Goal: Task Accomplishment & Management: Manage account settings

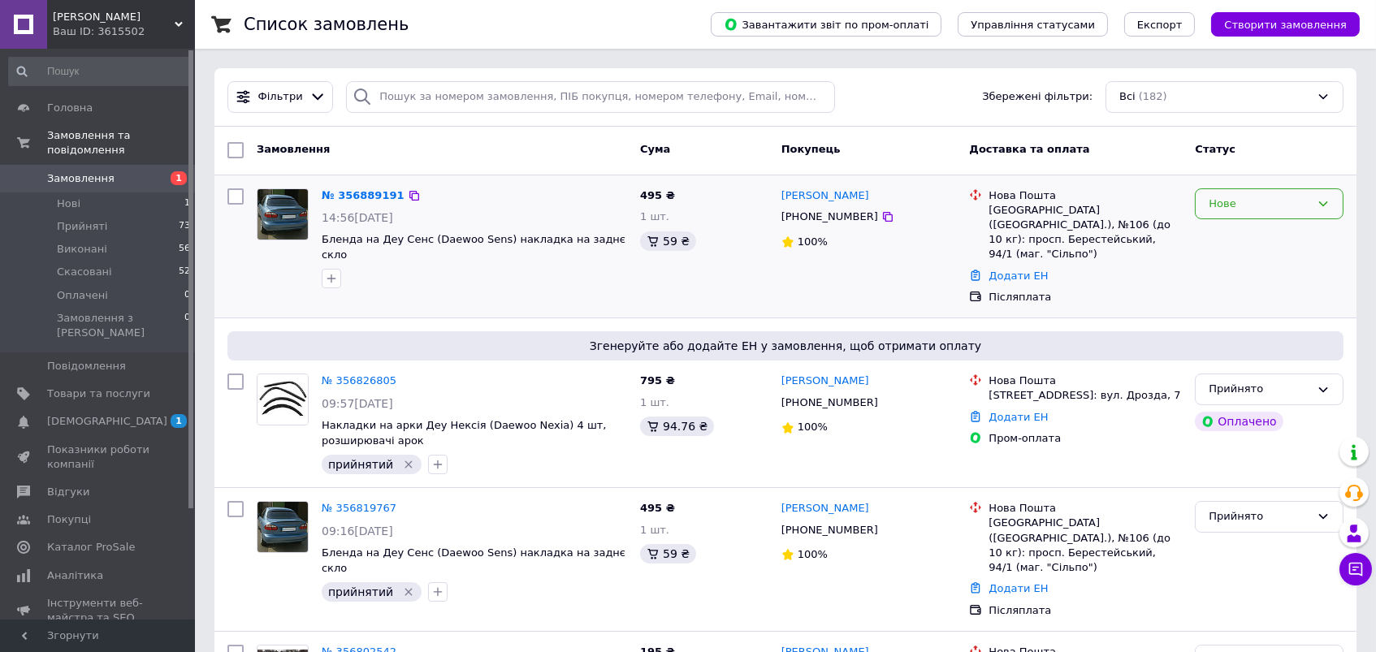
click at [1280, 203] on div "Нове" at bounding box center [1260, 204] width 102 height 17
click at [1239, 239] on li "Прийнято" at bounding box center [1269, 238] width 147 height 30
click at [112, 74] on input at bounding box center [100, 71] width 184 height 29
click at [105, 19] on span "[PERSON_NAME]" at bounding box center [114, 17] width 122 height 15
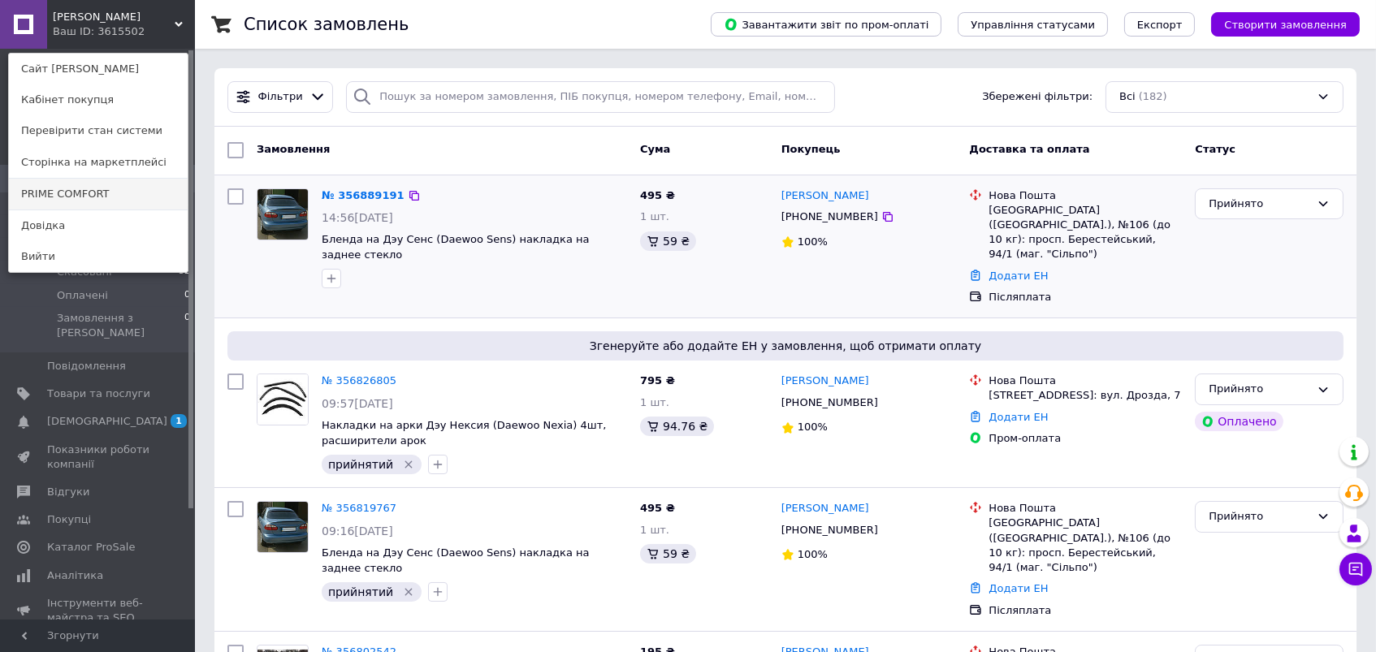
click at [123, 190] on link "PRIME COMFORT" at bounding box center [98, 194] width 179 height 31
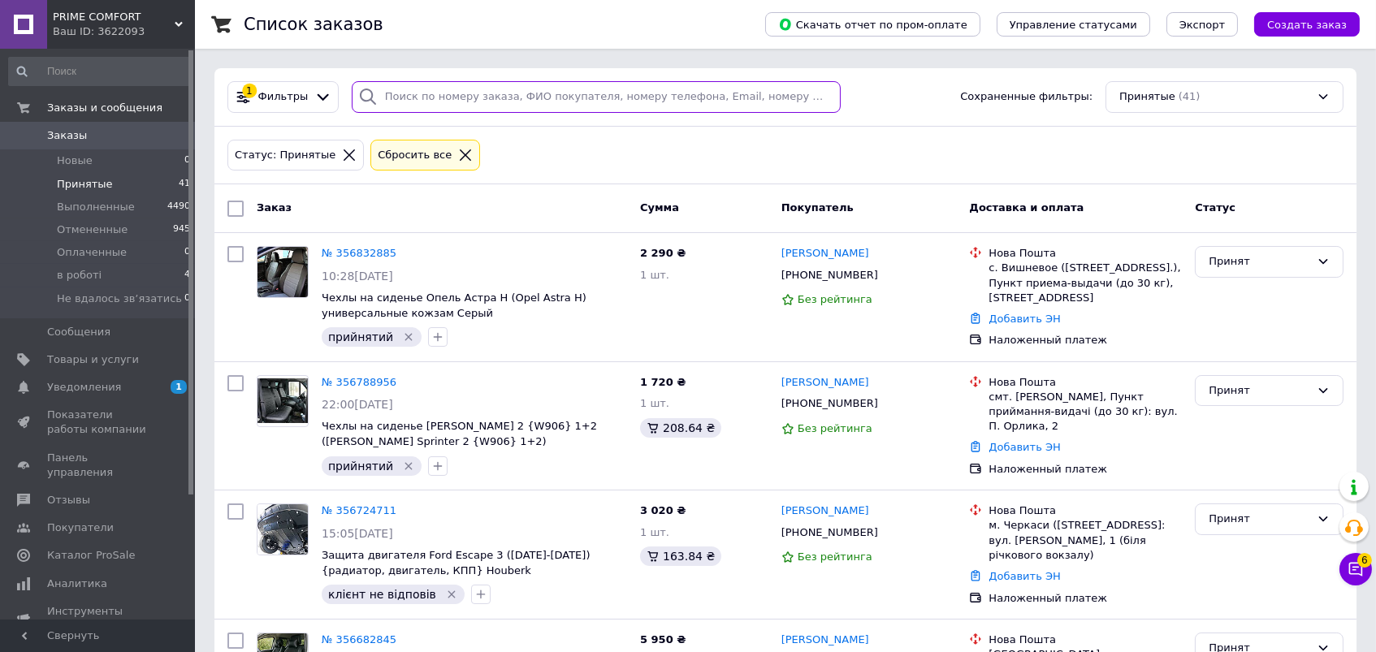
click at [474, 105] on input "search" at bounding box center [596, 97] width 489 height 32
paste input "066-770-39-05"
type input "066-770-39-05"
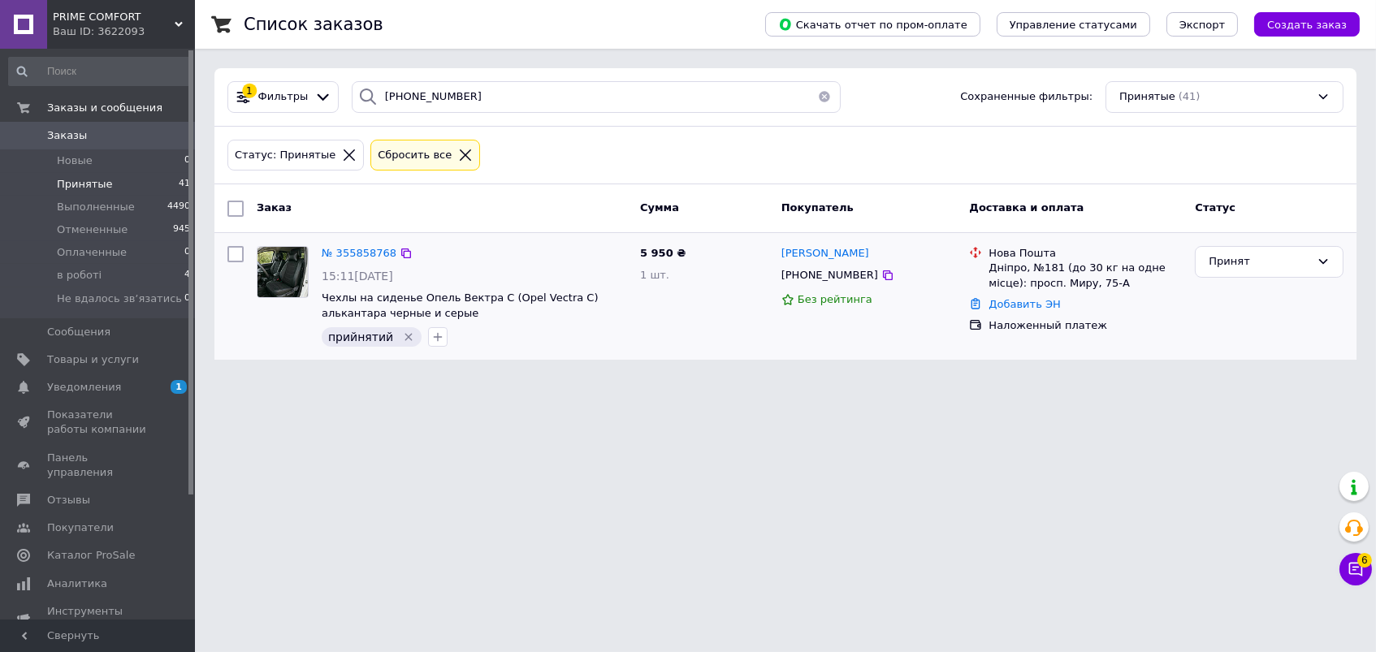
click at [1019, 315] on div "Наложенный платеж" at bounding box center [1085, 325] width 200 height 21
click at [1019, 305] on link "Добавить ЭН" at bounding box center [1023, 304] width 71 height 12
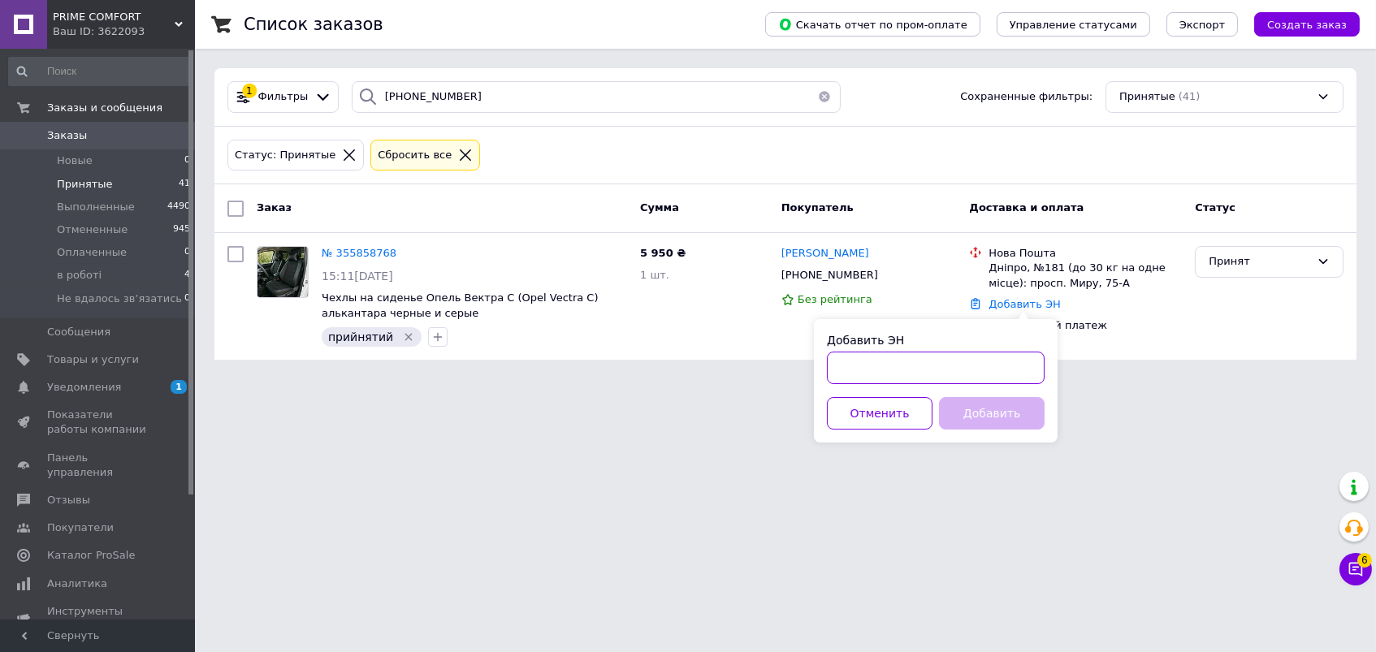
click at [923, 361] on input "Добавить ЭН" at bounding box center [936, 368] width 218 height 32
paste input "20451224403283"
type input "20451224403283"
click at [979, 418] on button "Добавить" at bounding box center [992, 413] width 106 height 32
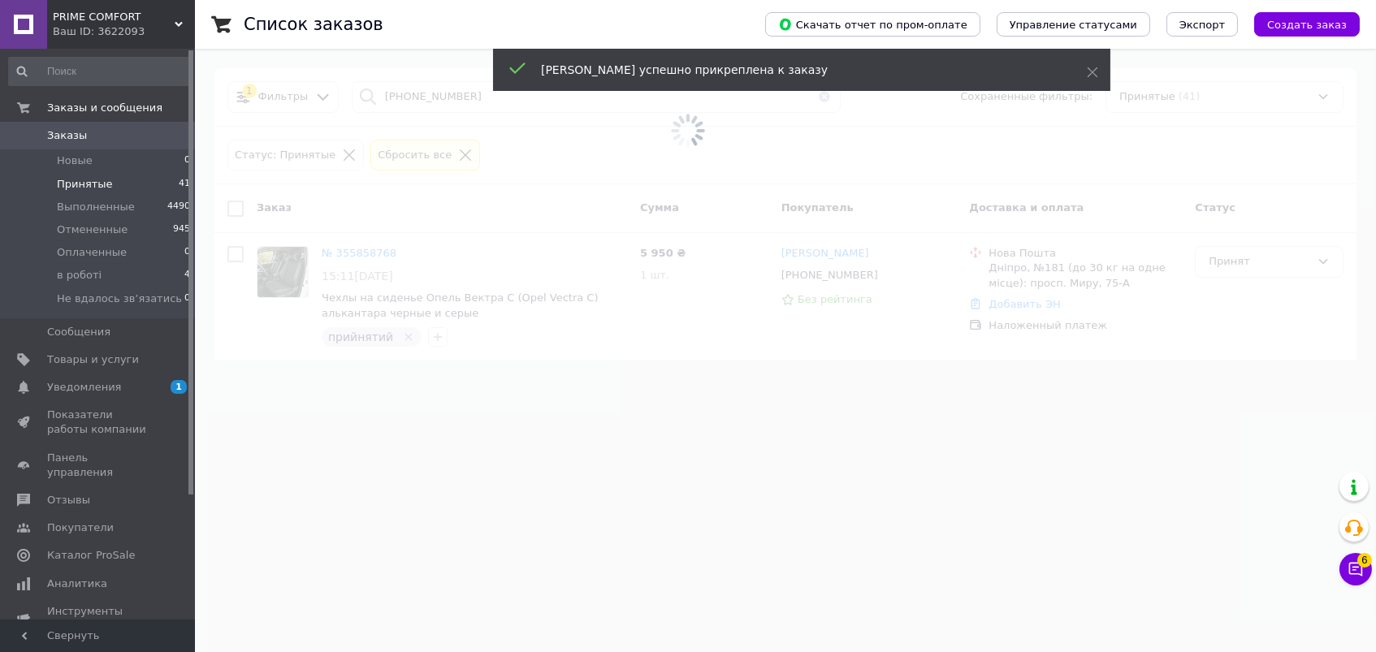
click at [1248, 259] on span at bounding box center [688, 131] width 1376 height 262
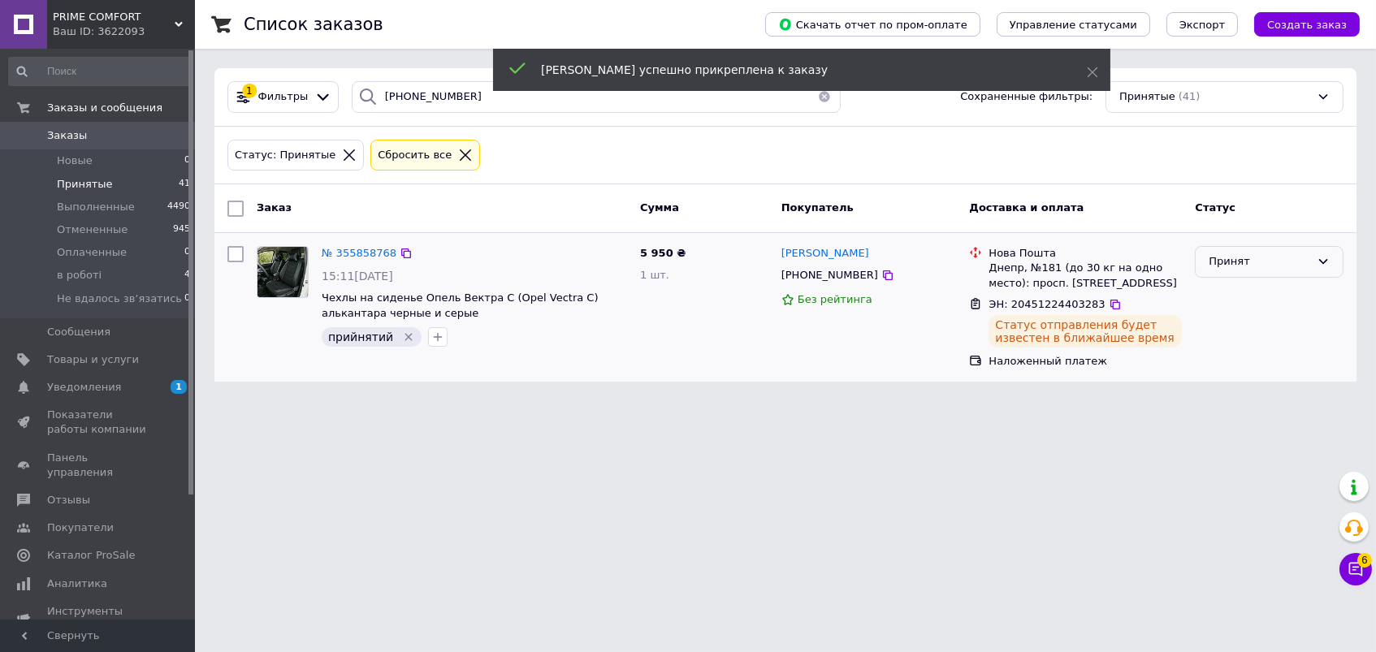
click at [1273, 261] on div "Принят" at bounding box center [1260, 261] width 102 height 17
click at [1250, 283] on li "Выполнен" at bounding box center [1269, 296] width 147 height 30
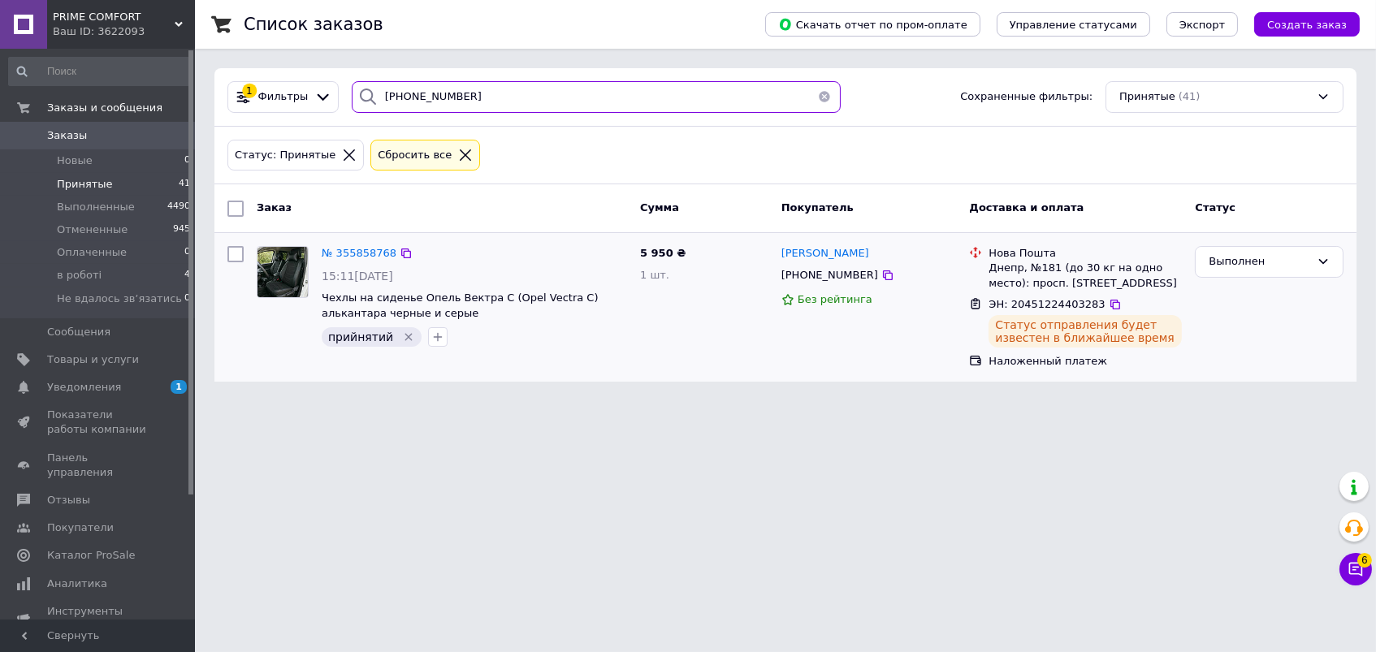
click at [426, 93] on input "066-770-39-05" at bounding box center [596, 97] width 489 height 32
paste input "97-101-79-41"
type input "097-101-79-41"
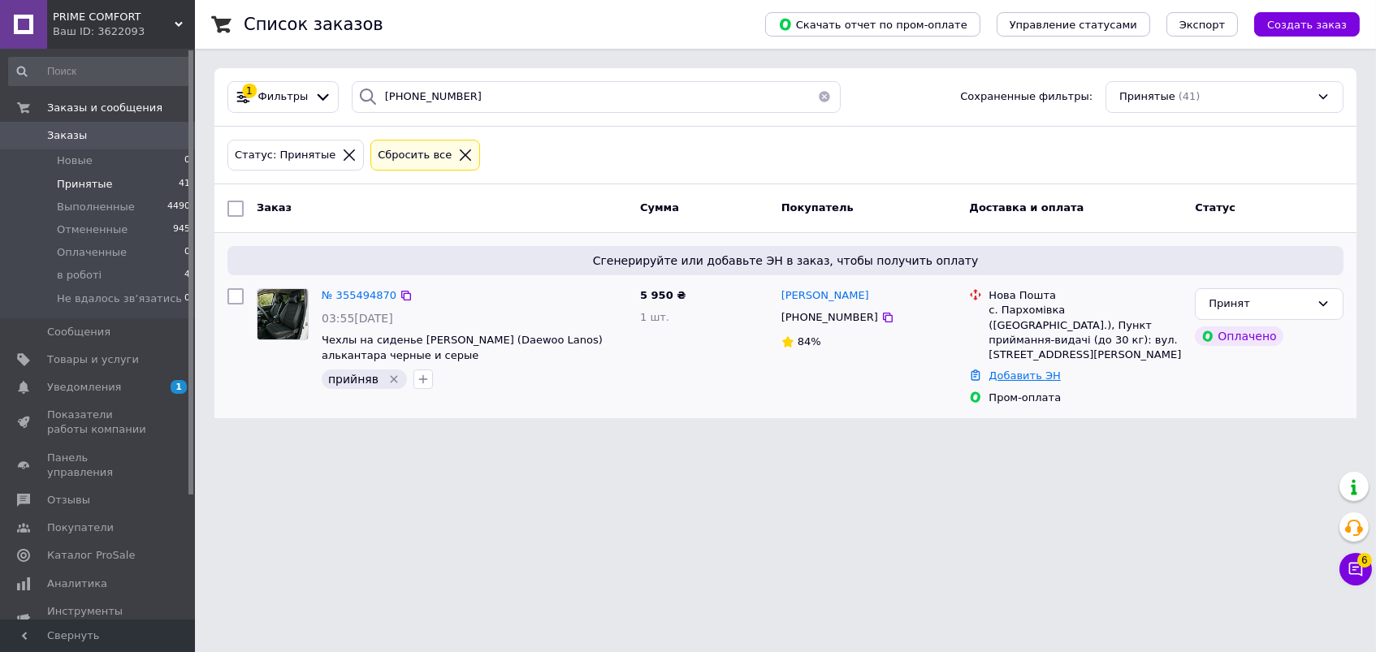
click at [1011, 370] on link "Добавить ЭН" at bounding box center [1023, 376] width 71 height 12
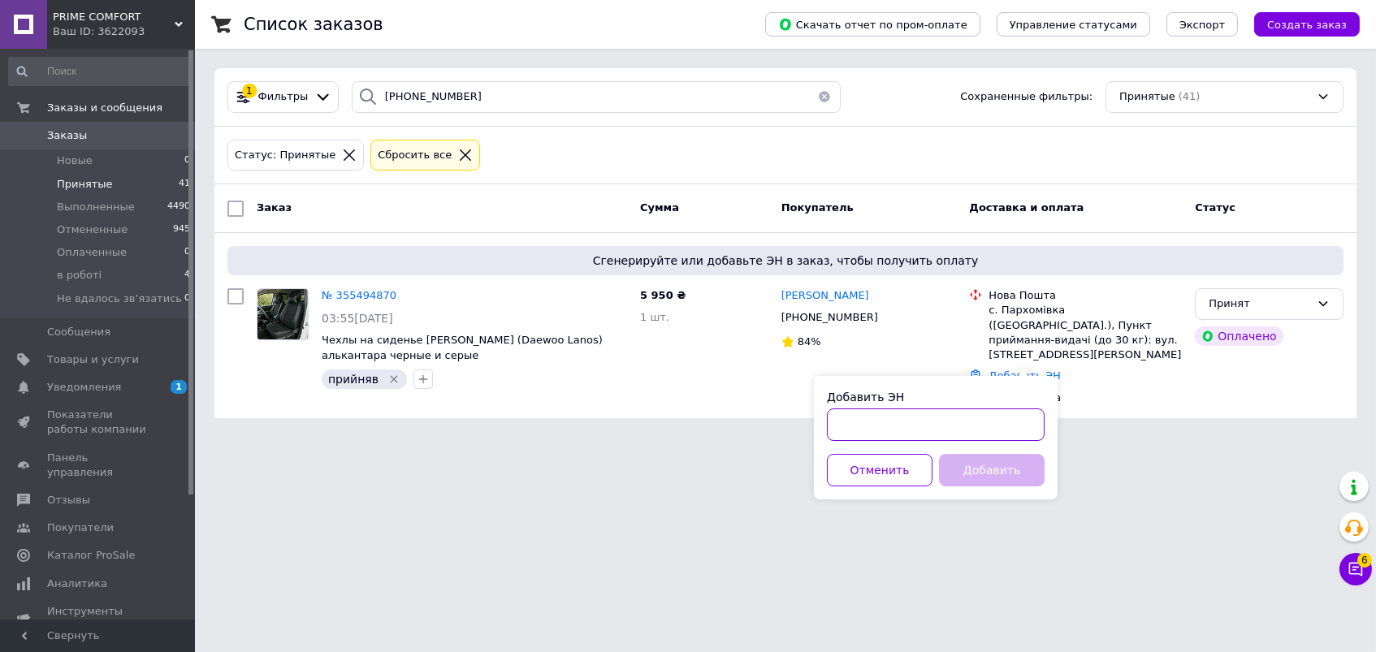
click at [889, 430] on input "Добавить ЭН" at bounding box center [936, 425] width 218 height 32
paste input "20451222170931"
type input "20451222170931"
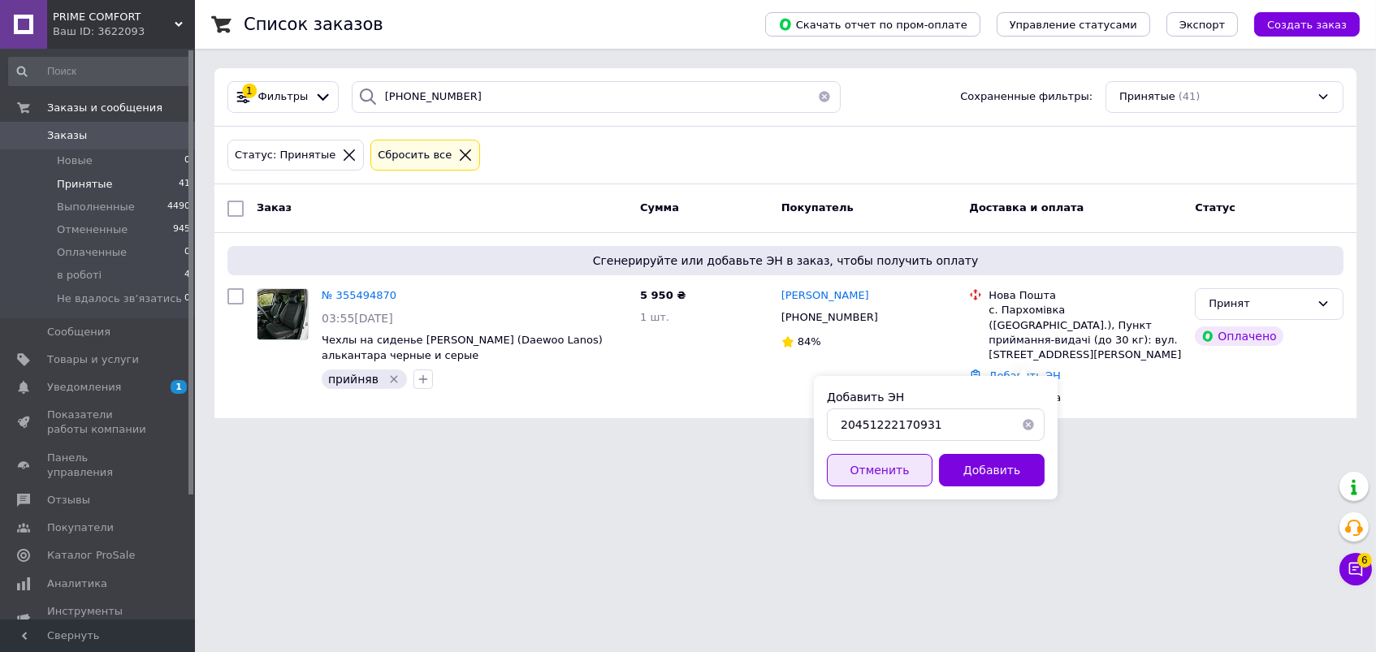
click at [932, 468] on button "Отменить" at bounding box center [880, 470] width 106 height 32
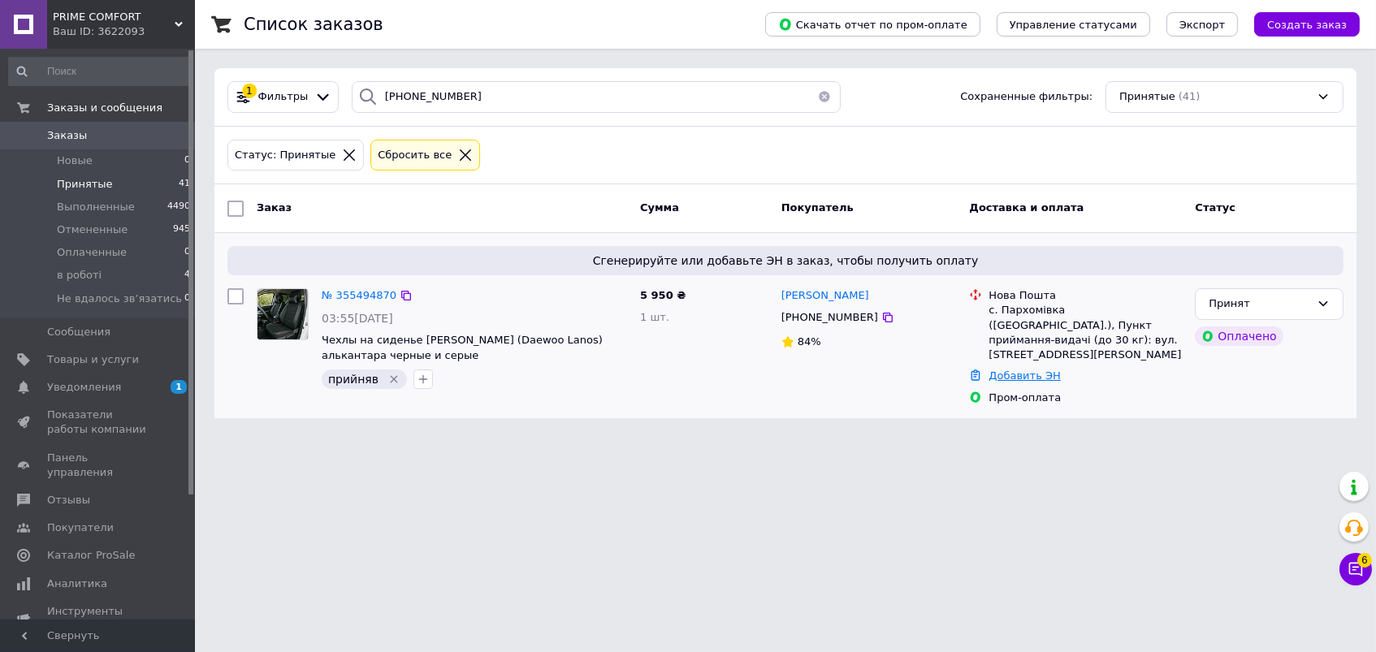
click at [1009, 370] on link "Добавить ЭН" at bounding box center [1023, 376] width 71 height 12
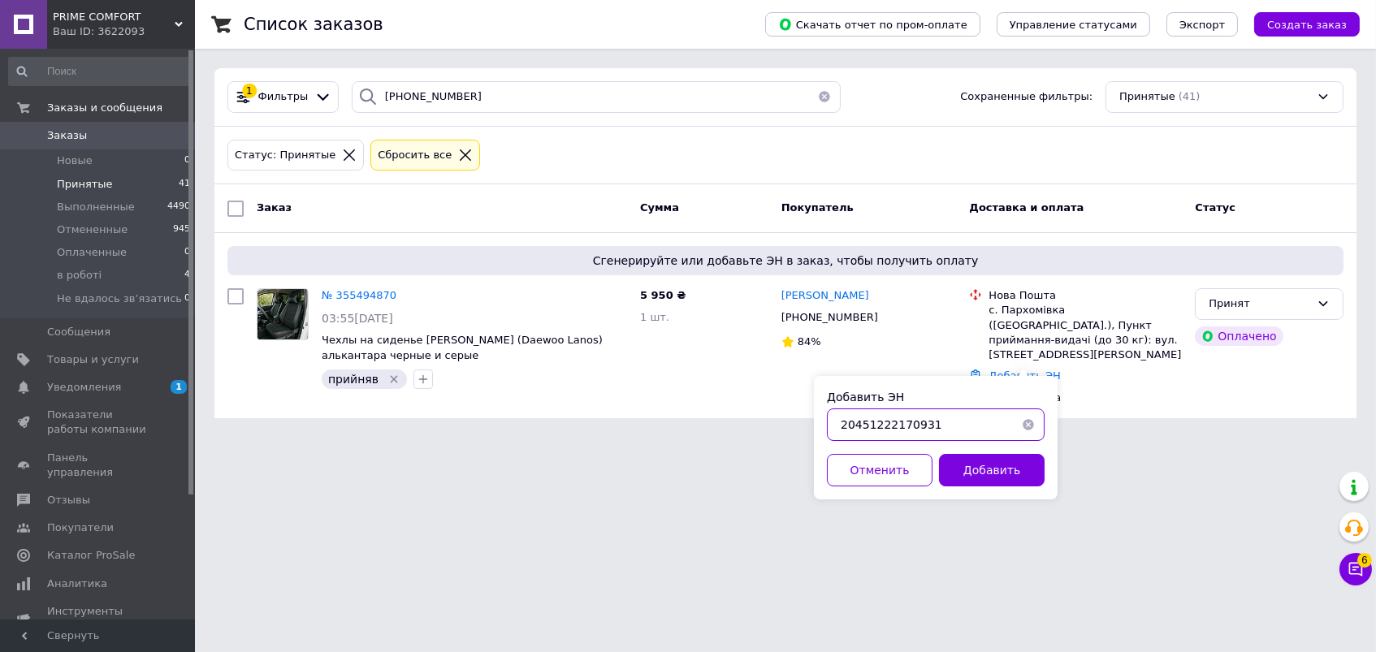
click at [924, 424] on input "20451222170931" at bounding box center [936, 425] width 218 height 32
click at [971, 478] on button "Добавить" at bounding box center [992, 470] width 106 height 32
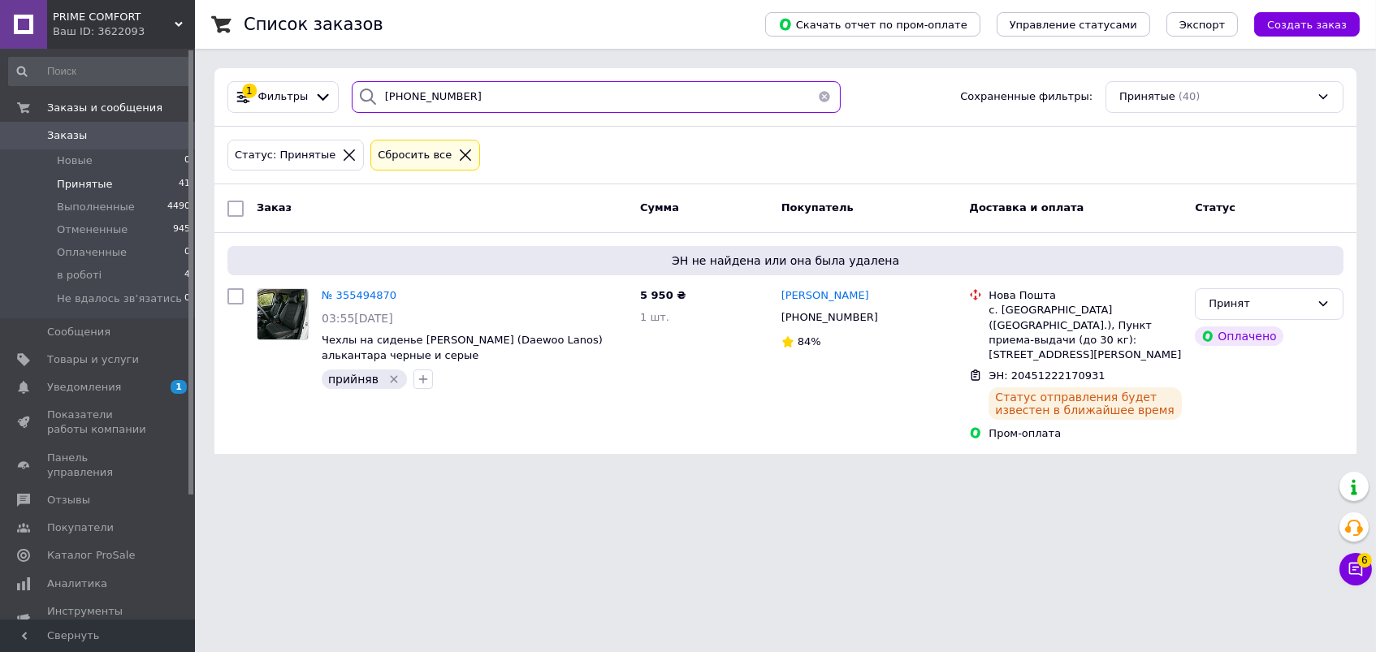
click at [413, 100] on input "097-101-79-41" at bounding box center [596, 97] width 489 height 32
paste input "67-560-75-24"
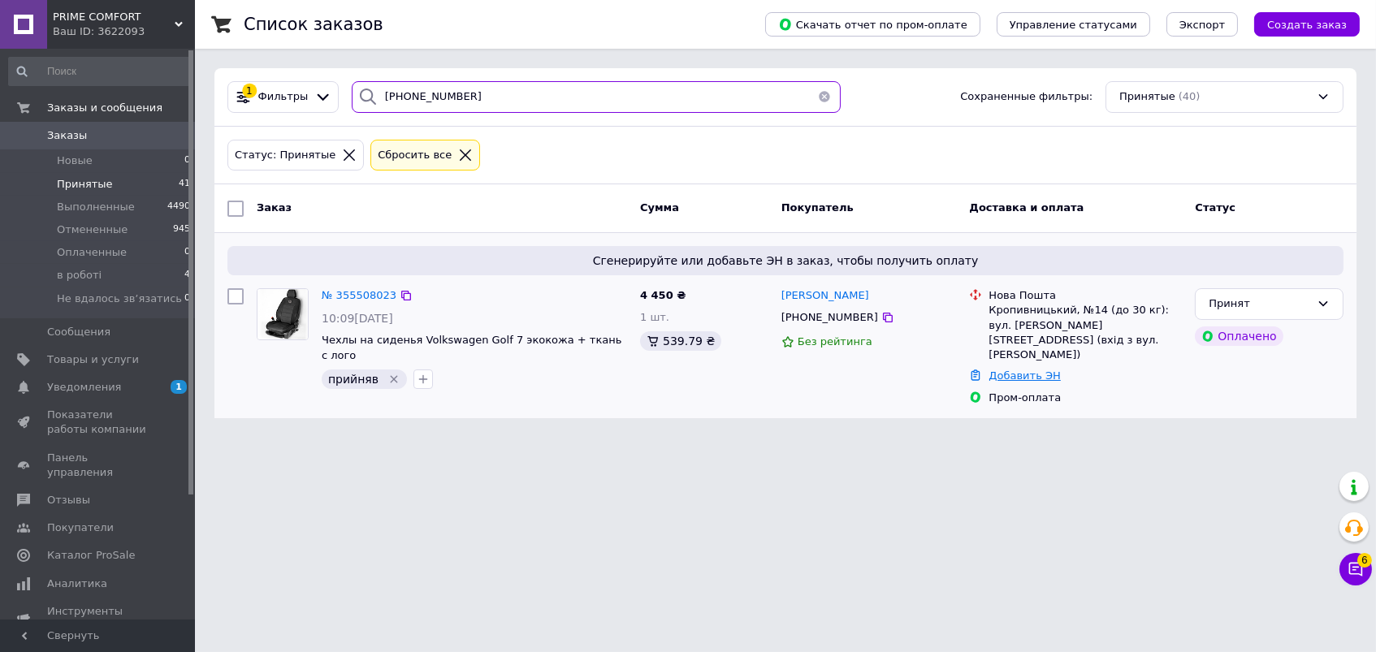
type input "067-560-75-24"
click at [1004, 370] on link "Добавить ЭН" at bounding box center [1023, 376] width 71 height 12
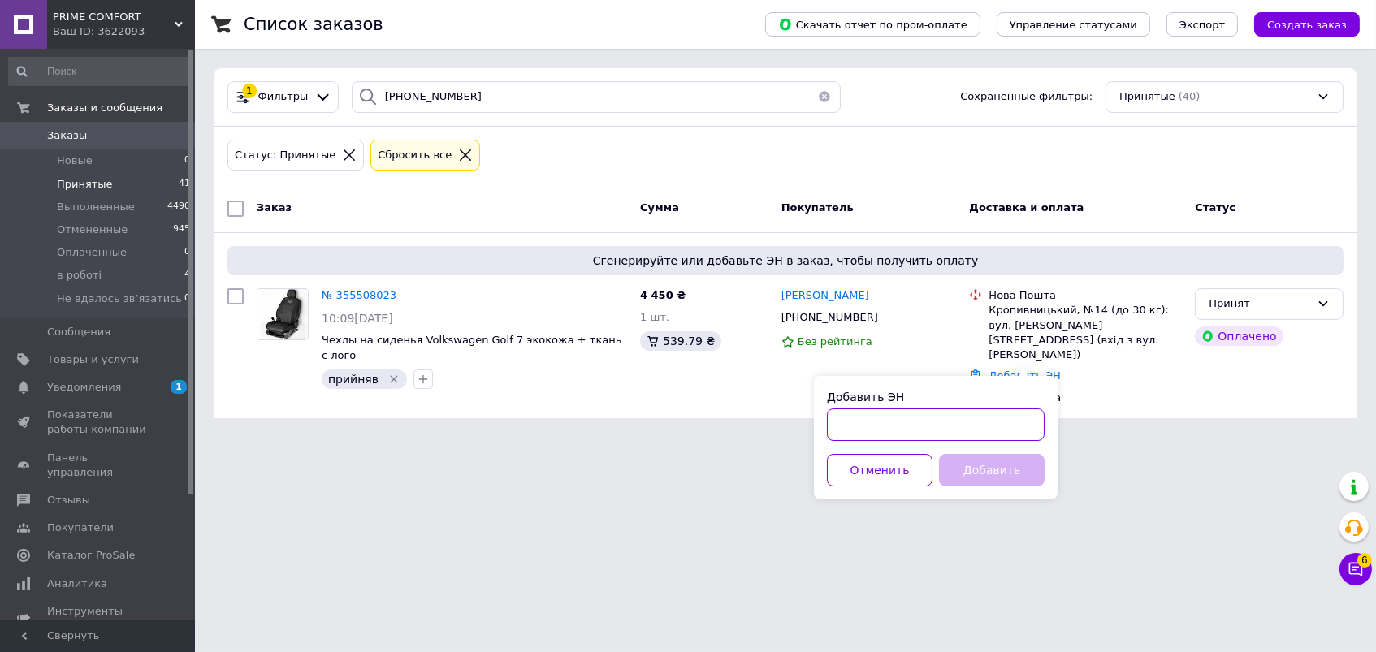
click at [930, 425] on input "Добавить ЭН" at bounding box center [936, 425] width 218 height 32
paste input "20451222593895"
type input "20451222593895"
click at [967, 461] on button "Добавить" at bounding box center [992, 470] width 106 height 32
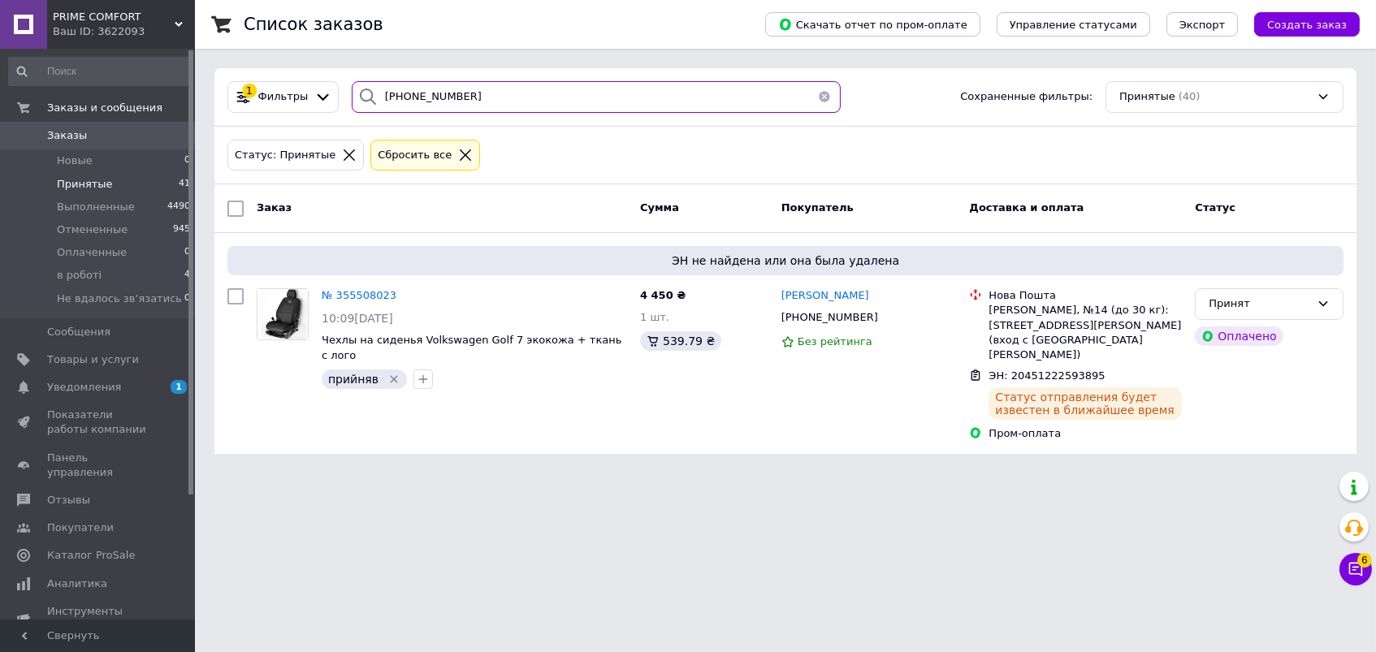
click at [404, 84] on input "067-560-75-24" at bounding box center [596, 97] width 489 height 32
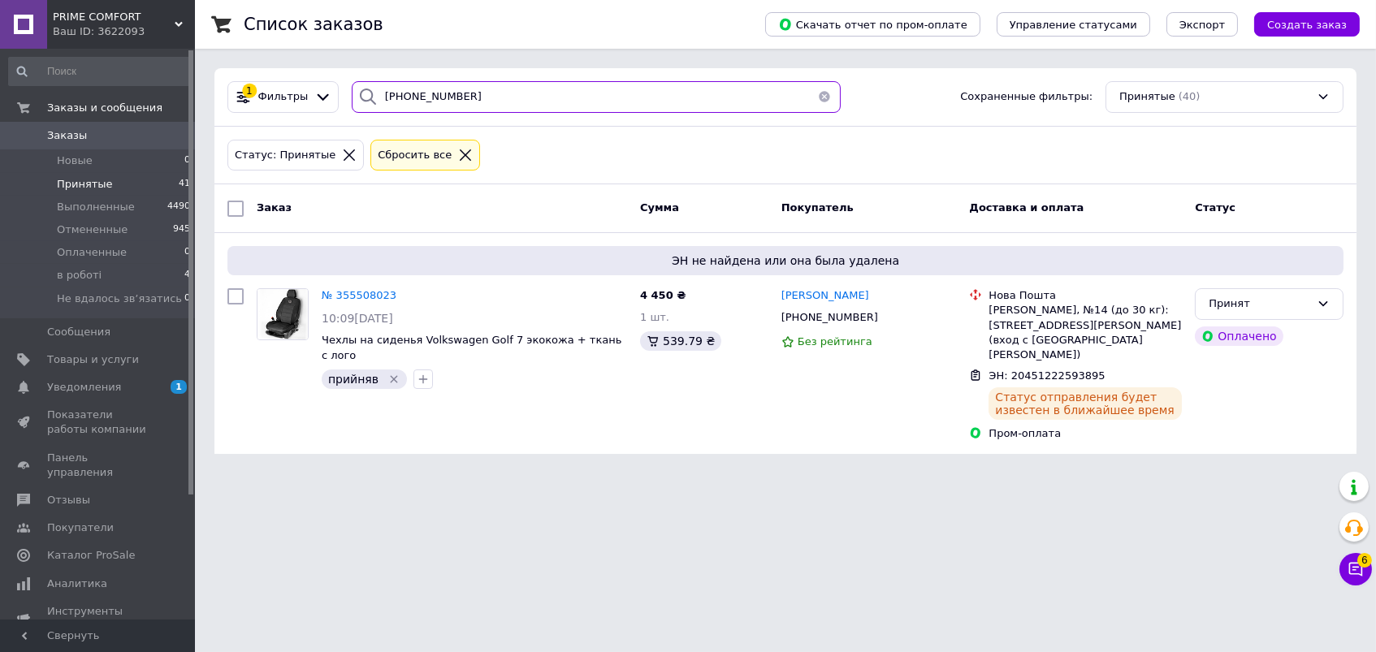
paste input "98-914-04-83"
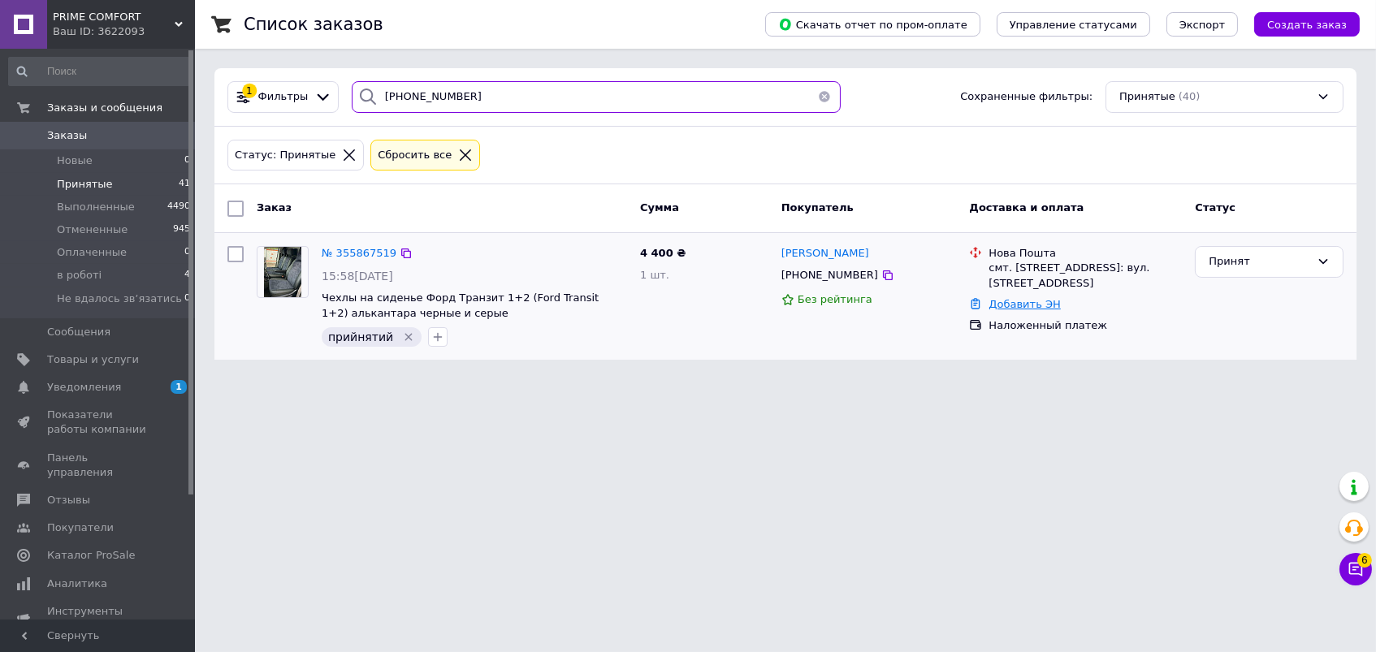
type input "098-914-04-83"
click at [1015, 301] on link "Добавить ЭН" at bounding box center [1023, 304] width 71 height 12
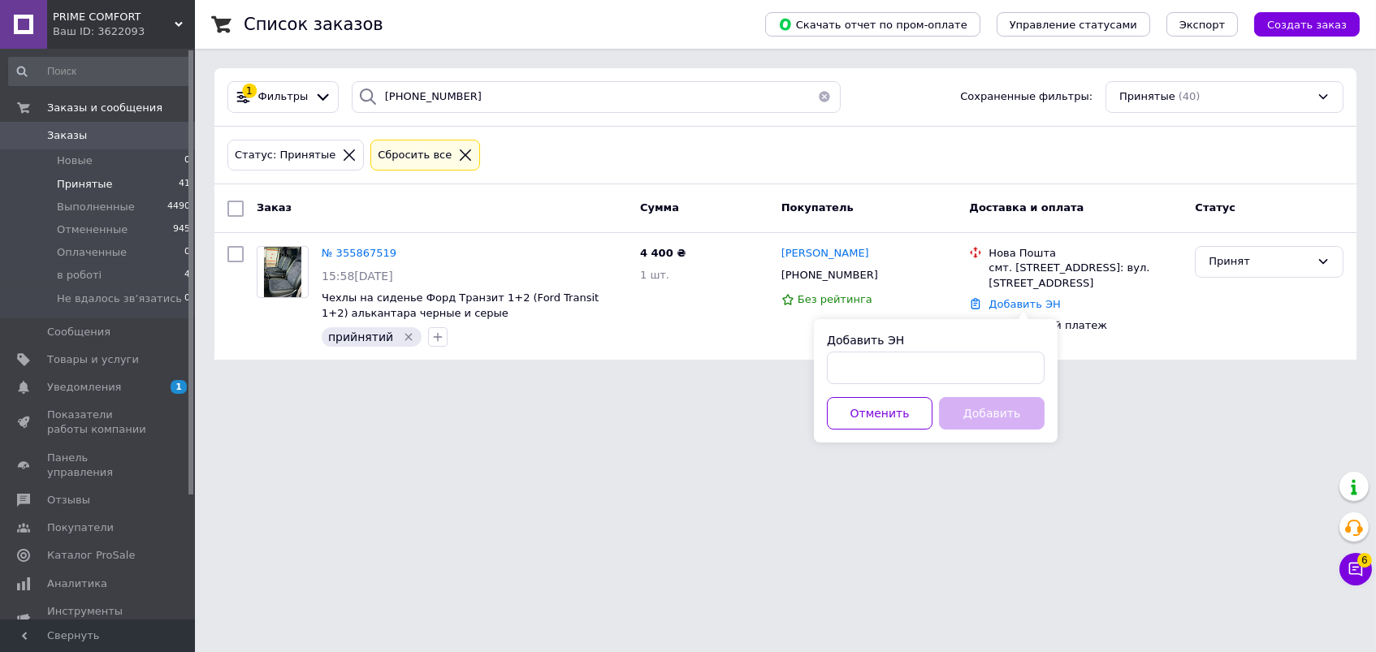
drag, startPoint x: 825, startPoint y: 397, endPoint x: 859, endPoint y: 371, distance: 42.9
click at [834, 387] on div "Добавить ЭН Отменить Добавить" at bounding box center [936, 380] width 244 height 123
click at [859, 371] on input "Добавить ЭН" at bounding box center [936, 368] width 218 height 32
paste input "20451222723037"
type input "20451222723037"
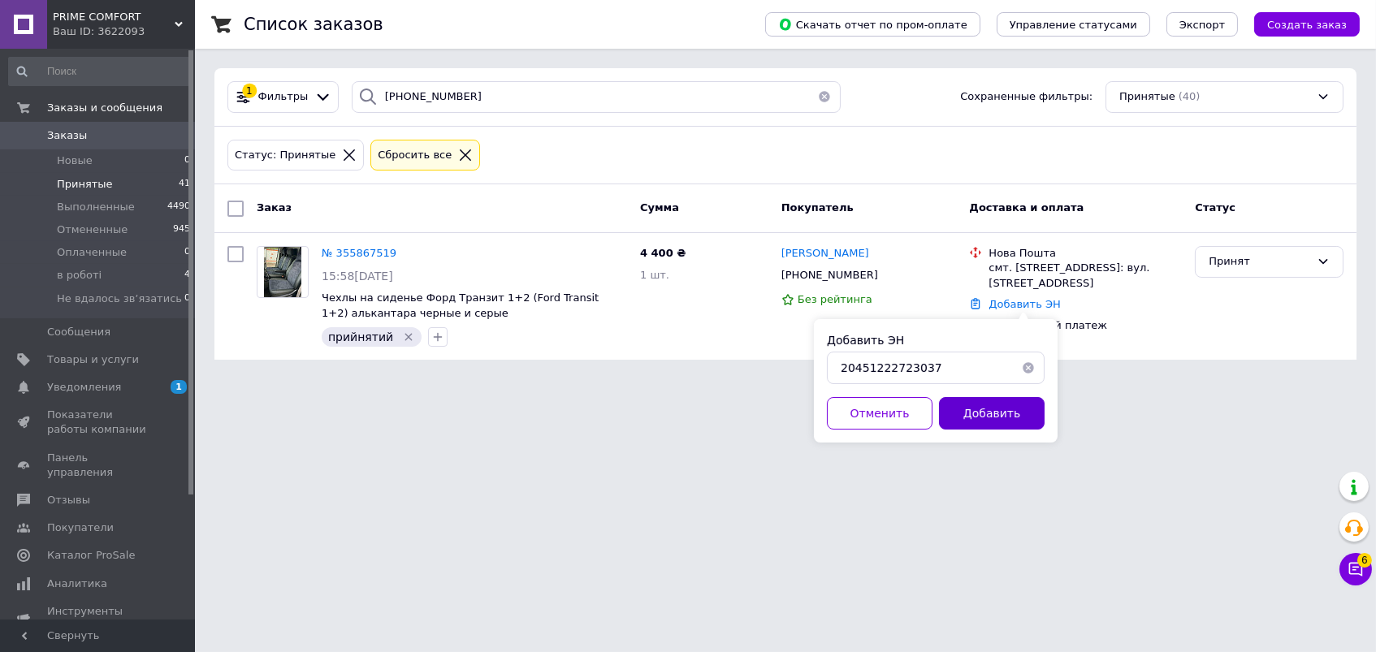
click at [1024, 420] on button "Добавить" at bounding box center [992, 413] width 106 height 32
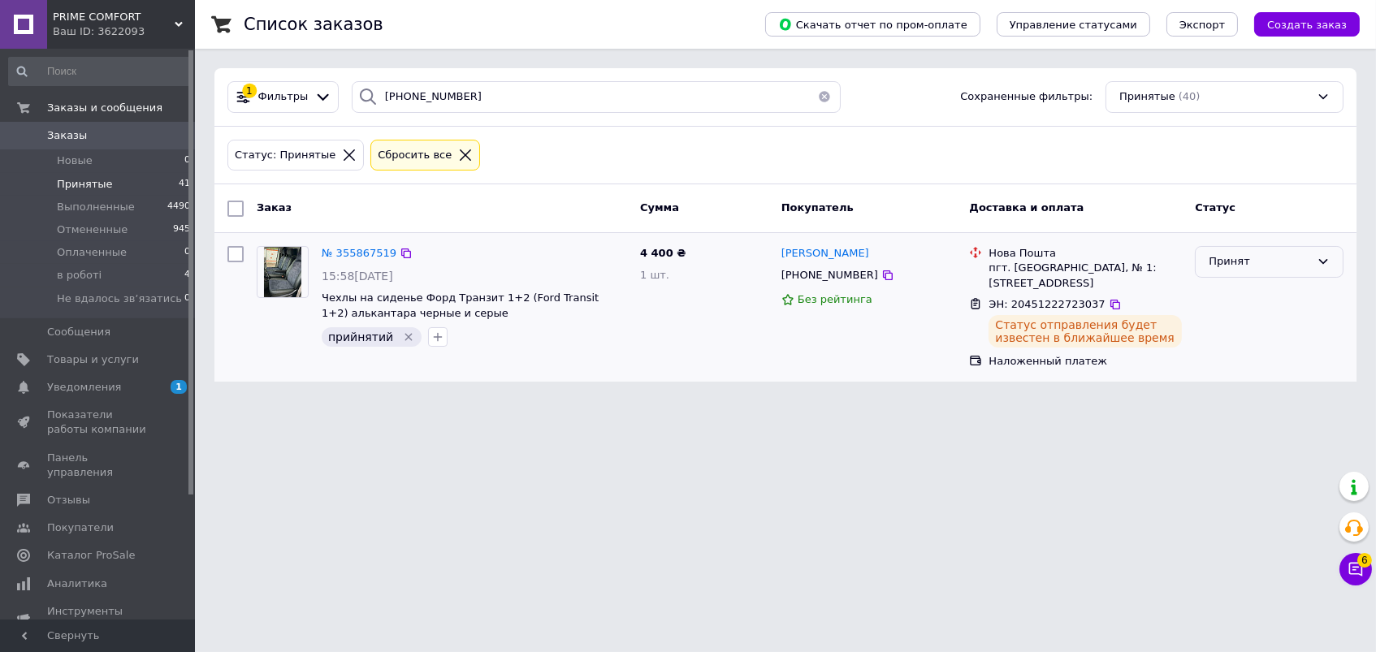
click at [1241, 253] on div "Принят" at bounding box center [1260, 261] width 102 height 17
click at [1240, 292] on li "Выполнен" at bounding box center [1269, 296] width 147 height 30
click at [412, 109] on input "098-914-04-83" at bounding box center [596, 97] width 489 height 32
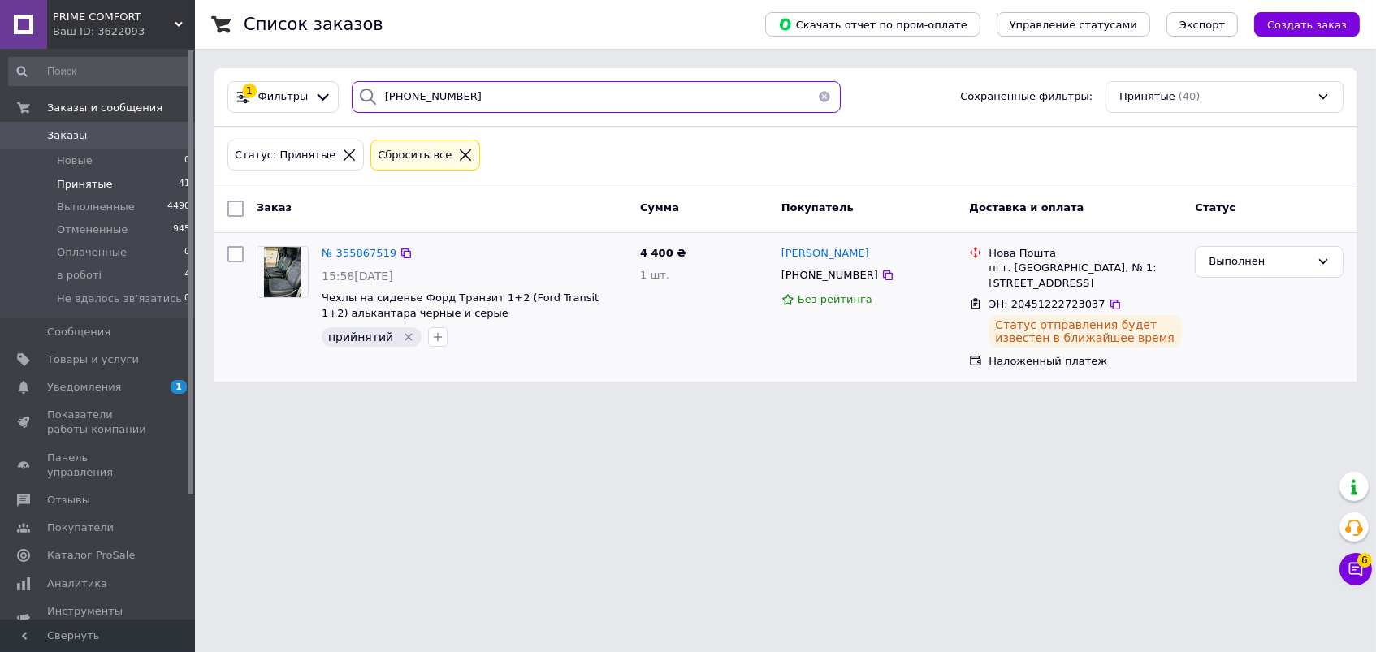
paste input "66-580-44-64"
type input "066-580-44-64"
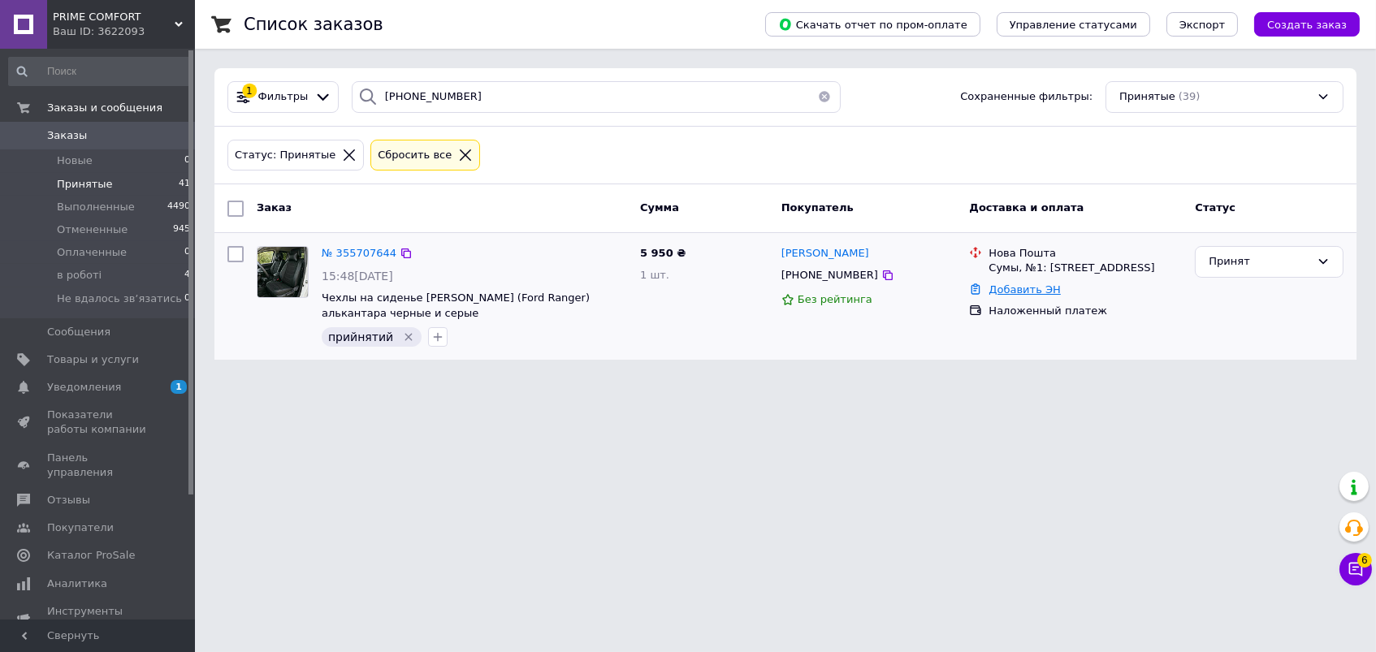
click at [1002, 293] on link "Добавить ЭН" at bounding box center [1023, 289] width 71 height 12
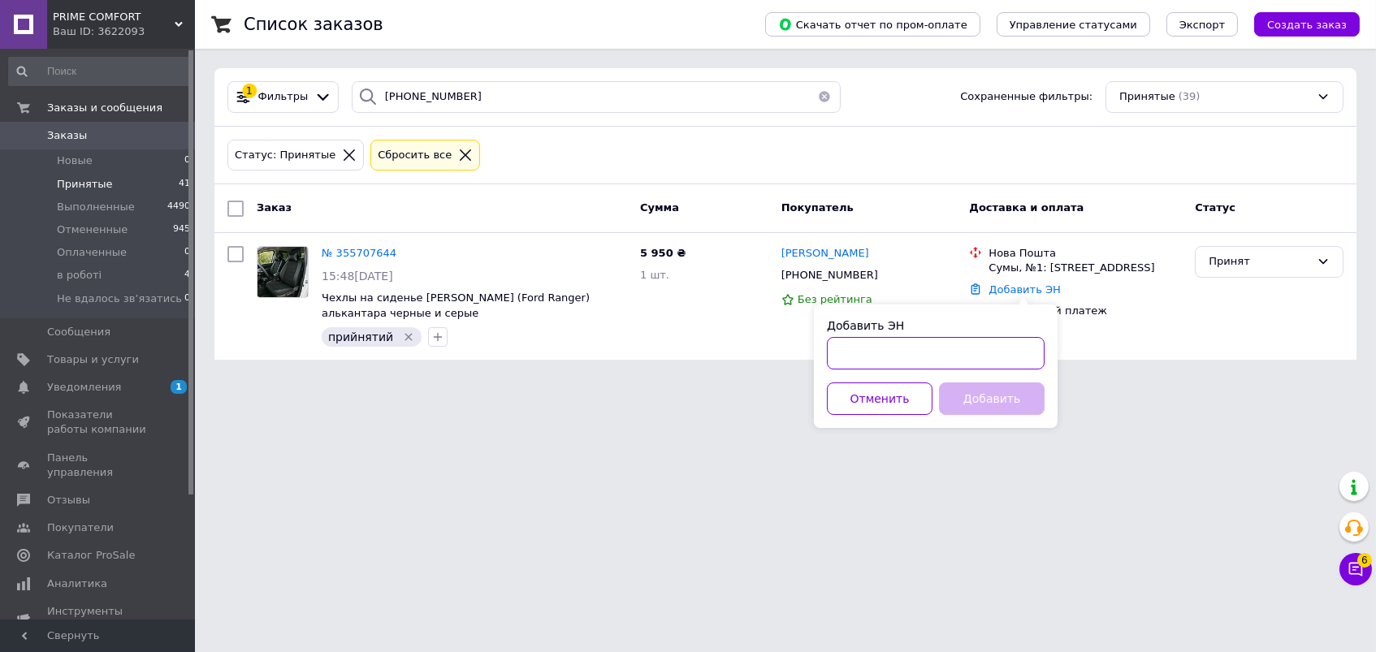
click at [917, 338] on input "Добавить ЭН" at bounding box center [936, 353] width 218 height 32
paste input "20451222595022"
type input "20451222595022"
click at [977, 412] on button "Добавить" at bounding box center [992, 399] width 106 height 32
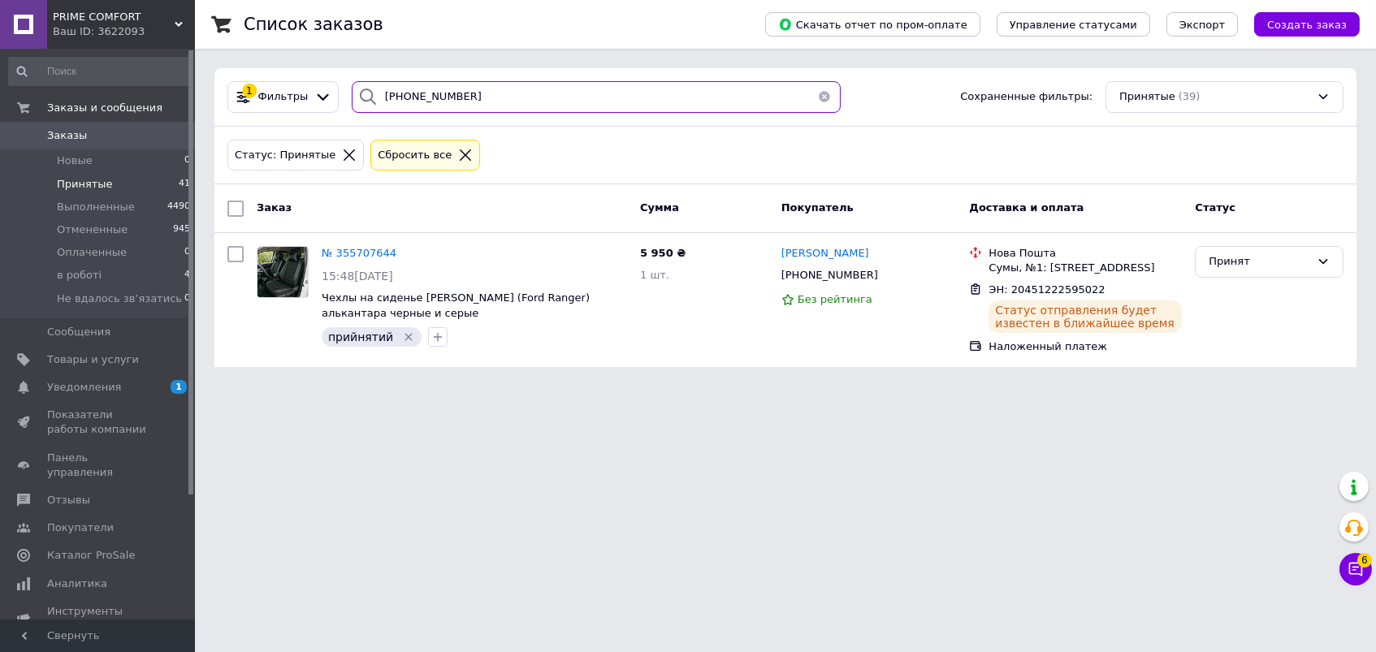
click at [396, 85] on input "066-580-44-64" at bounding box center [596, 97] width 489 height 32
paste input "7-832-48-51"
type input "067-832-48-51"
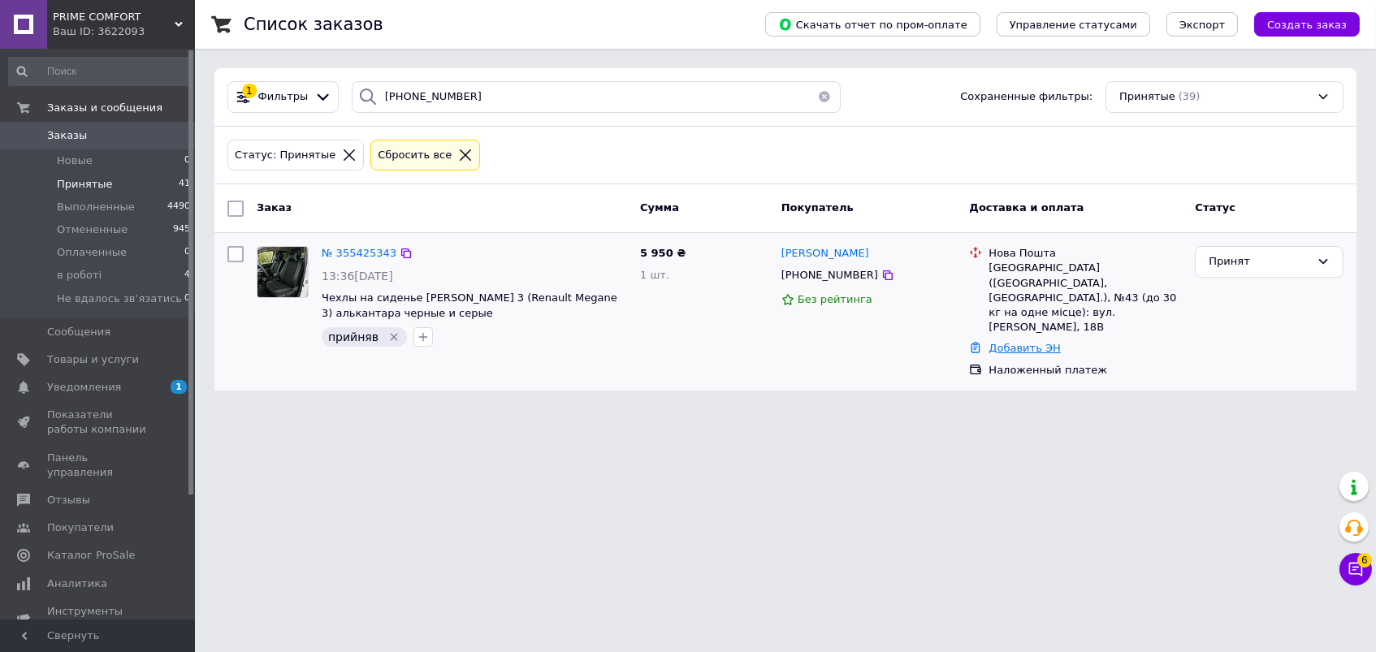
click at [1015, 342] on link "Добавить ЭН" at bounding box center [1023, 348] width 71 height 12
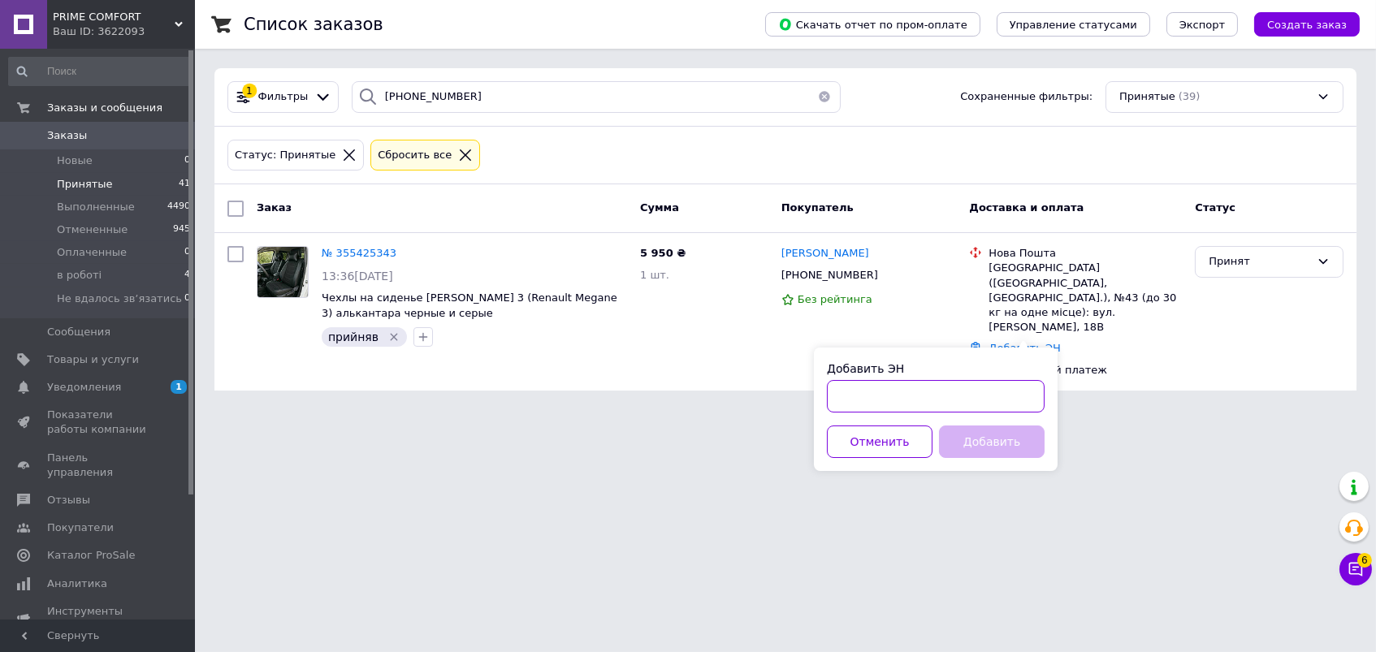
click at [951, 387] on input "Добавить ЭН" at bounding box center [936, 396] width 218 height 32
paste input "20451221864290"
type input "20451221864290"
click at [980, 450] on button "Добавить" at bounding box center [992, 442] width 106 height 32
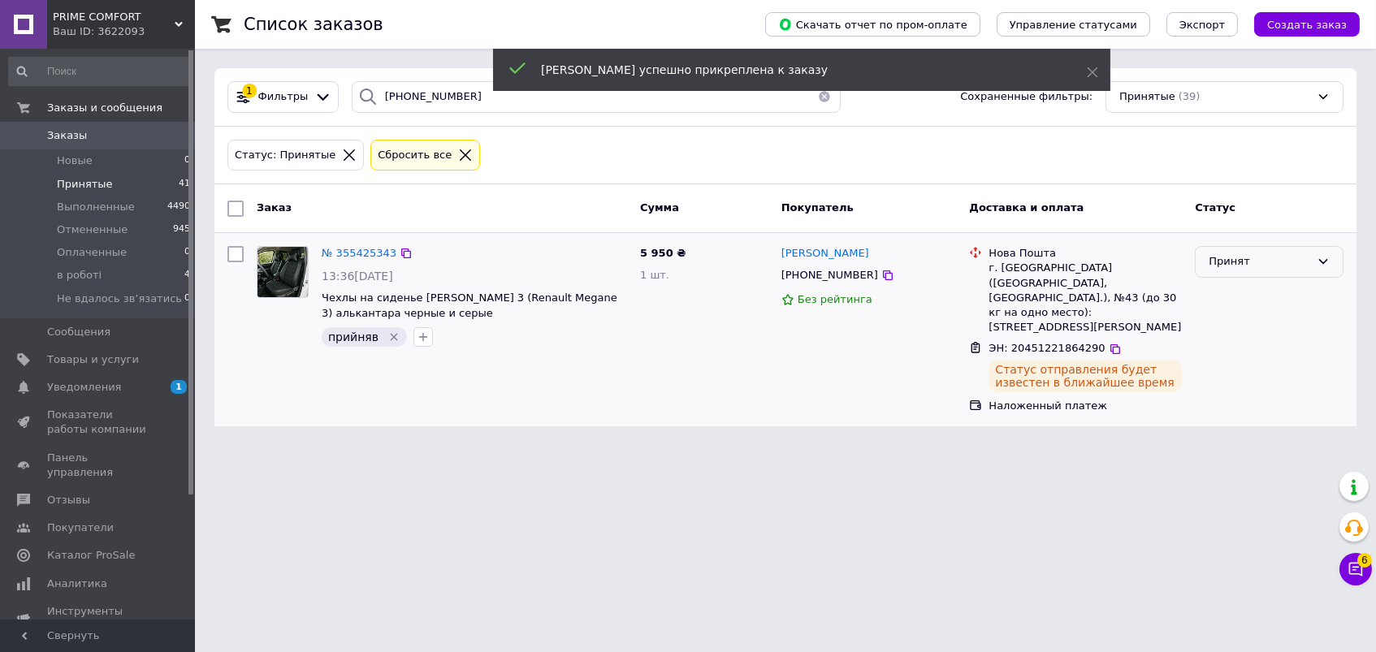
click at [1256, 266] on div "Принят" at bounding box center [1260, 261] width 102 height 17
click at [1228, 296] on li "Выполнен" at bounding box center [1269, 296] width 147 height 30
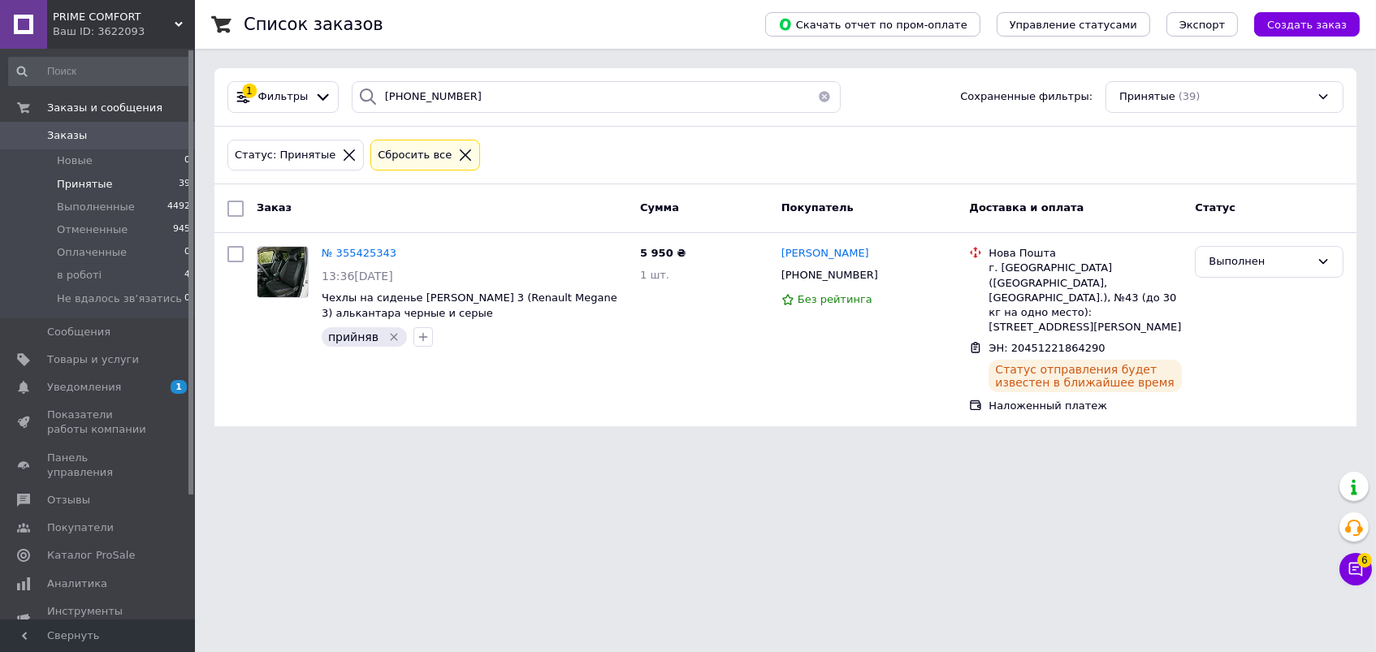
click at [84, 40] on div "PRIME COMFORT Ваш ID: 3622093" at bounding box center [121, 24] width 148 height 49
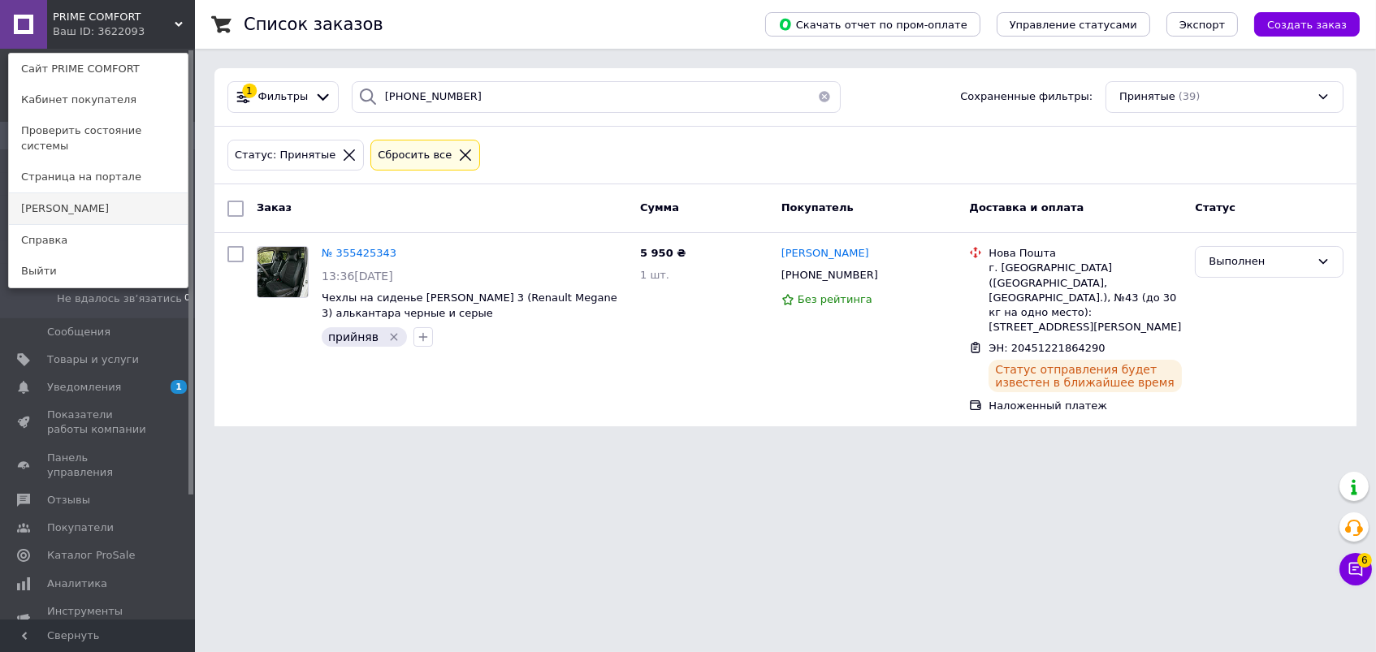
click at [84, 210] on link "[PERSON_NAME]" at bounding box center [98, 208] width 179 height 31
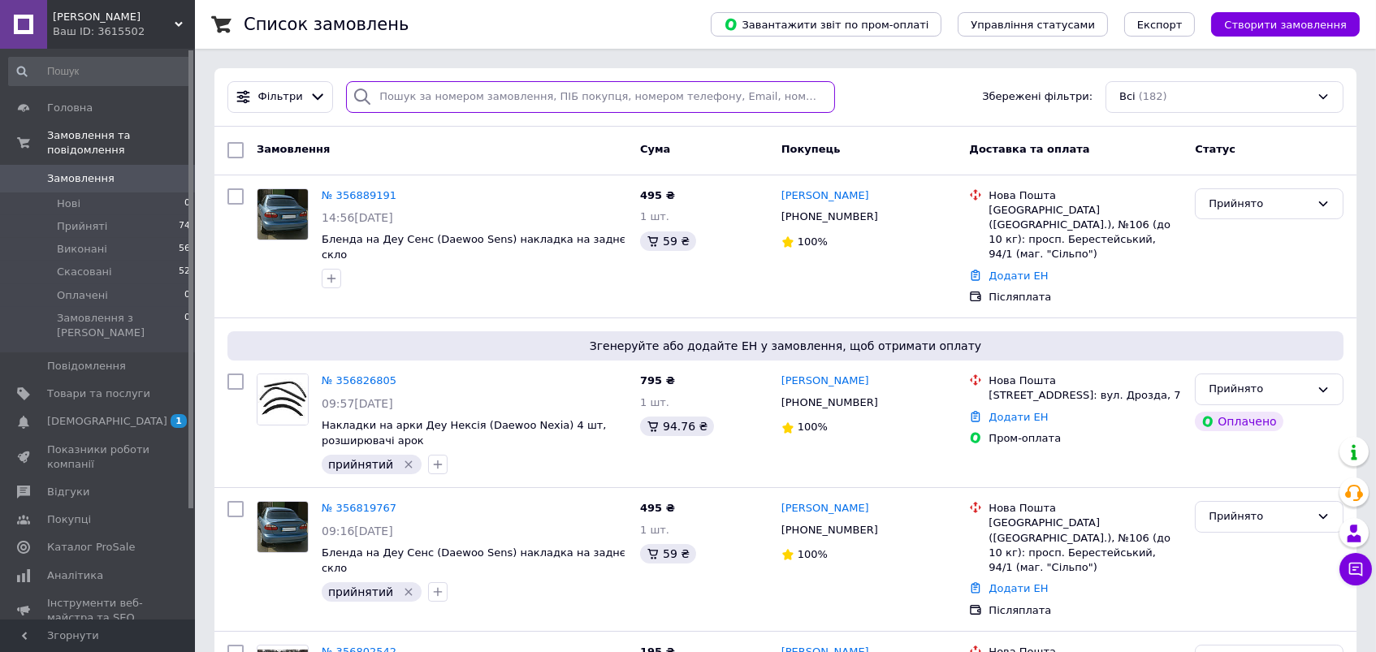
click at [547, 105] on input "search" at bounding box center [590, 97] width 489 height 32
paste input "380931437712"
type input "380931437712"
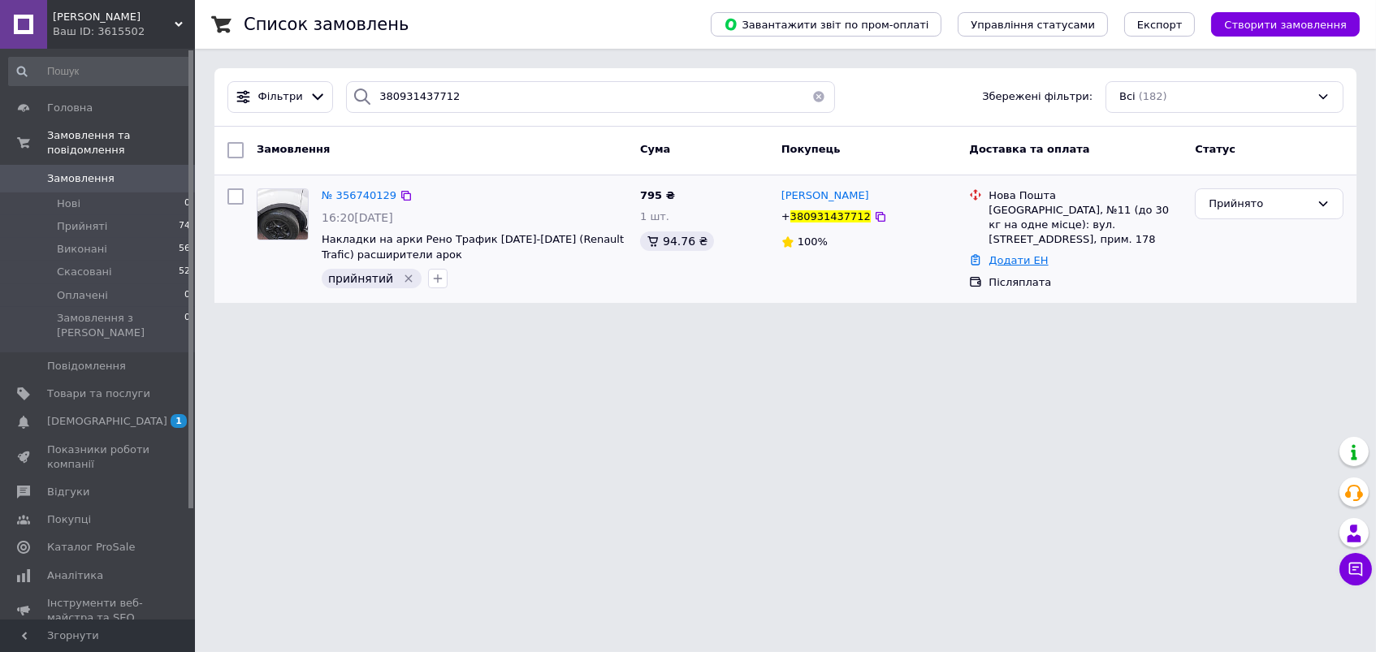
click at [1006, 257] on link "Додати ЕН" at bounding box center [1017, 260] width 59 height 12
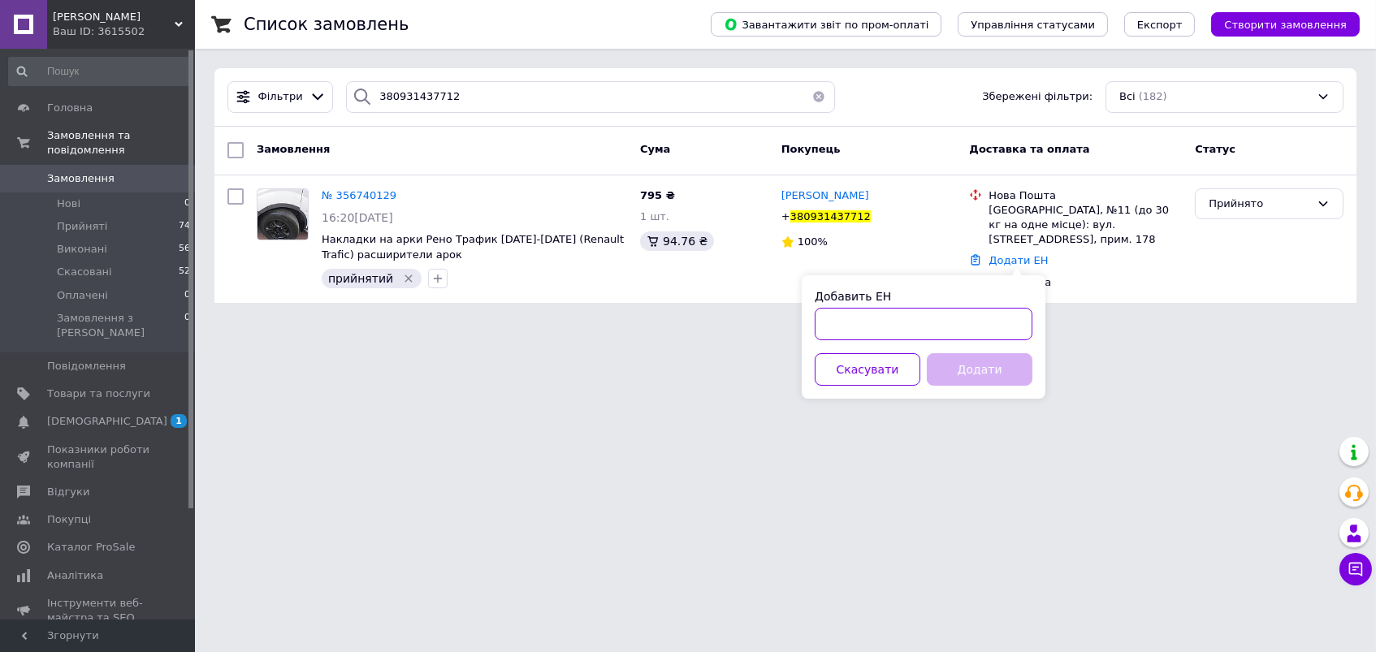
click at [934, 321] on input "Добавить ЕН" at bounding box center [924, 324] width 218 height 32
paste input "20451224937941"
type input "20451224937941"
click at [965, 366] on button "Додати" at bounding box center [980, 369] width 106 height 32
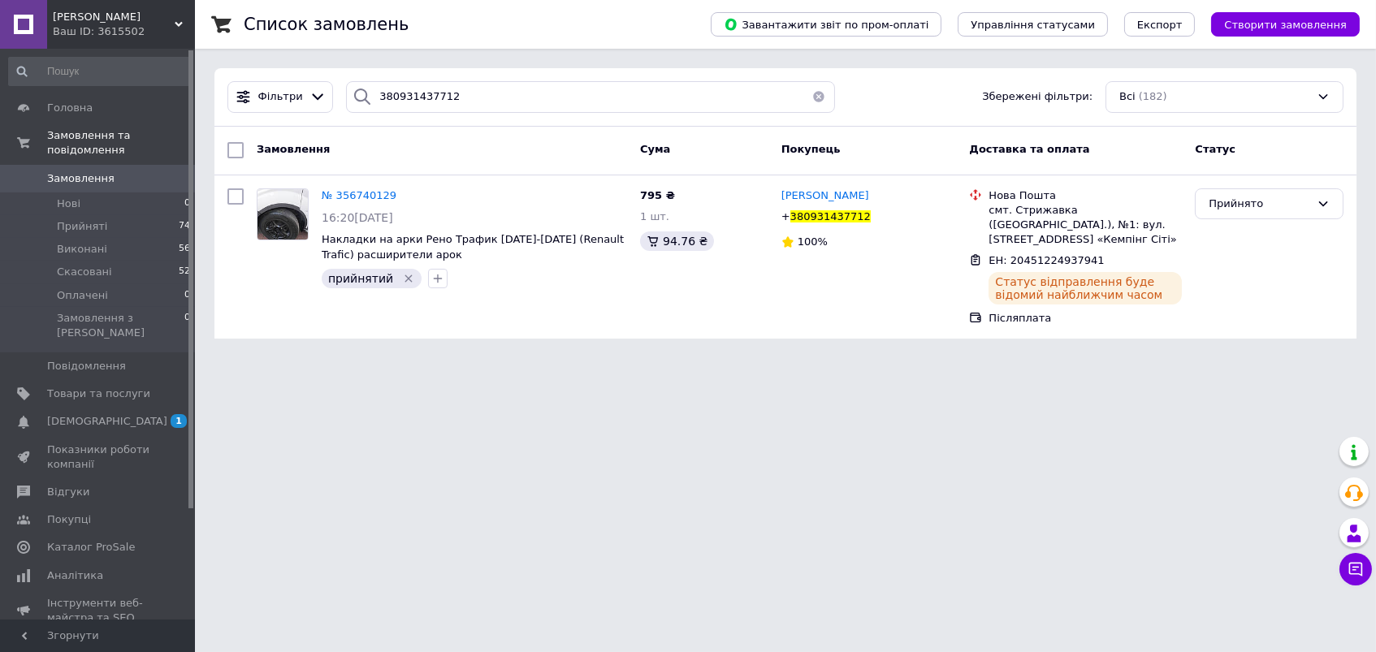
click at [421, 115] on div "Фільтри 380931437712 Збережені фільтри: Всі (182)" at bounding box center [785, 97] width 1142 height 58
click at [421, 102] on input "380931437712" at bounding box center [590, 97] width 489 height 32
paste input "78387858"
type input "380978387858"
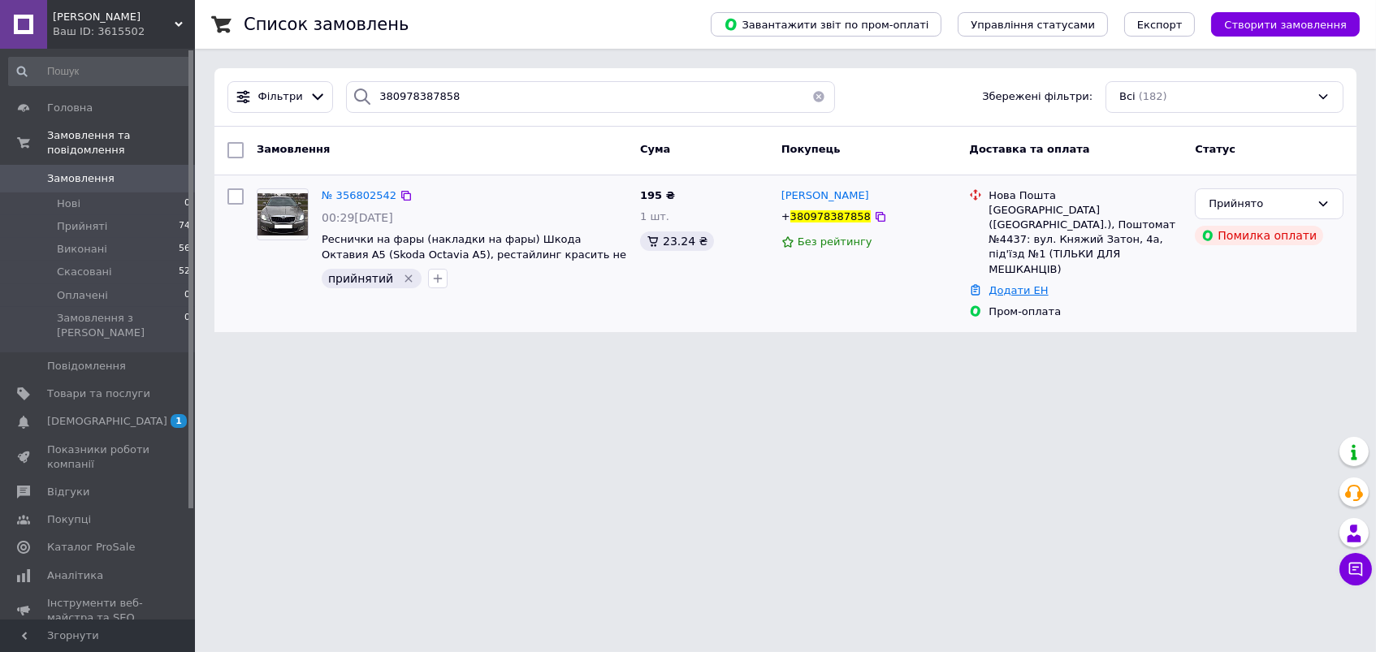
click at [1006, 284] on link "Додати ЕН" at bounding box center [1017, 290] width 59 height 12
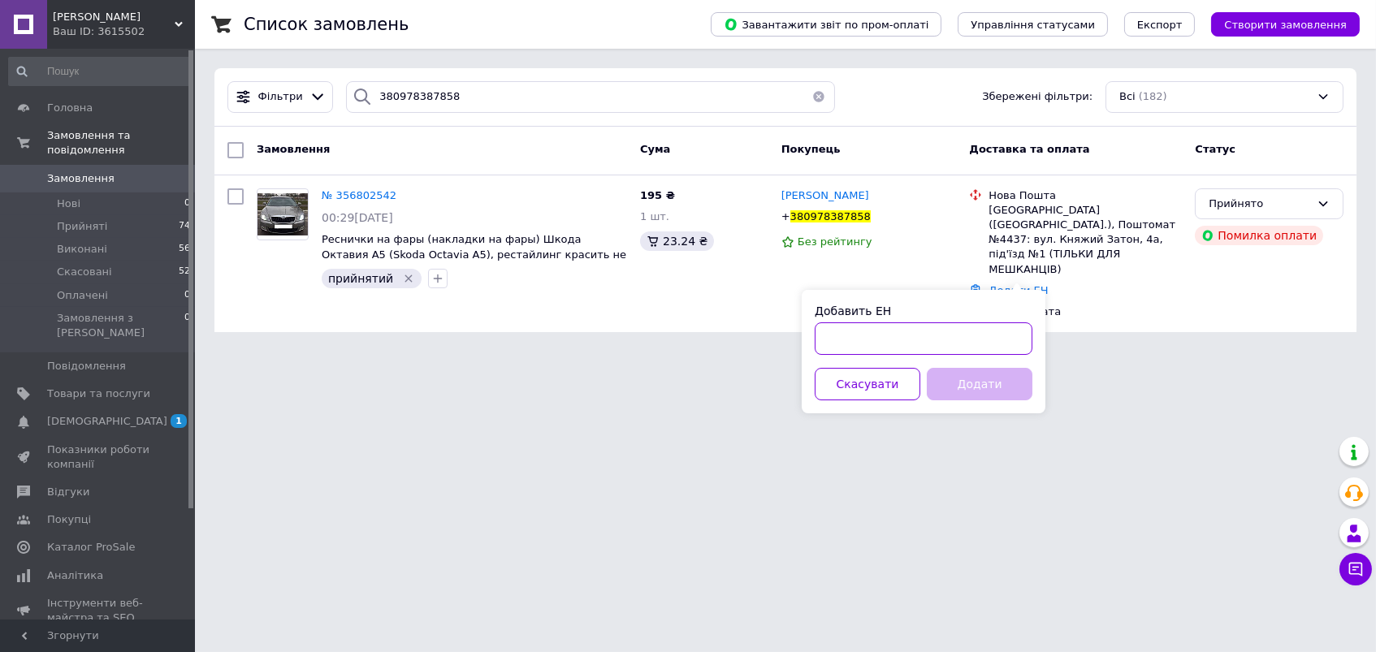
click at [915, 342] on input "Добавить ЕН" at bounding box center [924, 338] width 218 height 32
paste input "20451224945242"
type input "20451224945242"
click at [977, 386] on button "Додати" at bounding box center [980, 384] width 106 height 32
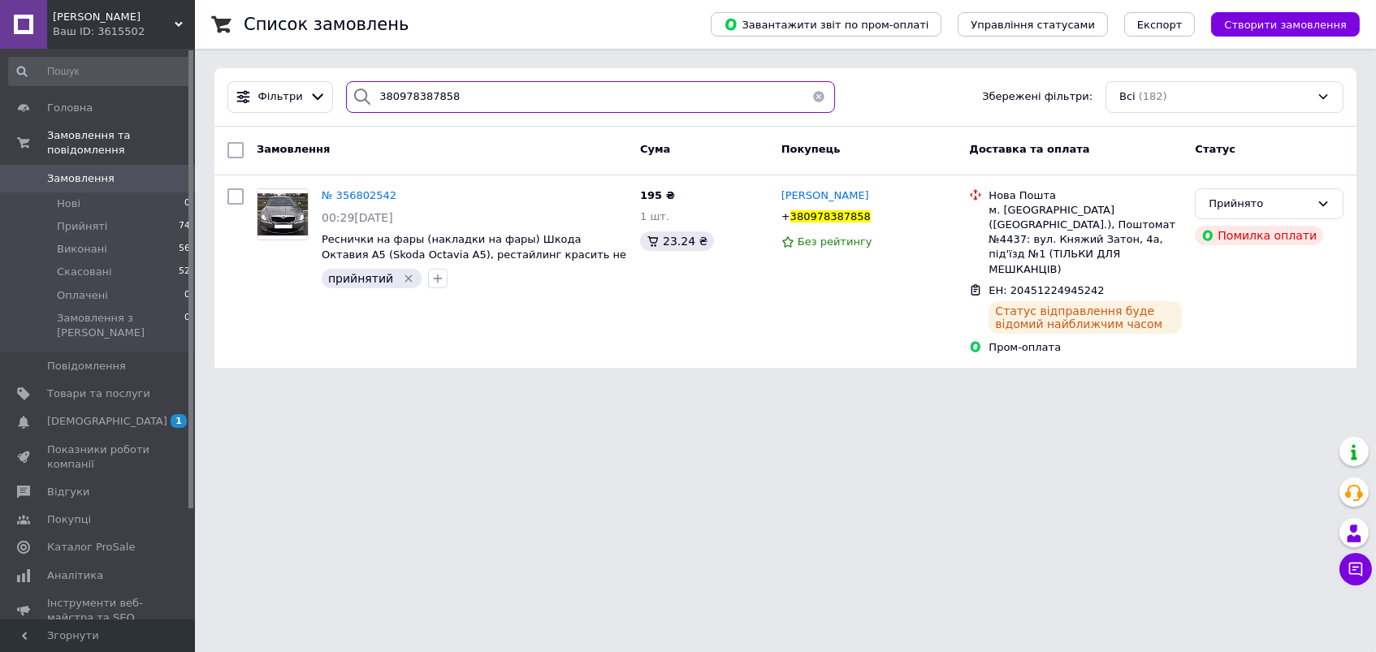
click at [400, 101] on input "380978387858" at bounding box center [590, 97] width 489 height 32
paste input "679099029"
type input "380679099029"
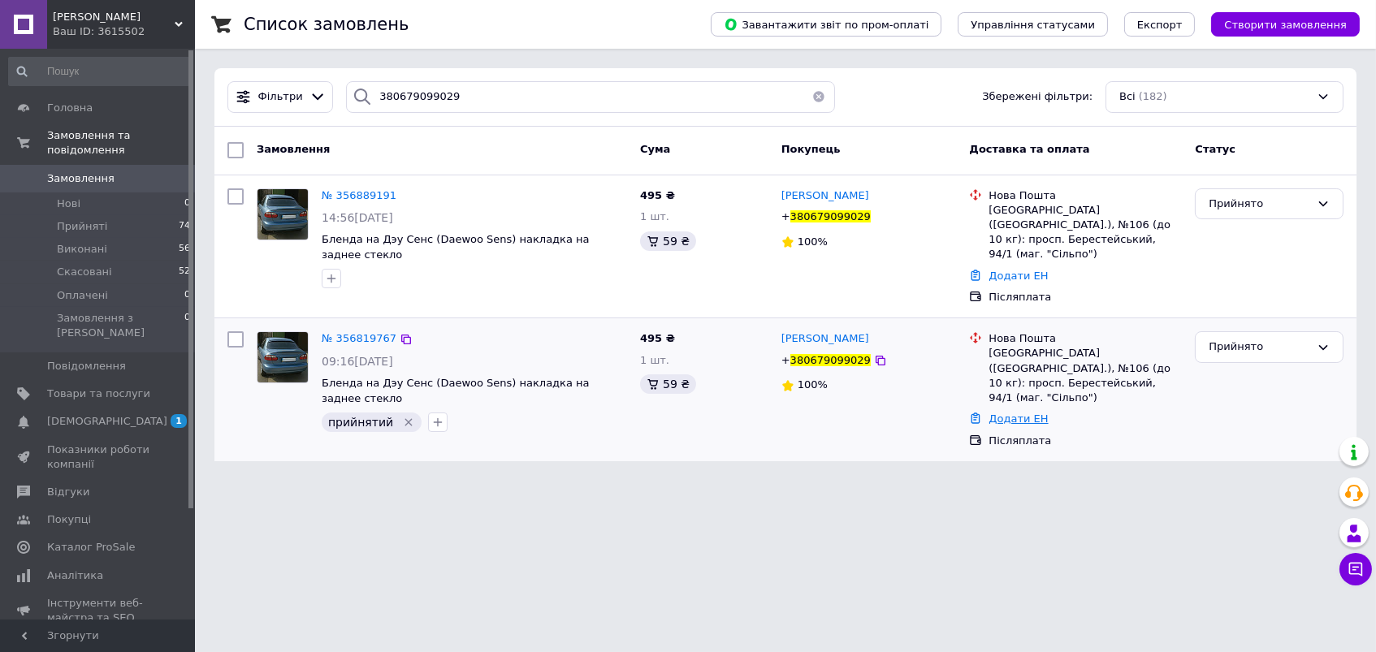
click at [1014, 413] on link "Додати ЕН" at bounding box center [1017, 419] width 59 height 12
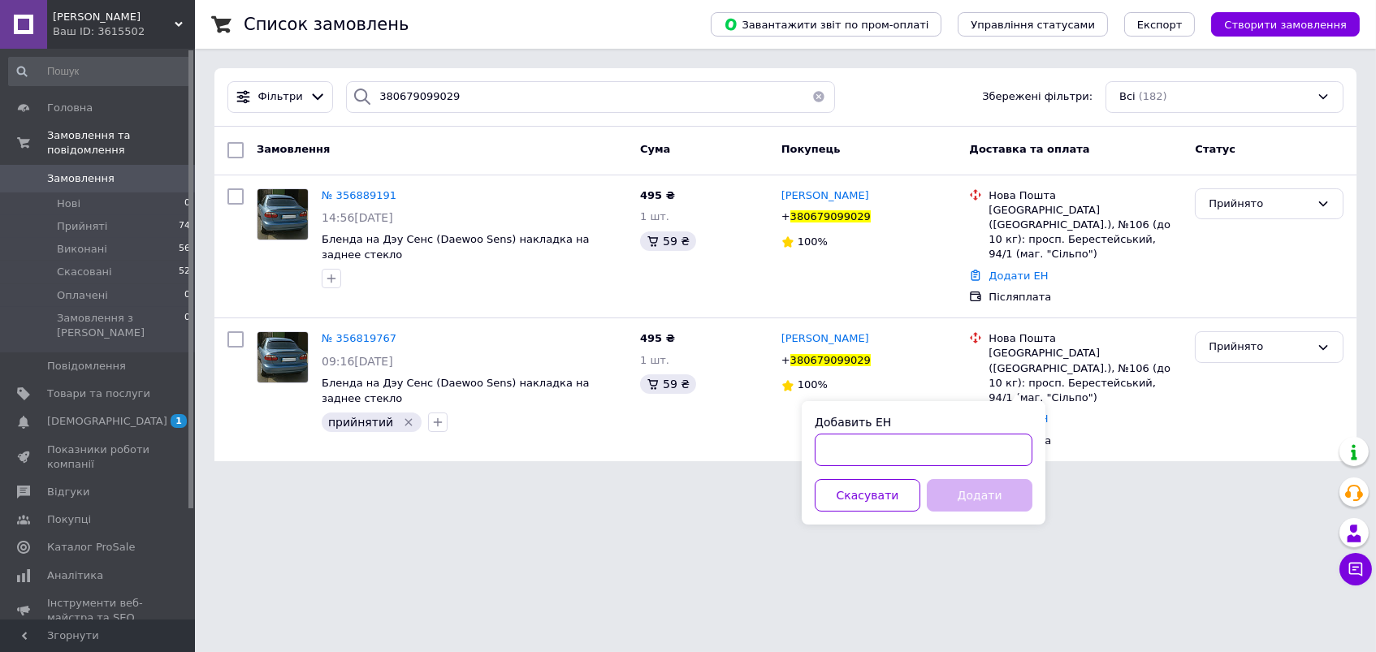
click at [949, 448] on input "Добавить ЕН" at bounding box center [924, 450] width 218 height 32
paste input "20451224938923"
type input "20451224938923"
click at [993, 494] on button "Додати" at bounding box center [980, 495] width 106 height 32
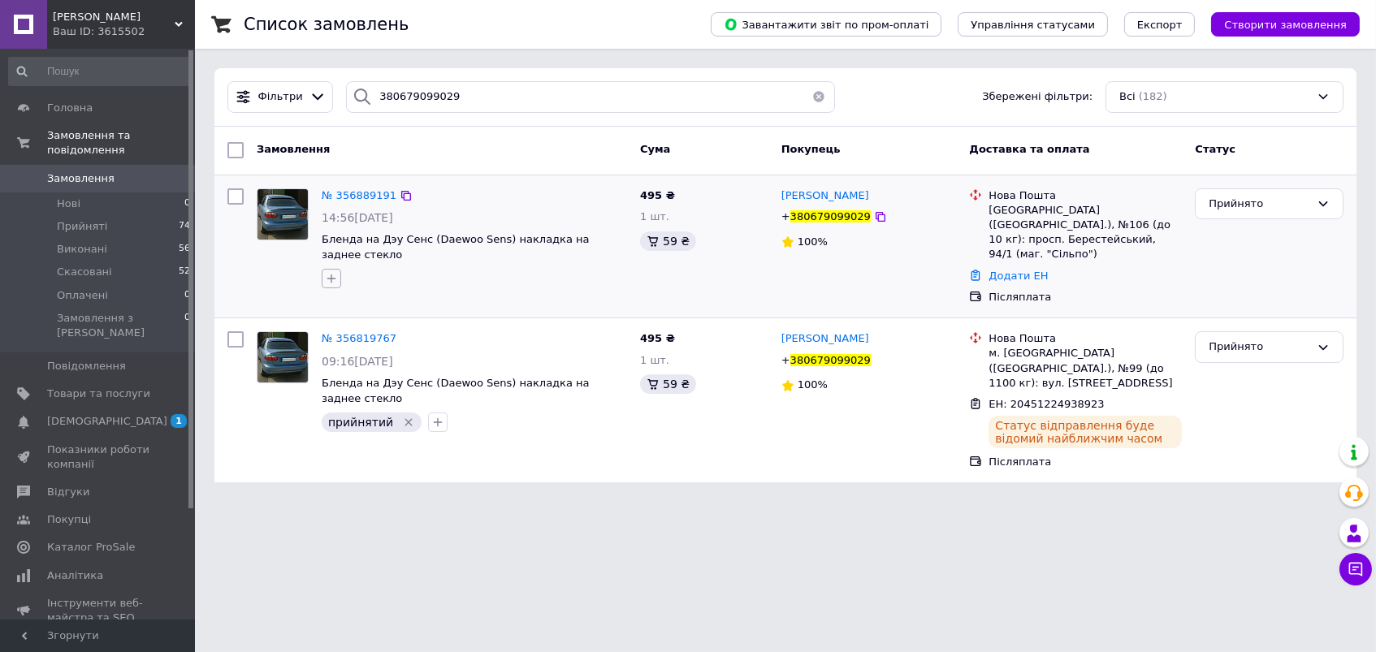
click at [331, 277] on icon "button" at bounding box center [331, 279] width 9 height 9
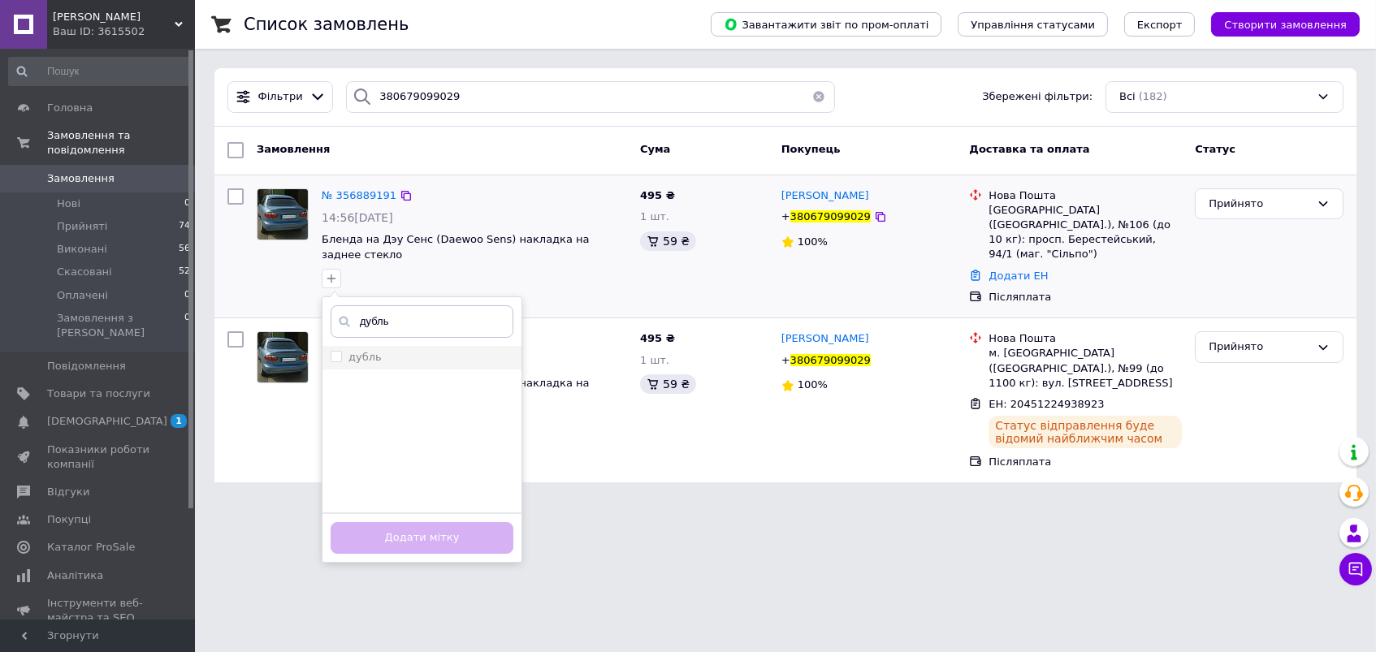
type input "дубль"
click at [370, 357] on label "дубль" at bounding box center [364, 357] width 33 height 12
checkbox input "true"
click at [469, 535] on button "Додати мітку" at bounding box center [422, 538] width 183 height 32
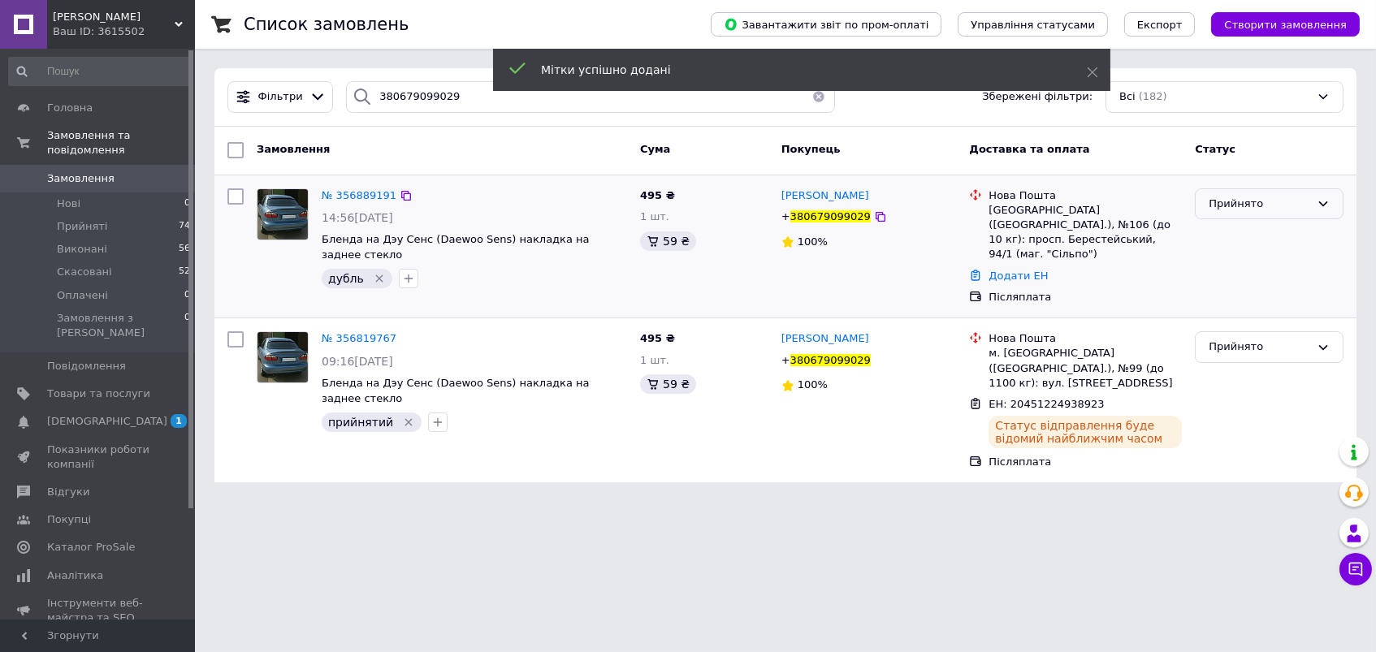
click at [1253, 202] on div "Прийнято" at bounding box center [1260, 204] width 102 height 17
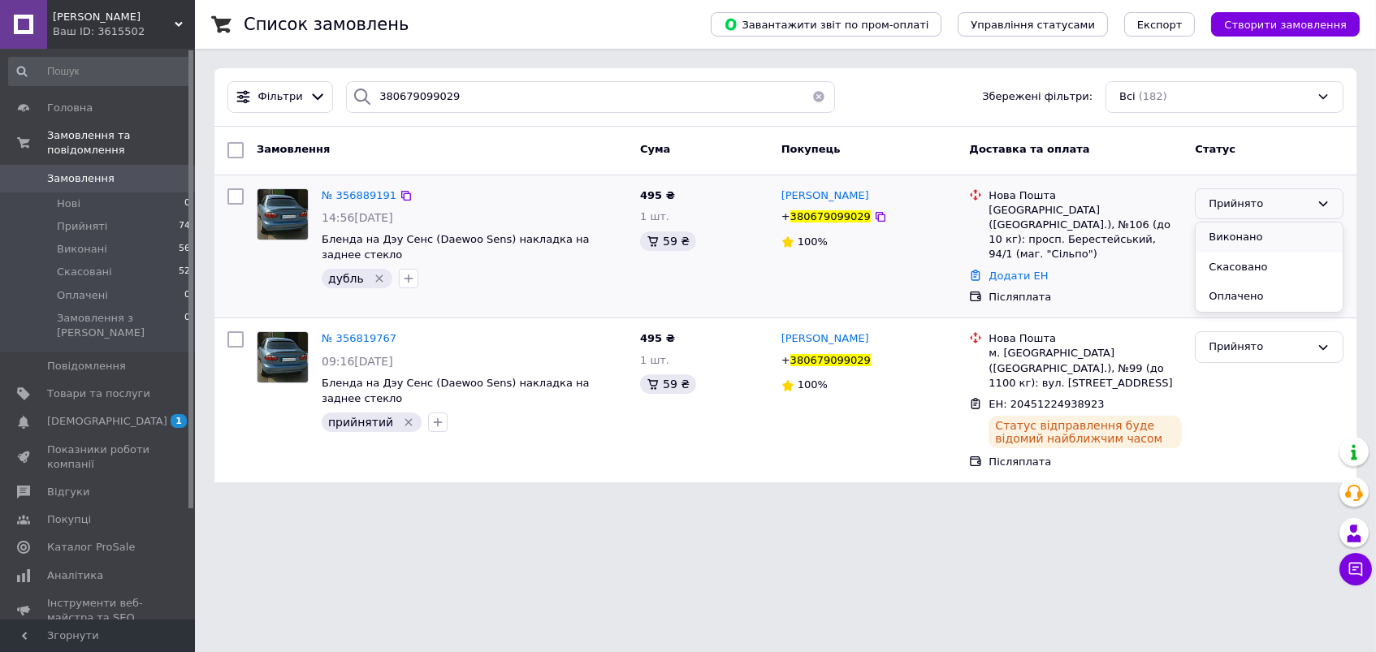
click at [1285, 235] on li "Виконано" at bounding box center [1269, 238] width 147 height 30
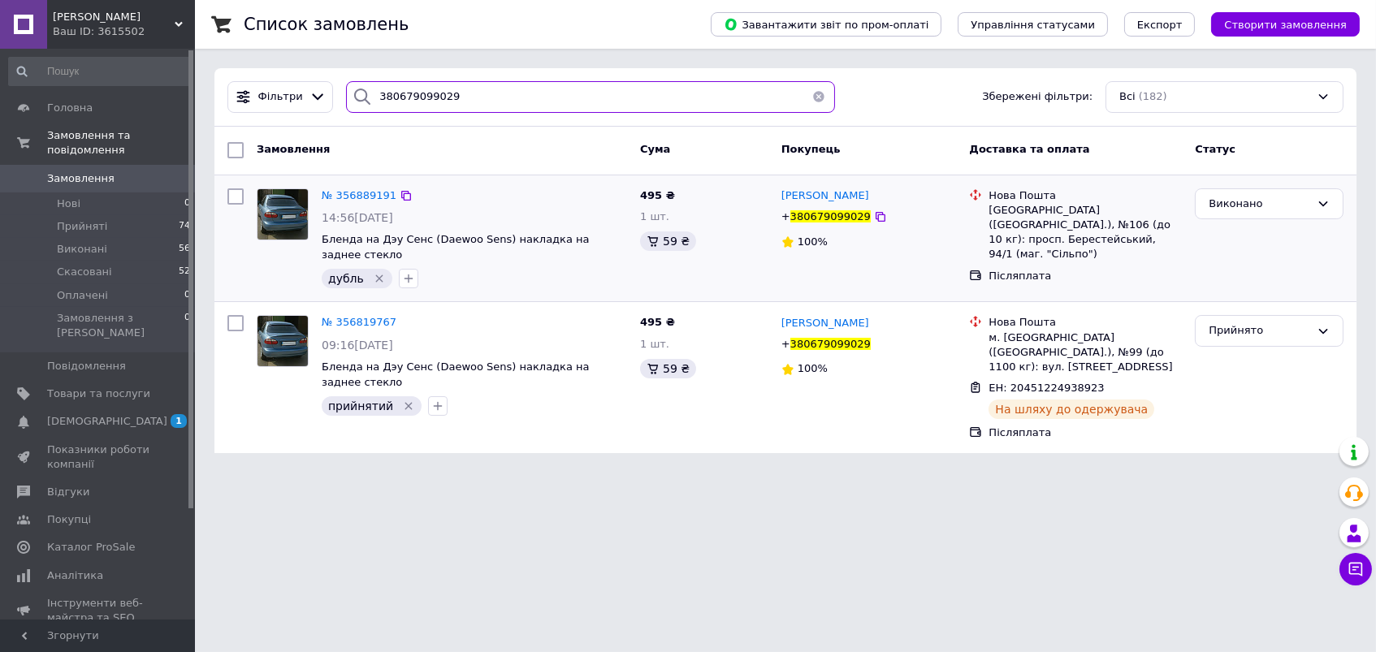
click at [417, 94] on input "380679099029" at bounding box center [590, 97] width 489 height 32
paste input "3407070"
type input "380634070709"
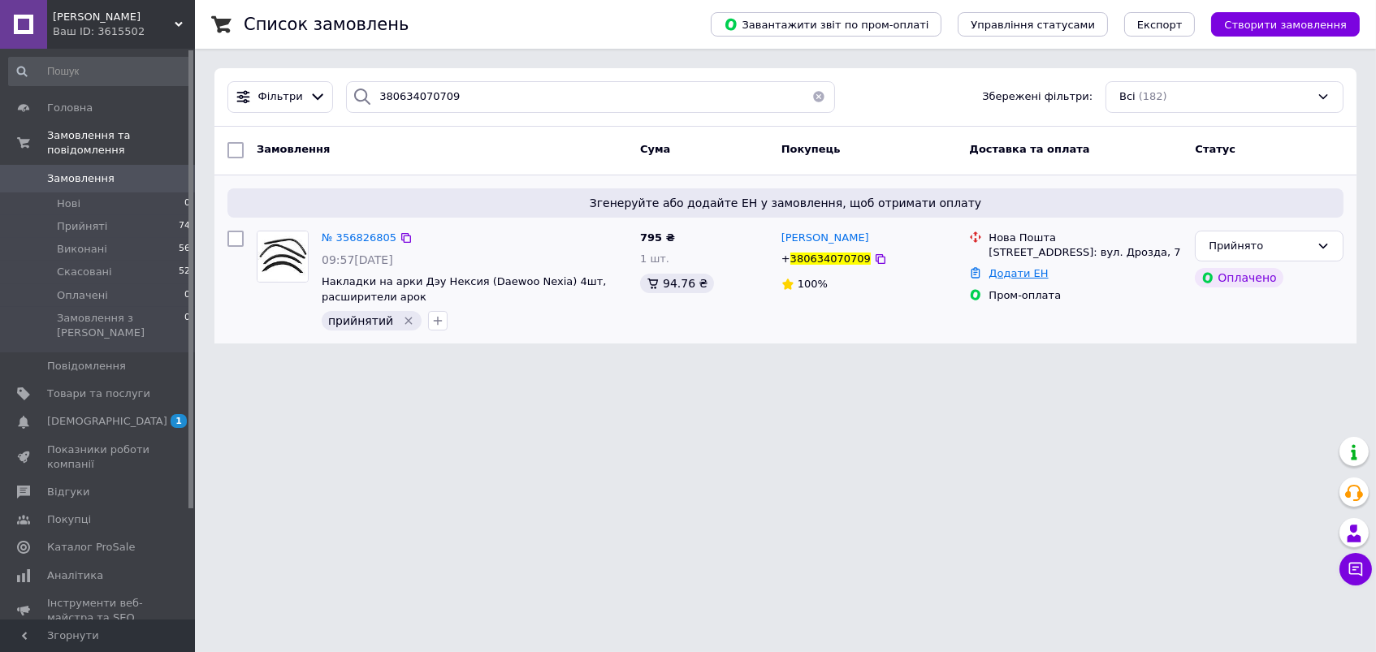
click at [995, 270] on link "Додати ЕН" at bounding box center [1017, 273] width 59 height 12
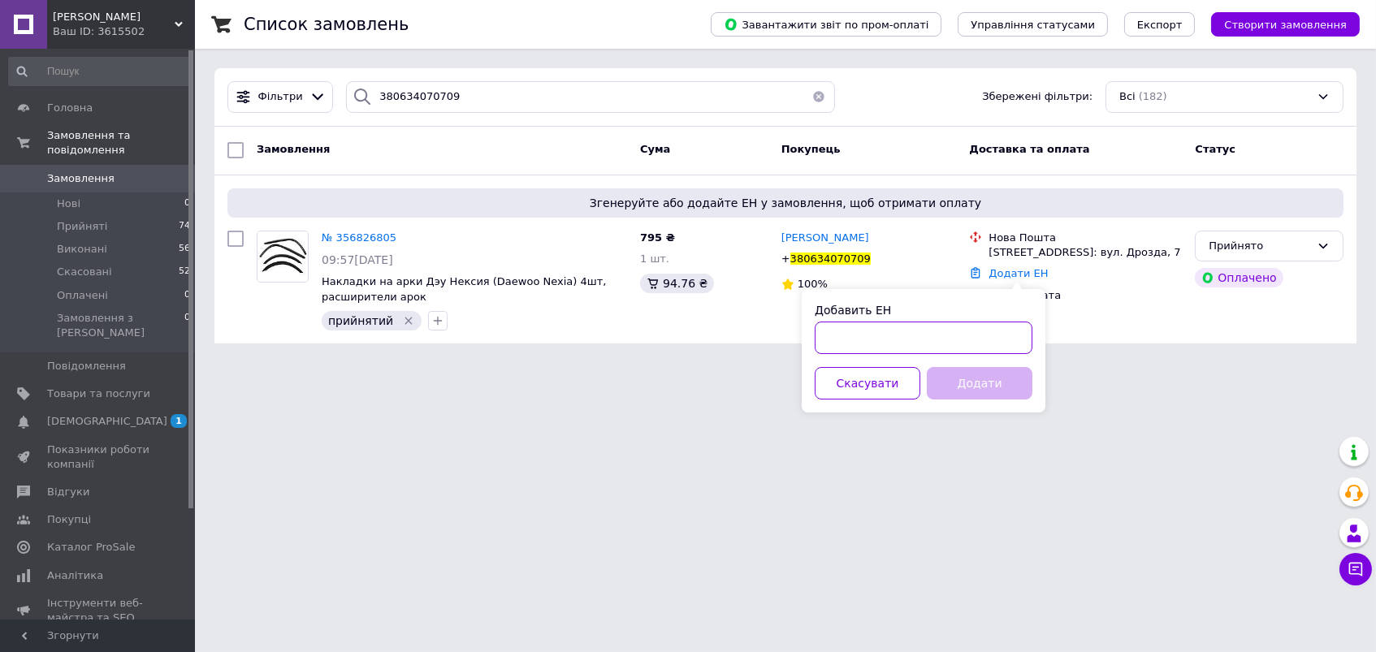
click at [854, 338] on input "Добавить ЕН" at bounding box center [924, 338] width 218 height 32
paste input "20451224937409"
type input "20451224937409"
click at [950, 383] on button "Додати" at bounding box center [980, 383] width 106 height 32
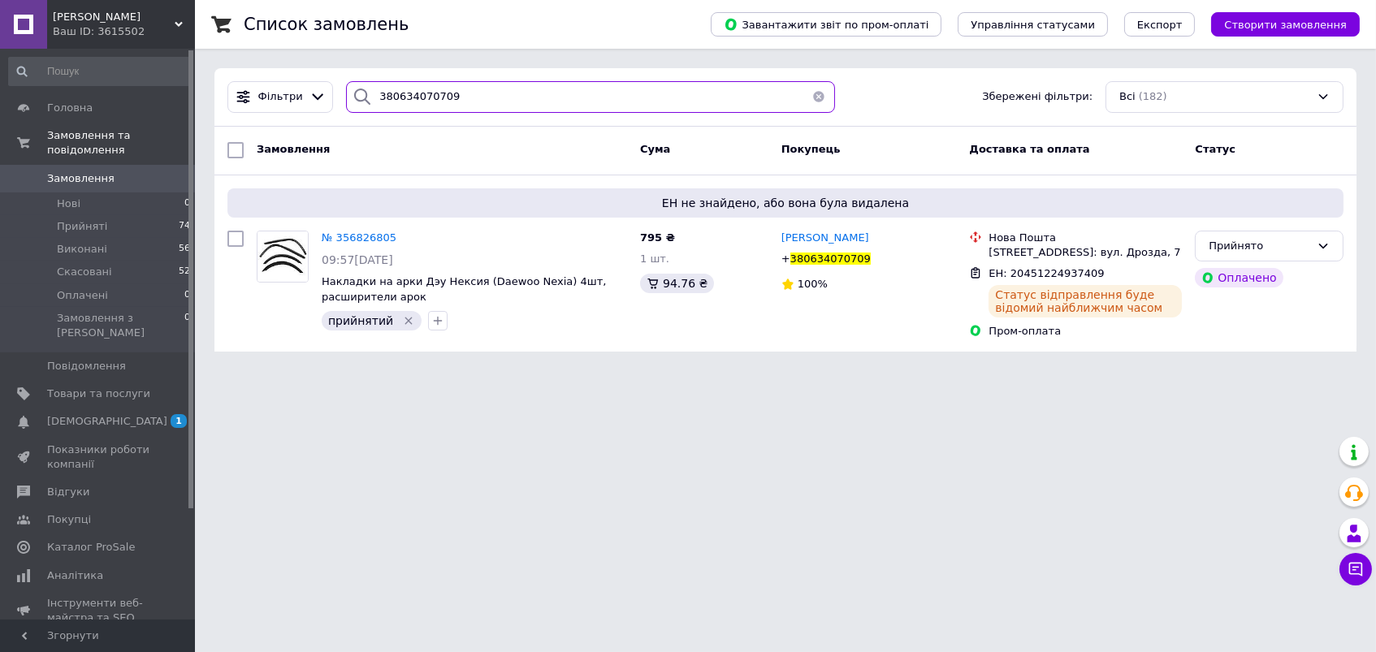
click at [403, 87] on input "380634070709" at bounding box center [590, 97] width 489 height 32
paste input "998361465"
type input "380998361465"
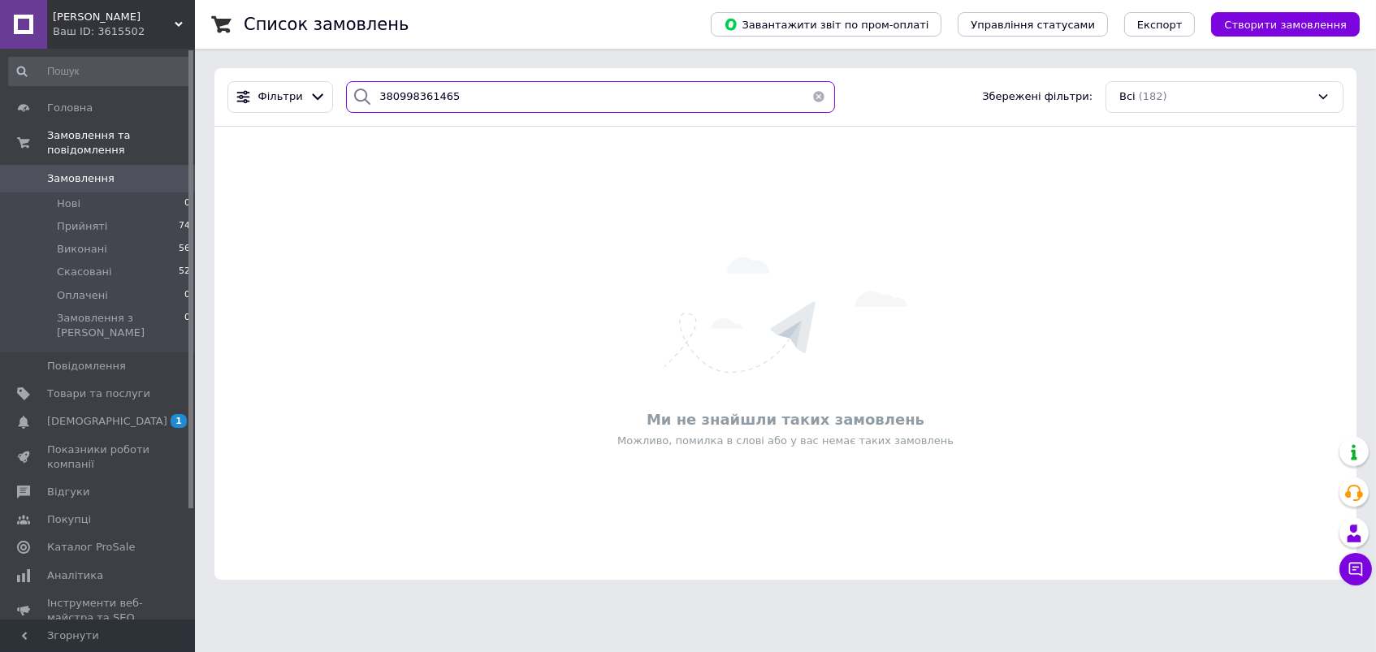
click at [416, 110] on input "380998361465" at bounding box center [590, 97] width 489 height 32
click at [98, 265] on span "Скасовані" at bounding box center [84, 272] width 55 height 15
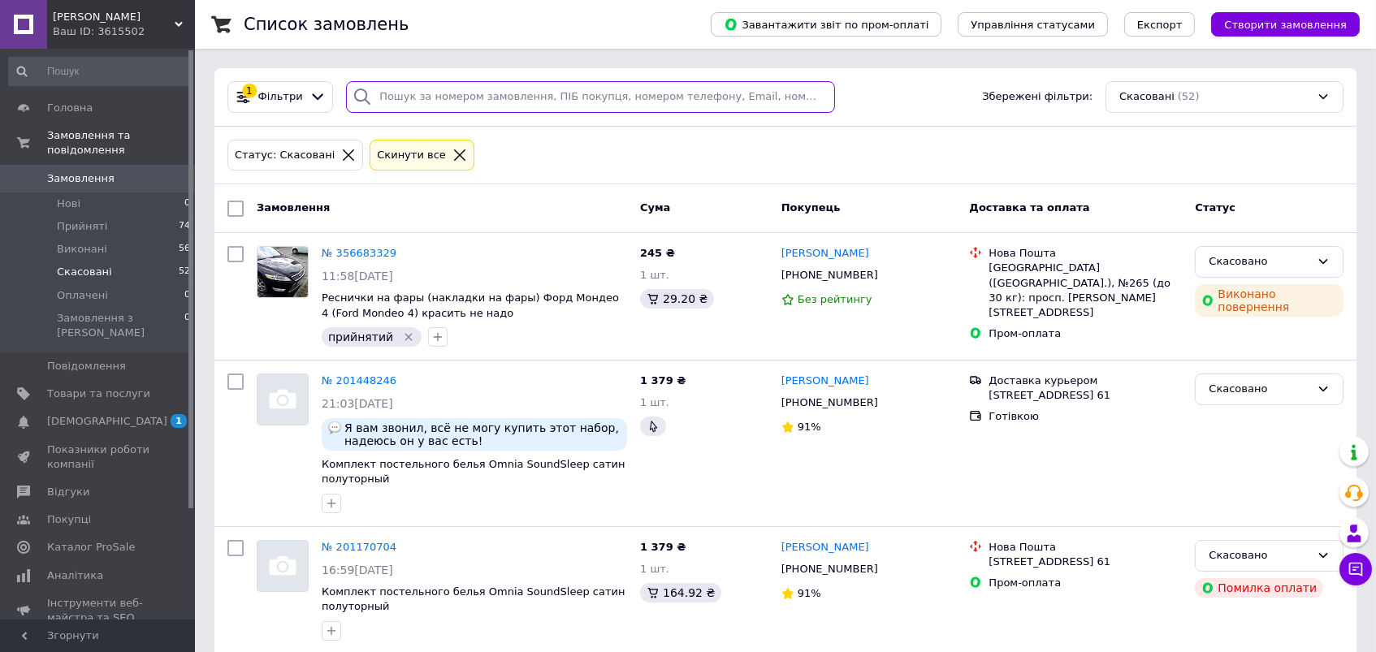
click at [502, 93] on input "search" at bounding box center [590, 97] width 489 height 32
paste input "380998361465"
type input "380998361465"
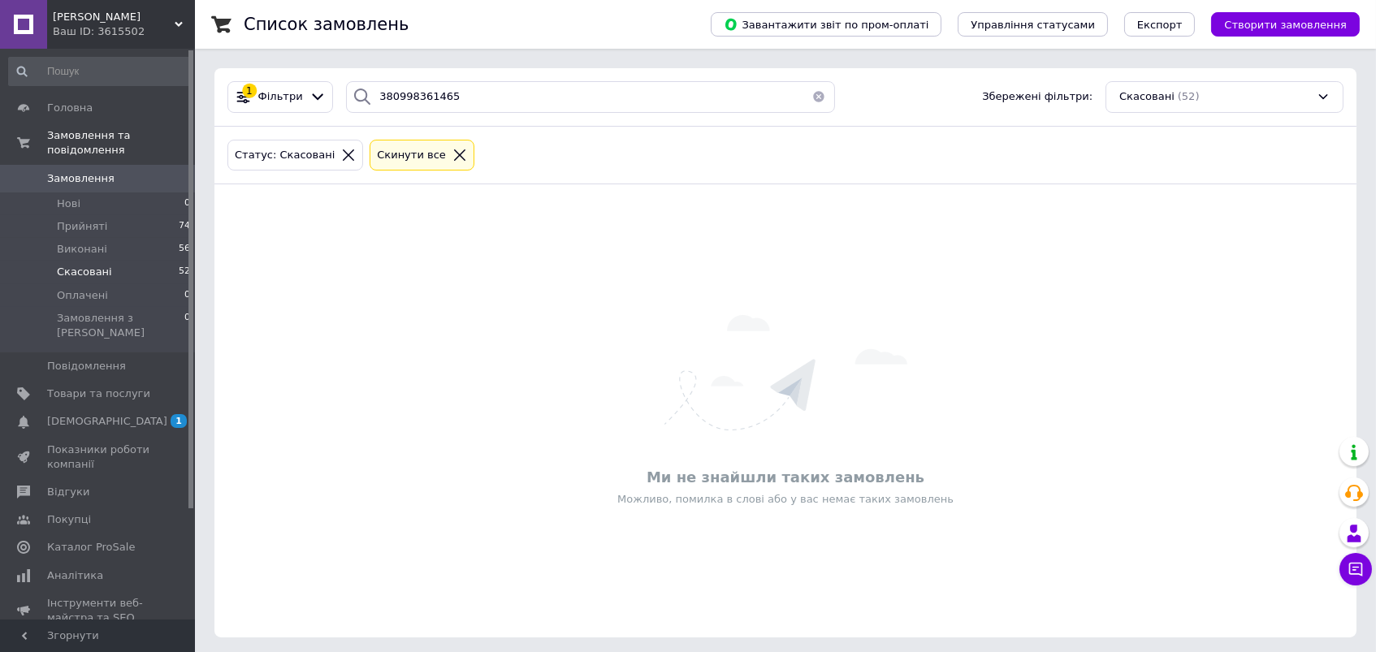
click at [138, 24] on div "Ваш ID: 3615502" at bounding box center [124, 31] width 142 height 15
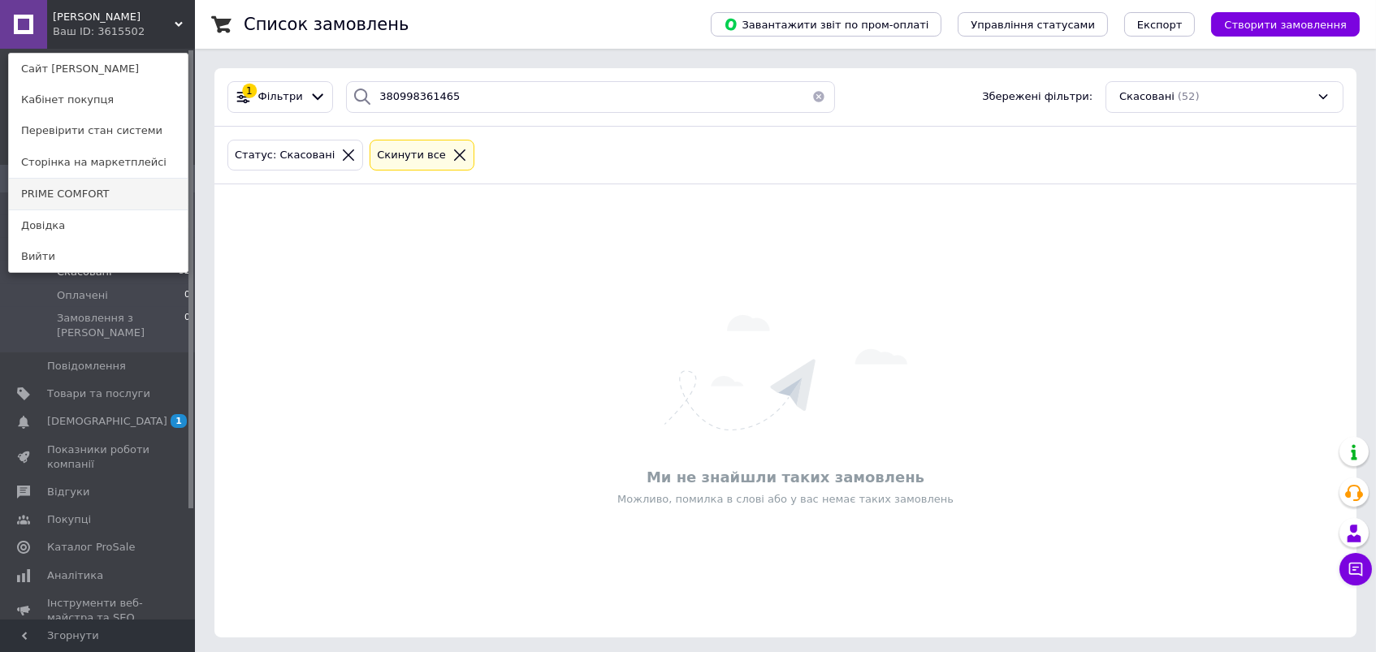
click at [64, 188] on link "PRIME COMFORT" at bounding box center [98, 194] width 179 height 31
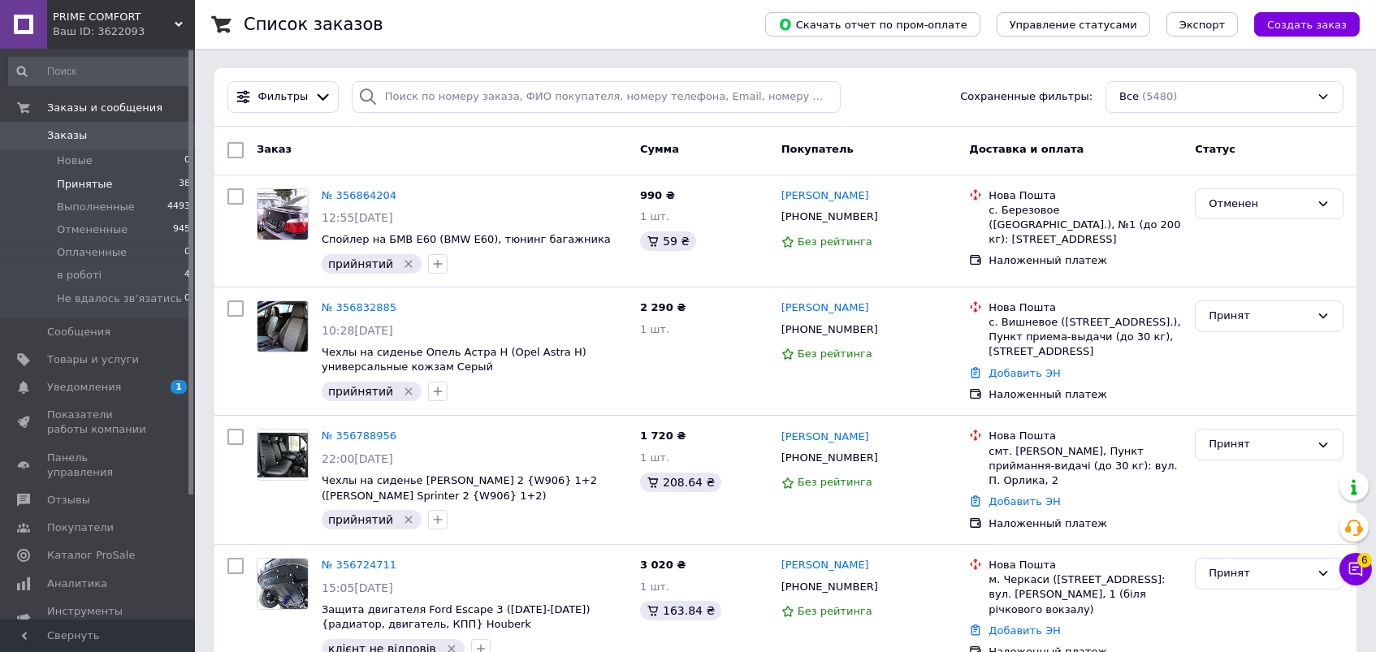
click at [89, 183] on span "Принятые" at bounding box center [85, 184] width 56 height 15
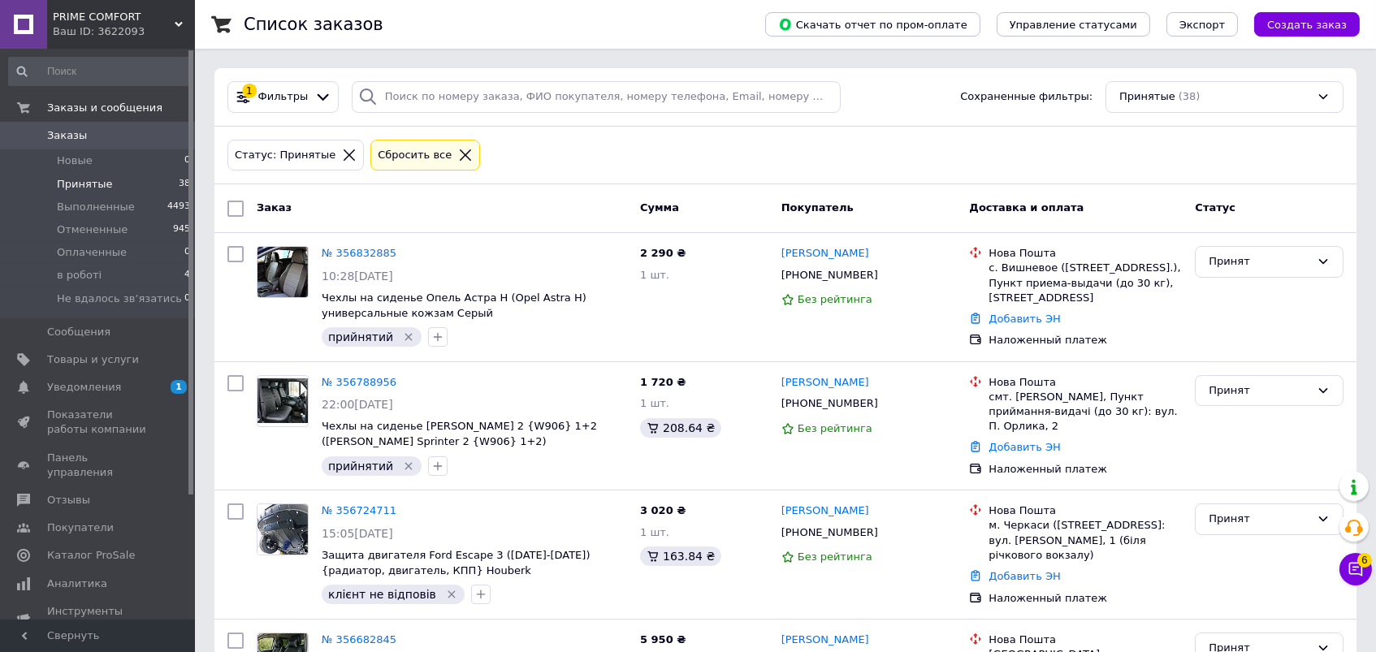
scroll to position [-1, 0]
click at [437, 96] on input "search" at bounding box center [596, 97] width 489 height 32
paste input "380938196311"
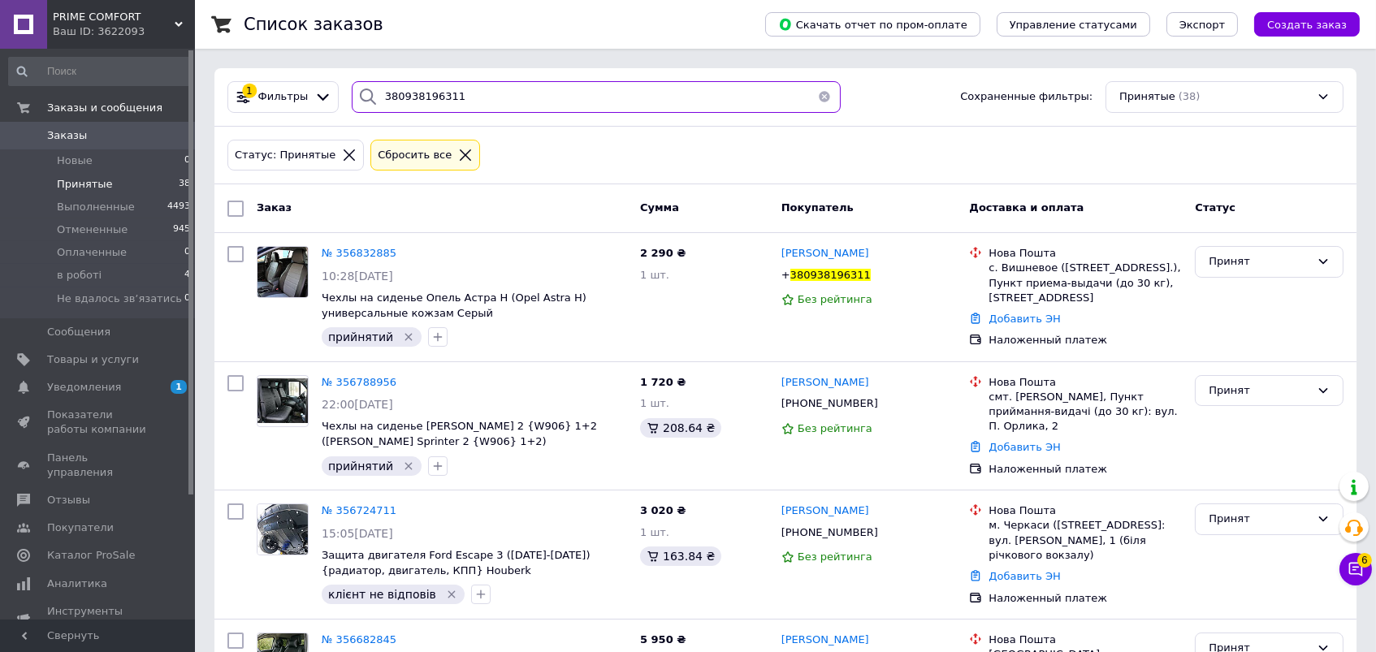
type input "380938196311"
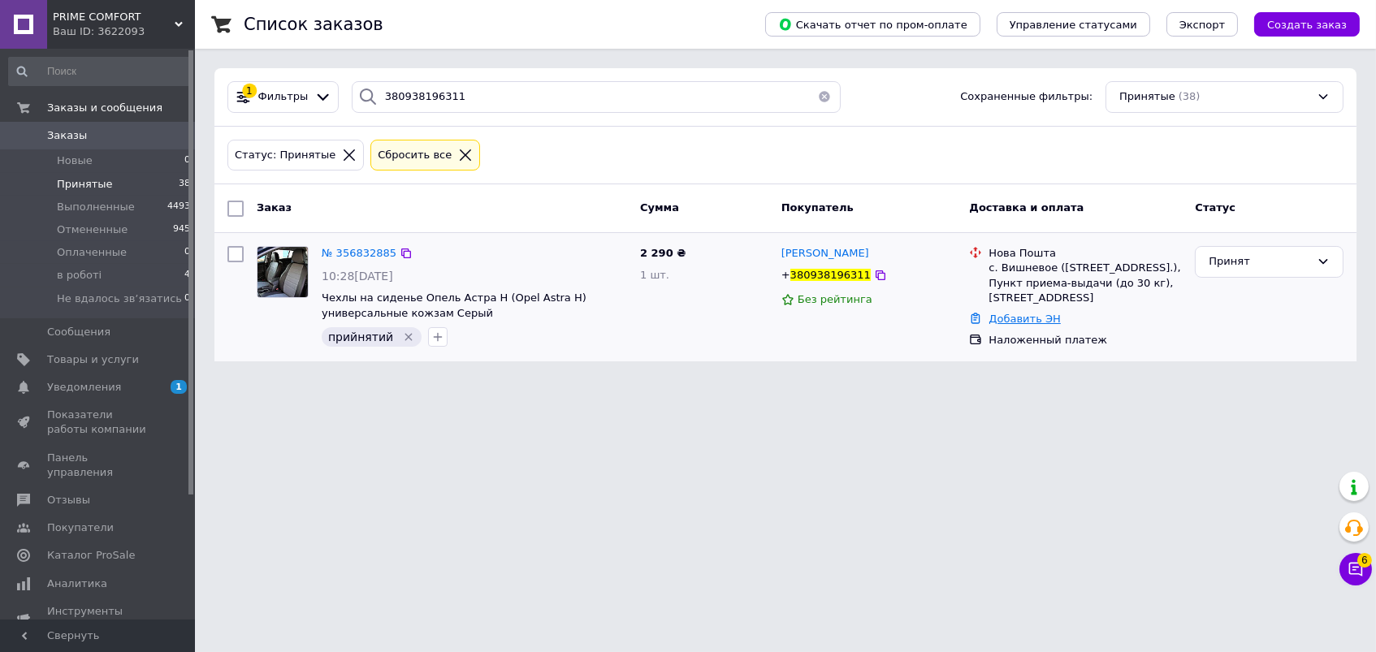
click at [1029, 325] on link "Добавить ЭН" at bounding box center [1023, 319] width 71 height 12
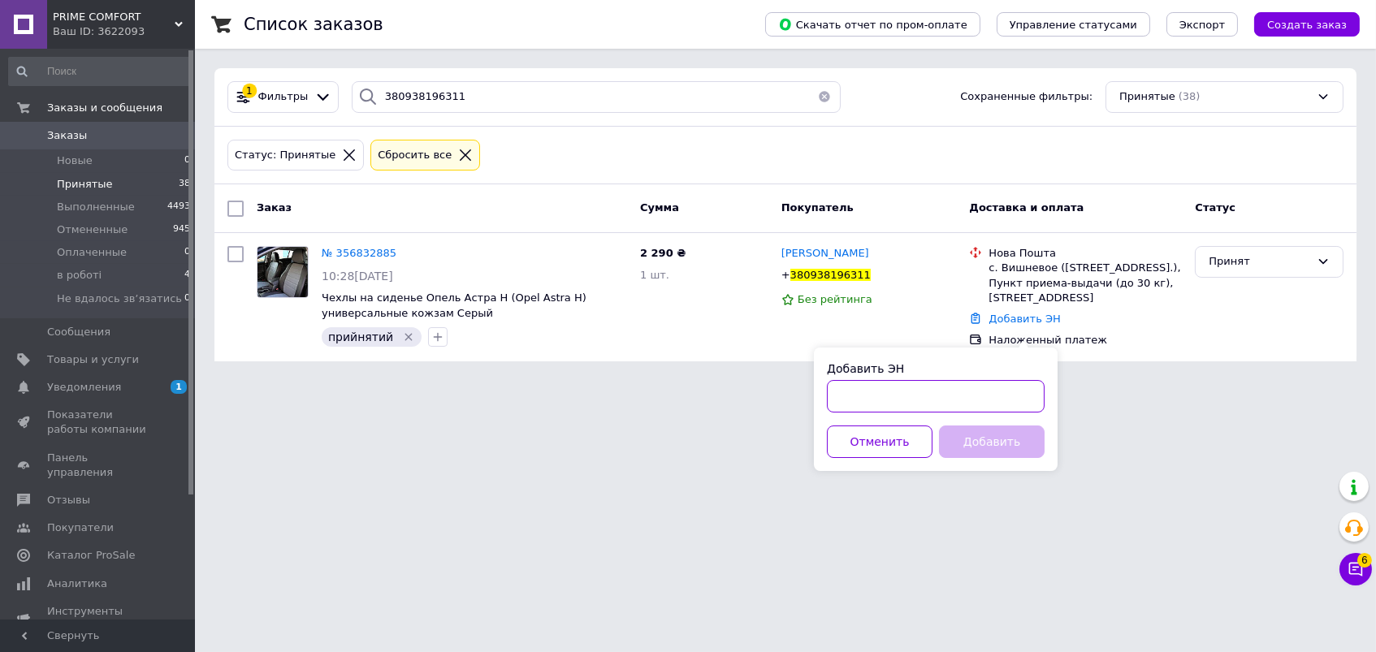
click at [906, 391] on input "Добавить ЭН" at bounding box center [936, 396] width 218 height 32
paste input "20451224927376"
type input "20451224927376"
click at [974, 452] on button "Добавить" at bounding box center [992, 442] width 106 height 32
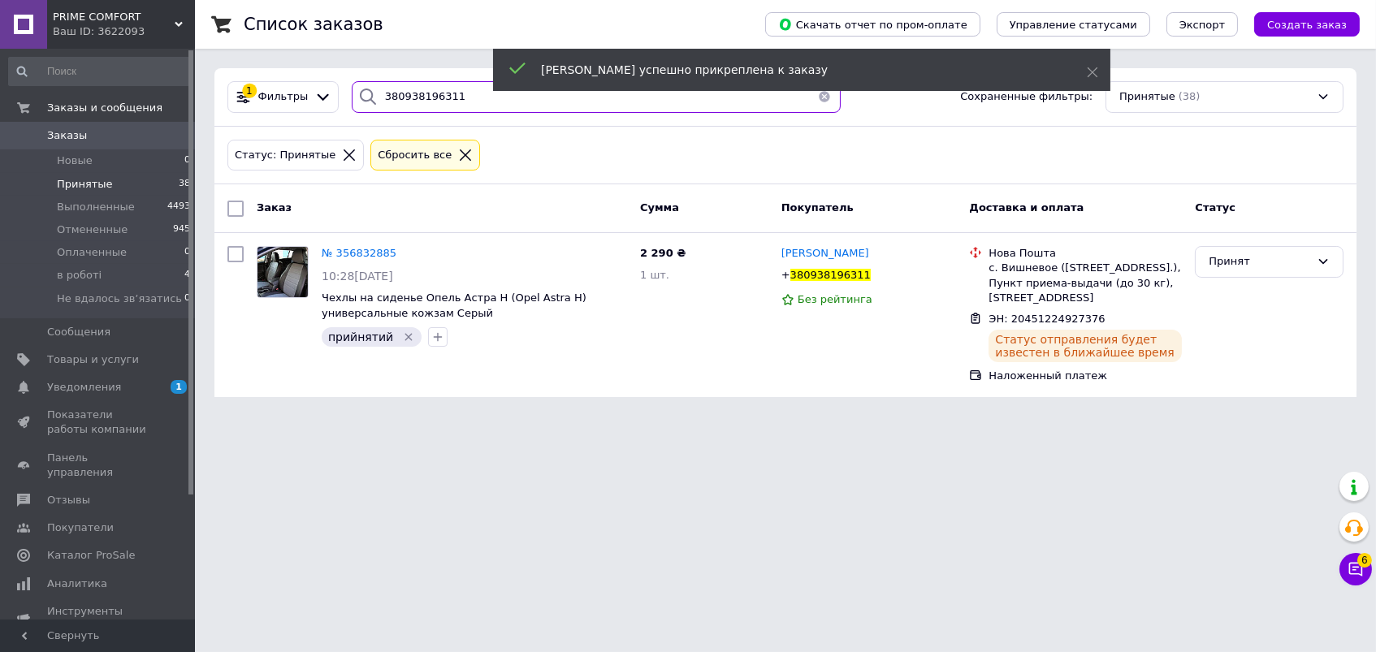
click at [409, 96] on input "380938196311" at bounding box center [596, 97] width 489 height 32
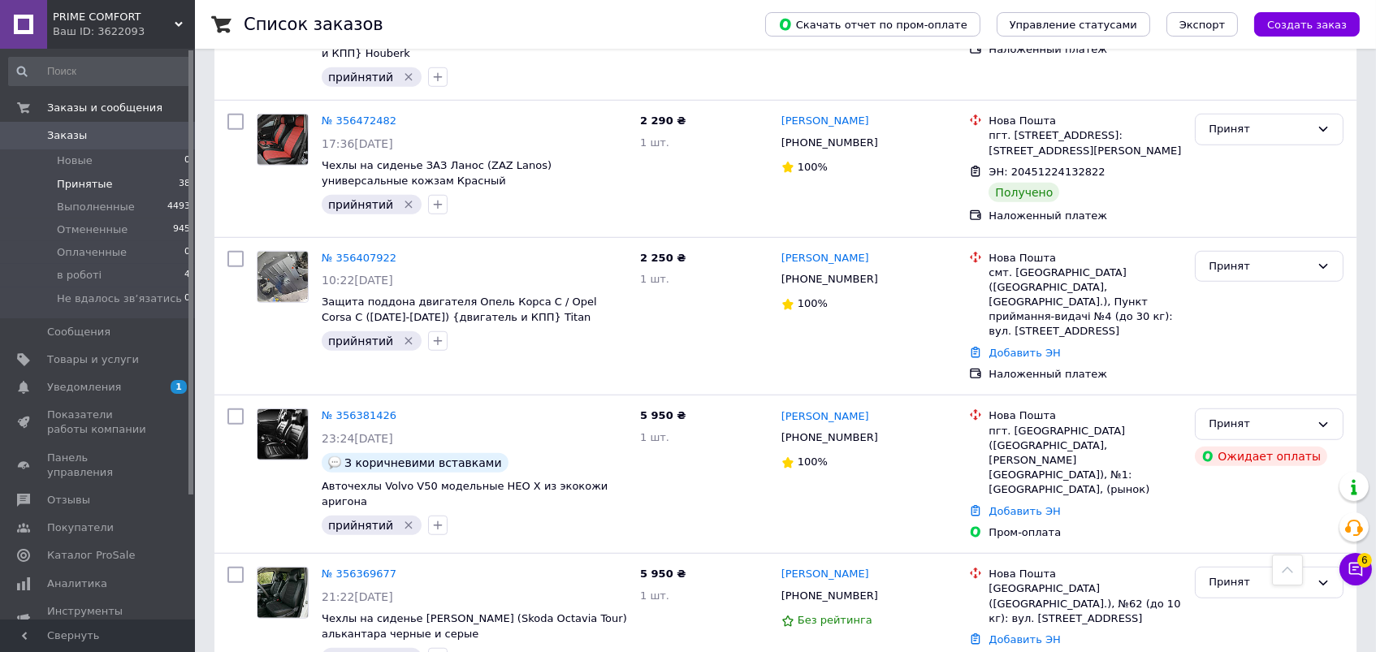
scroll to position [2418, 0]
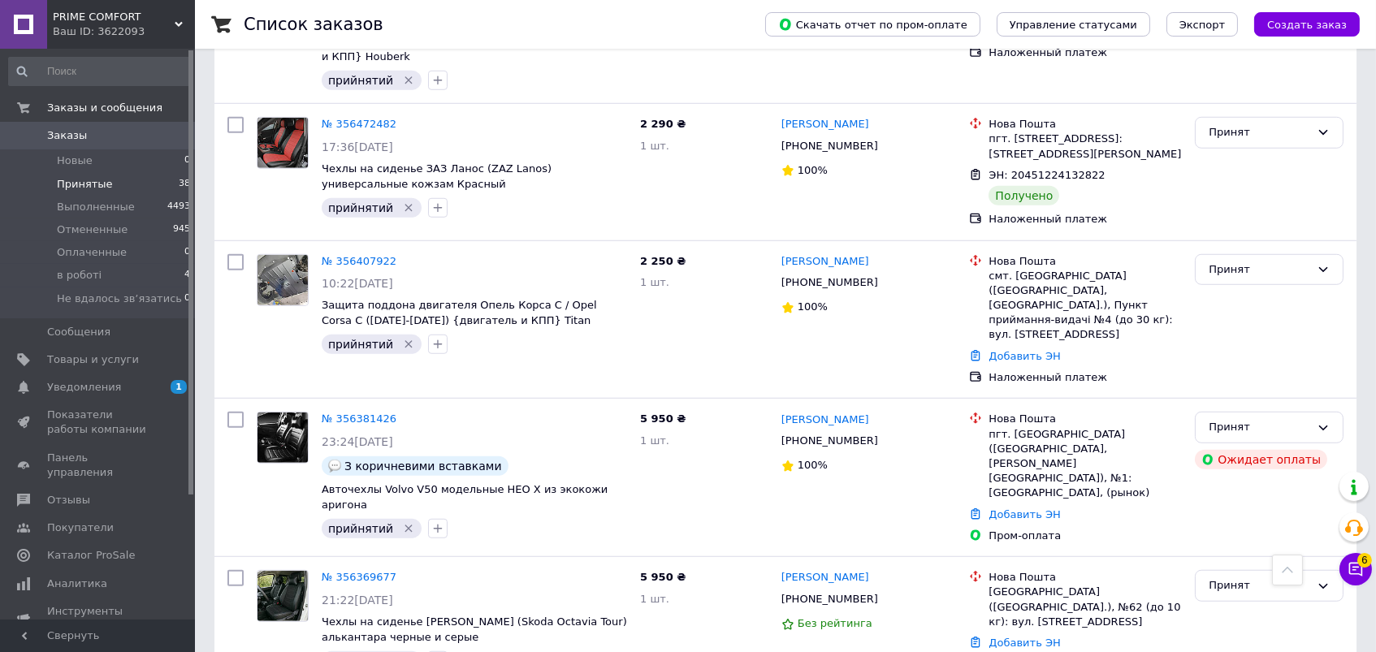
click at [815, 138] on div "[PHONE_NUMBER]" at bounding box center [829, 146] width 103 height 21
click at [1227, 132] on div "Принят" at bounding box center [1260, 132] width 102 height 17
click at [1234, 165] on li "Выполнен" at bounding box center [1269, 167] width 147 height 30
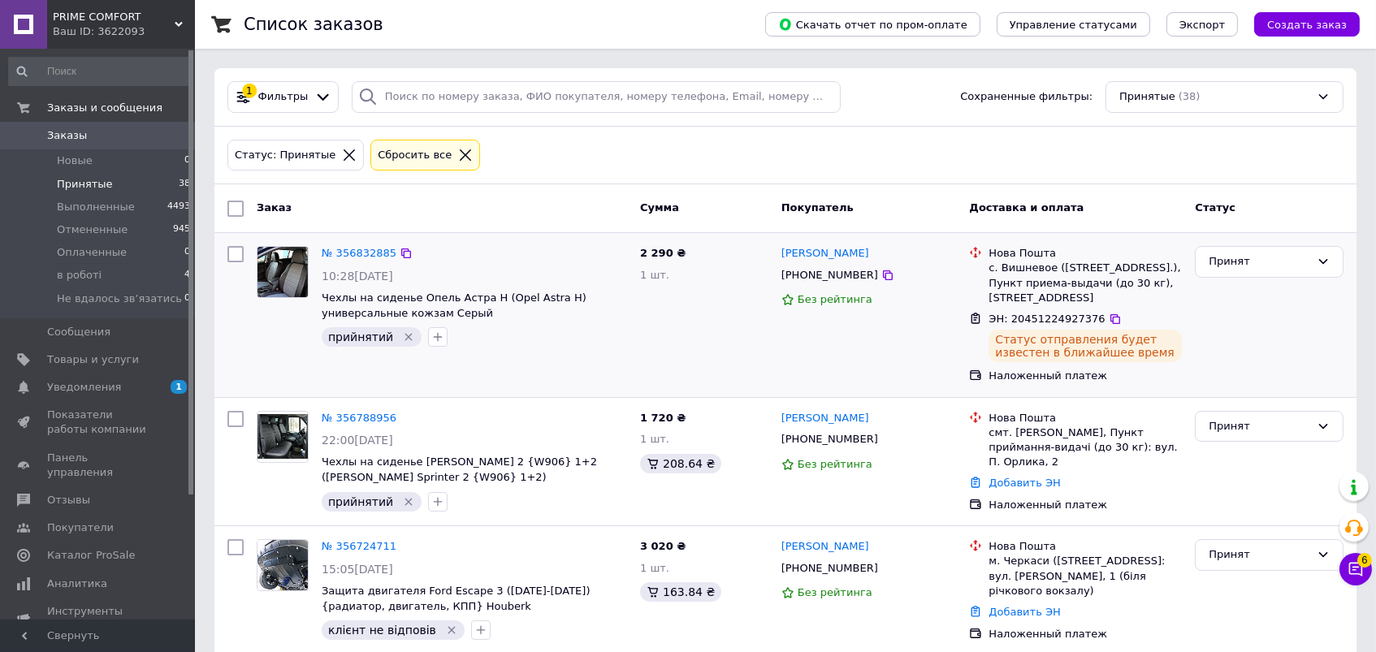
scroll to position [0, 0]
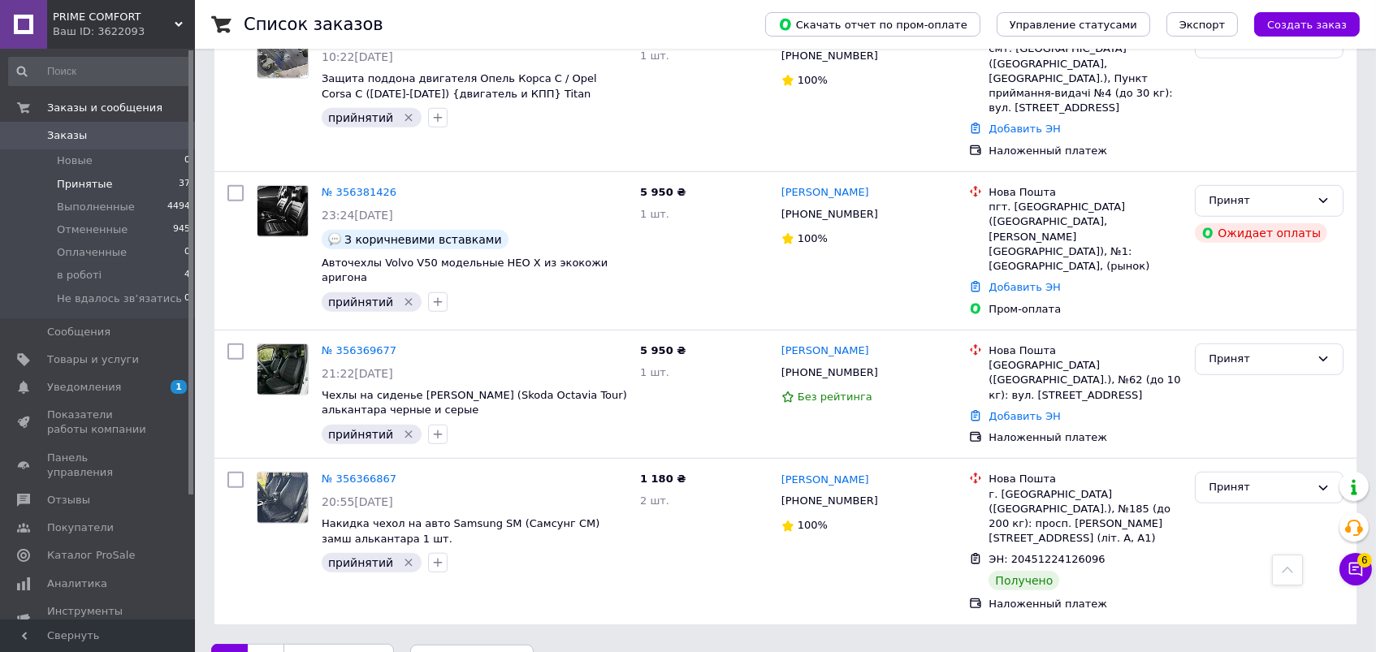
scroll to position [2494, 0]
click at [437, 646] on span "по 20 позиций" at bounding box center [471, 662] width 123 height 32
click at [816, 491] on div "[PHONE_NUMBER]" at bounding box center [829, 501] width 103 height 21
copy div "380679259695"
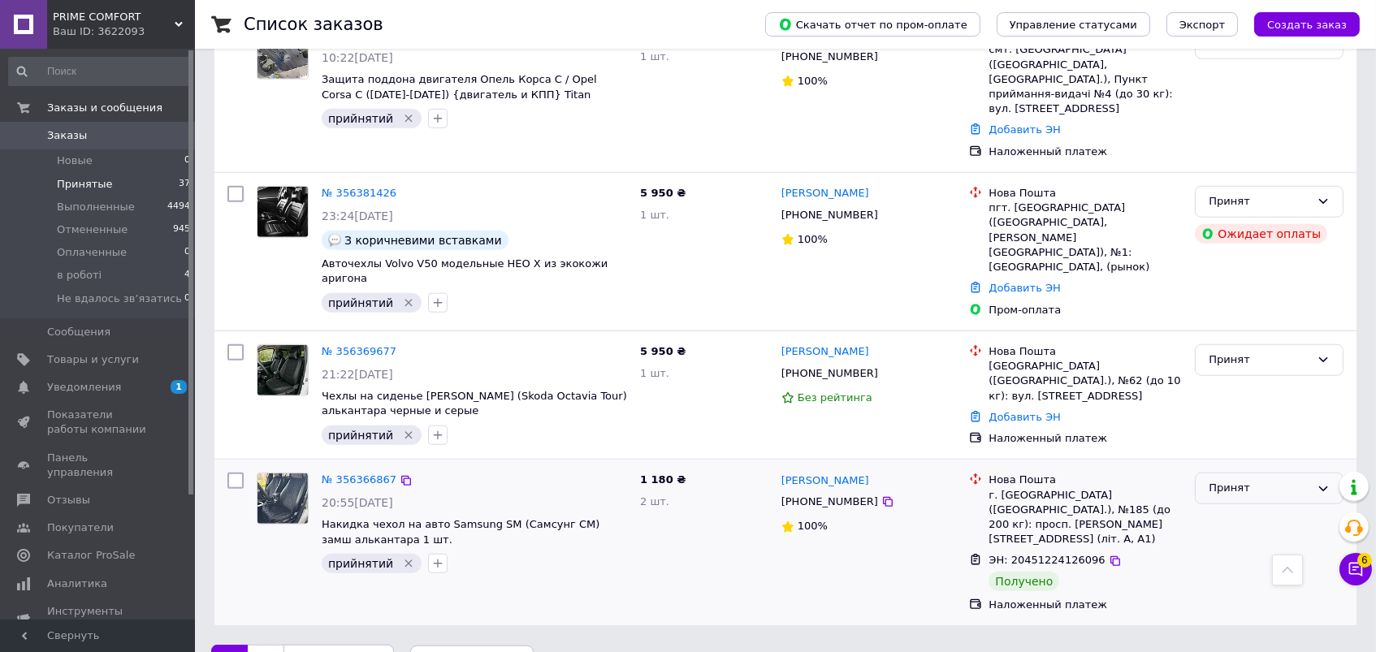
click at [1269, 473] on div "Принят" at bounding box center [1269, 489] width 149 height 32
click at [1242, 508] on li "Выполнен" at bounding box center [1269, 523] width 147 height 30
click at [505, 646] on span "по 20 позиций" at bounding box center [471, 662] width 123 height 32
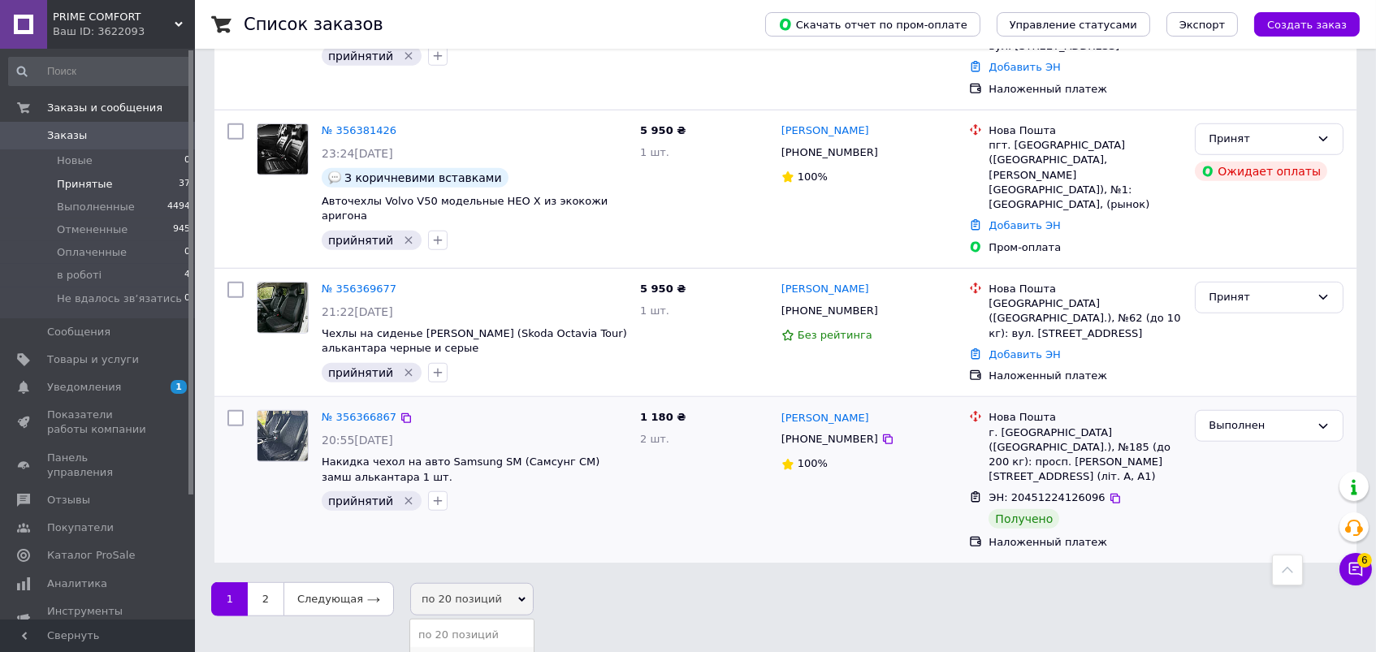
click at [483, 647] on li "по 50 позиций" at bounding box center [471, 658] width 123 height 23
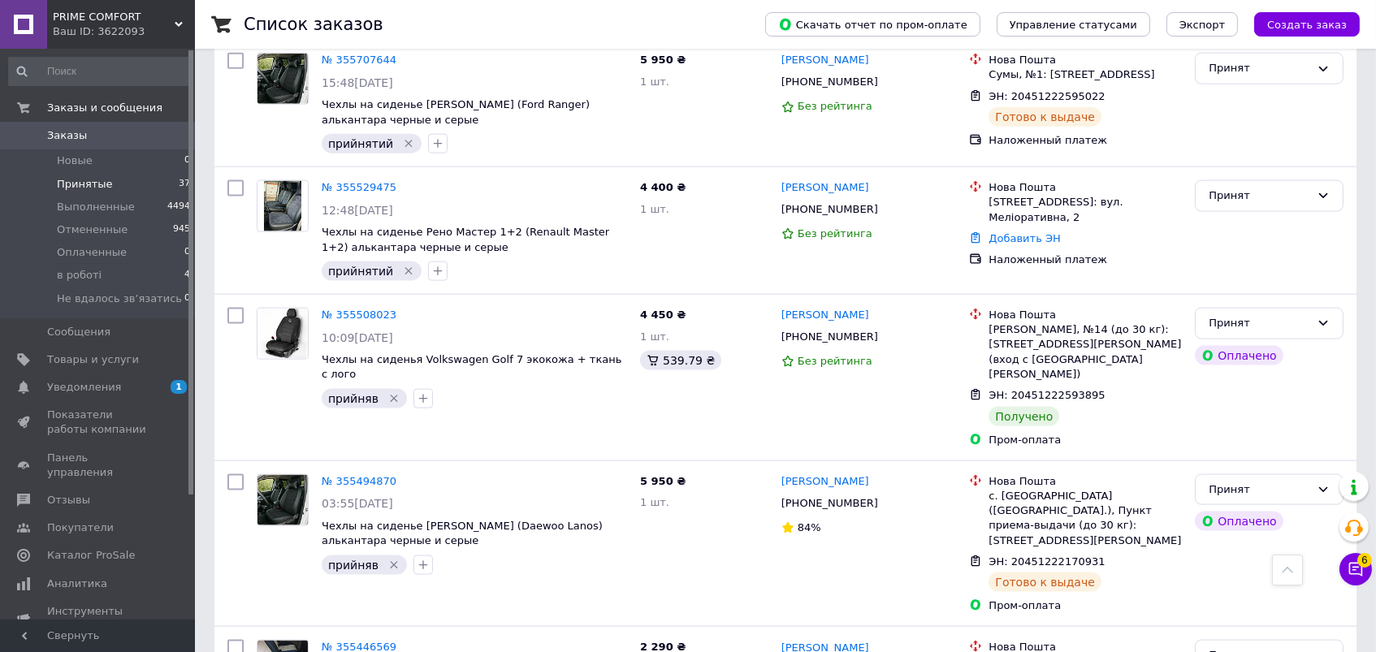
scroll to position [4227, 0]
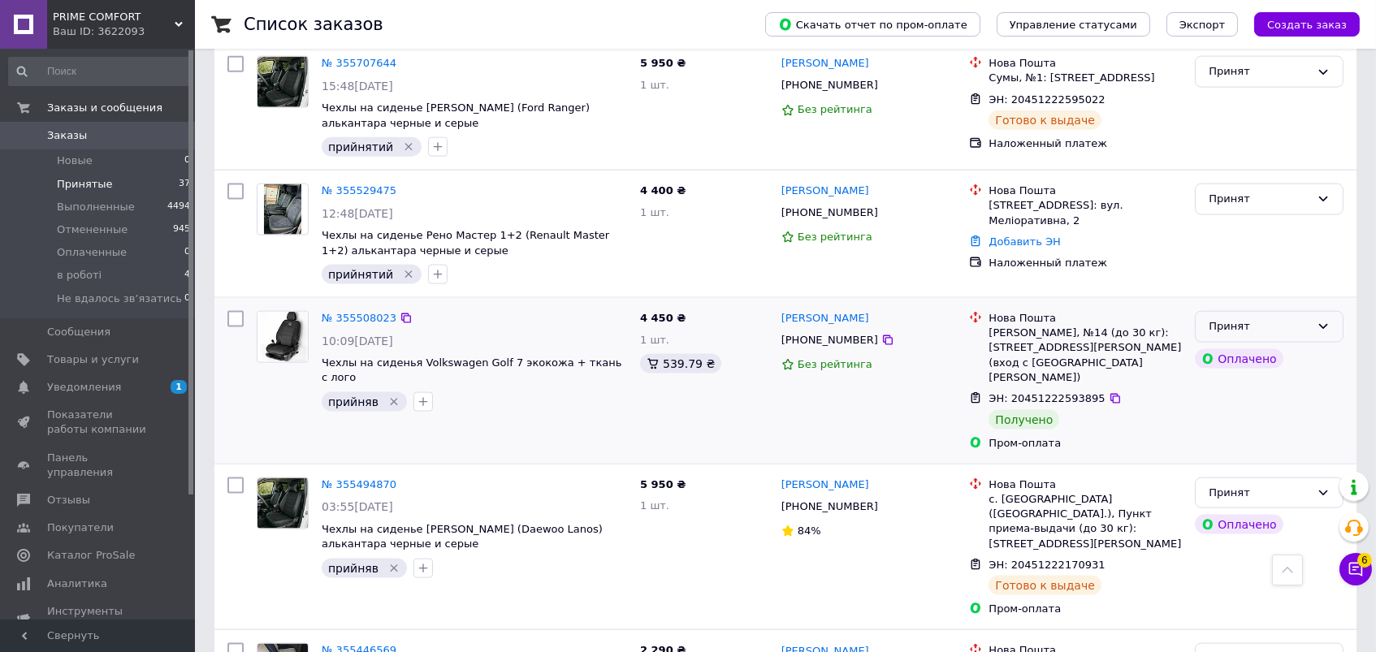
click at [1274, 318] on div "Принят" at bounding box center [1260, 326] width 102 height 17
click at [1250, 346] on li "Выполнен" at bounding box center [1269, 361] width 147 height 30
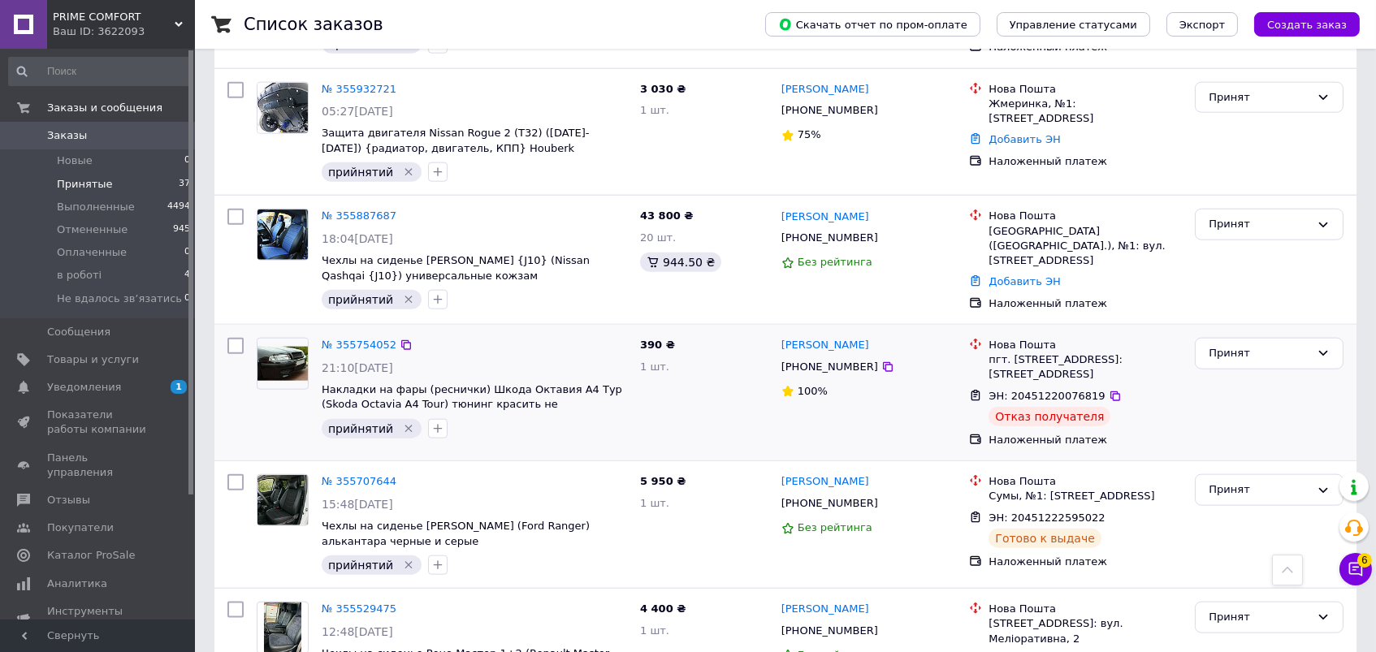
scroll to position [3809, 0]
click at [831, 356] on div "[PHONE_NUMBER]" at bounding box center [829, 366] width 103 height 21
copy div "380662784736"
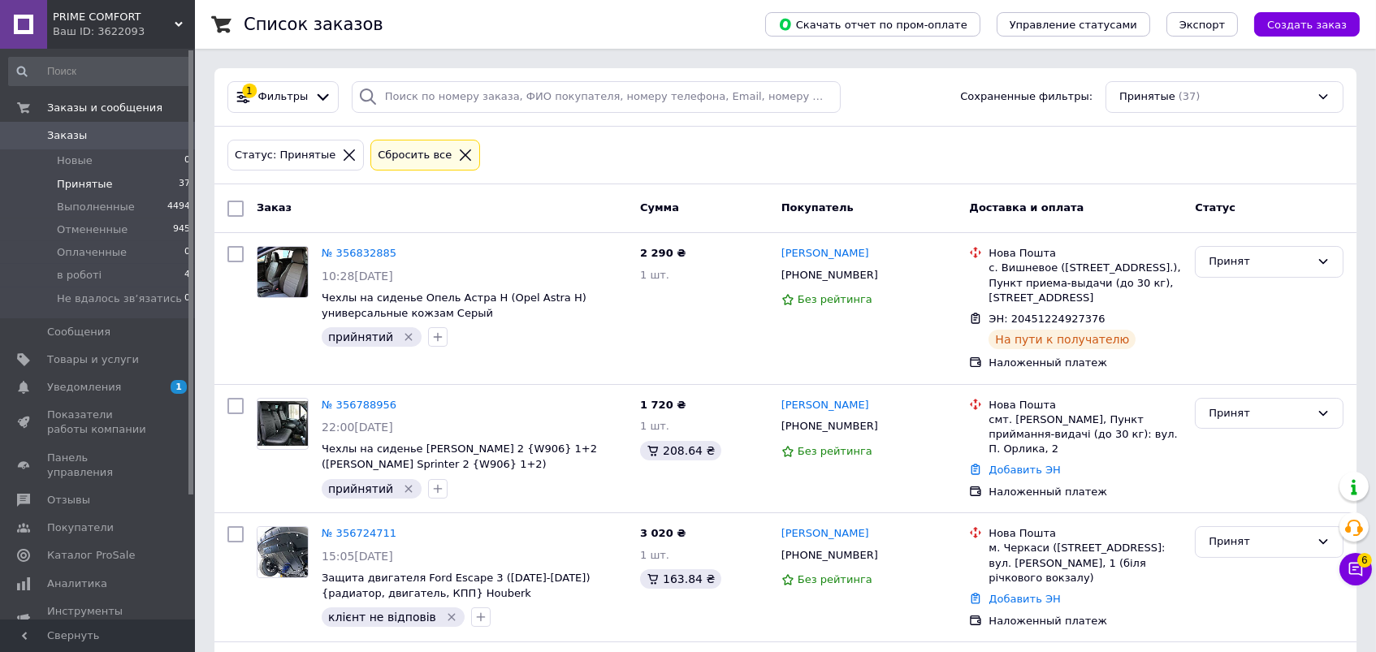
scroll to position [0, 0]
click at [496, 98] on input "search" at bounding box center [596, 97] width 489 height 32
paste input "380662784736"
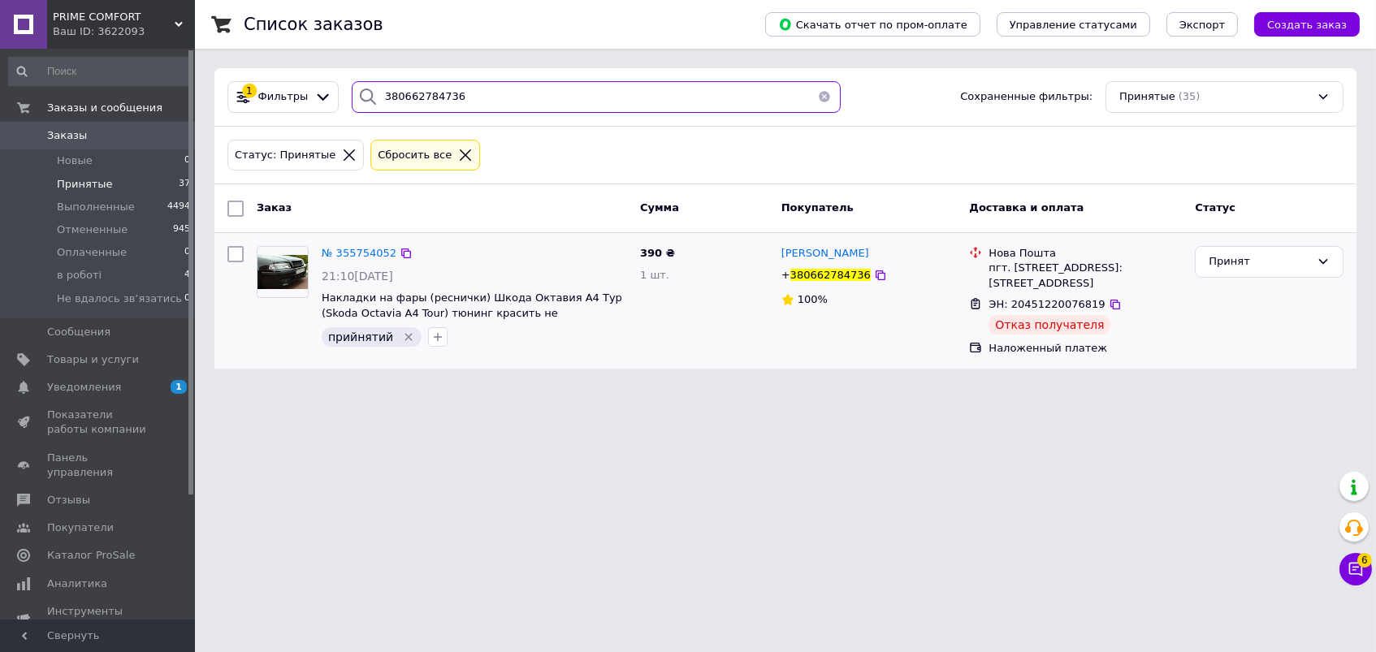
type input "380662784736"
click at [1256, 242] on div "Принят" at bounding box center [1269, 301] width 162 height 123
click at [1258, 253] on div "Принят" at bounding box center [1260, 261] width 102 height 17
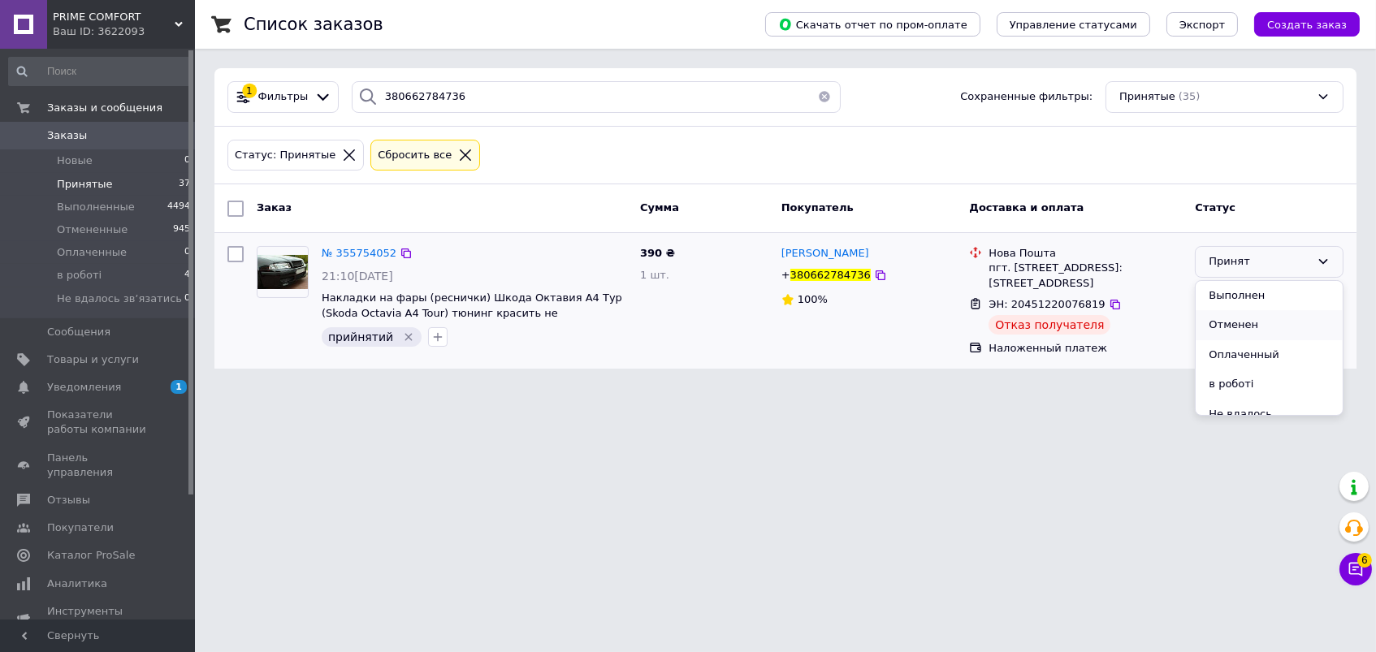
click at [1240, 318] on li "Отменен" at bounding box center [1269, 325] width 147 height 30
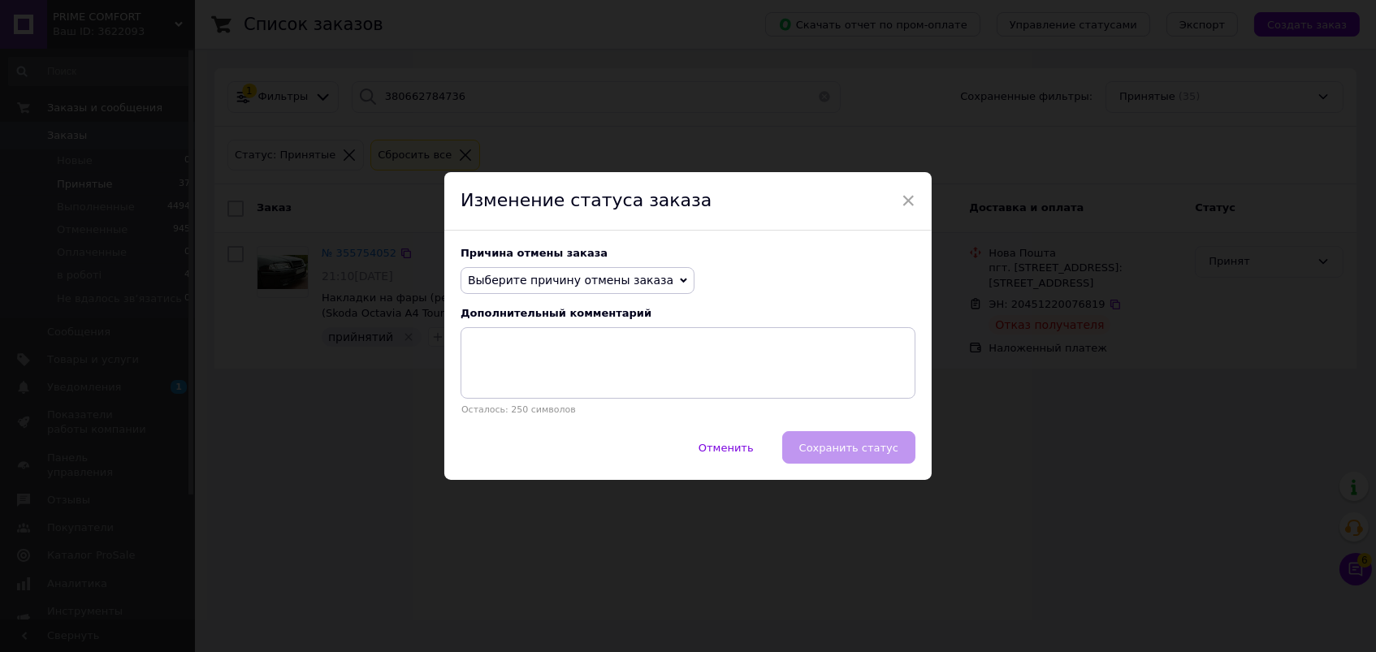
click at [645, 283] on span "Выберите причину отмены заказа" at bounding box center [570, 280] width 205 height 13
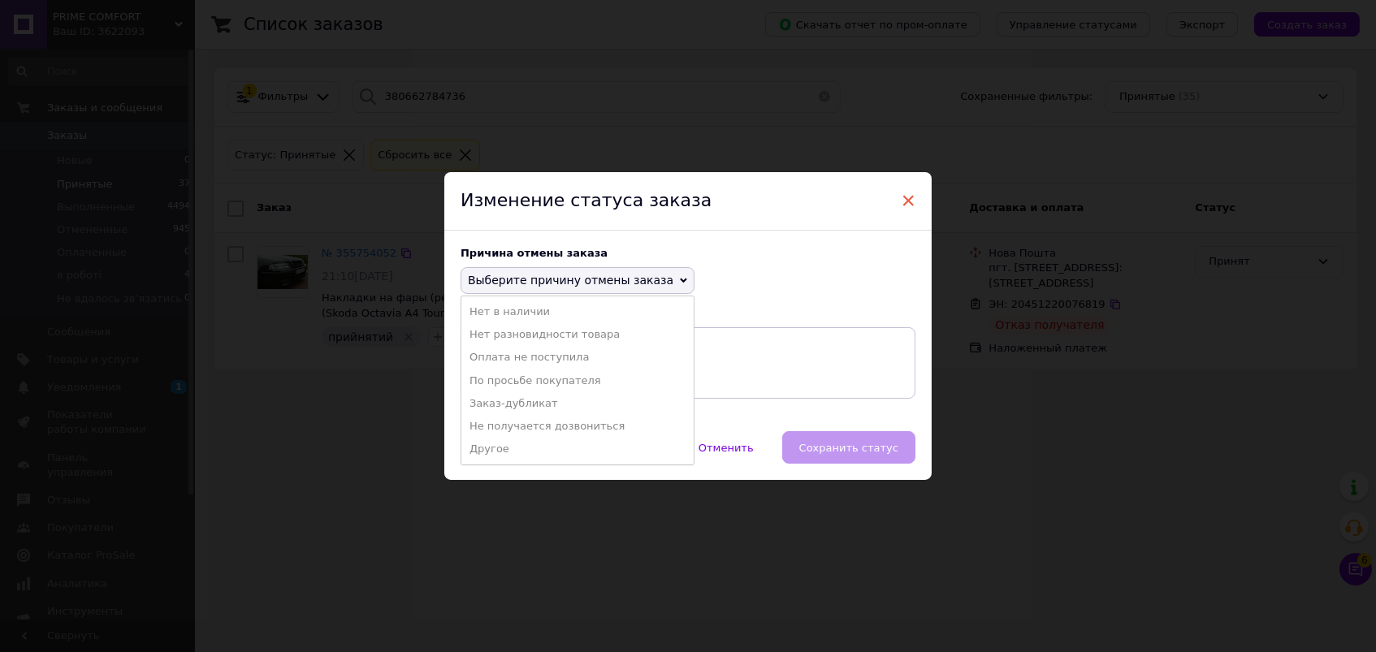
click at [903, 197] on span "×" at bounding box center [908, 201] width 15 height 28
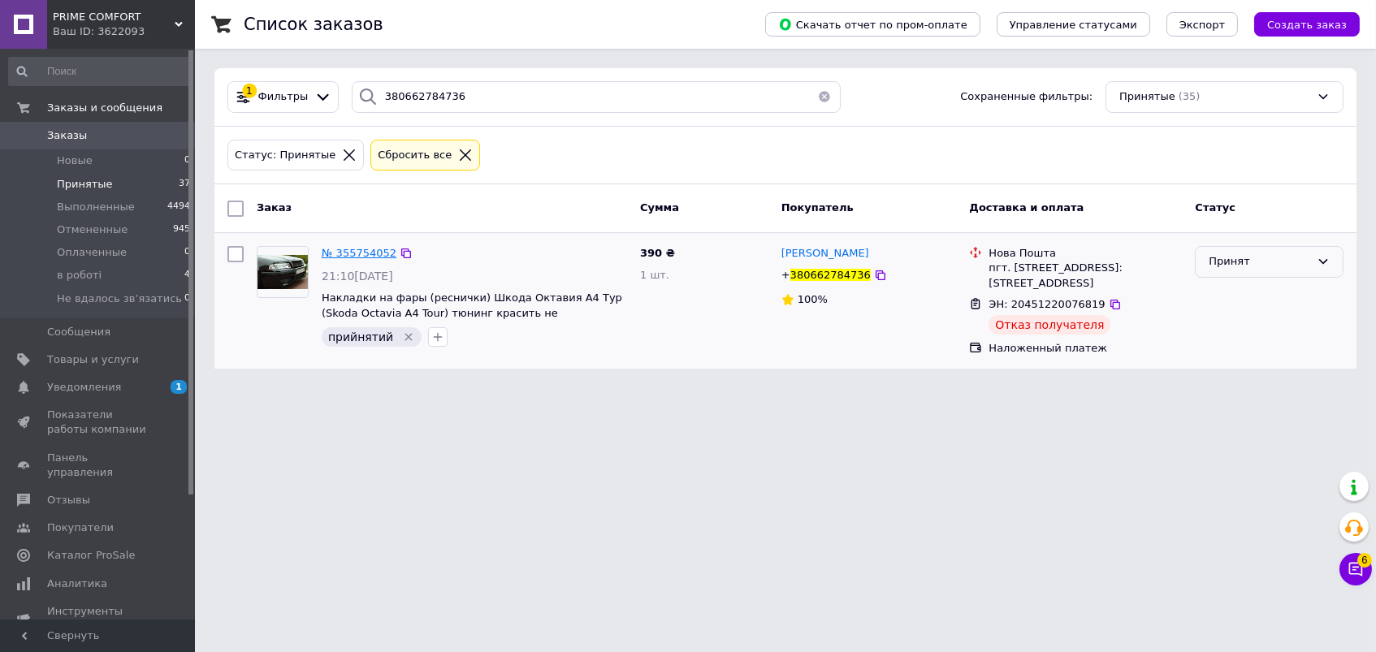
click at [373, 253] on span "№ 355754052" at bounding box center [359, 253] width 75 height 12
click at [797, 258] on span "[PERSON_NAME]" at bounding box center [825, 253] width 88 height 12
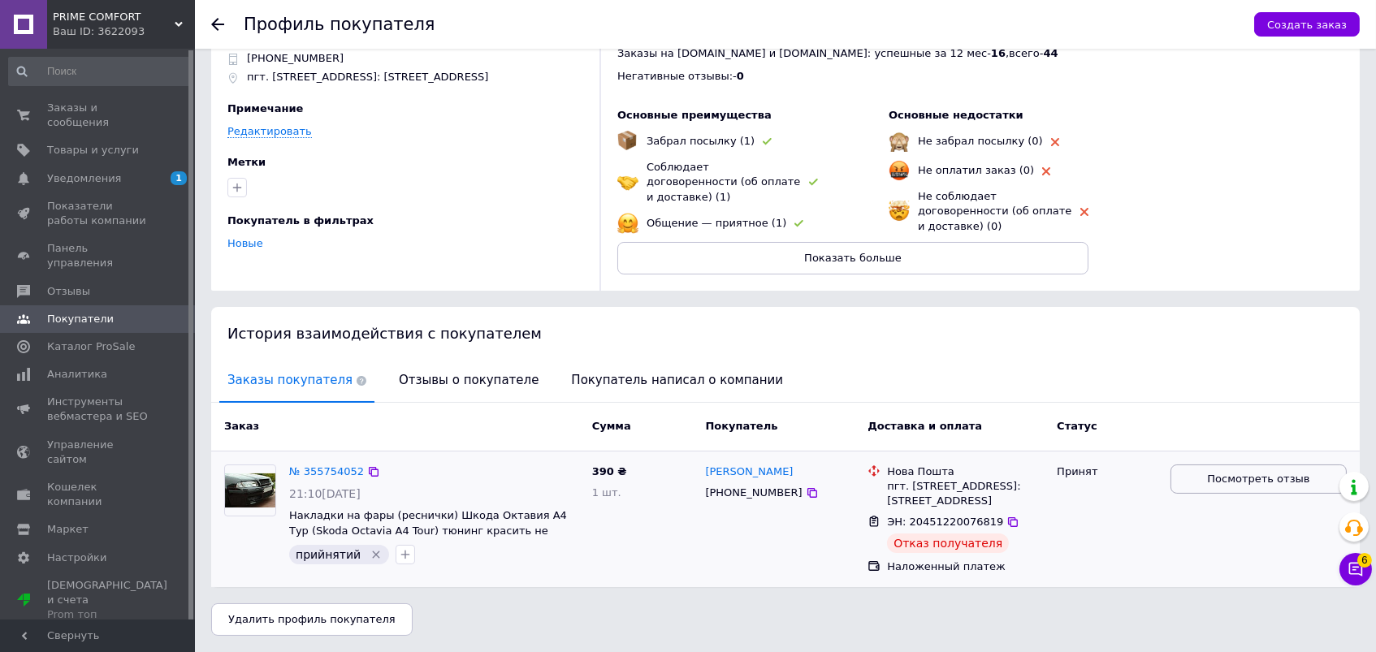
scroll to position [79, 0]
click at [1219, 472] on span "Посмотреть отзыв" at bounding box center [1258, 479] width 102 height 15
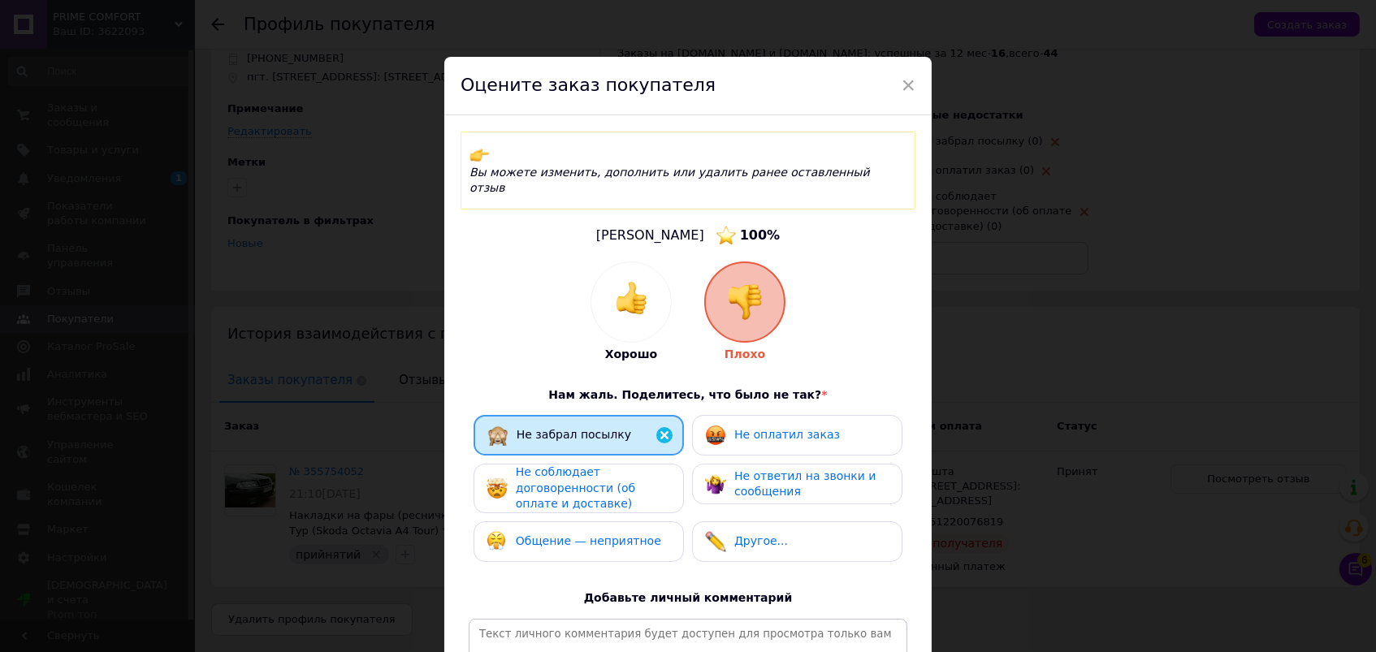
click at [567, 465] on div "Не соблюдает договоренности (об оплате и доставке)" at bounding box center [593, 489] width 154 height 48
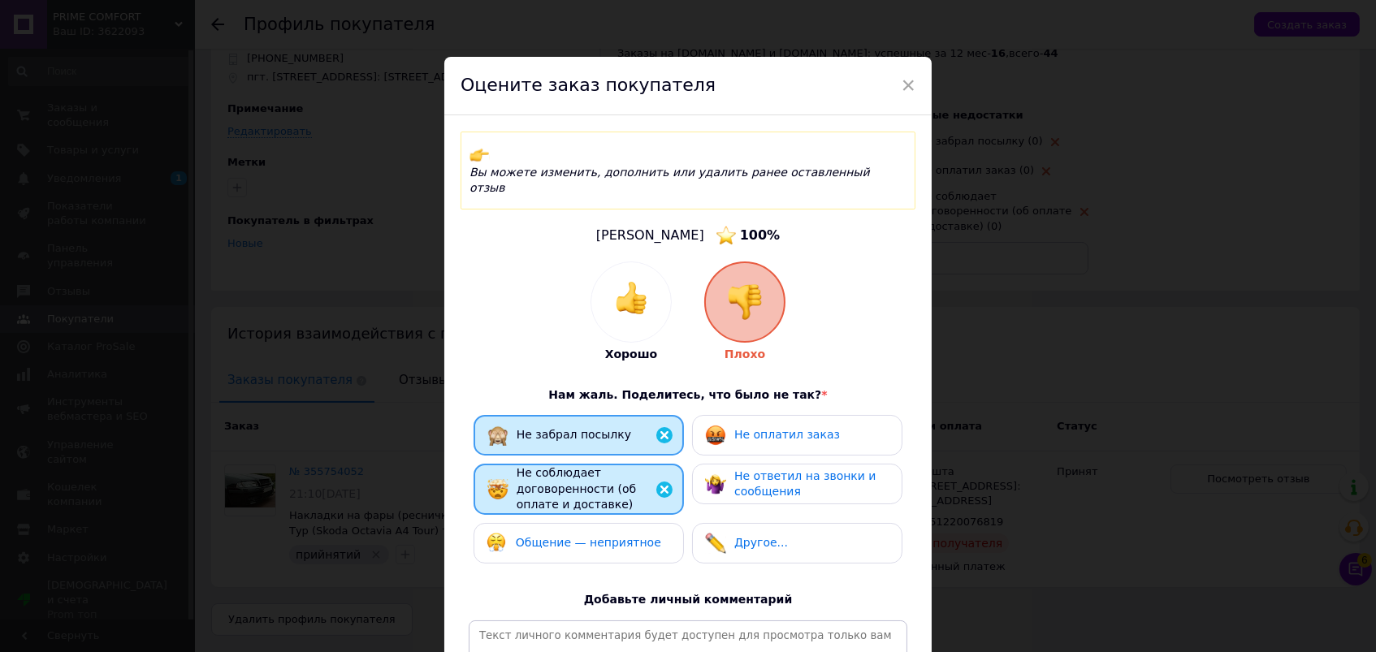
click at [716, 415] on div "Не оплатил заказ" at bounding box center [797, 435] width 210 height 41
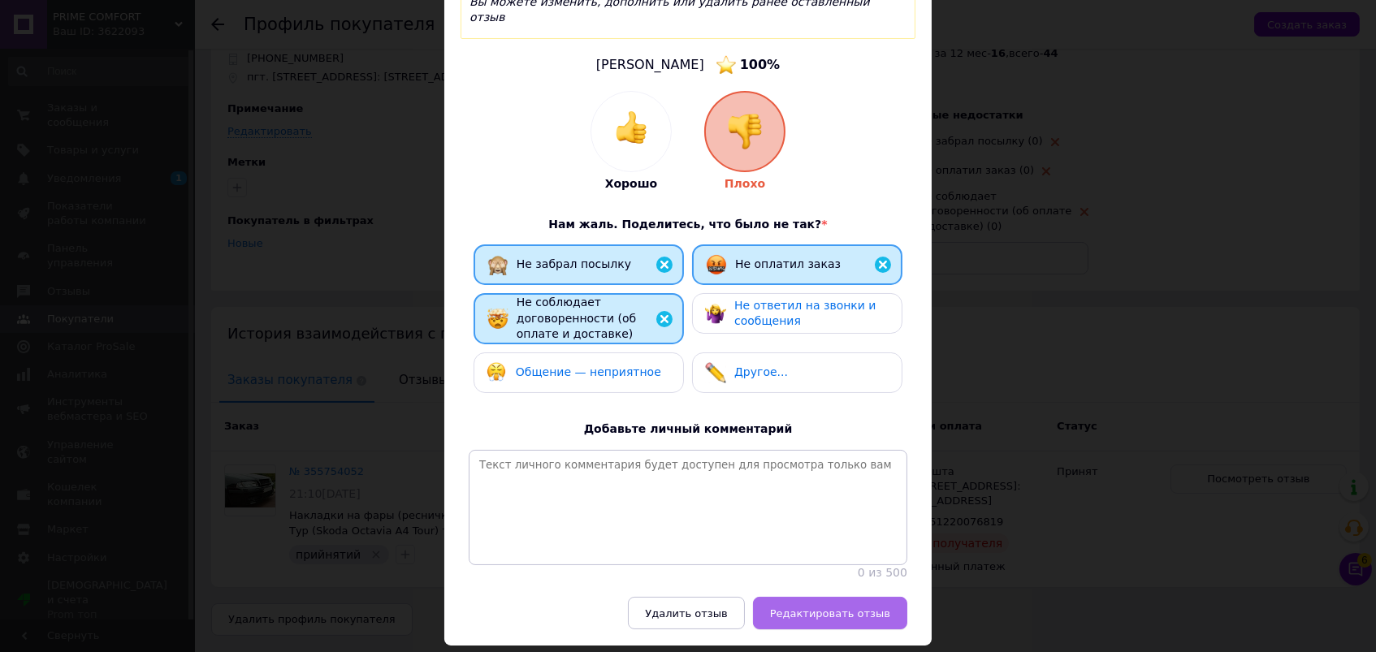
scroll to position [170, 0]
click at [836, 608] on span "Редактировать отзыв" at bounding box center [830, 614] width 120 height 12
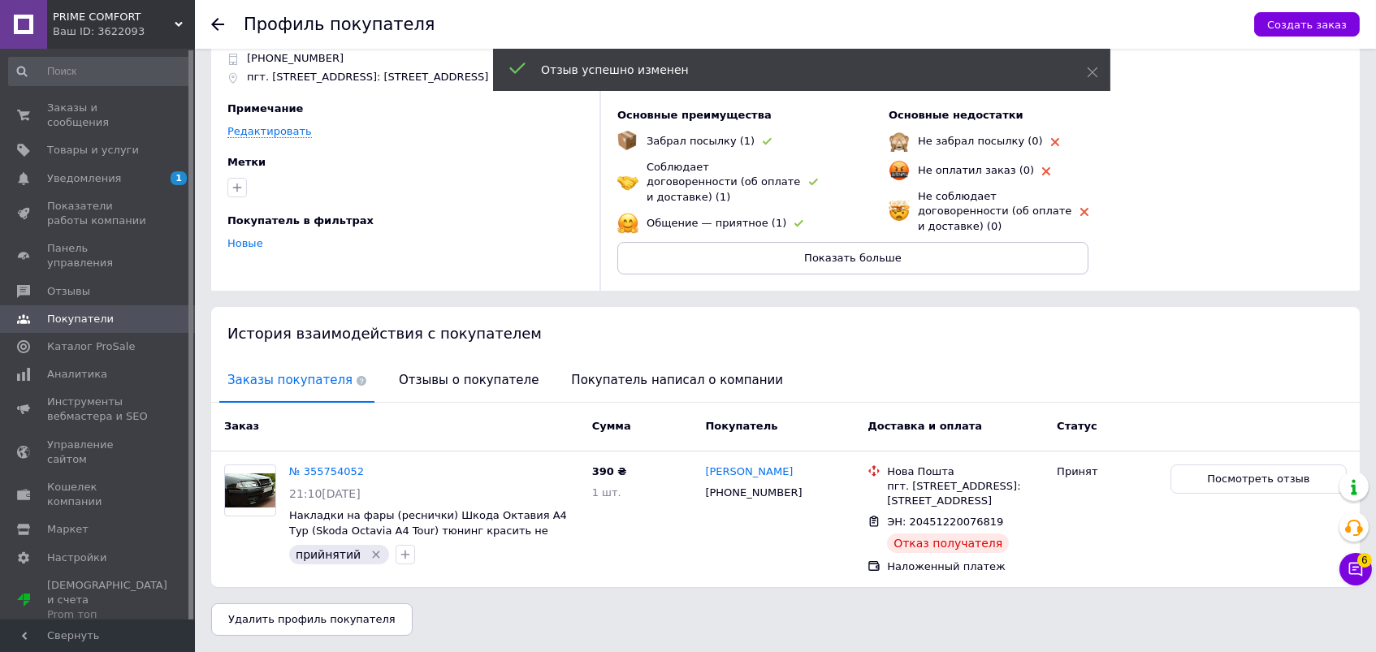
click at [1075, 338] on div "История взаимодействия с покупателем" at bounding box center [785, 333] width 1148 height 53
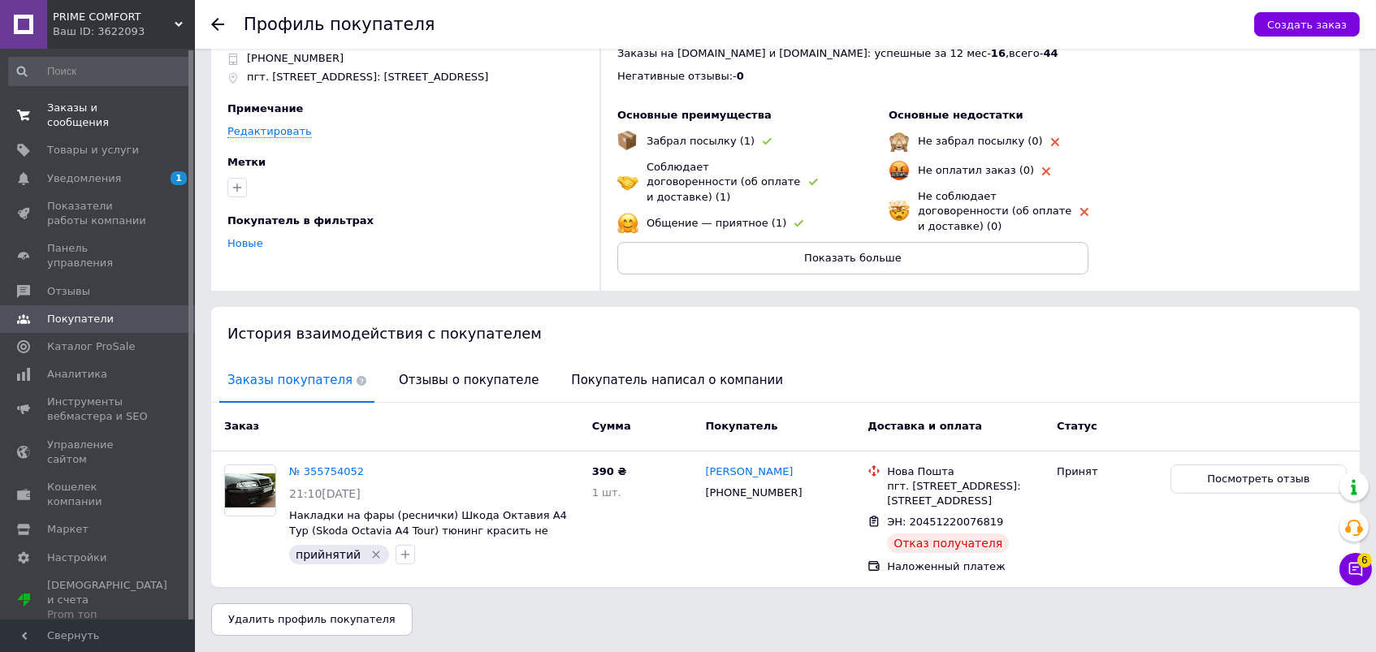
click at [79, 113] on span "Заказы и сообщения" at bounding box center [98, 115] width 103 height 29
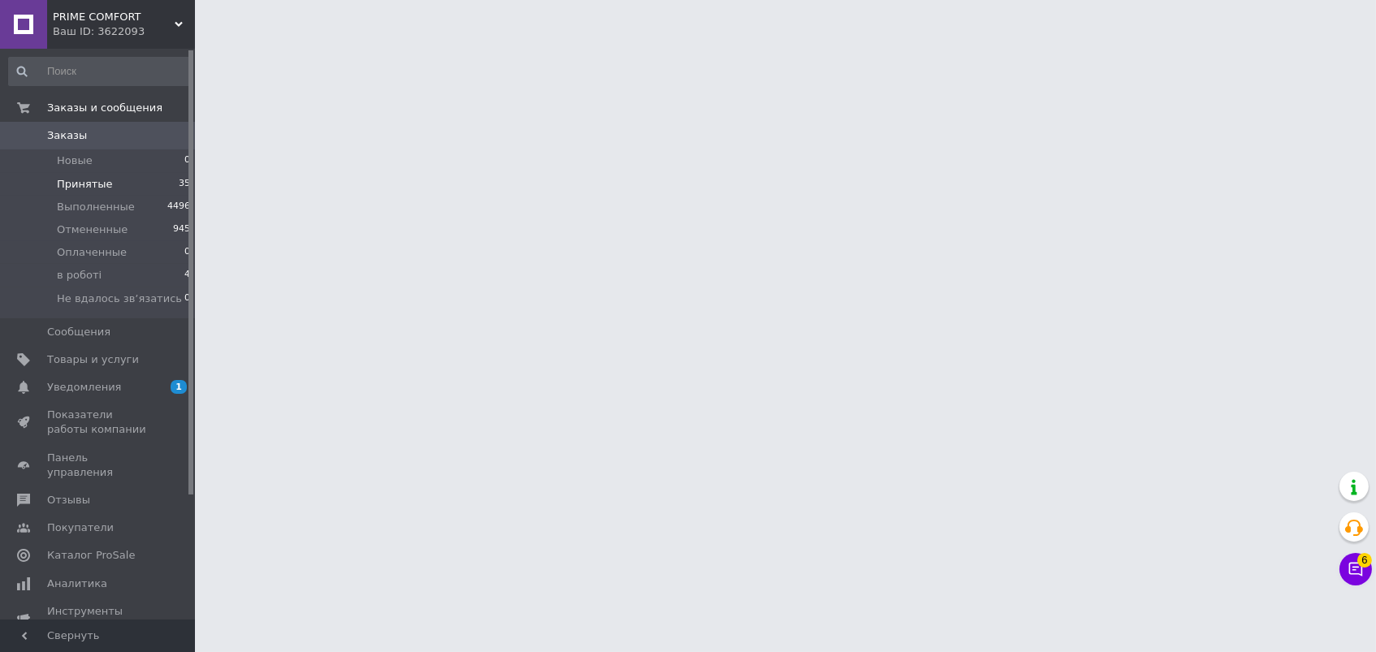
click at [107, 180] on span "Принятые" at bounding box center [85, 184] width 56 height 15
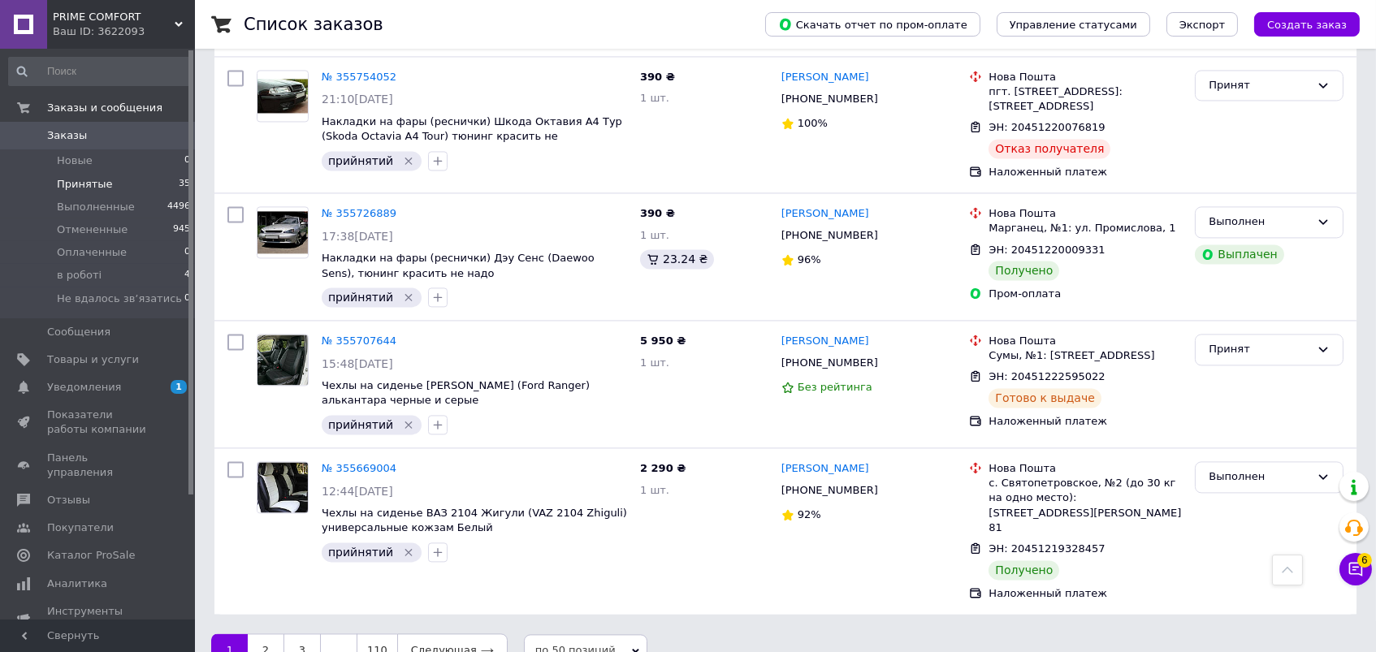
scroll to position [6599, 0]
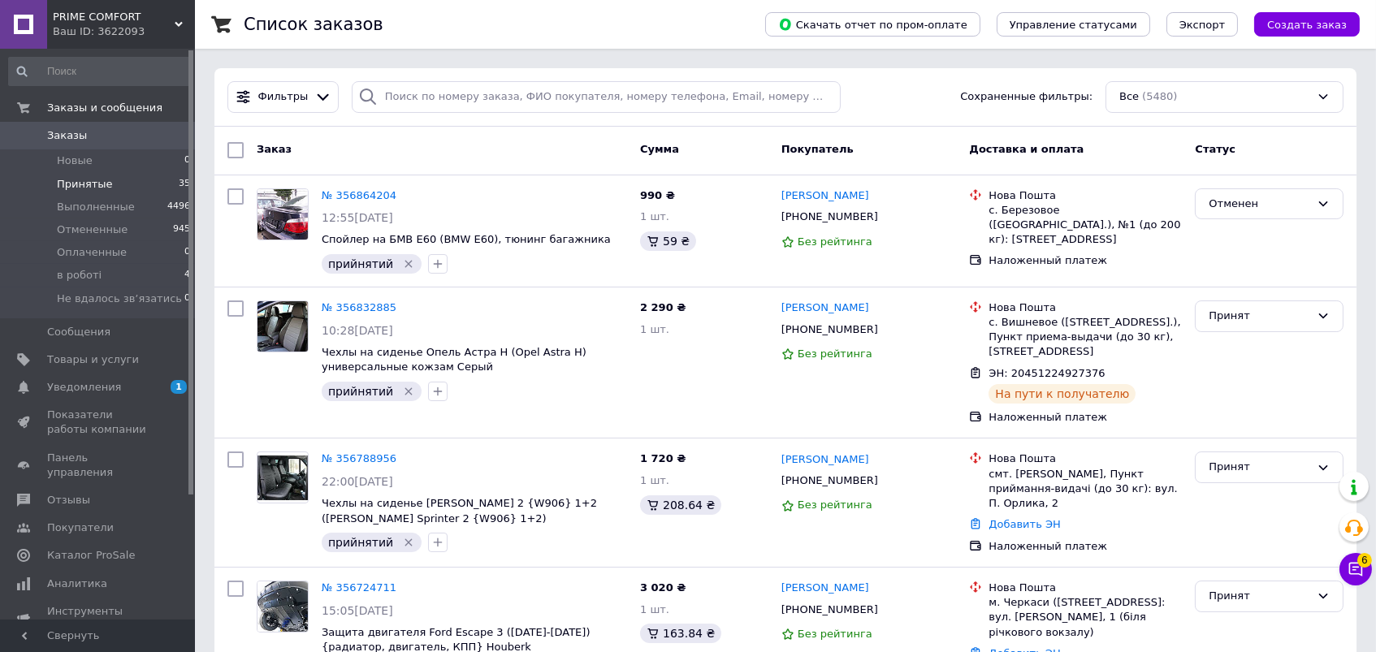
click at [109, 192] on li "Принятые 35" at bounding box center [100, 184] width 200 height 23
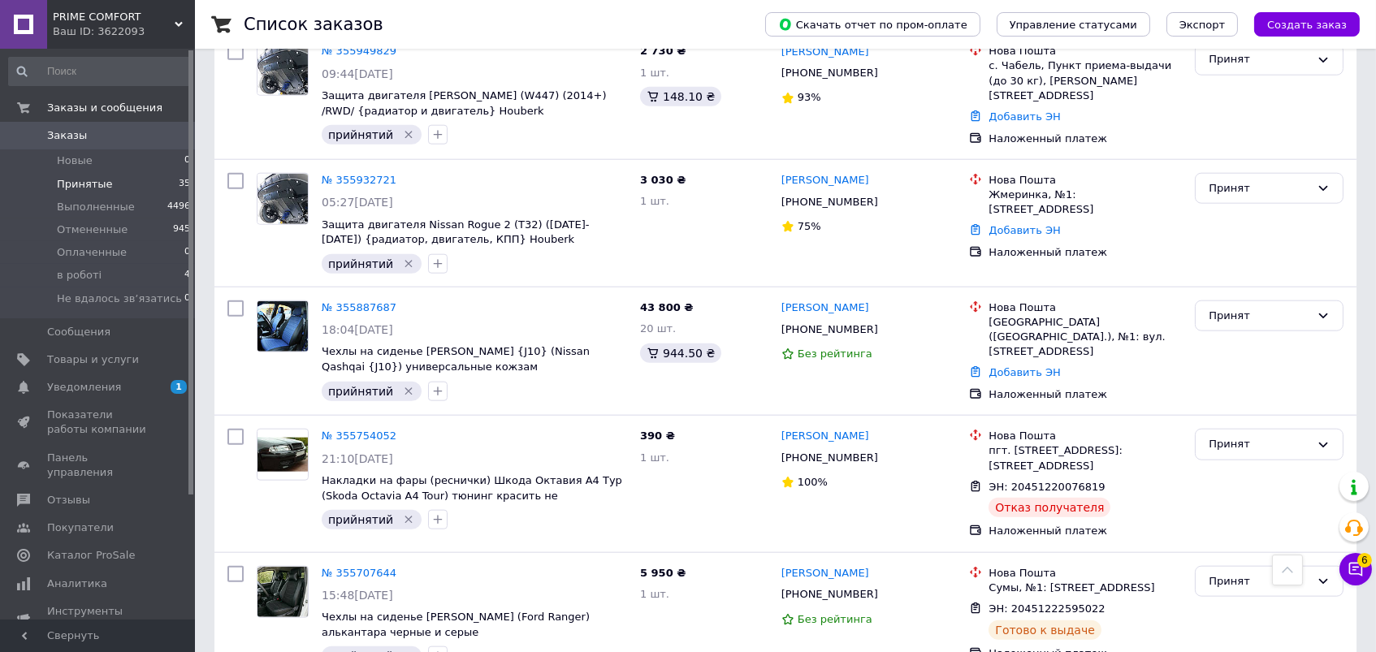
scroll to position [3552, 0]
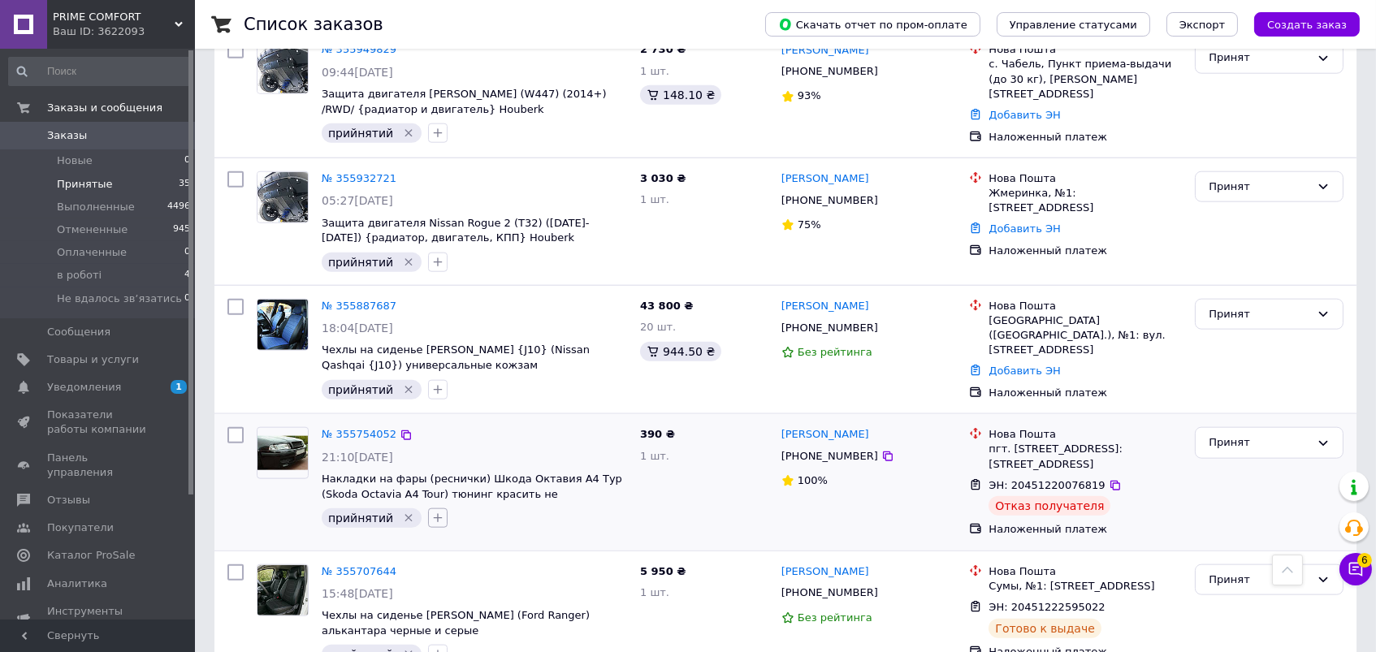
click at [434, 514] on icon "button" at bounding box center [438, 518] width 9 height 9
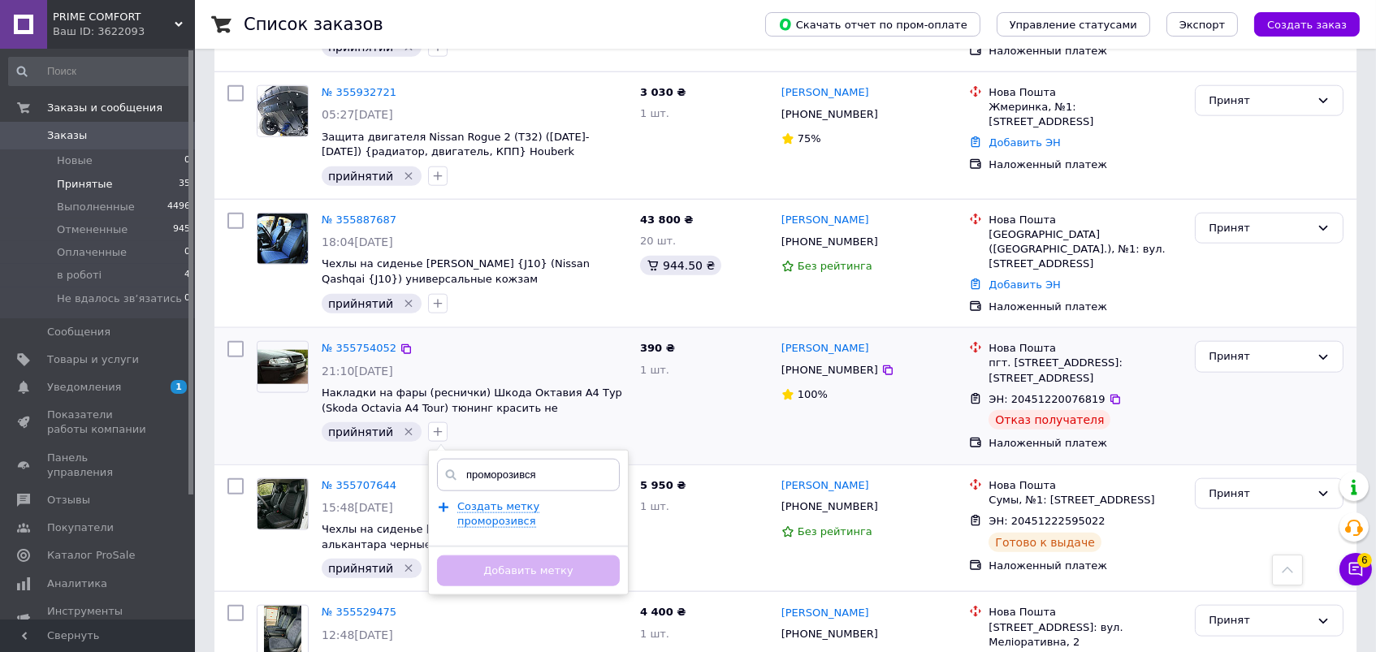
type input "проморозився"
click at [583, 546] on div "Добавить метку" at bounding box center [528, 571] width 199 height 50
click at [491, 500] on span "Создать метку проморозився" at bounding box center [498, 514] width 82 height 28
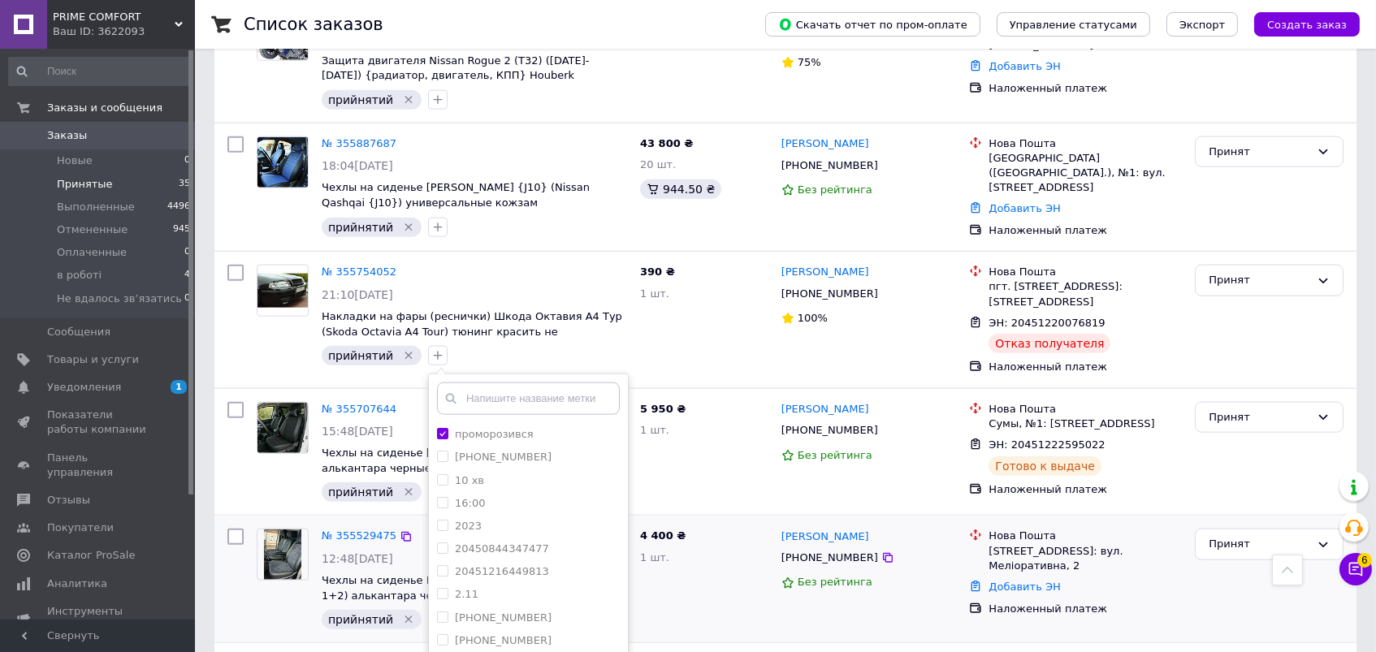
scroll to position [3717, 0]
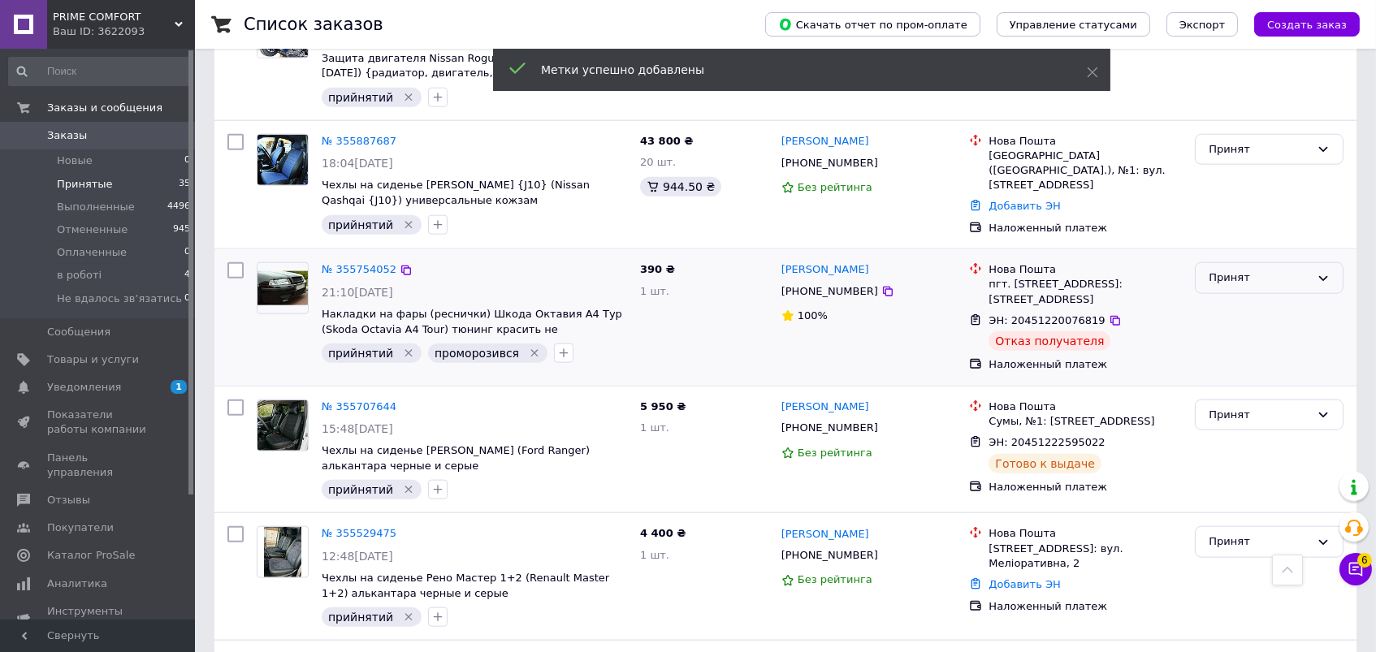
click at [1273, 270] on div "Принят" at bounding box center [1260, 278] width 102 height 17
click at [1233, 326] on li "Отменен" at bounding box center [1269, 341] width 147 height 30
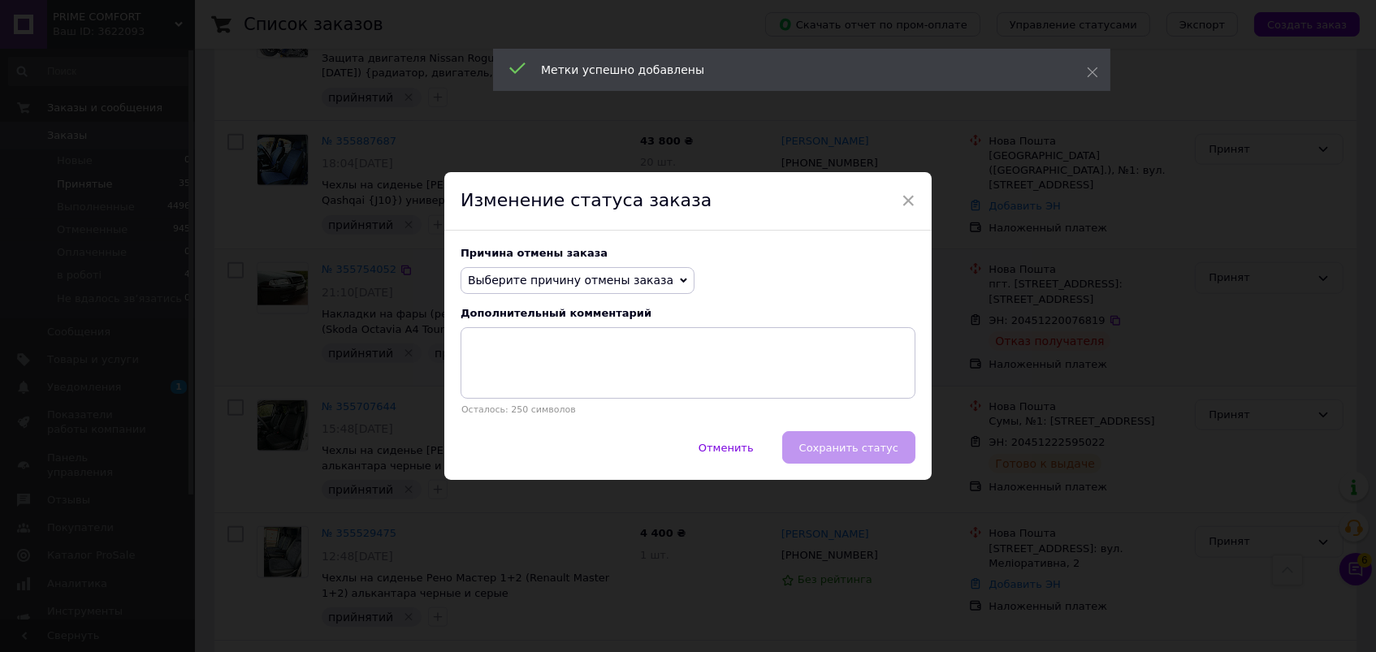
click at [642, 269] on span "Выберите причину отмены заказа" at bounding box center [578, 281] width 234 height 28
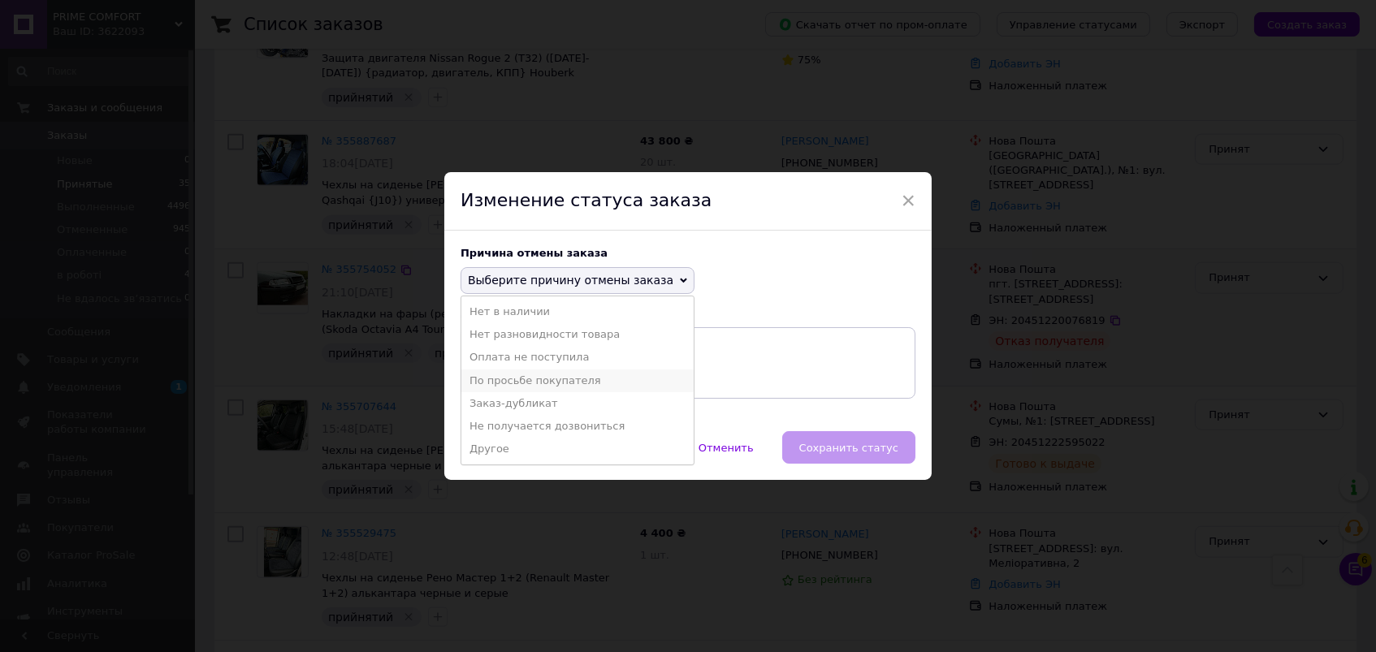
click at [554, 371] on li "По просьбе покупателя" at bounding box center [577, 381] width 232 height 23
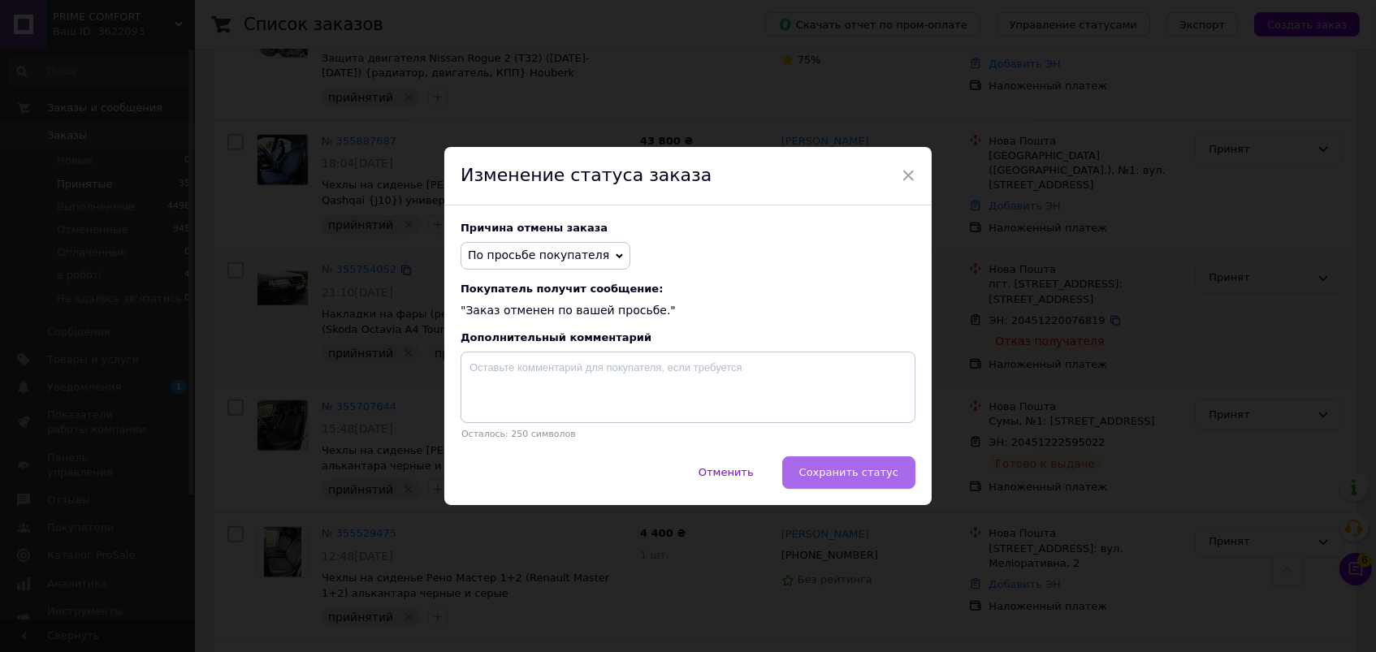
click at [815, 466] on span "Сохранить статус" at bounding box center [848, 472] width 99 height 12
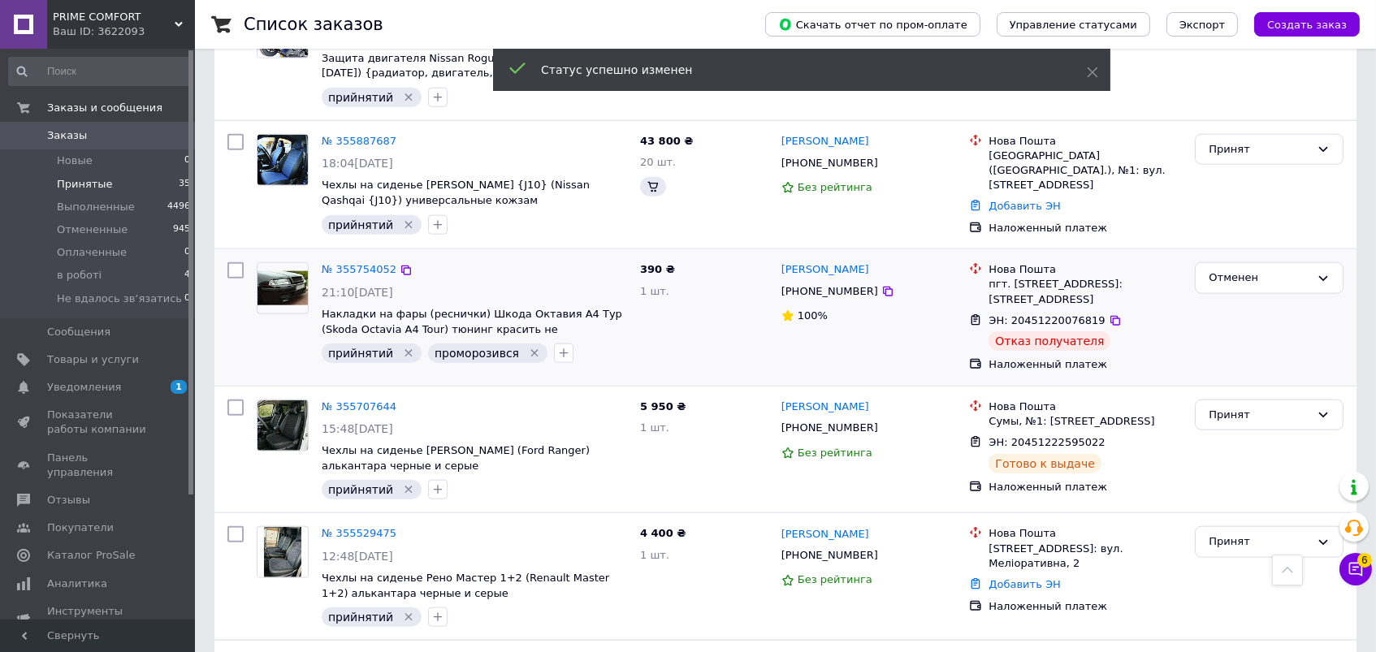
scroll to position [3622, 0]
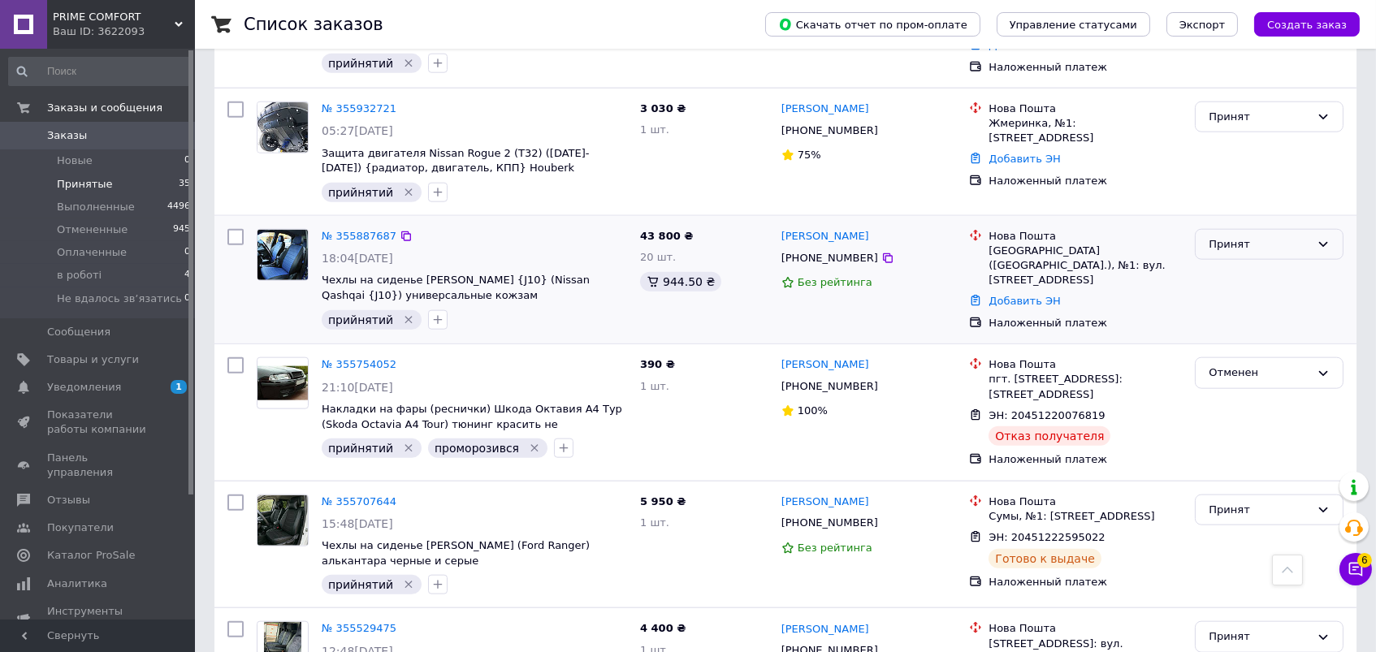
click at [1200, 229] on div "Принят" at bounding box center [1269, 245] width 149 height 32
click at [1216, 263] on li "Выполнен" at bounding box center [1269, 278] width 147 height 30
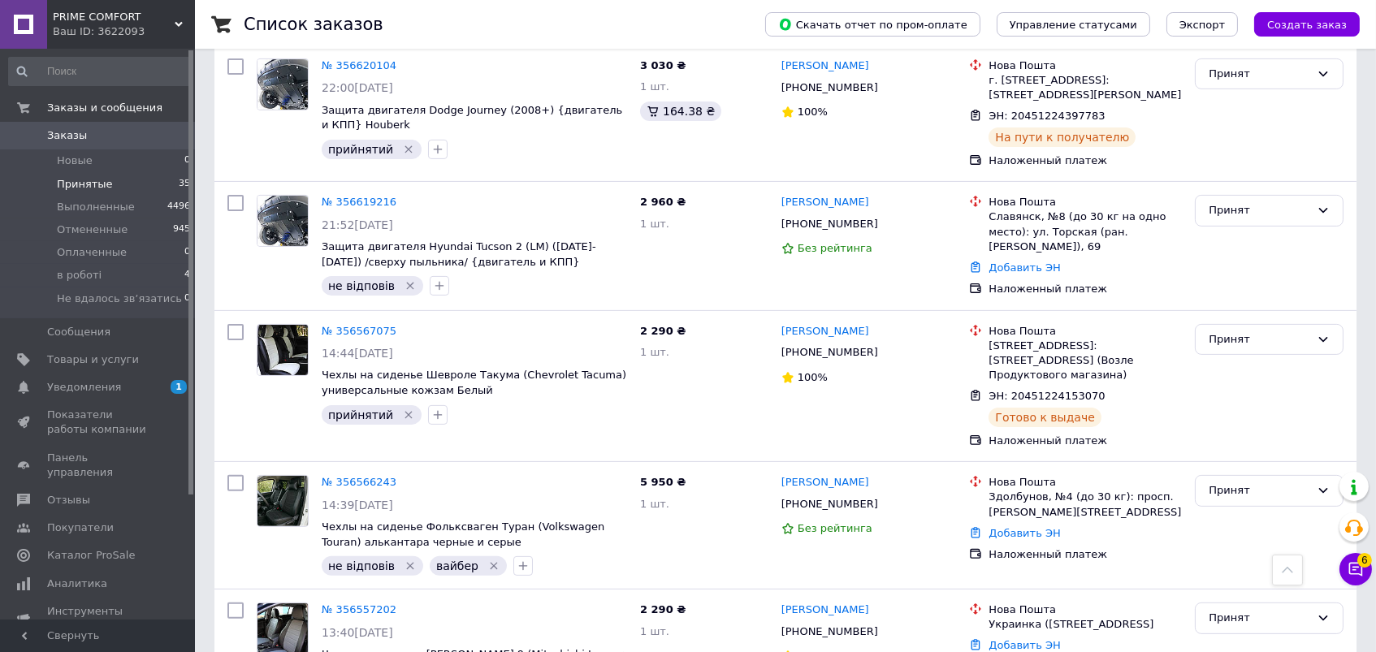
scroll to position [939, 0]
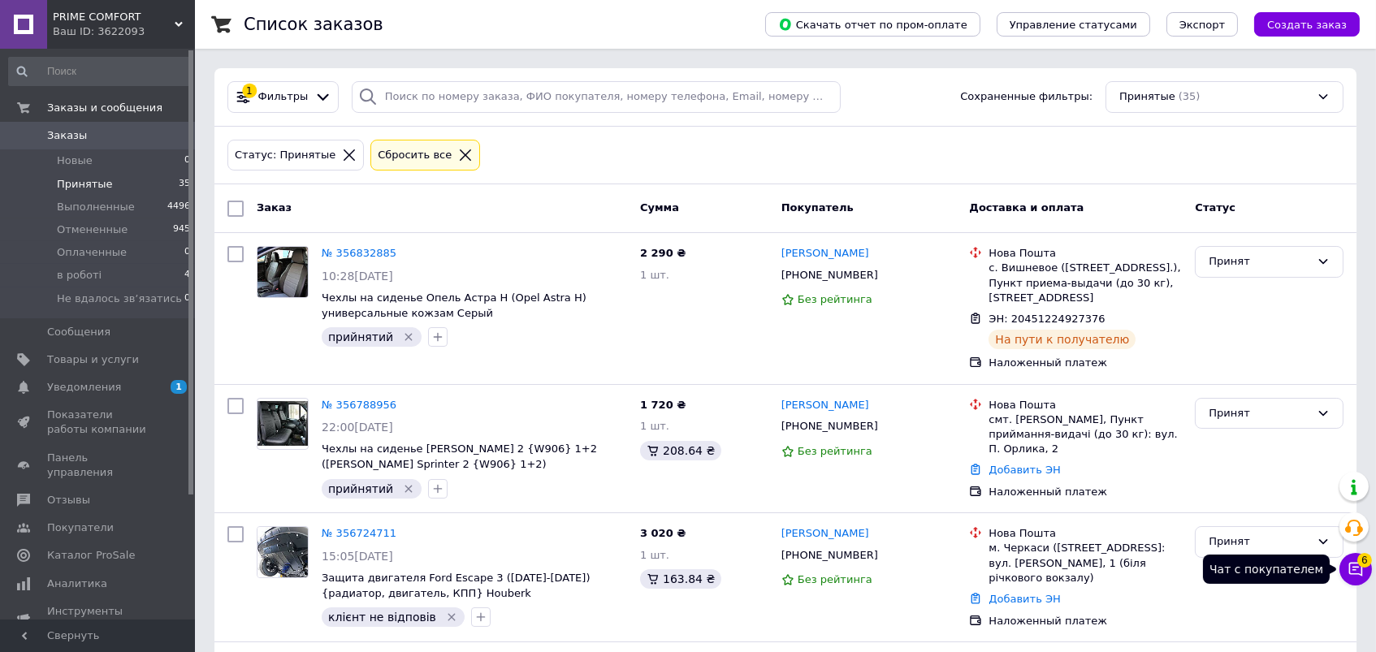
click at [1352, 567] on icon at bounding box center [1356, 570] width 14 height 14
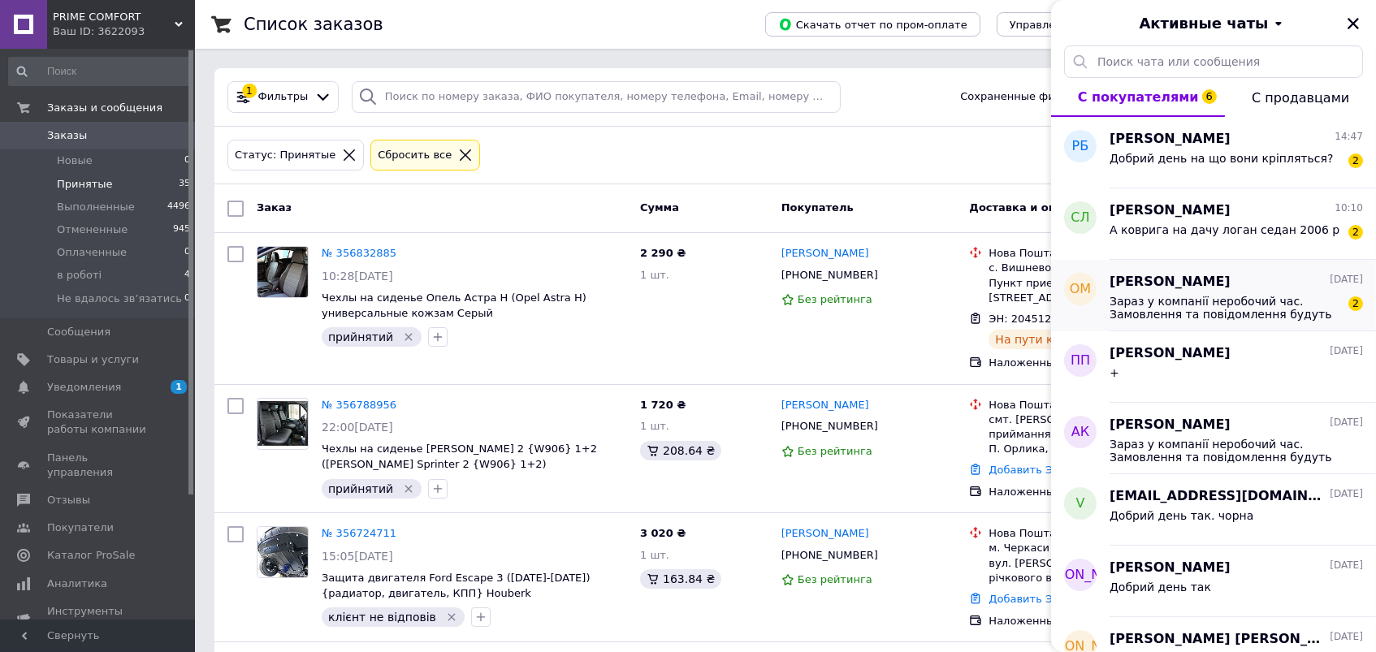
click at [1230, 292] on span "Олександр Мохнатюк" at bounding box center [1169, 282] width 121 height 19
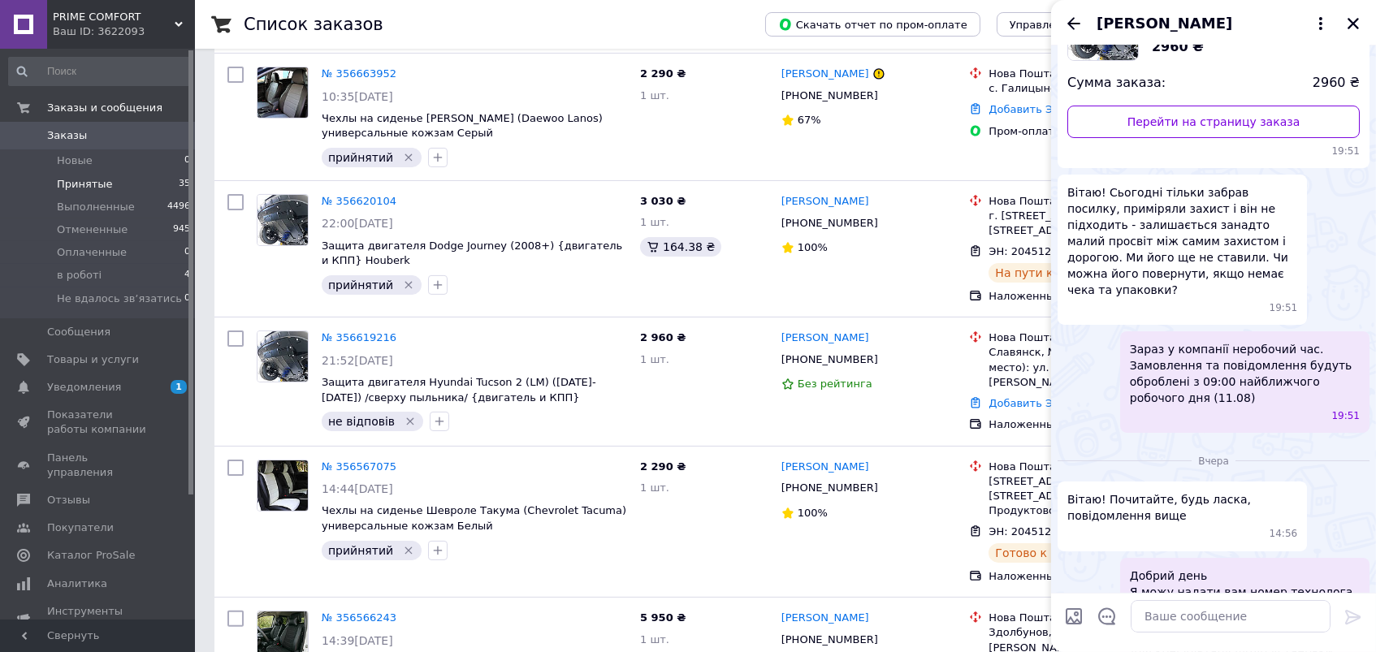
scroll to position [155, 0]
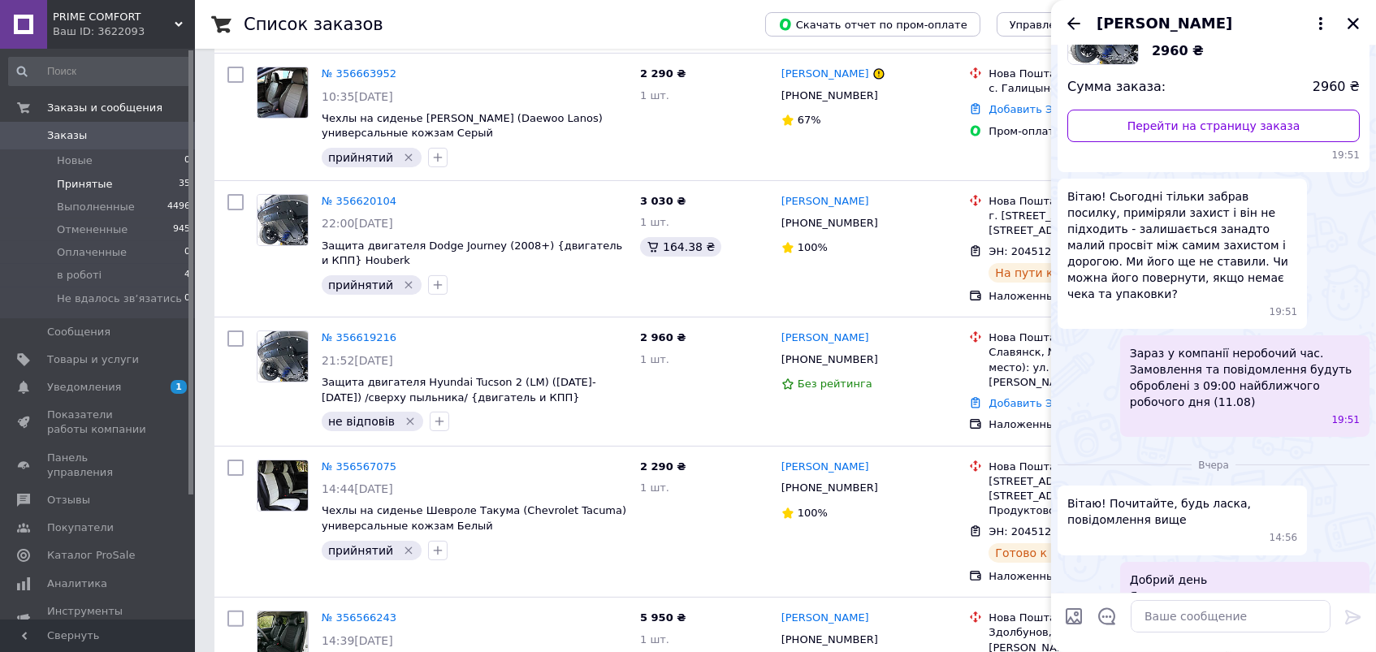
click at [1185, 266] on span "Вітаю! Сьогодні тільки забрав посилку, приміряли захист і він не підходить - за…" at bounding box center [1182, 245] width 230 height 114
click at [1139, 229] on span "Вітаю! Сьогодні тільки забрав посилку, приміряли захист і він не підходить - за…" at bounding box center [1182, 245] width 230 height 114
click at [1177, 610] on textarea at bounding box center [1231, 616] width 200 height 32
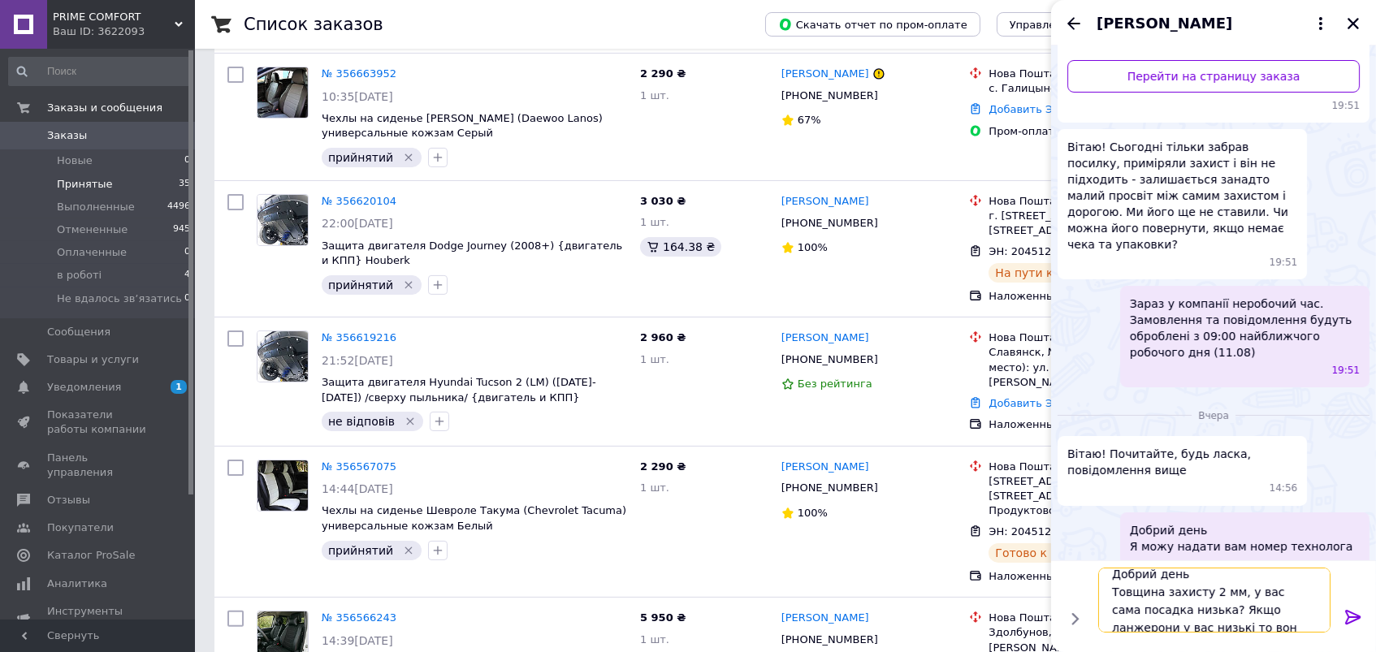
scroll to position [2, 0]
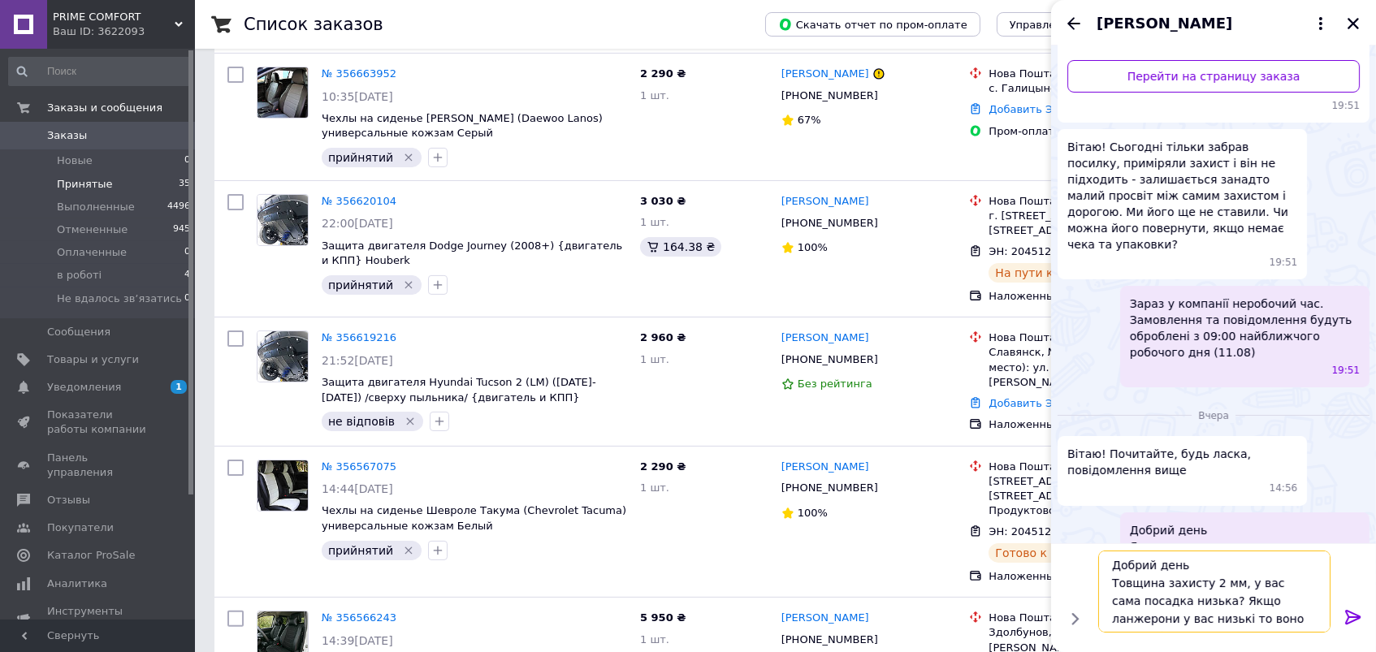
type textarea "Добрий день Товщина захисту 2 мм, у вас сама посадка низька? Якщо ланжерони у в…"
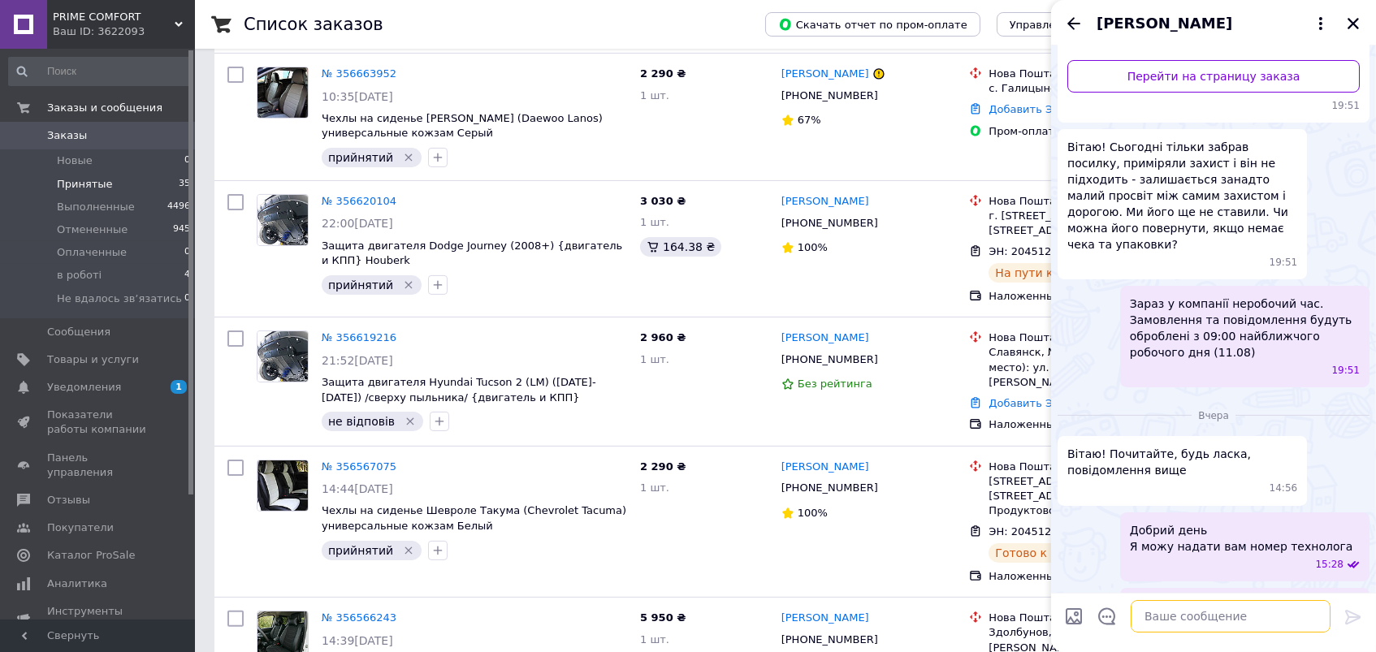
scroll to position [538, 0]
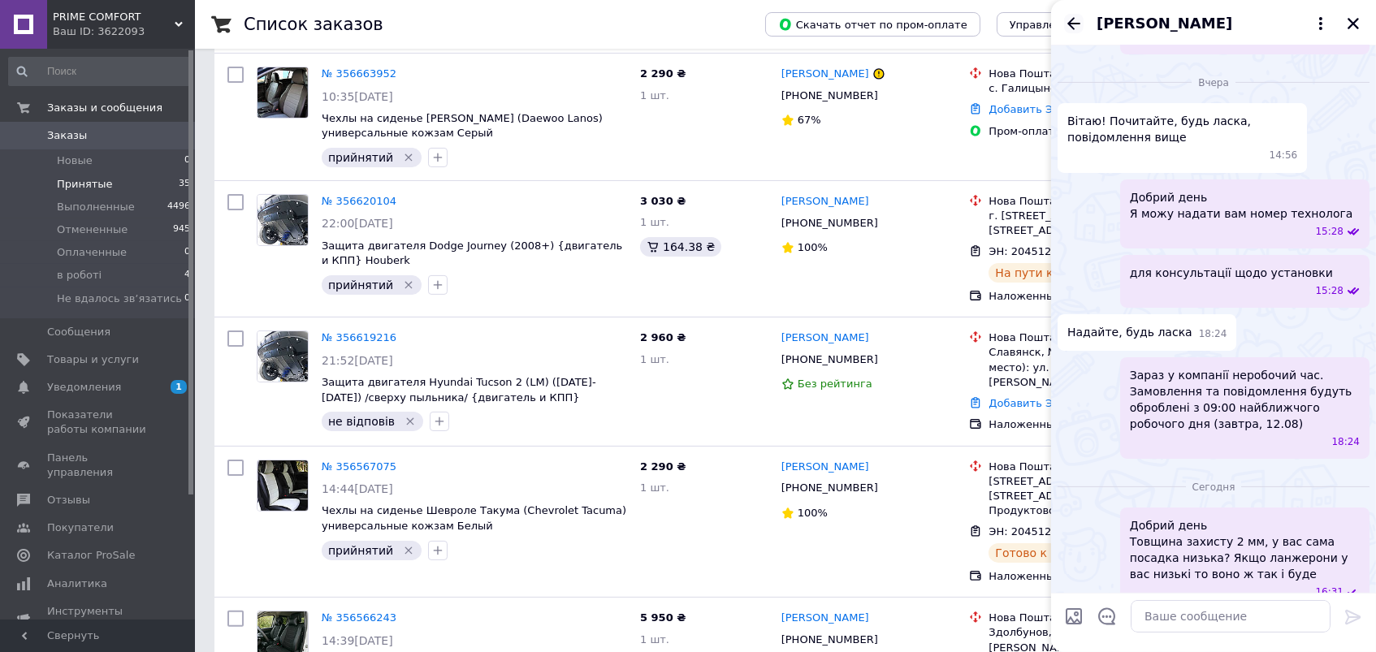
click at [1070, 22] on icon "Назад" at bounding box center [1073, 23] width 13 height 12
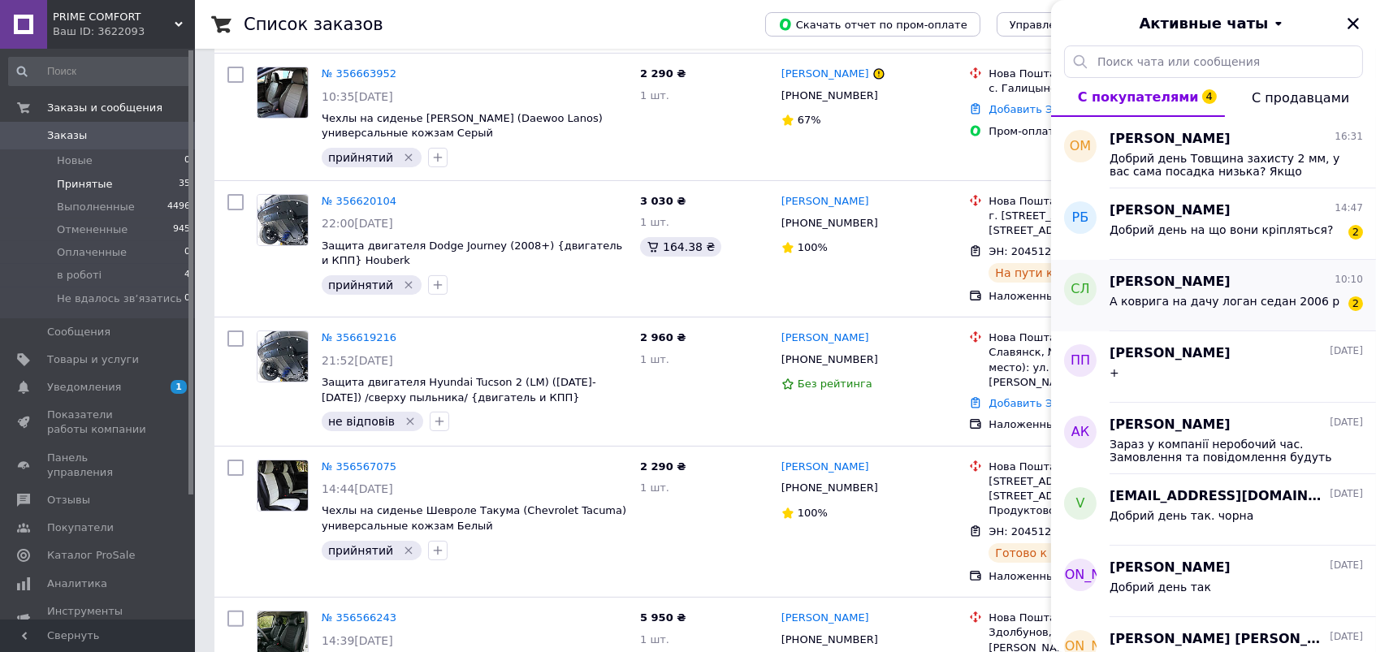
click at [1216, 282] on span "Станіслав Левчук" at bounding box center [1169, 282] width 121 height 19
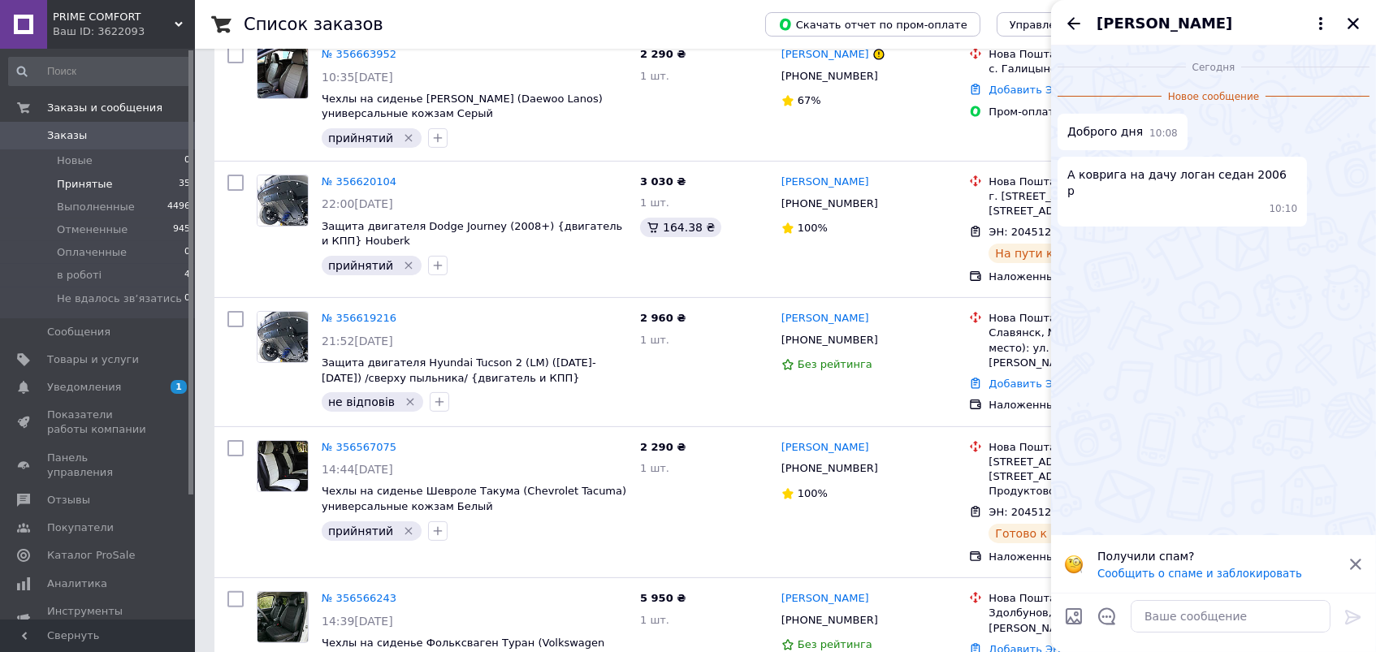
scroll to position [916, 0]
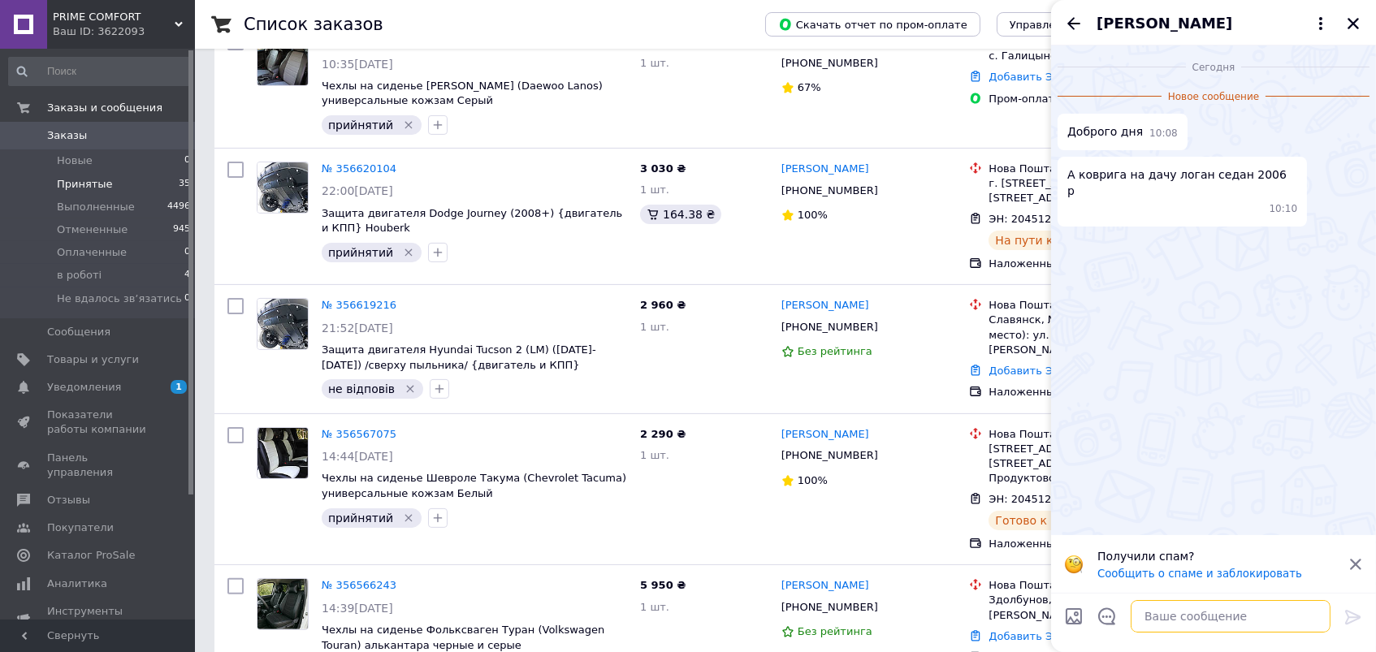
click at [1151, 608] on textarea at bounding box center [1231, 616] width 200 height 32
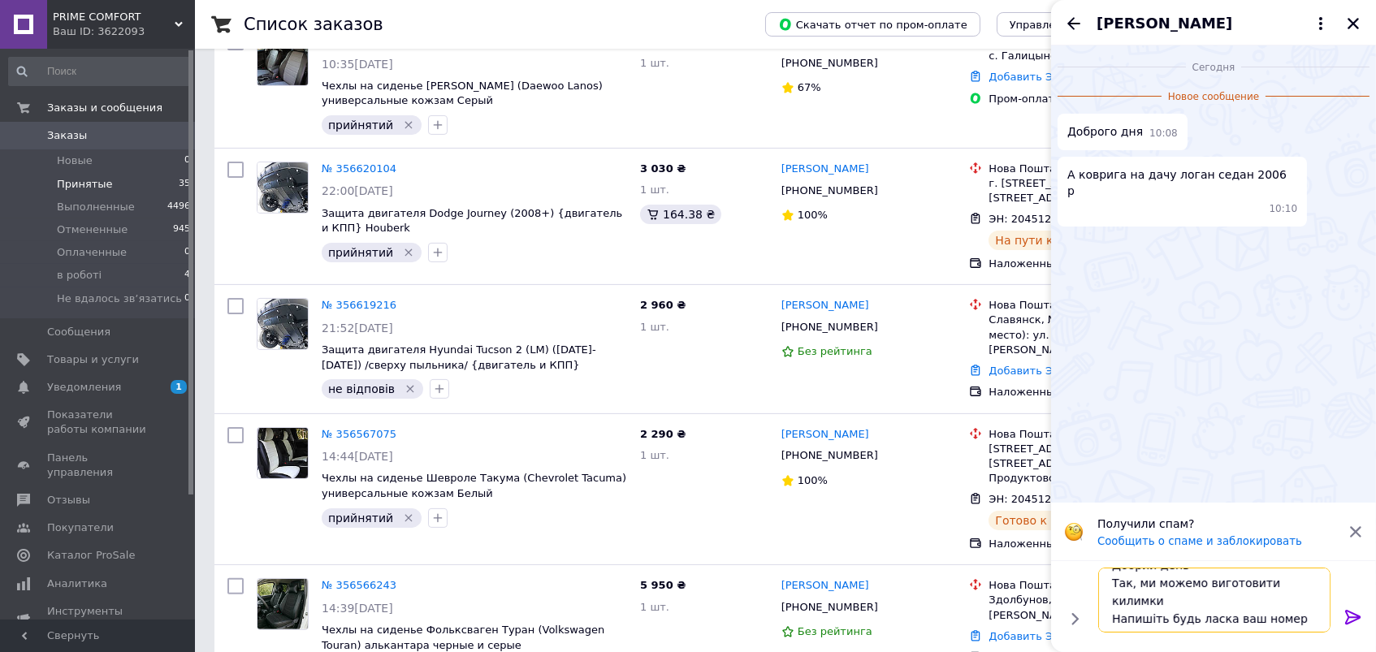
scroll to position [28, 0]
type textarea "Добрий день Так, ми можемо виготовити килимки Напишіть будь ласка ваш номер для…"
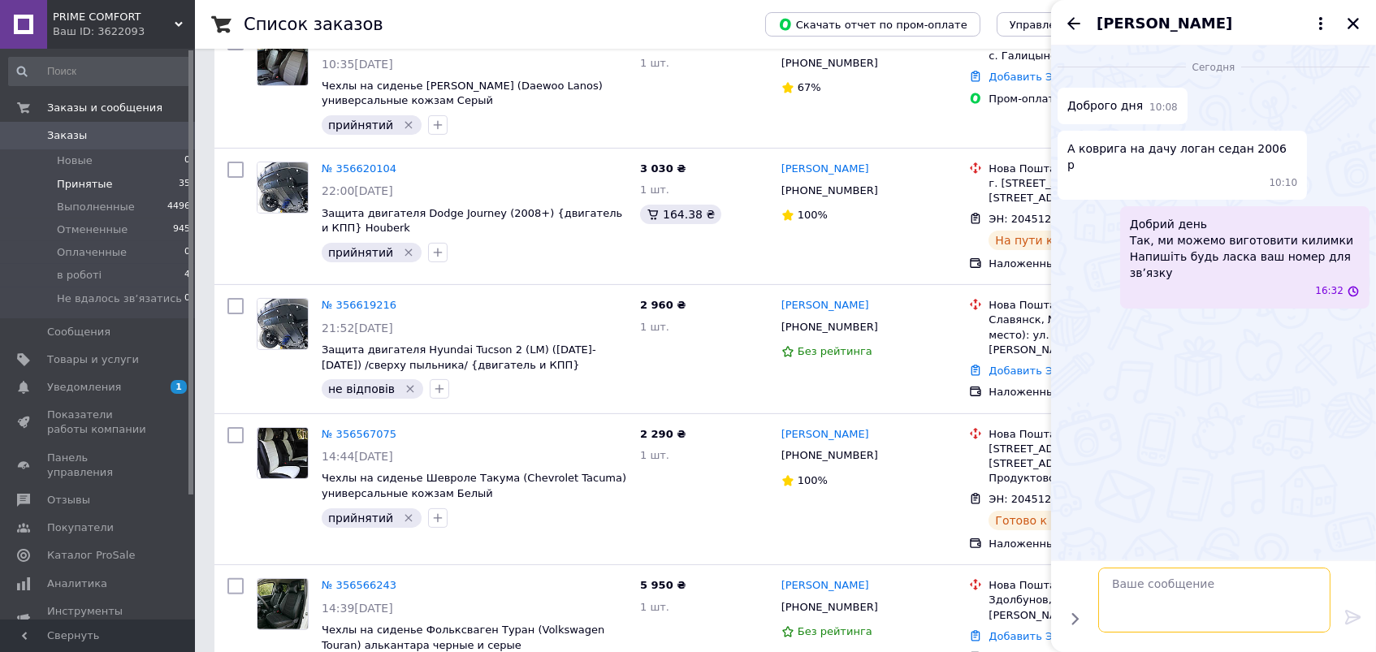
scroll to position [0, 0]
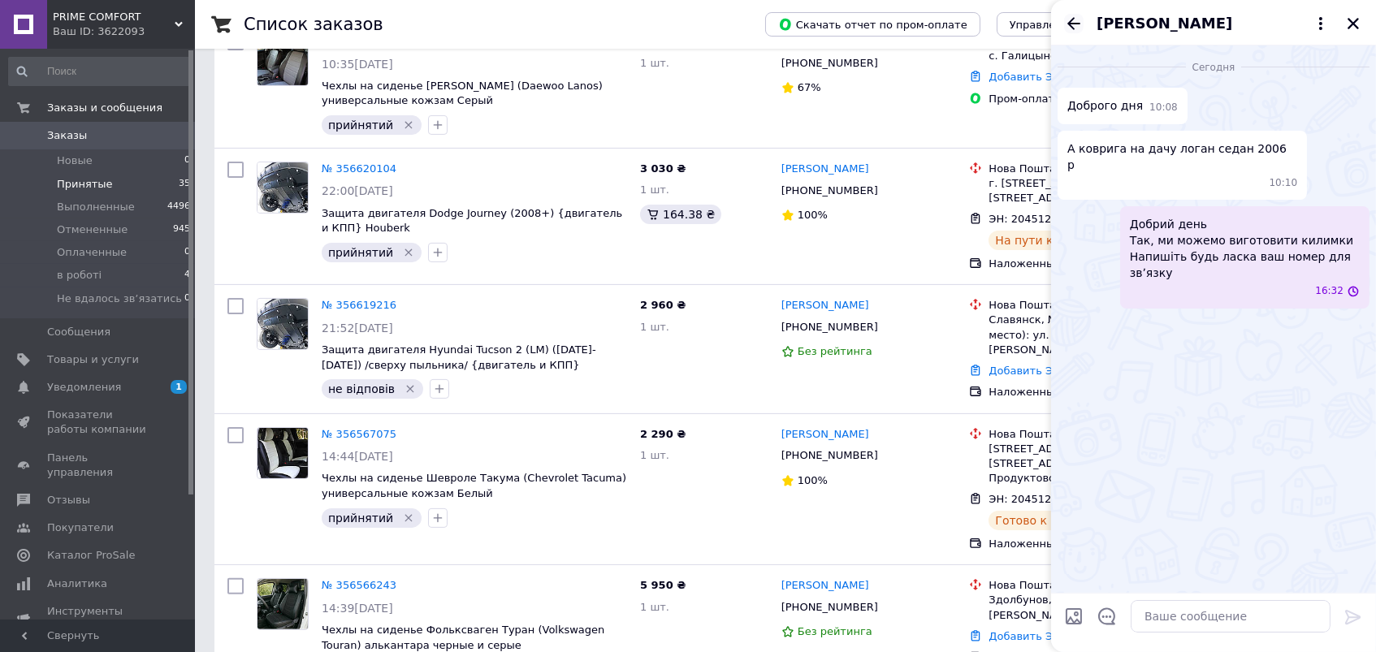
click at [1074, 22] on icon "Назад" at bounding box center [1073, 23] width 19 height 19
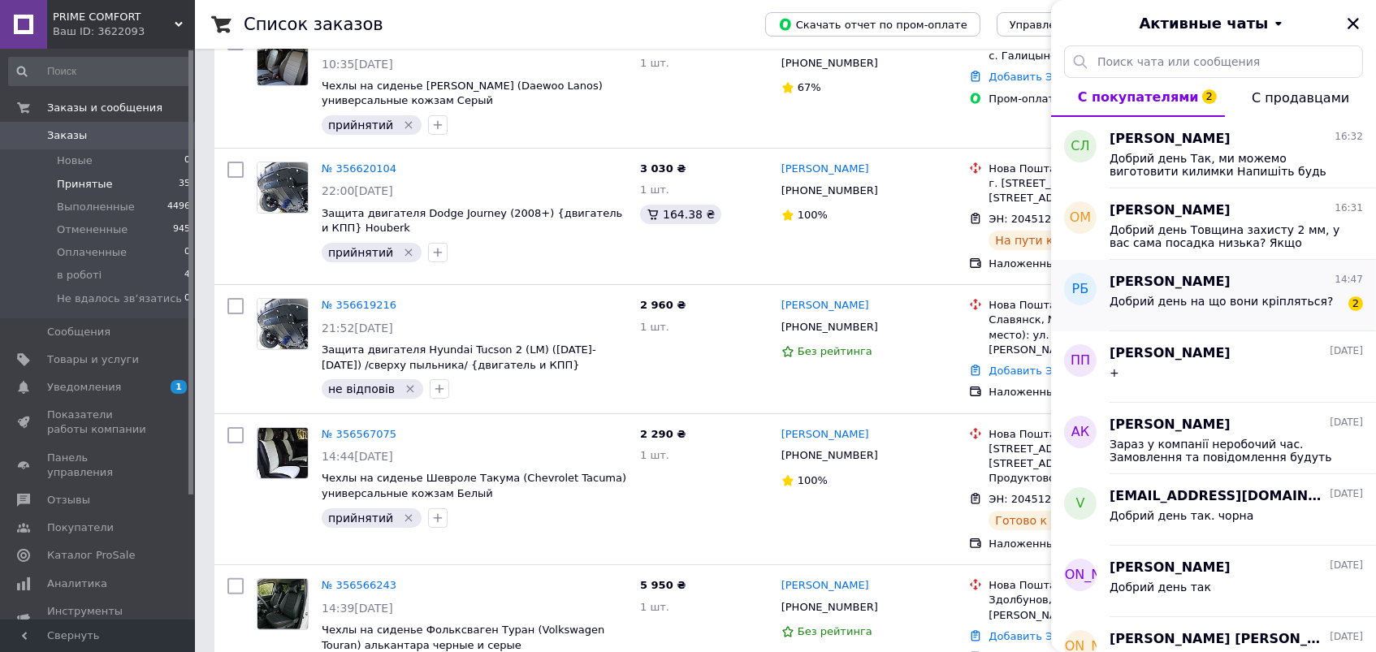
click at [1198, 326] on div "Роман Білейчук 14:47 Добрий день на що вони кріпляться? 2" at bounding box center [1242, 295] width 266 height 71
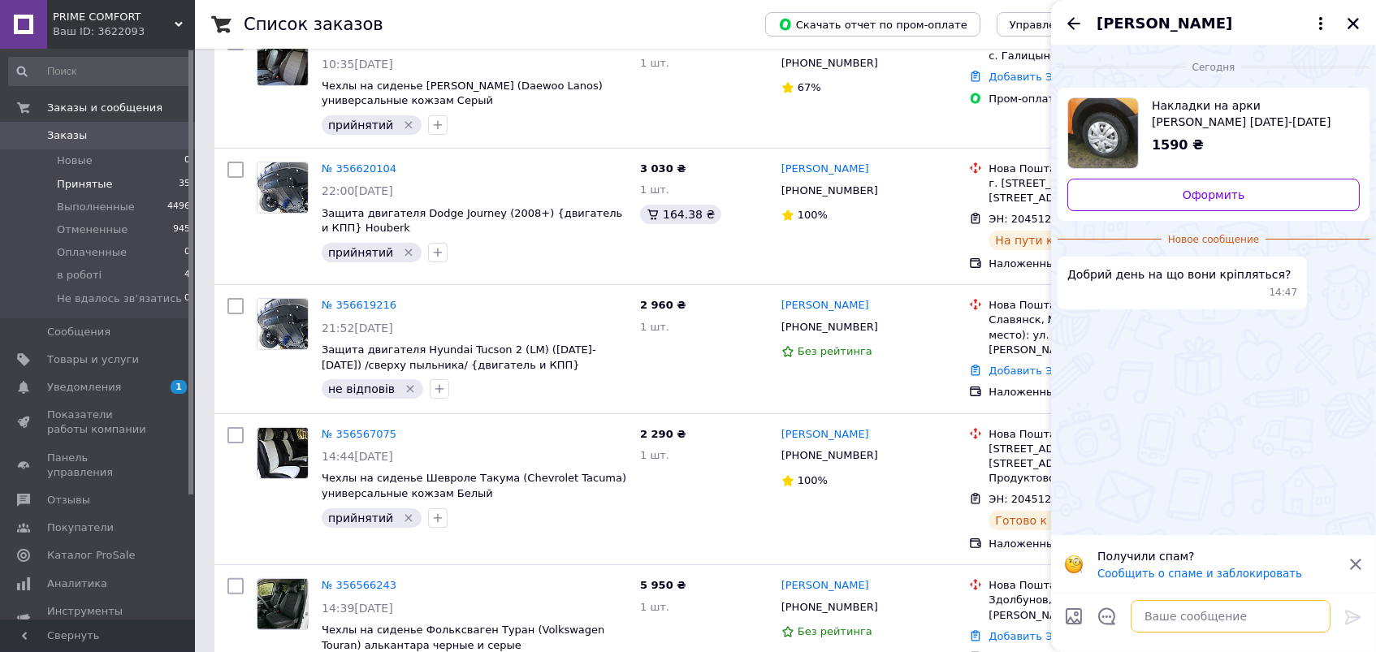
click at [1167, 620] on textarea at bounding box center [1231, 616] width 200 height 32
click at [1167, 620] on textarea "Добрий день На двохсторонній" at bounding box center [1214, 616] width 232 height 32
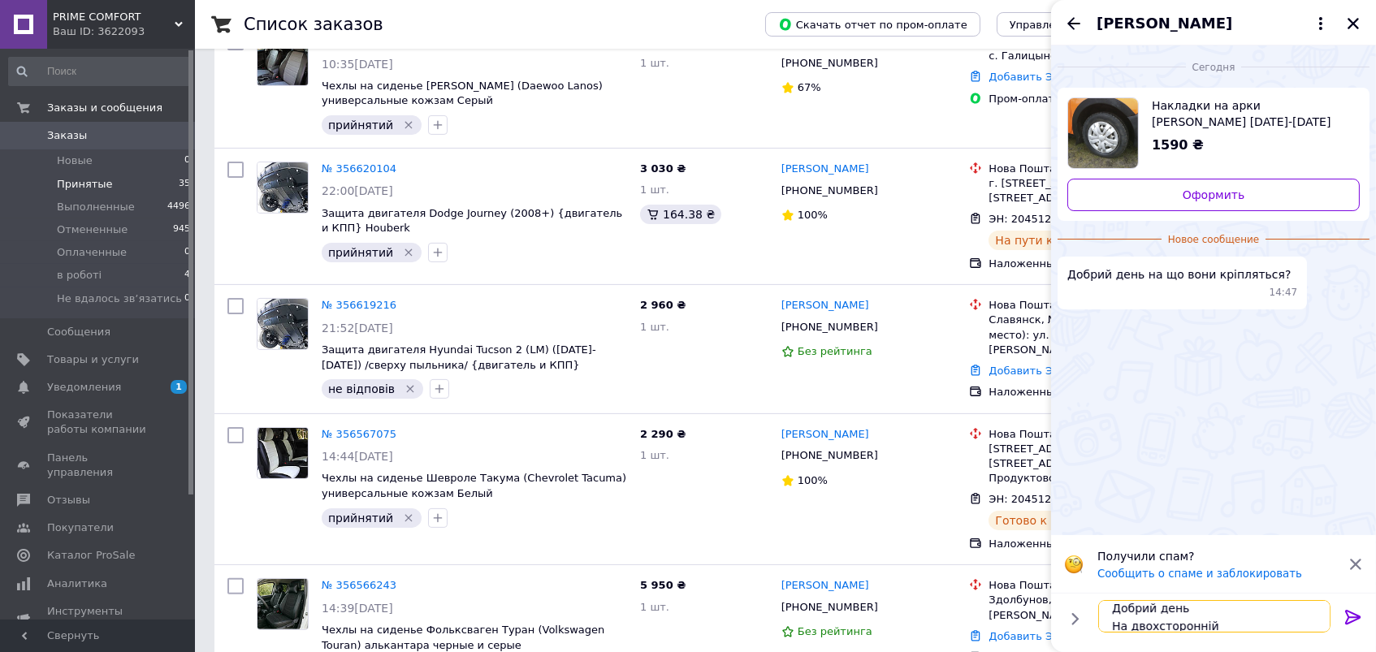
click at [1167, 620] on textarea "Добрий день На двохсторонній" at bounding box center [1214, 616] width 232 height 32
click at [1221, 621] on textarea "Добрий день На двохсторонній" at bounding box center [1214, 616] width 232 height 32
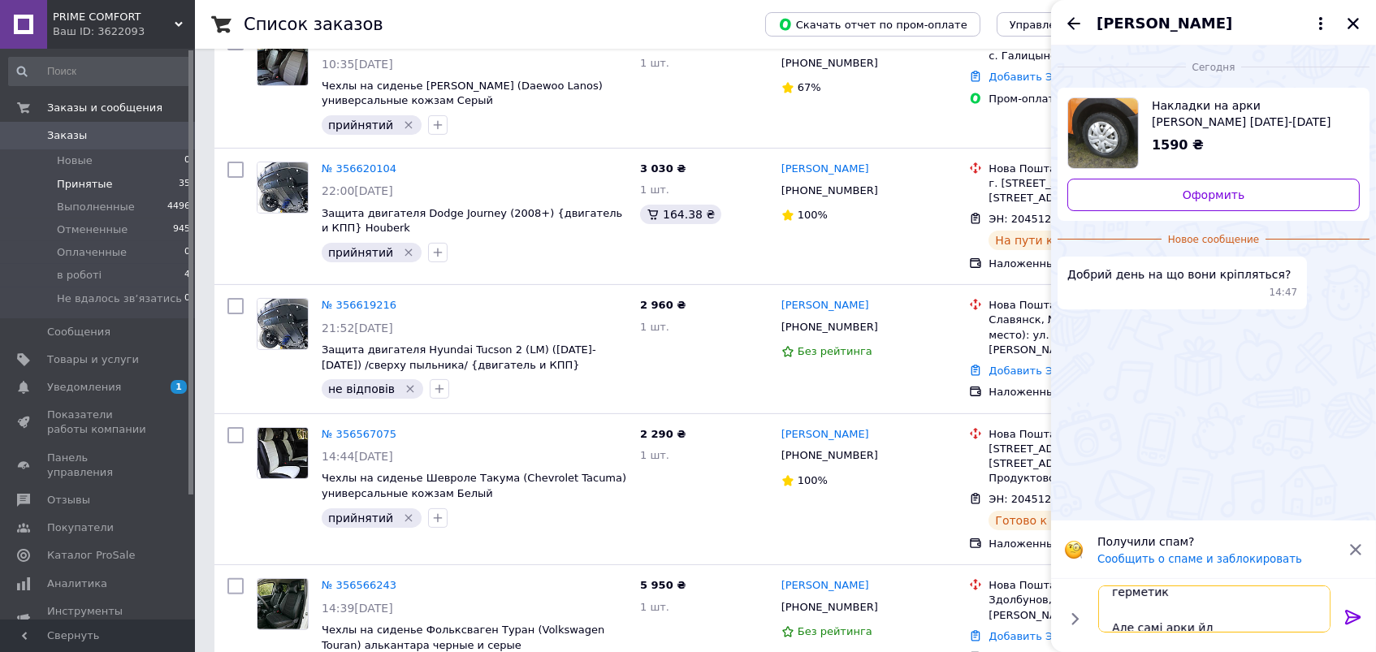
scroll to position [36, 0]
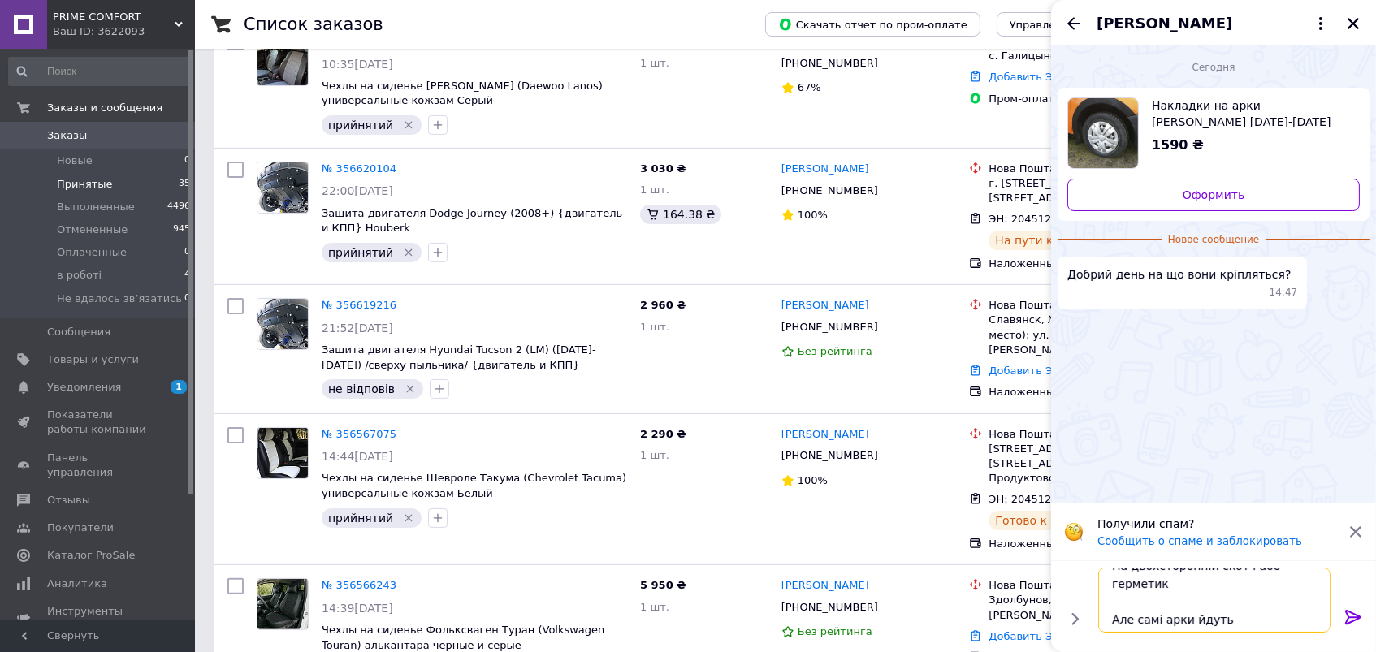
drag, startPoint x: 1233, startPoint y: 619, endPoint x: 1090, endPoint y: 618, distance: 142.9
click at [1090, 618] on div "Добрий день На двохсторонній скотч або герметик Але самі арки йдуть Добрий день…" at bounding box center [1213, 600] width 312 height 78
type textarea "Добрий день На двохсторонній скотч або герметик Кріплення вже за вами"
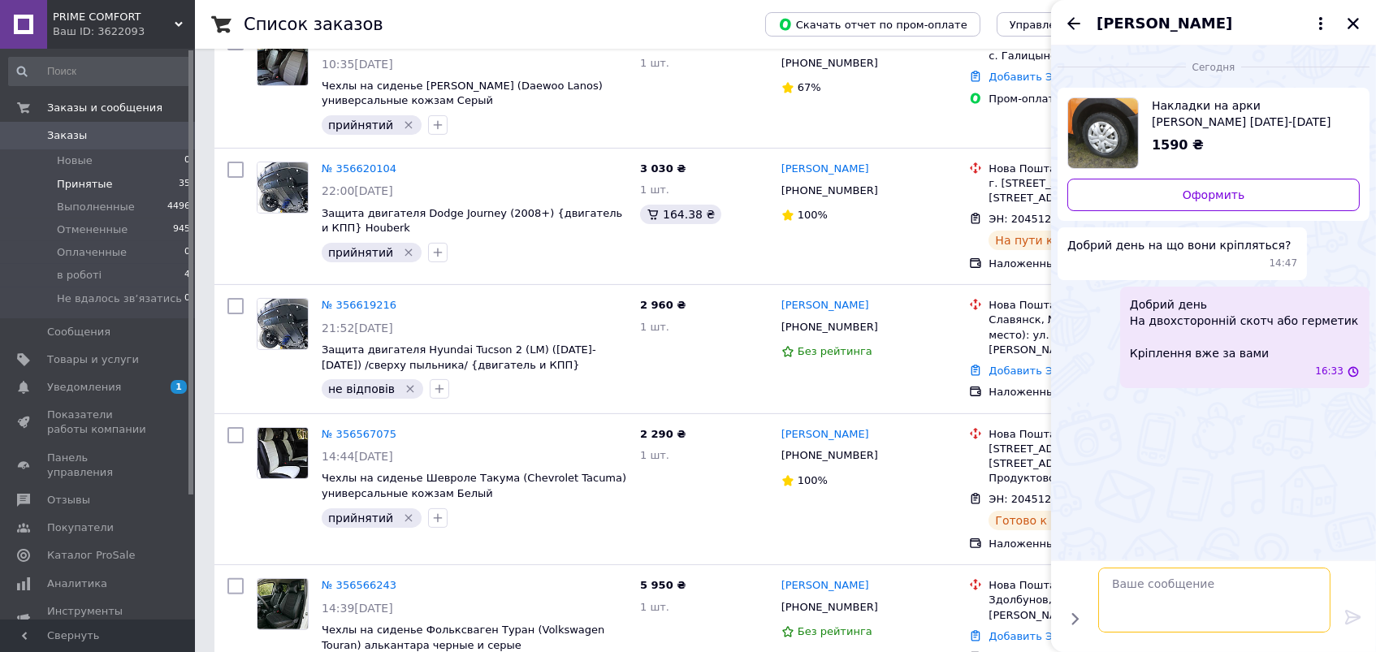
scroll to position [0, 0]
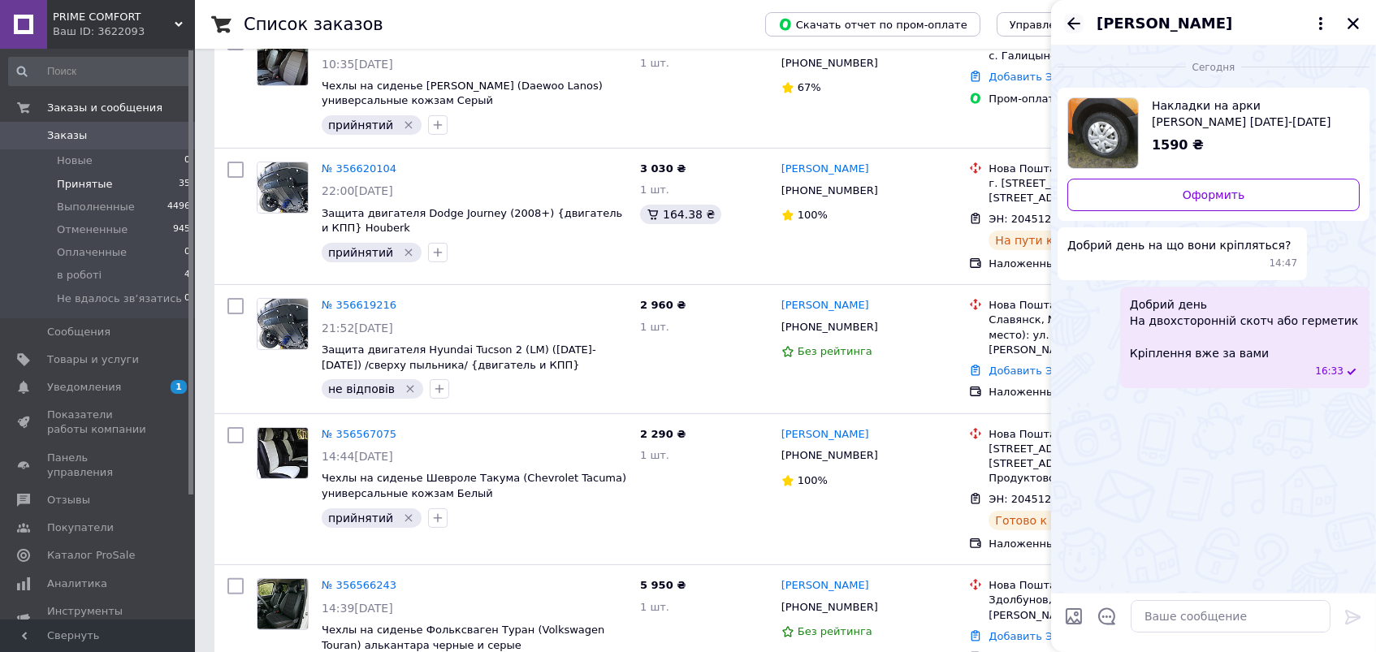
click at [1074, 28] on icon "Назад" at bounding box center [1073, 23] width 13 height 12
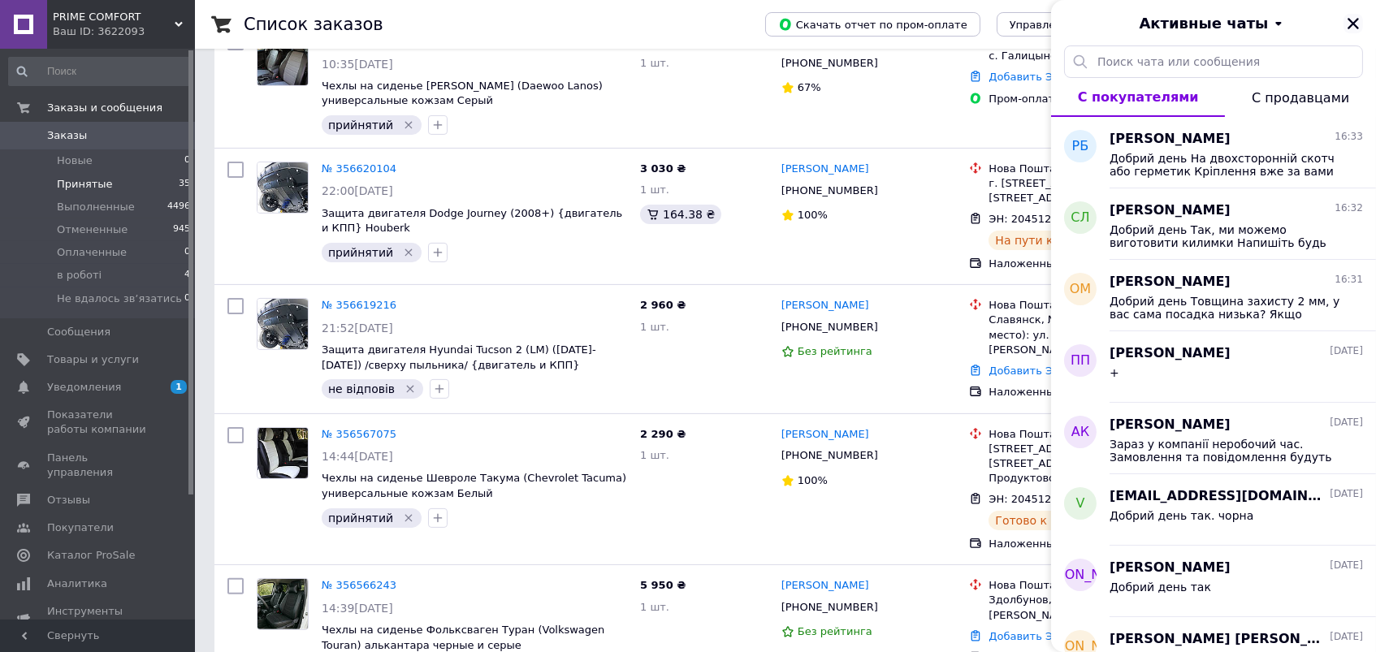
click at [1347, 24] on icon "Закрыть" at bounding box center [1353, 23] width 15 height 15
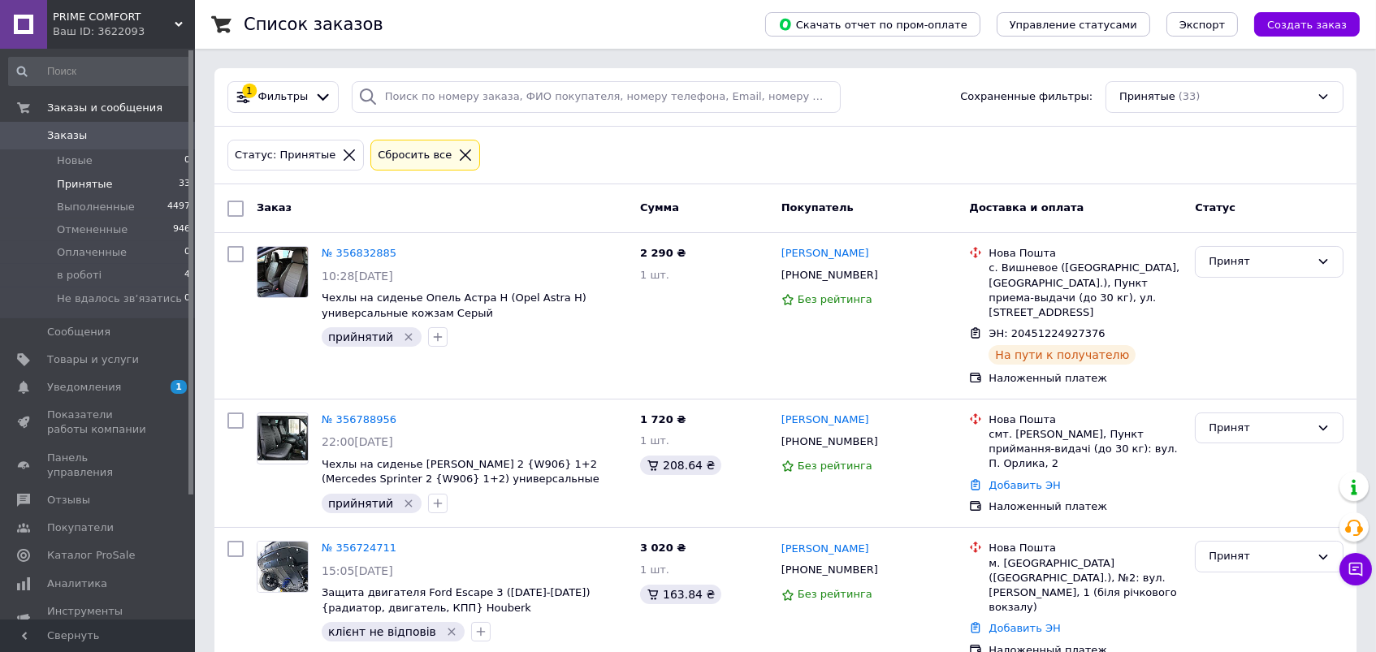
click at [133, 23] on span "PRIME COMFORT" at bounding box center [114, 17] width 122 height 15
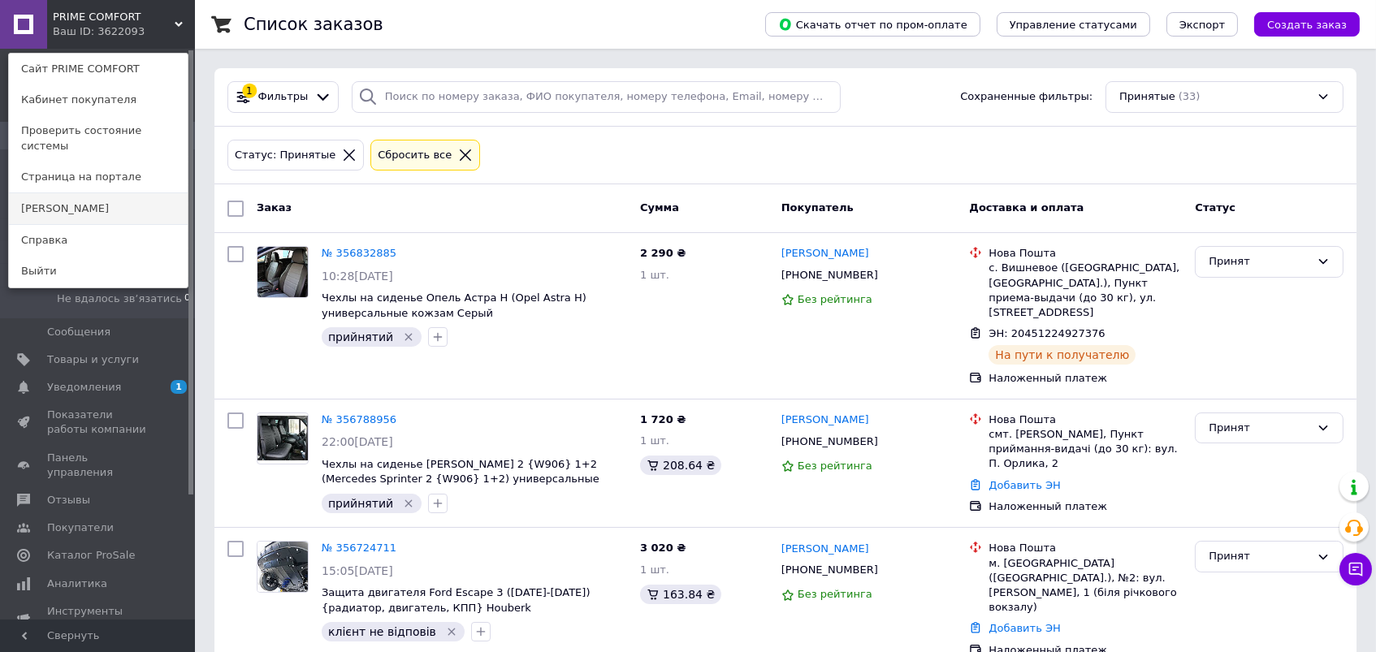
click at [79, 207] on link "[PERSON_NAME]" at bounding box center [98, 208] width 179 height 31
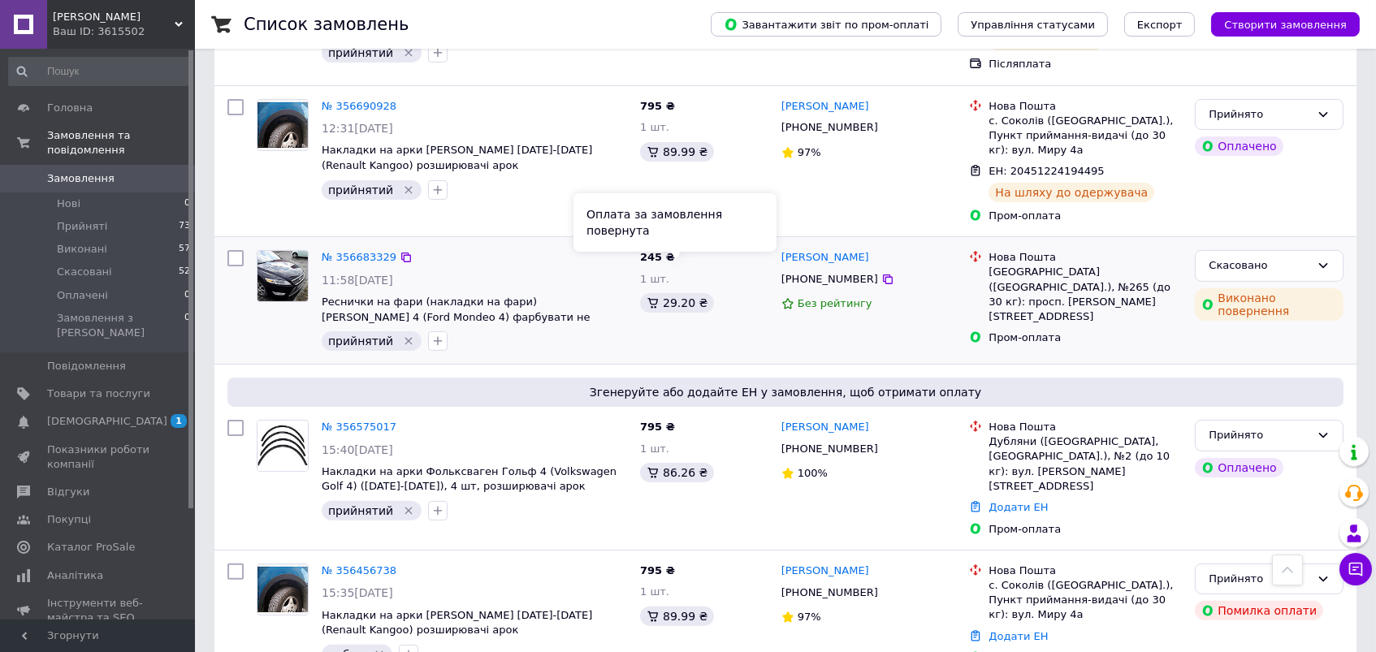
scroll to position [981, 0]
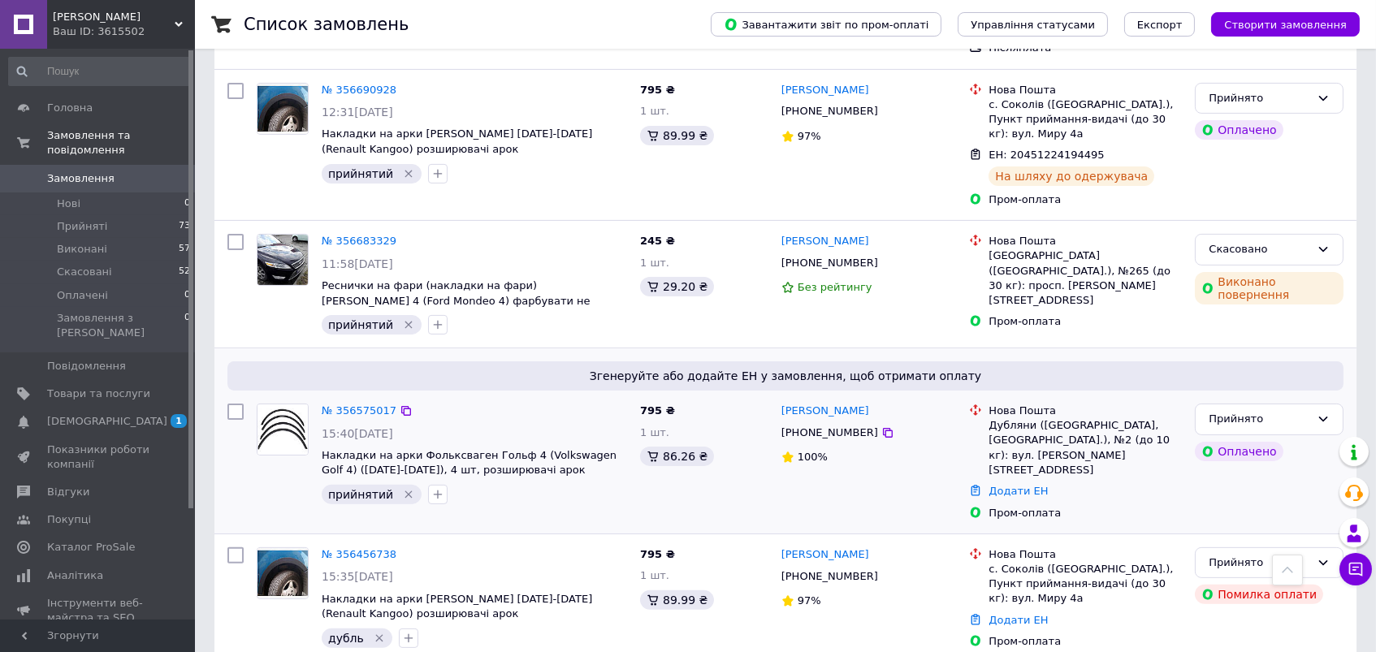
click at [806, 422] on div "[PHONE_NUMBER]" at bounding box center [829, 432] width 103 height 21
click at [806, 422] on div "+380963873050" at bounding box center [829, 432] width 103 height 21
copy div "380963873050"
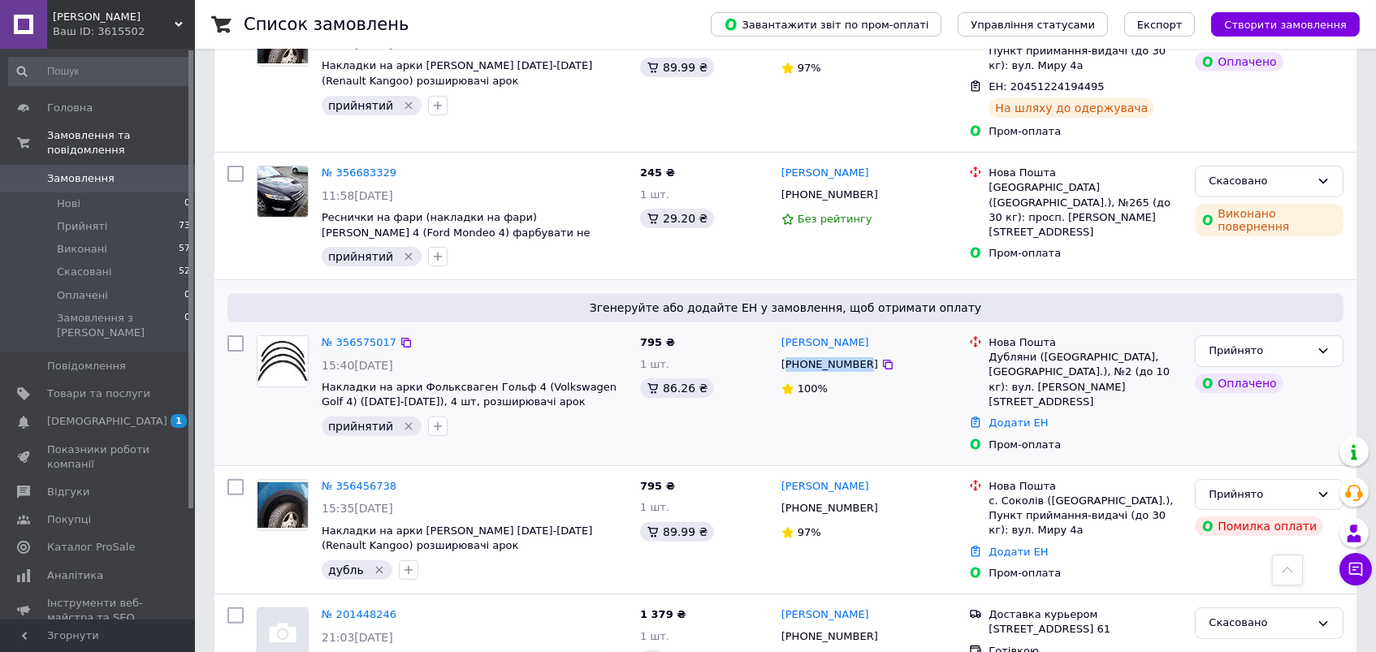
scroll to position [1052, 0]
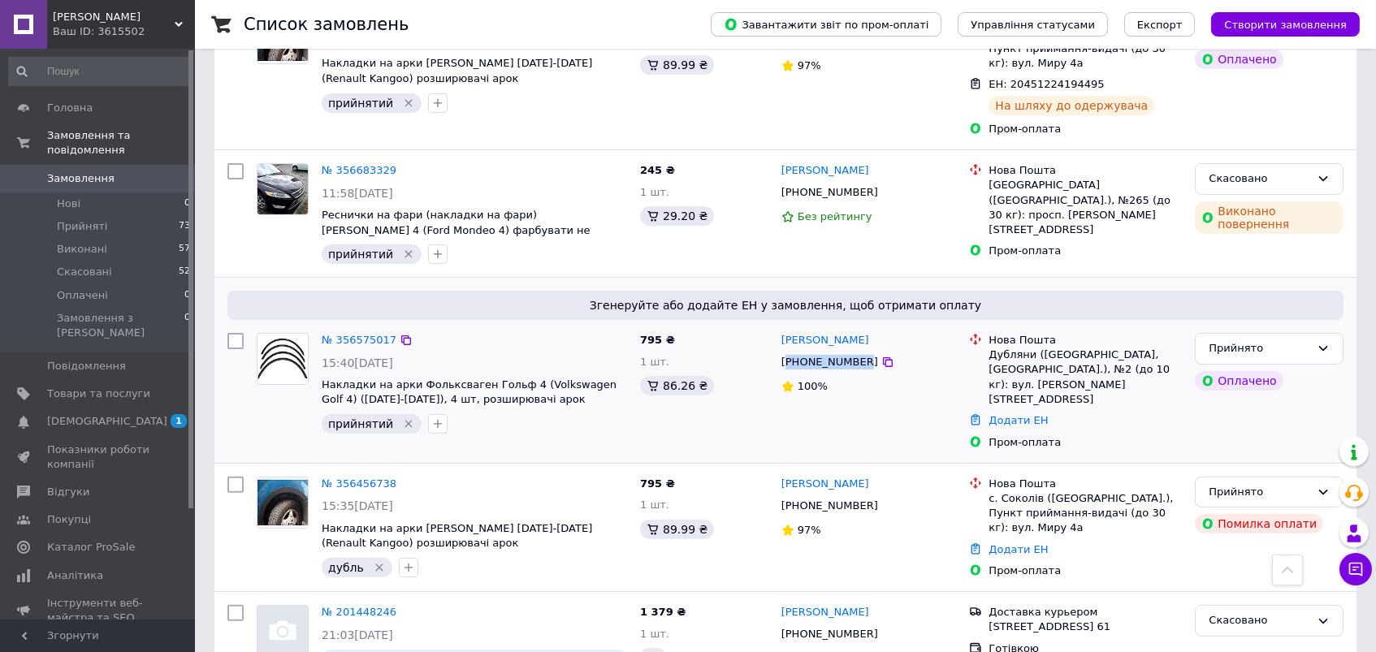
click at [829, 352] on div "+380963873050" at bounding box center [829, 362] width 103 height 21
click at [104, 219] on span "Прийняті" at bounding box center [82, 226] width 50 height 15
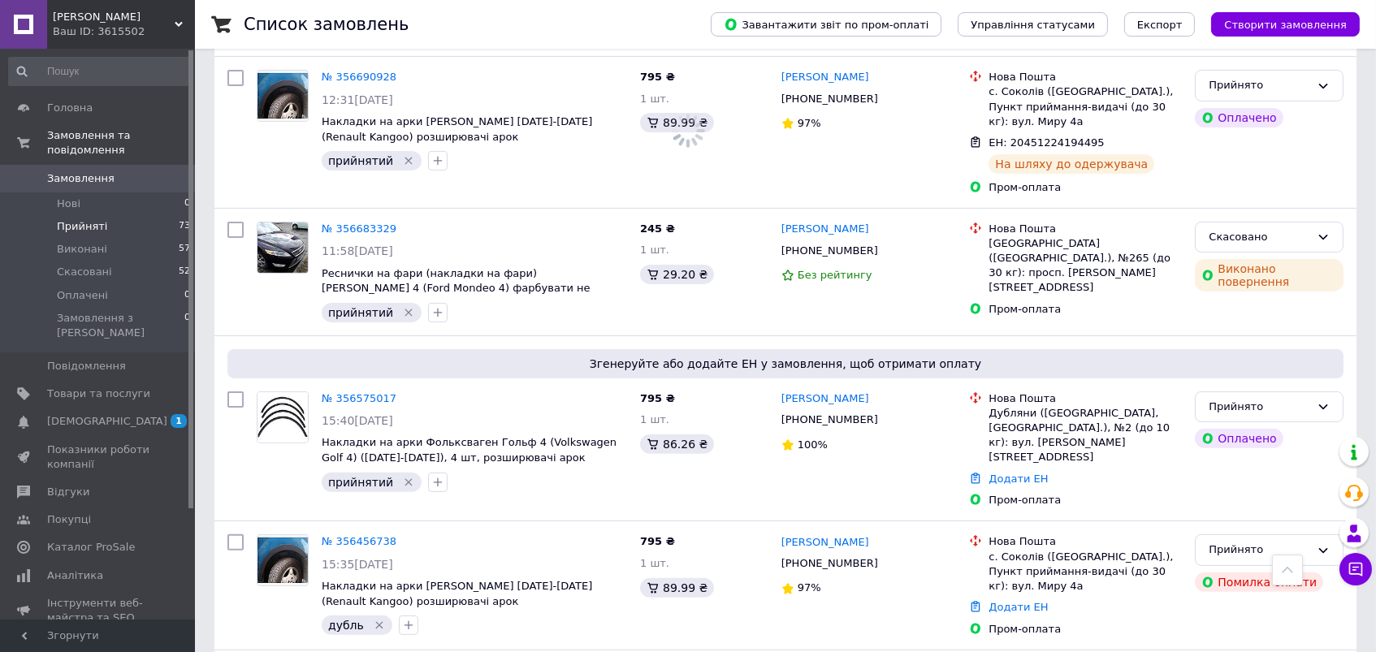
click at [132, 22] on span "[PERSON_NAME]" at bounding box center [114, 17] width 122 height 15
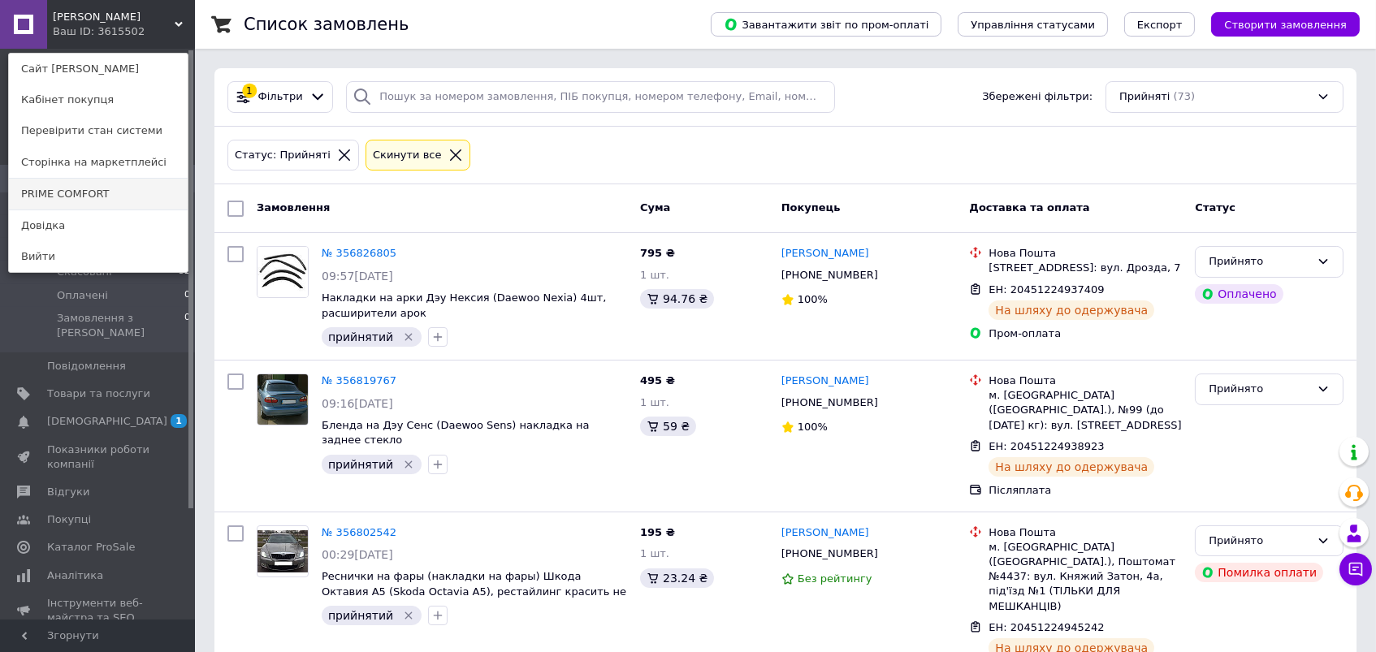
click at [69, 188] on link "PRIME COMFORT" at bounding box center [98, 194] width 179 height 31
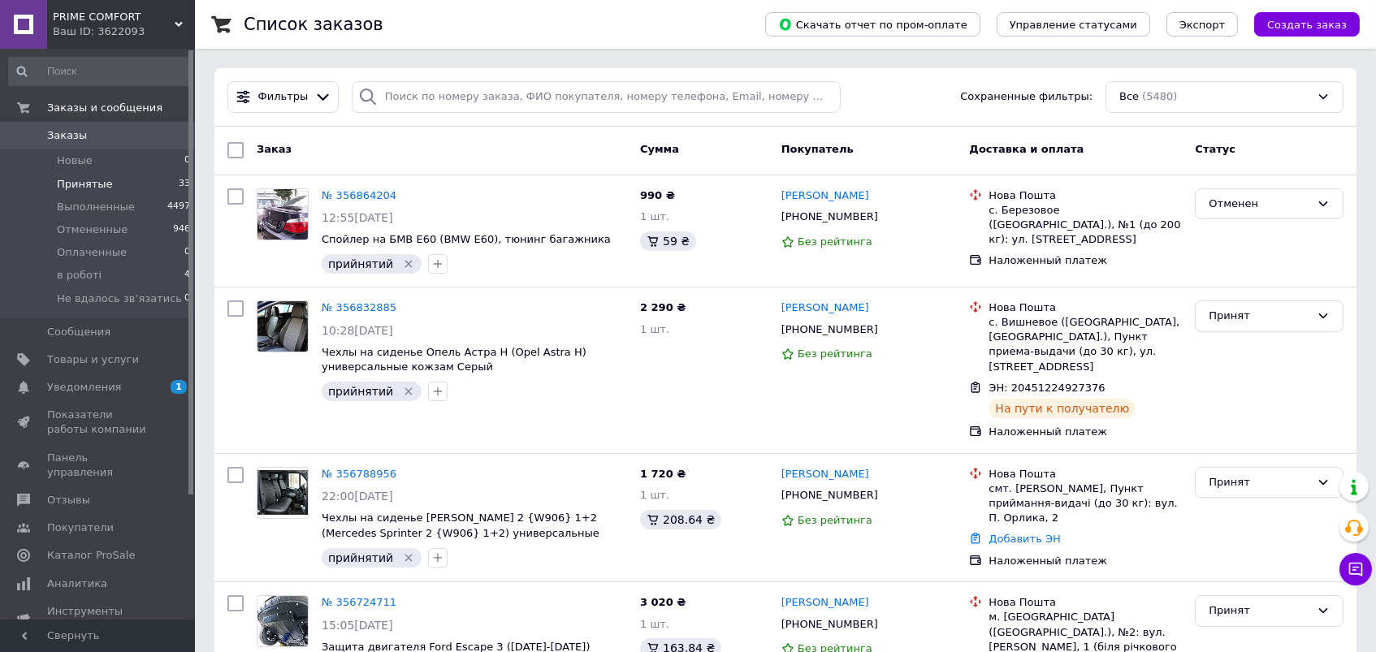
click at [95, 174] on li "Принятые 33" at bounding box center [100, 184] width 200 height 23
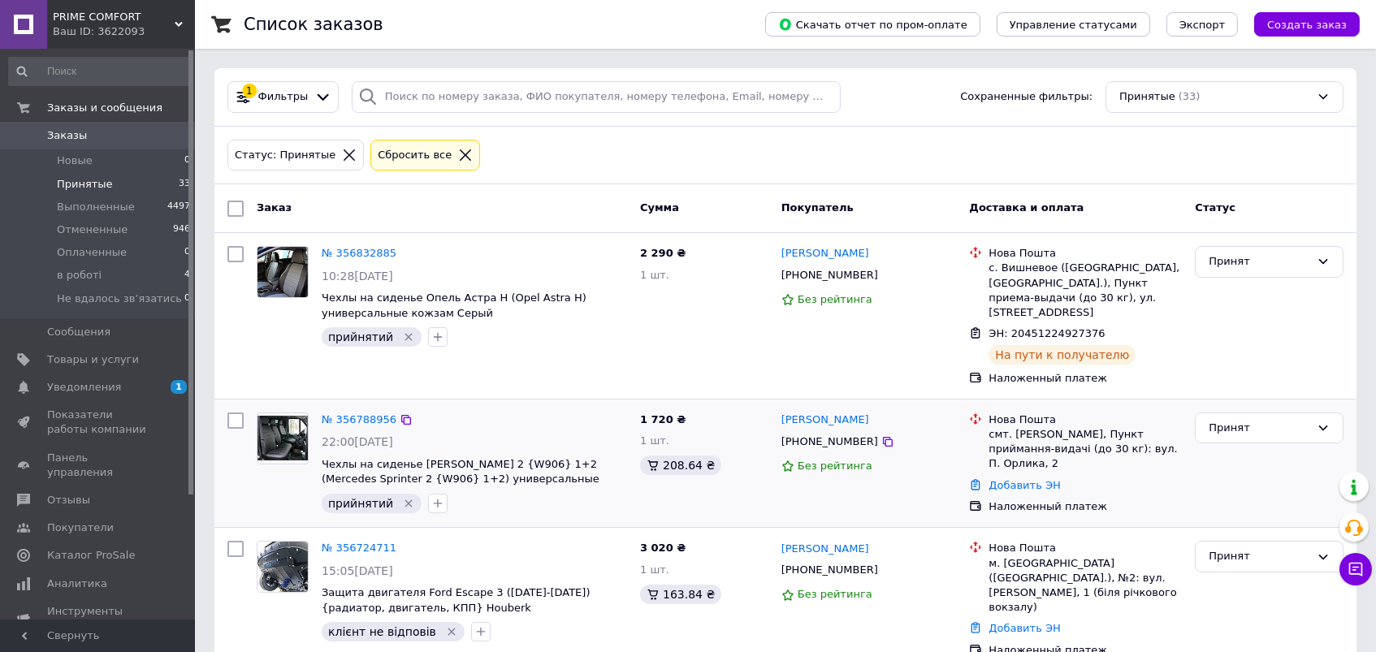
click at [832, 438] on div "[PHONE_NUMBER]" at bounding box center [829, 441] width 103 height 21
copy div "380966080601"
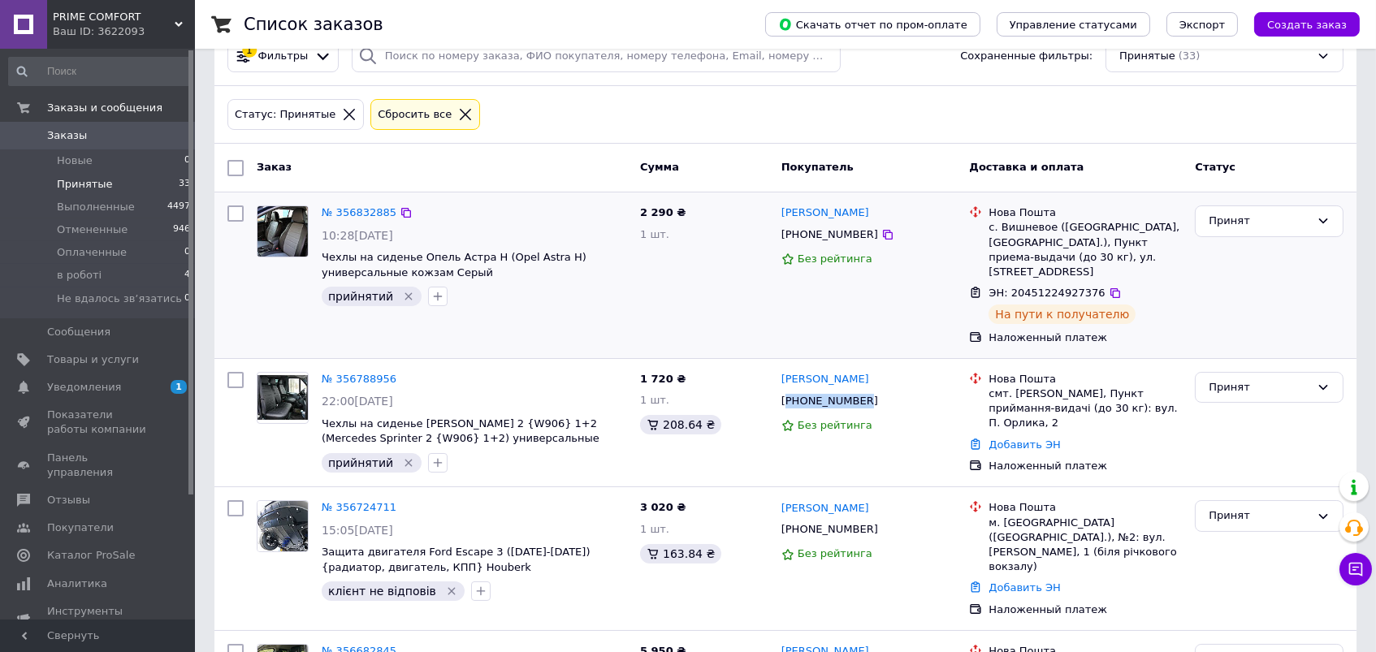
scroll to position [47, 0]
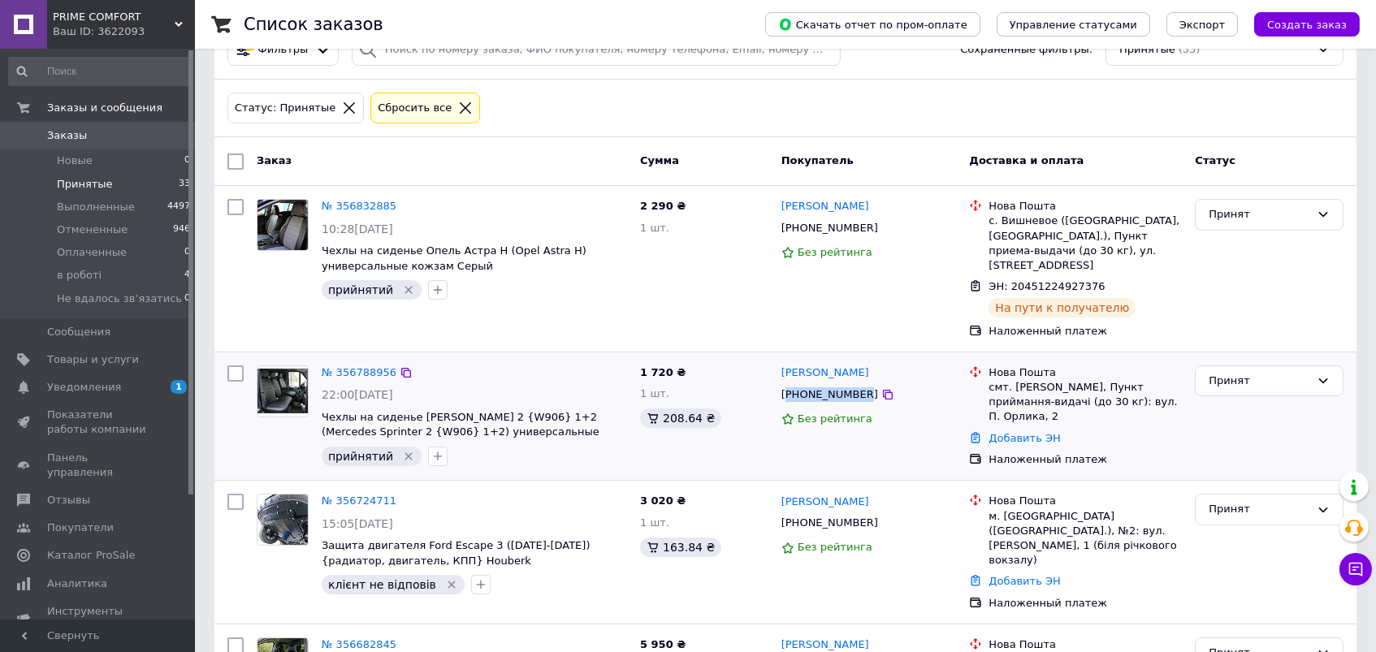
click at [832, 391] on div "[PHONE_NUMBER]" at bounding box center [829, 394] width 103 height 21
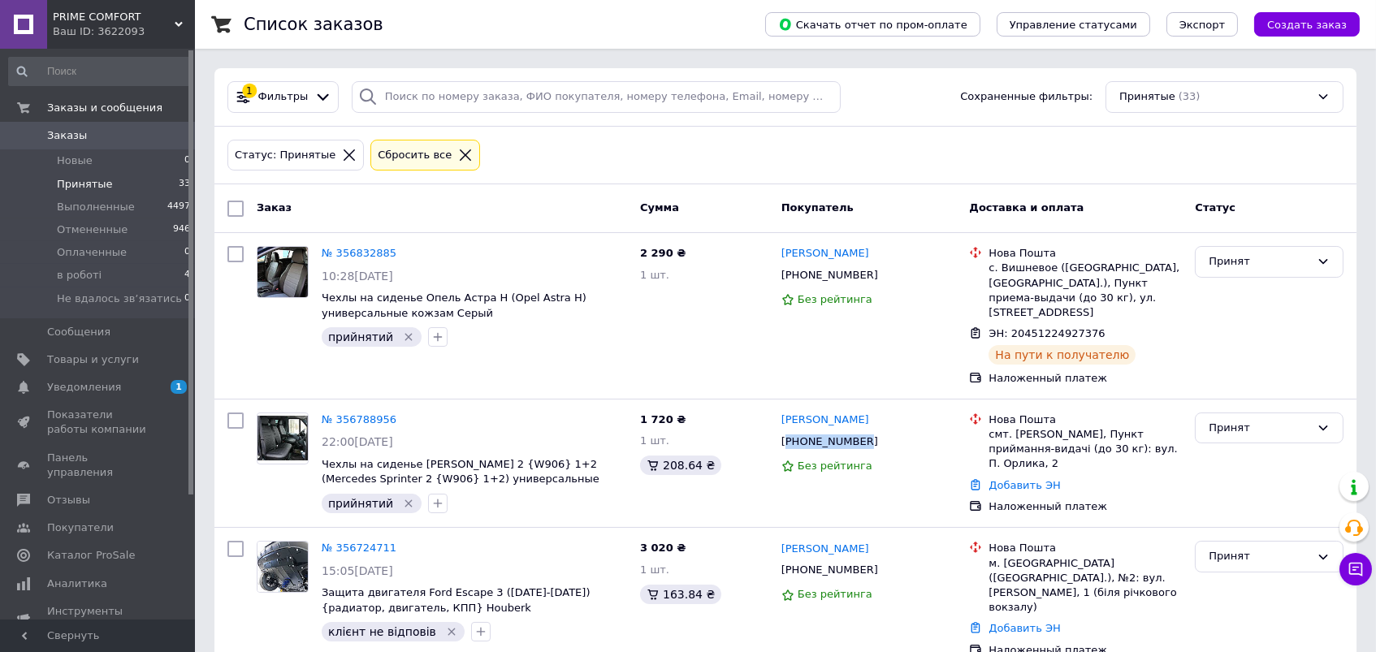
scroll to position [0, 0]
click at [810, 443] on div "[PHONE_NUMBER]" at bounding box center [829, 441] width 103 height 21
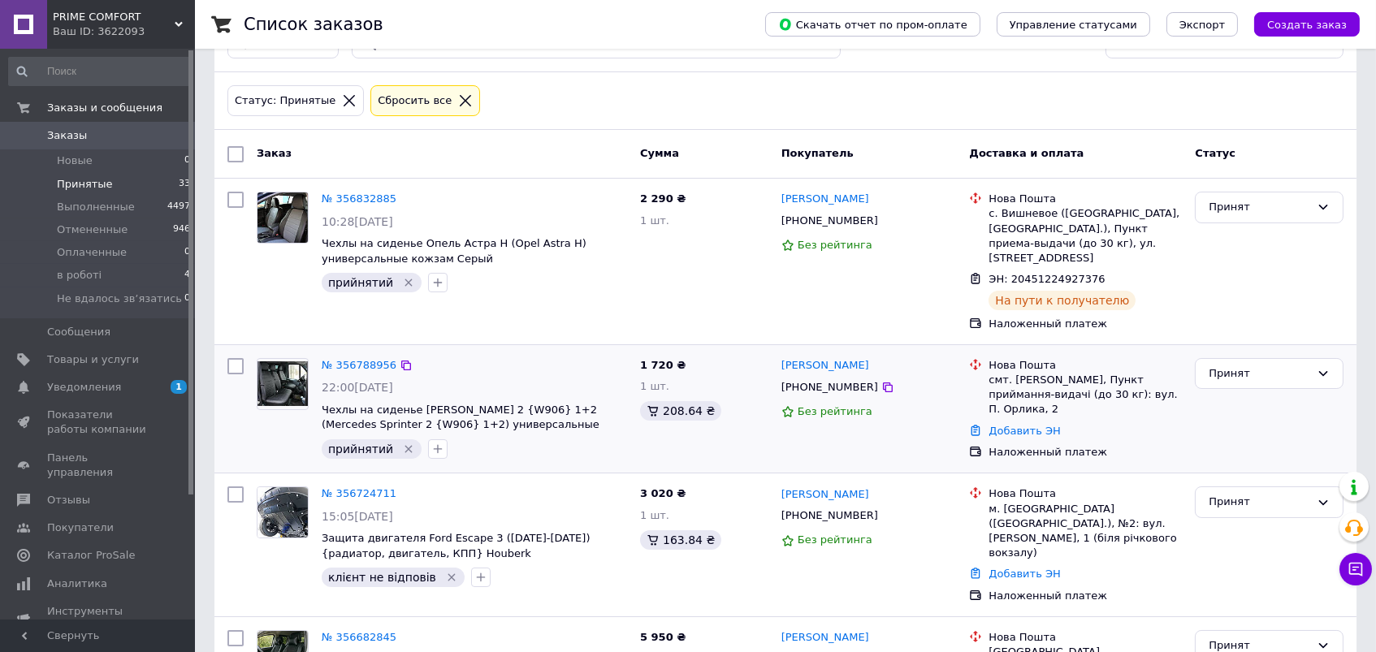
click at [405, 446] on icon "Удалить метку" at bounding box center [408, 448] width 7 height 7
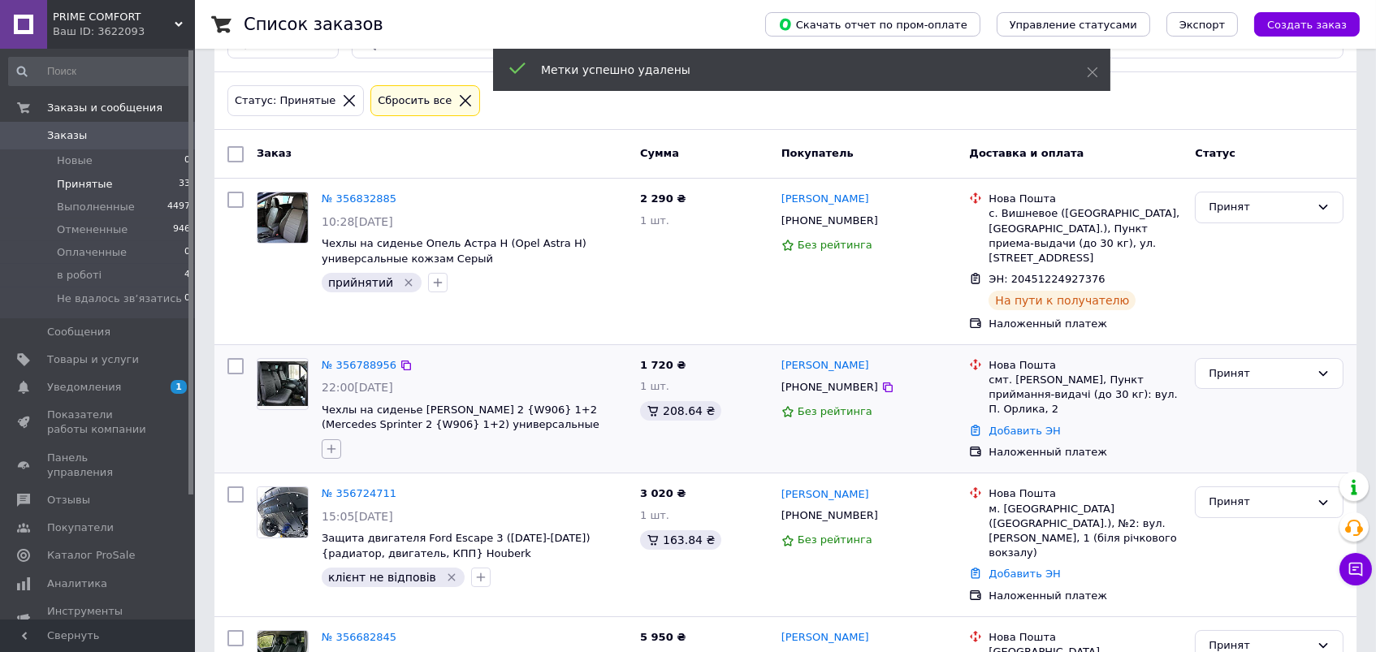
click at [331, 445] on icon "button" at bounding box center [331, 448] width 9 height 9
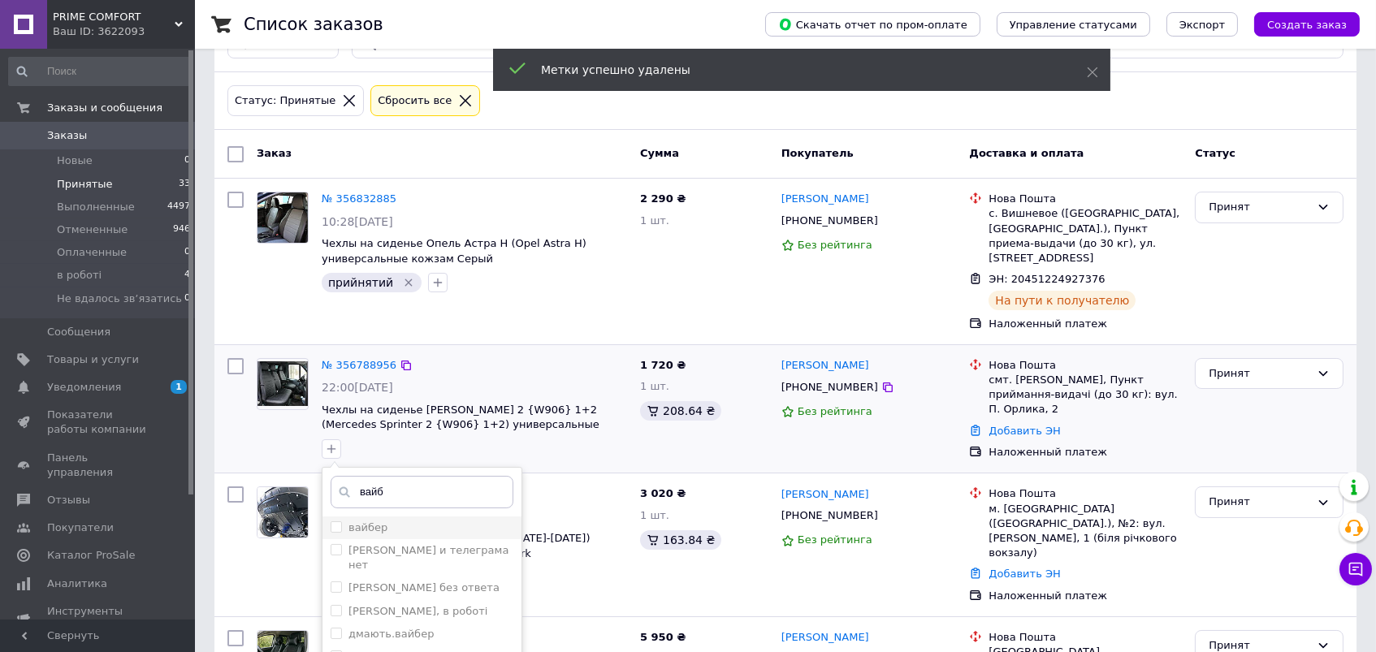
type input "вайб"
click at [408, 521] on div "вайбер" at bounding box center [422, 528] width 183 height 15
checkbox input "true"
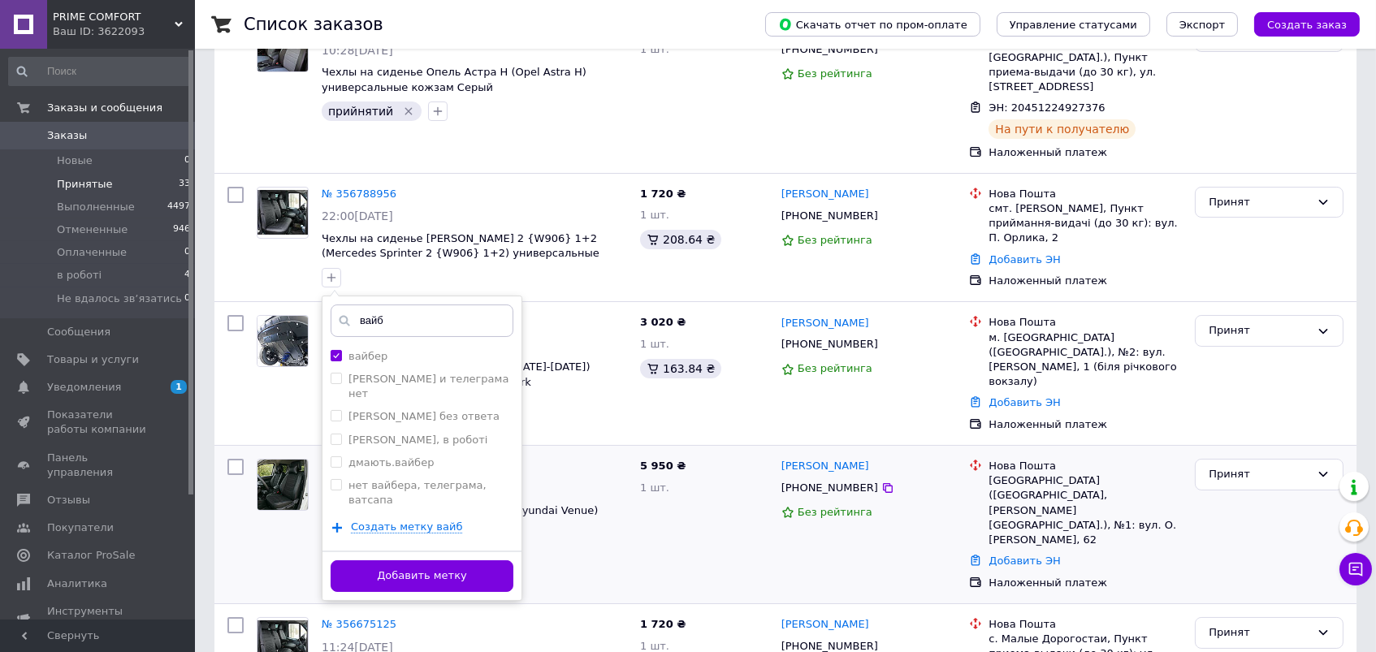
scroll to position [235, 0]
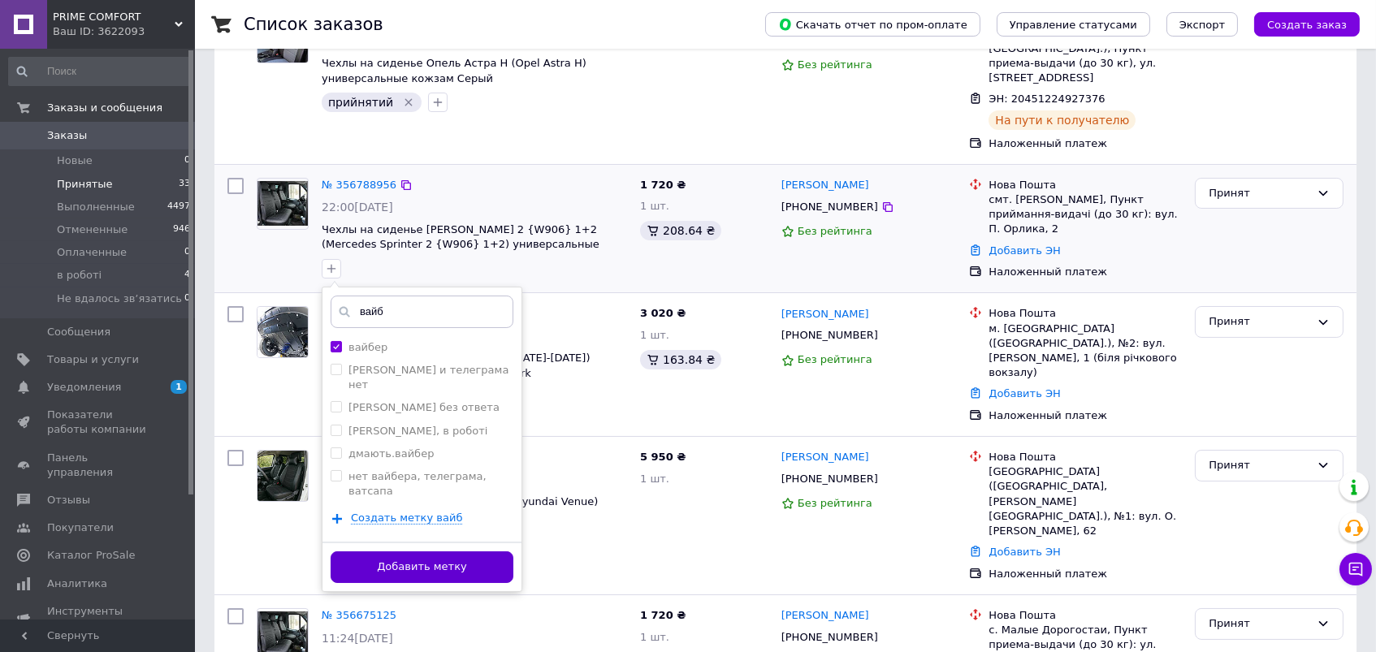
click at [454, 553] on button "Добавить метку" at bounding box center [422, 567] width 183 height 32
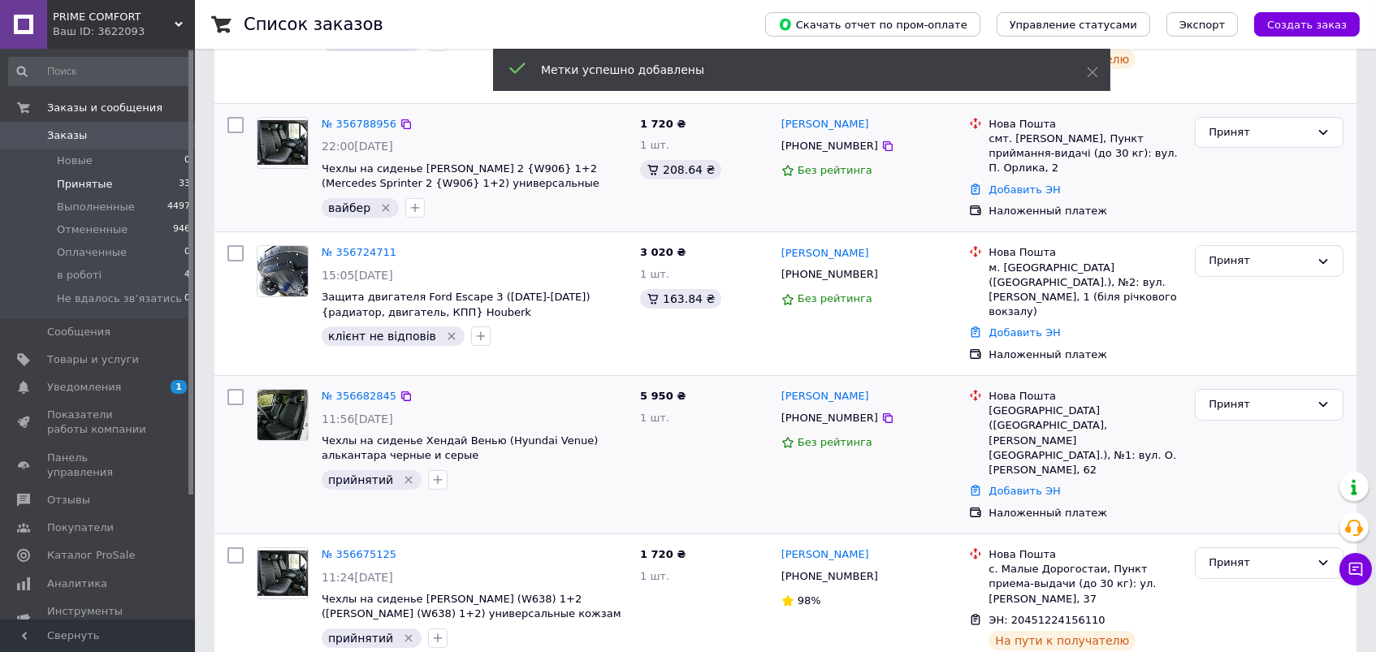
scroll to position [321, 0]
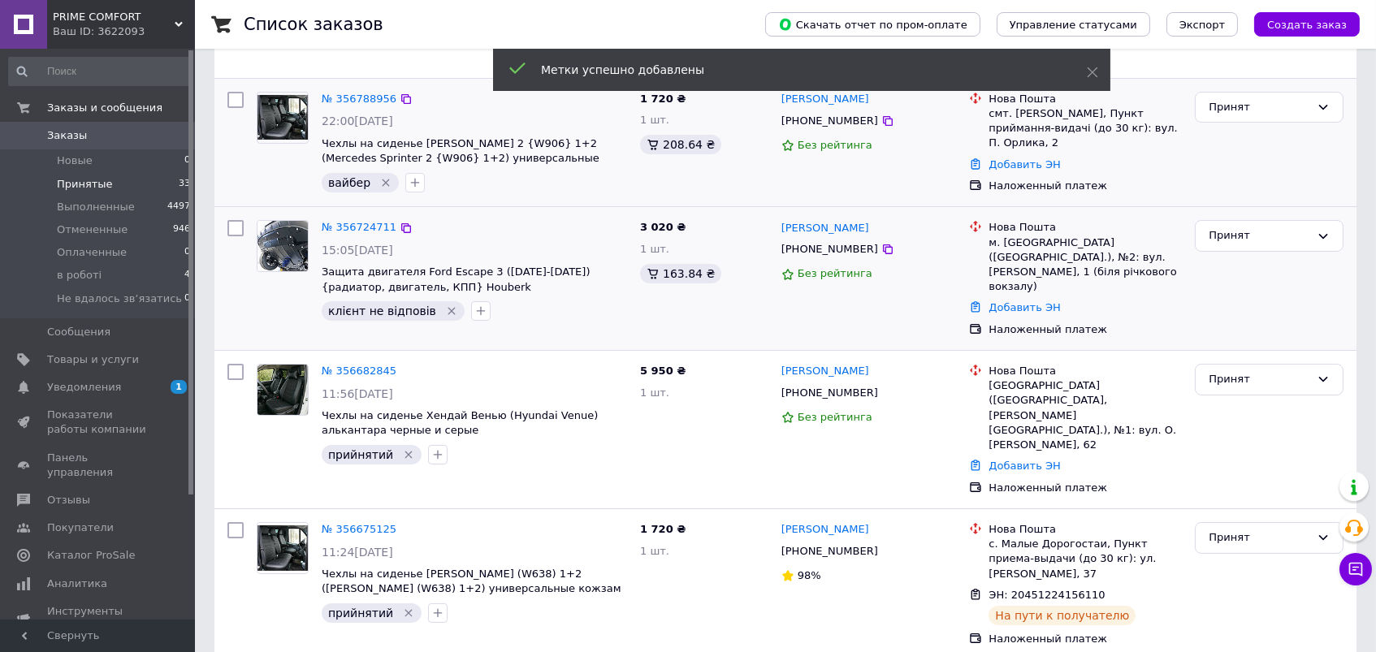
click at [831, 248] on div "[PHONE_NUMBER]" at bounding box center [829, 249] width 103 height 21
copy div "380634696652"
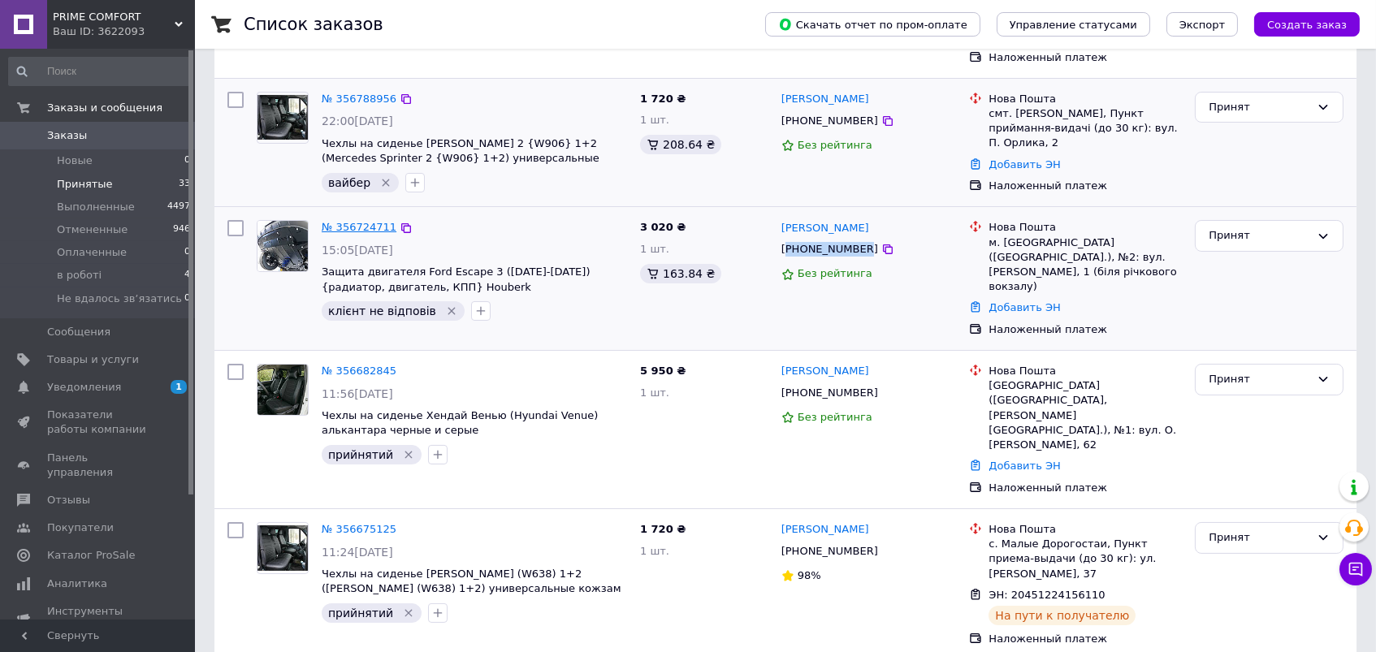
click at [358, 231] on link "№ 356724711" at bounding box center [359, 227] width 75 height 12
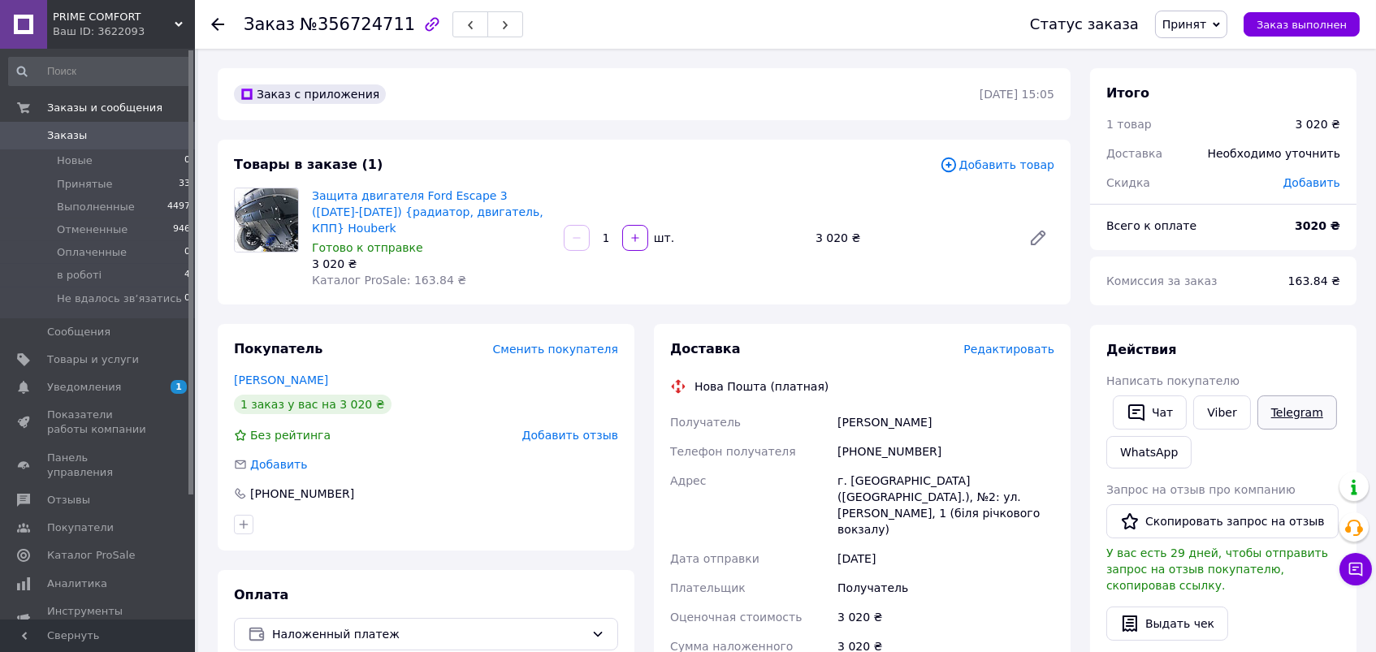
click at [1274, 407] on link "Telegram" at bounding box center [1297, 413] width 80 height 34
click at [95, 185] on span "Принятые" at bounding box center [85, 184] width 56 height 15
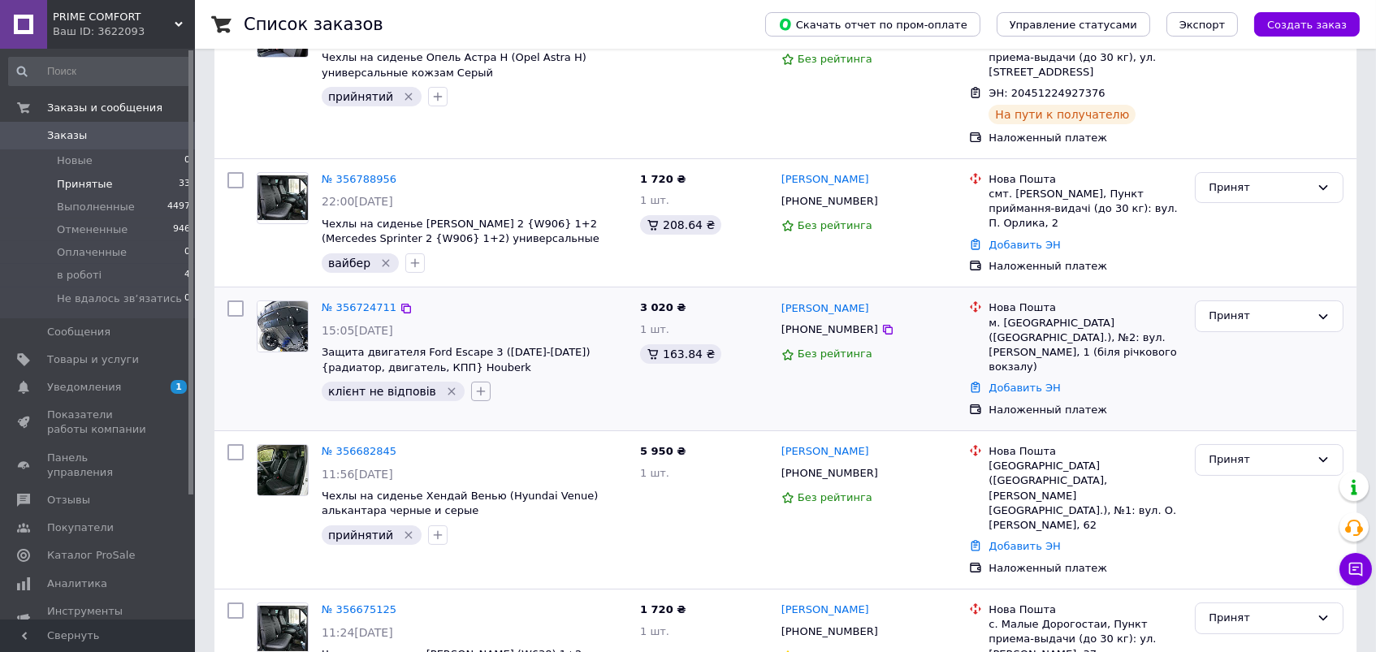
scroll to position [241, 0]
click at [474, 391] on icon "button" at bounding box center [480, 390] width 13 height 13
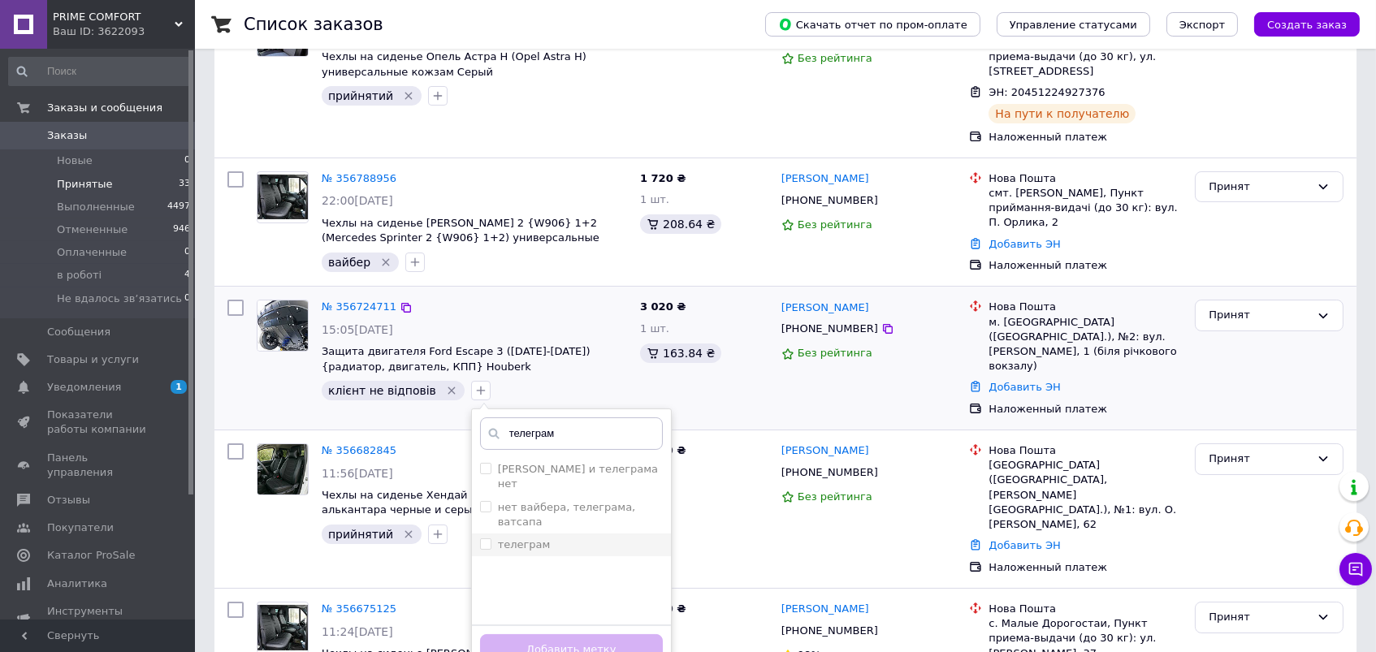
type input "телеграм"
click at [559, 538] on div "телеграм" at bounding box center [571, 545] width 183 height 15
checkbox input "true"
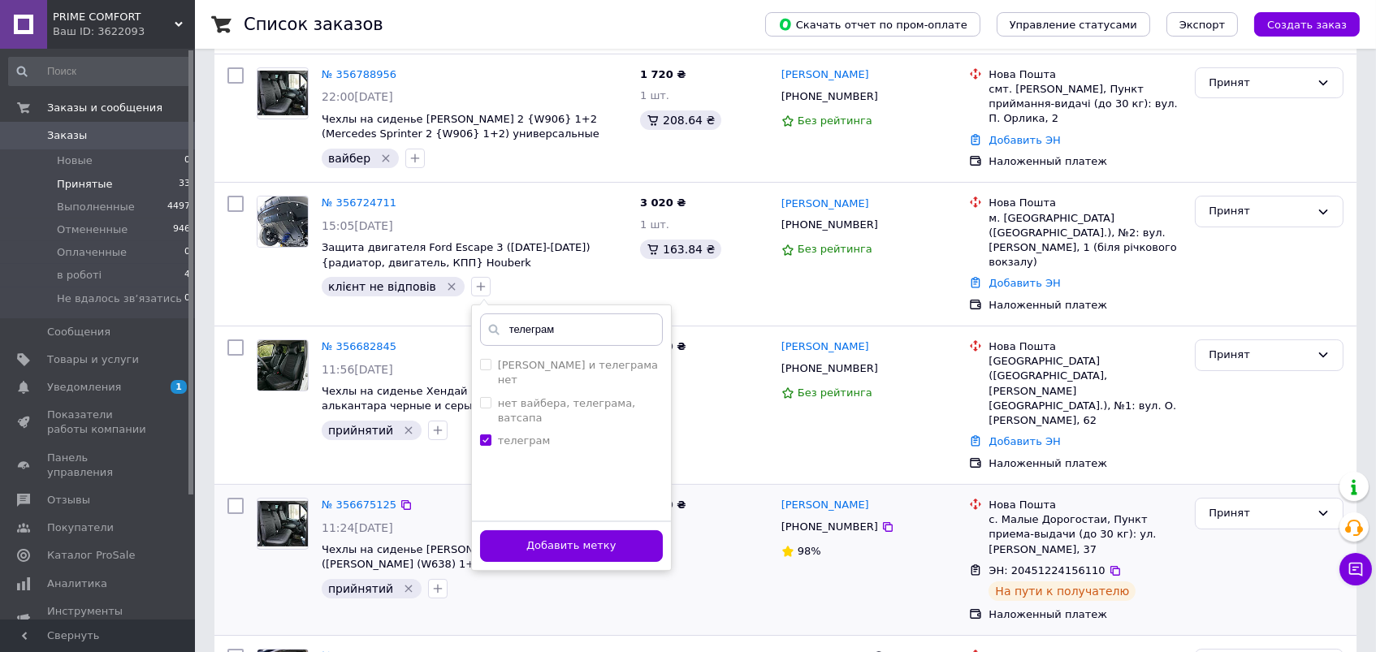
scroll to position [367, 0]
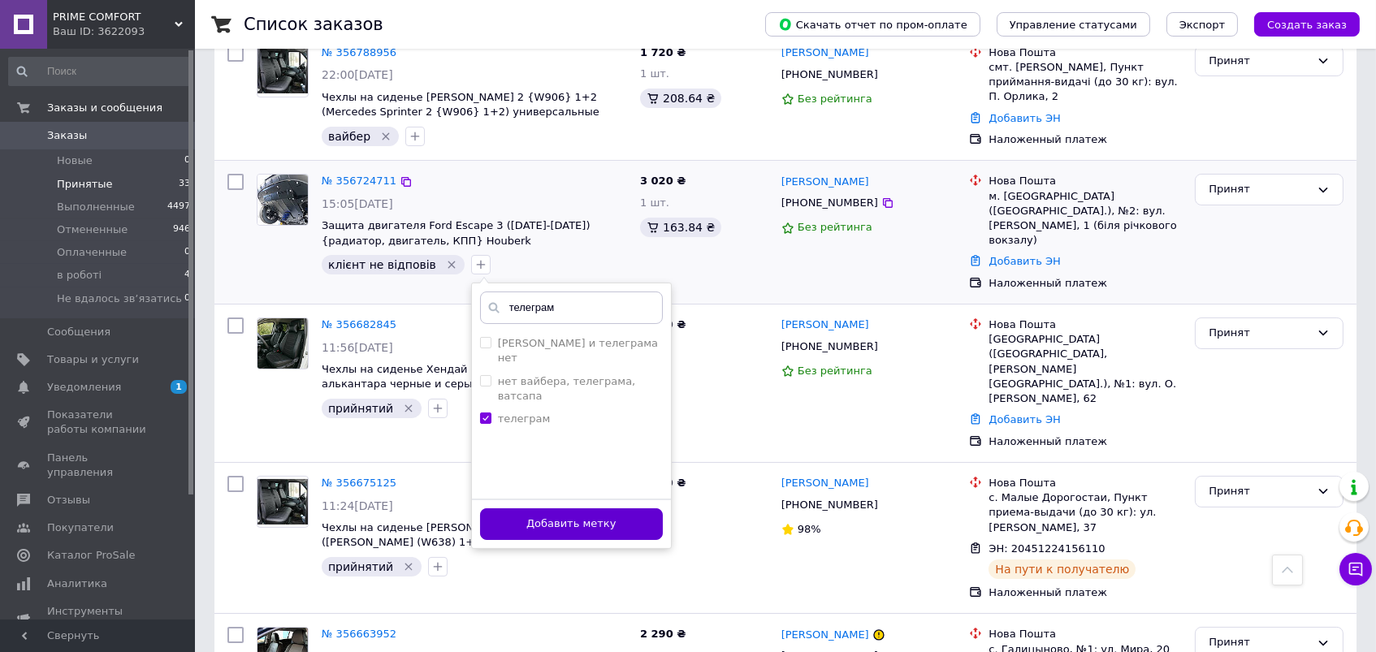
click at [587, 512] on button "Добавить метку" at bounding box center [571, 524] width 183 height 32
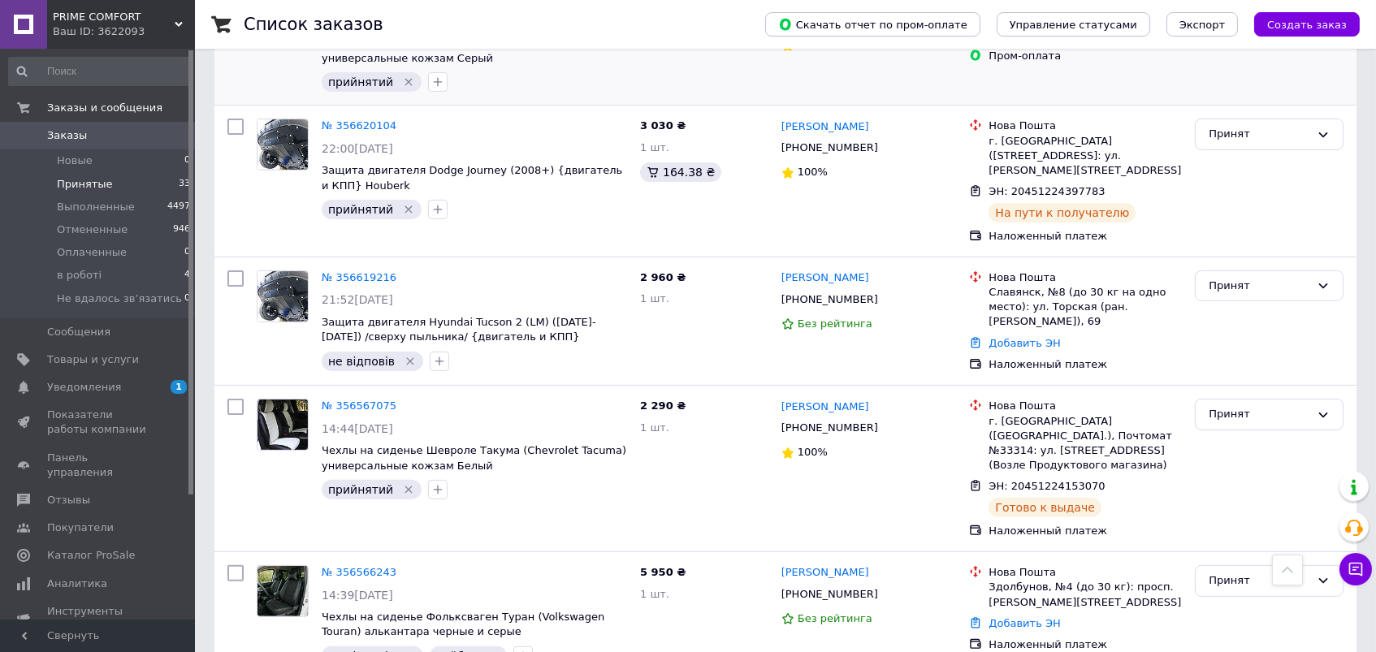
scroll to position [1004, 0]
click at [807, 288] on div "+380957210388" at bounding box center [829, 298] width 103 height 21
copy div "380957210388"
click at [435, 356] on icon "button" at bounding box center [439, 360] width 9 height 9
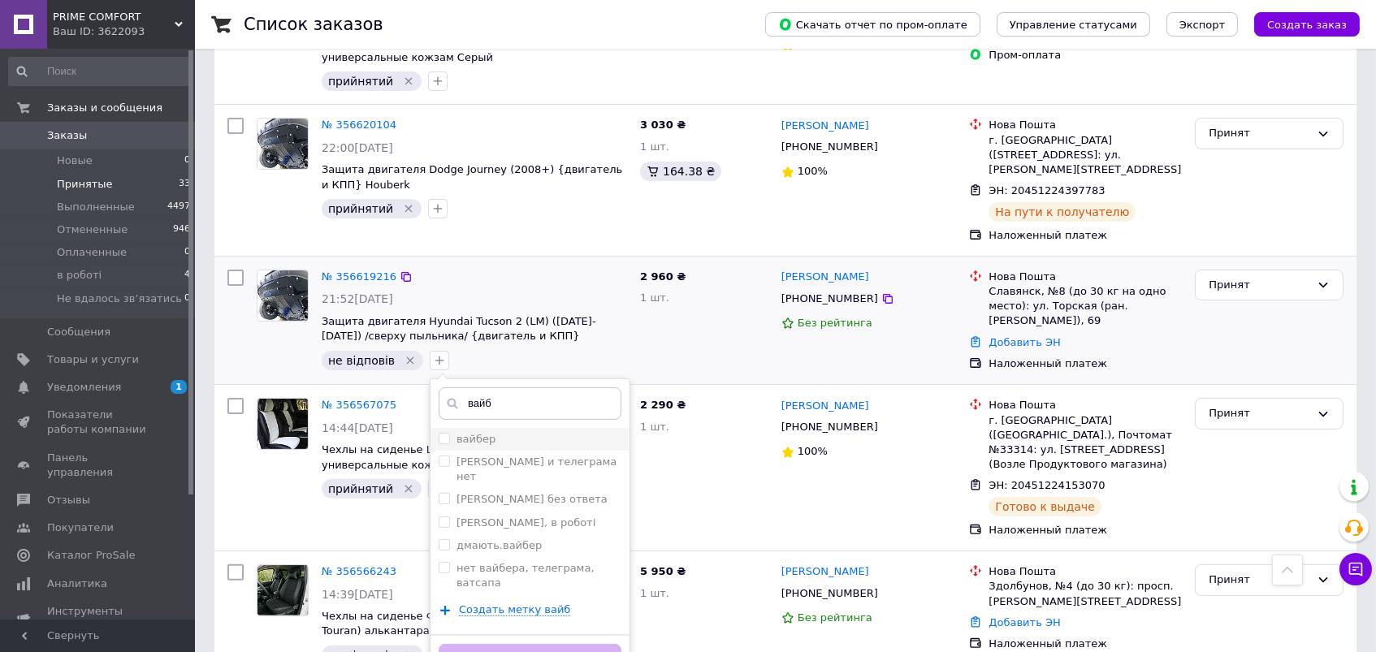
type input "вайб"
click at [510, 432] on div "вайбер" at bounding box center [530, 439] width 183 height 15
checkbox input "true"
click at [511, 644] on button "Добавить метку" at bounding box center [530, 660] width 183 height 32
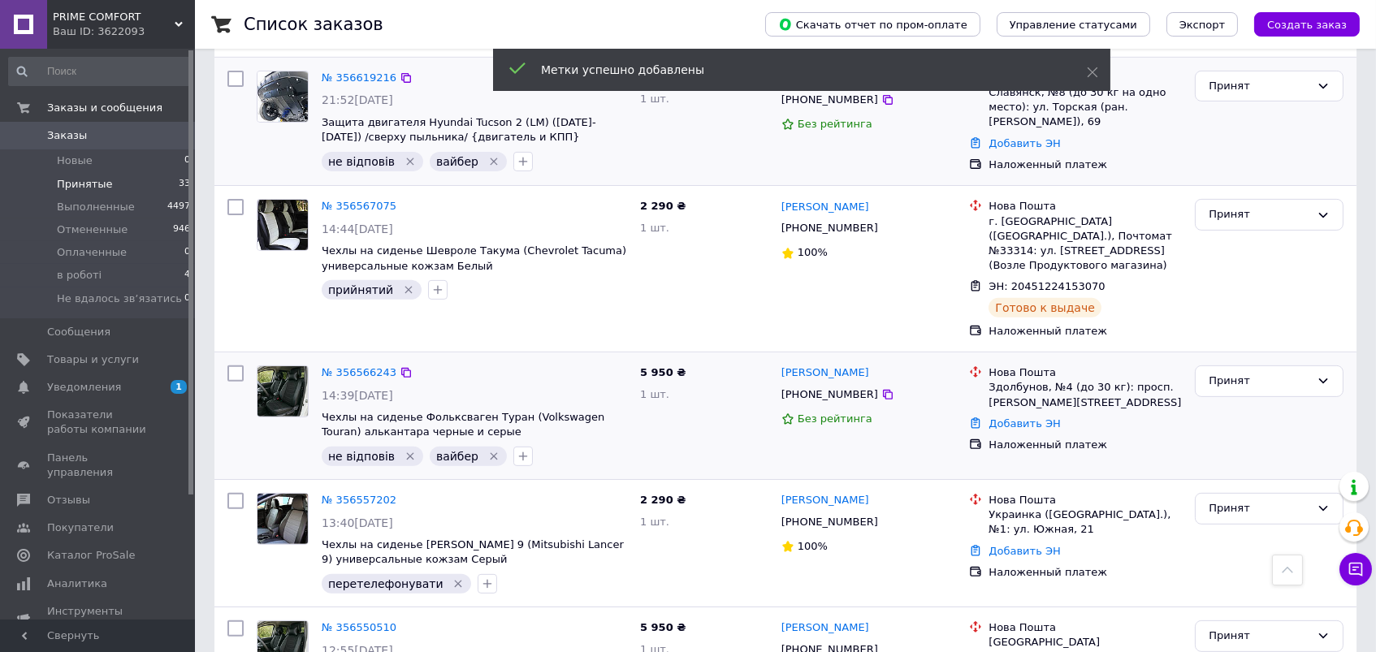
scroll to position [1205, 0]
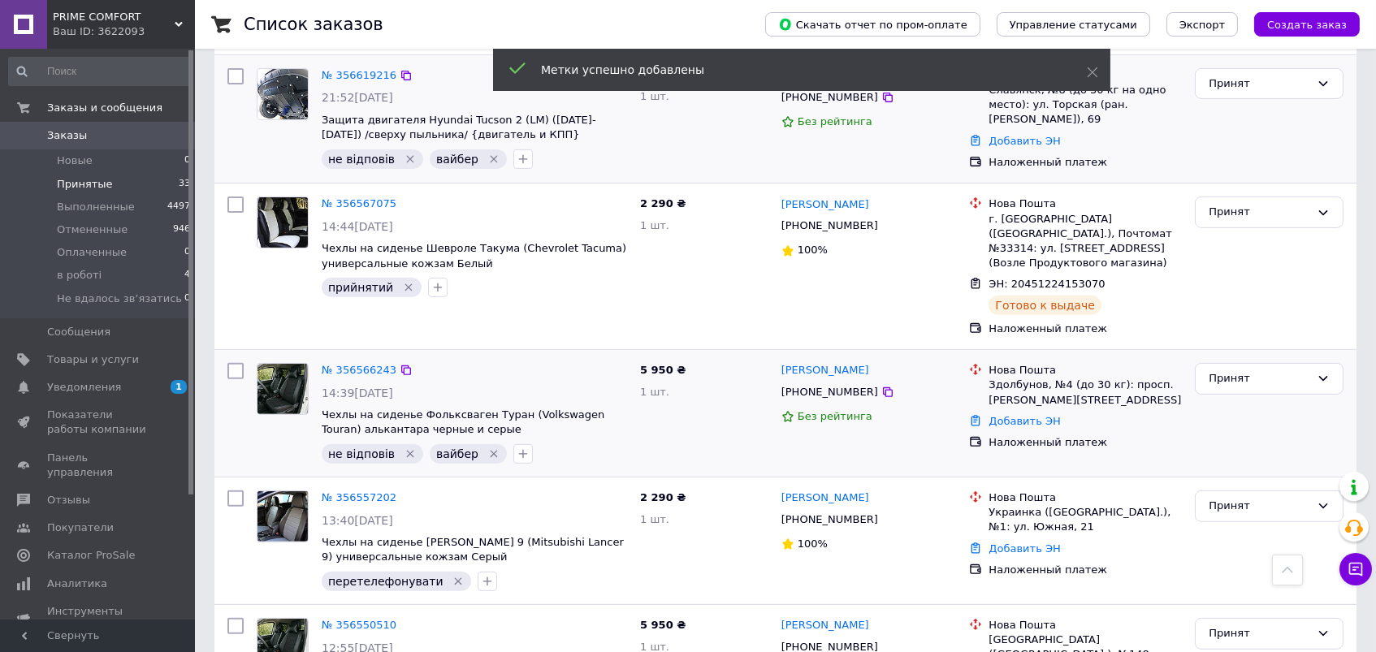
click at [831, 382] on div "+380971000993" at bounding box center [829, 392] width 103 height 21
copy div "380971000993"
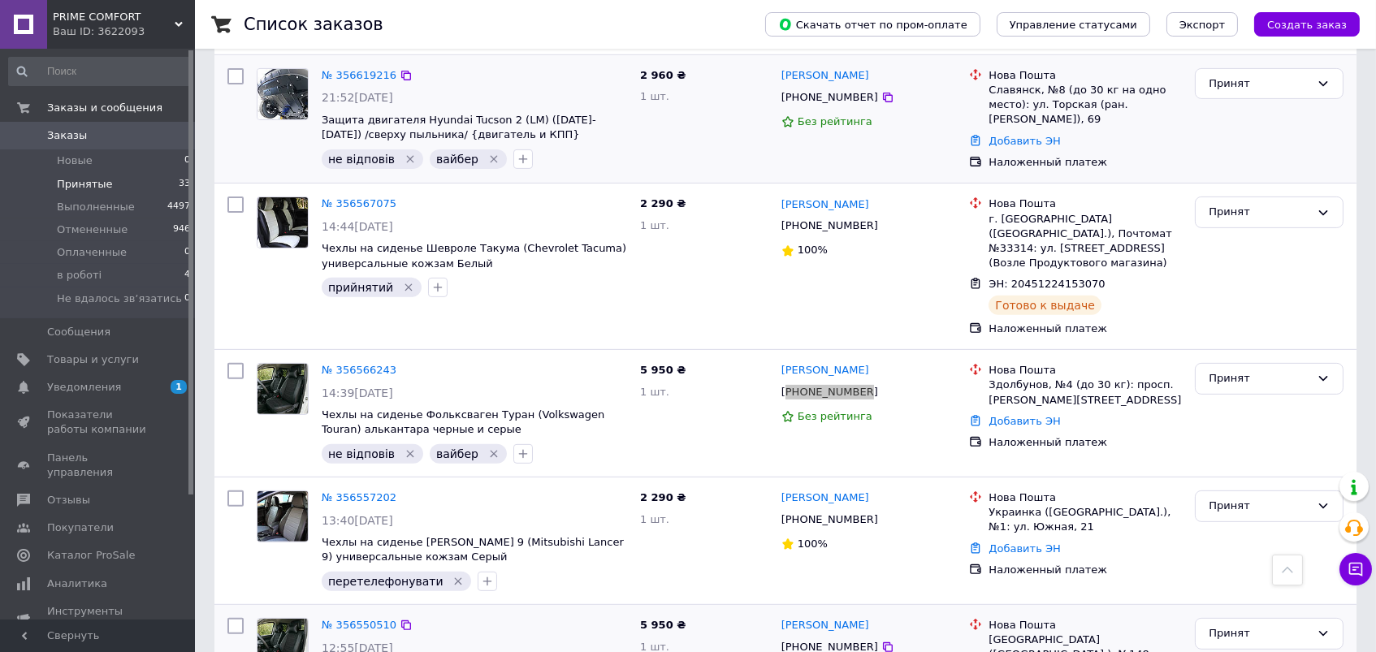
click at [836, 382] on div "+380971000993" at bounding box center [829, 392] width 103 height 21
copy div "380971000993"
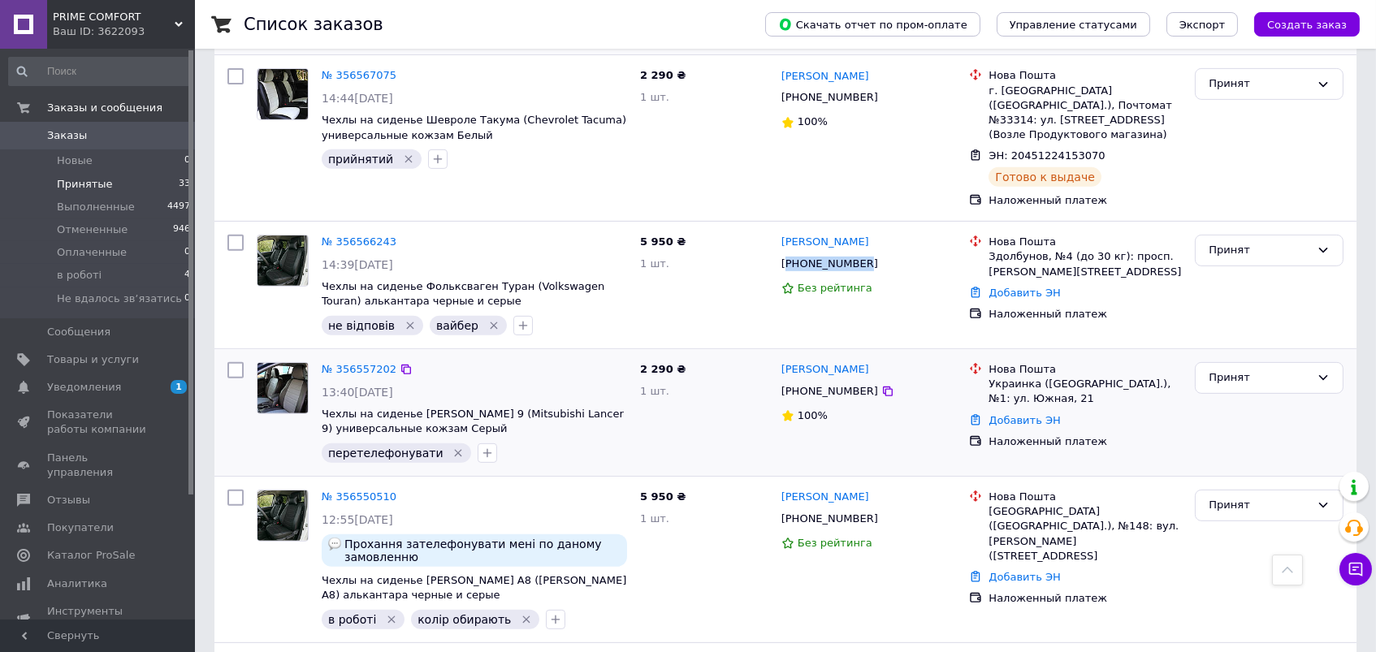
scroll to position [1342, 0]
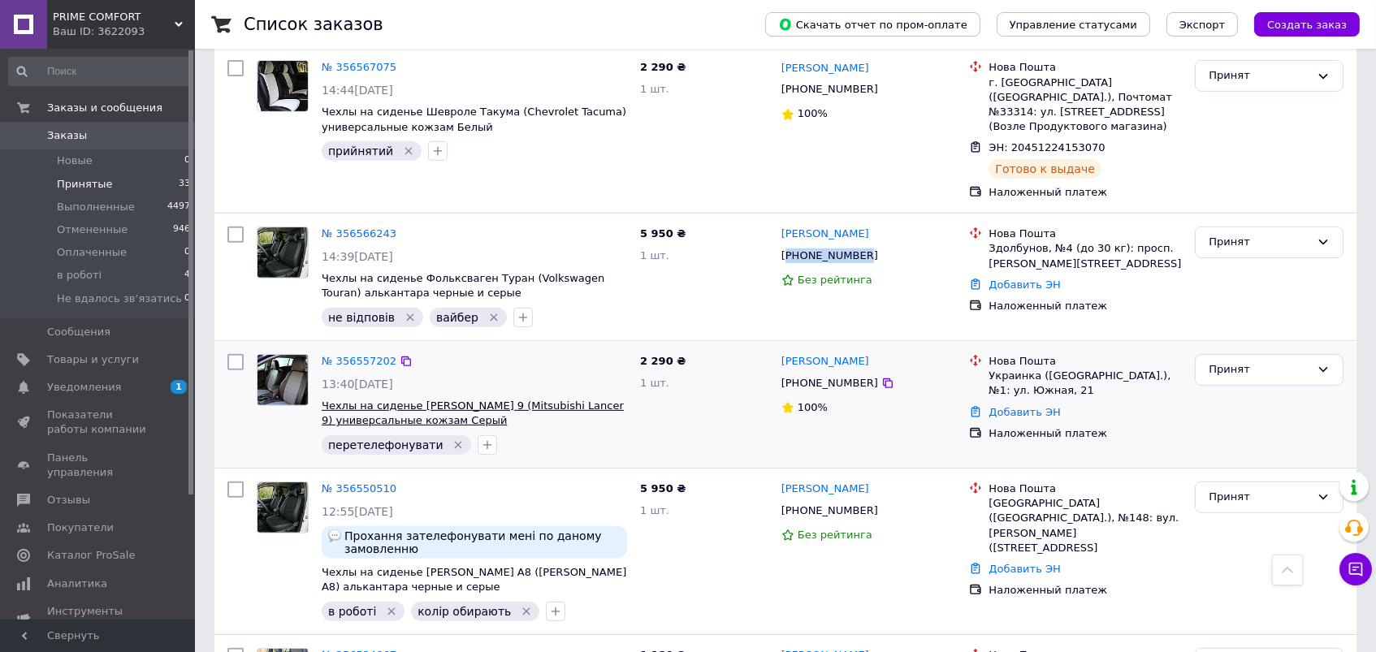
drag, startPoint x: 515, startPoint y: 339, endPoint x: 537, endPoint y: 323, distance: 26.8
click at [537, 399] on span "Чехлы на сиденье Митсубиси Лансер 9 (Mitsubishi Lancer 9) универсальные кожзам …" at bounding box center [474, 414] width 305 height 30
copy span "Mitsubishi Lancer 9) универсальные кожзам Серый"
click at [452, 439] on icon "Удалить метку" at bounding box center [458, 445] width 13 height 13
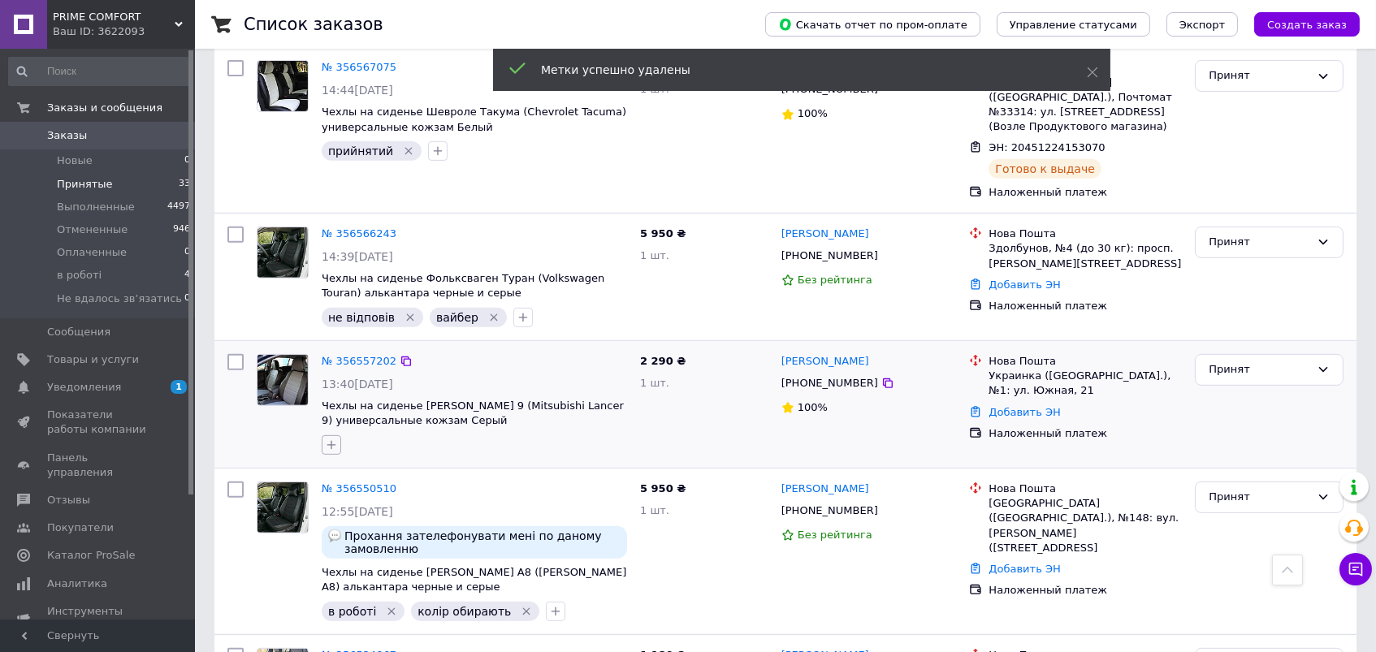
click at [334, 439] on icon "button" at bounding box center [331, 445] width 13 height 13
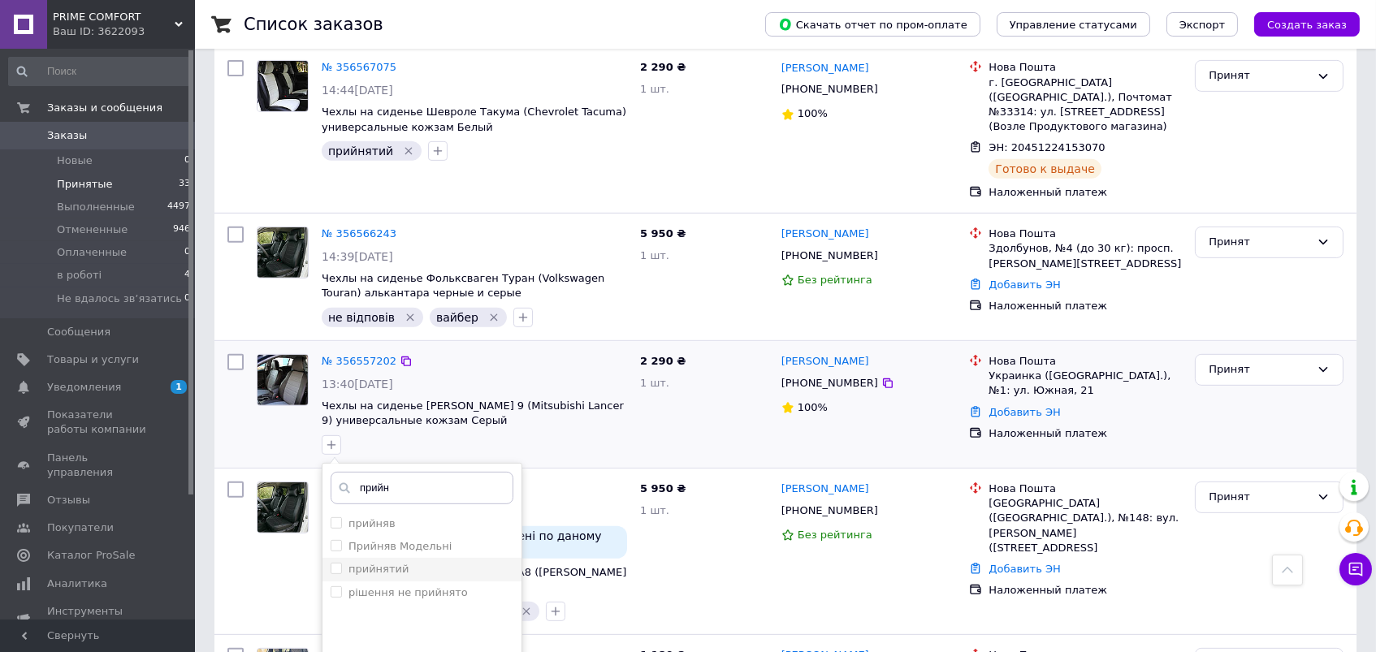
type input "прийн"
click at [422, 562] on div "прийнятий" at bounding box center [422, 569] width 183 height 15
checkbox input "true"
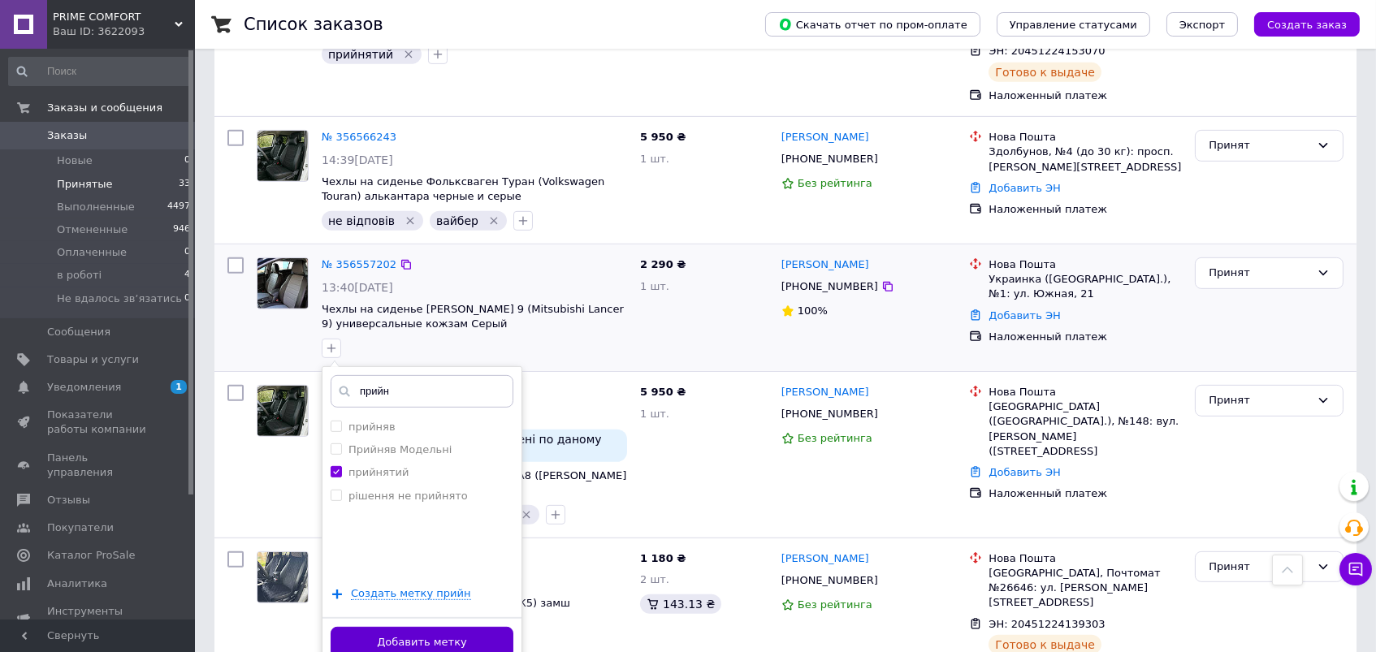
scroll to position [1454, 0]
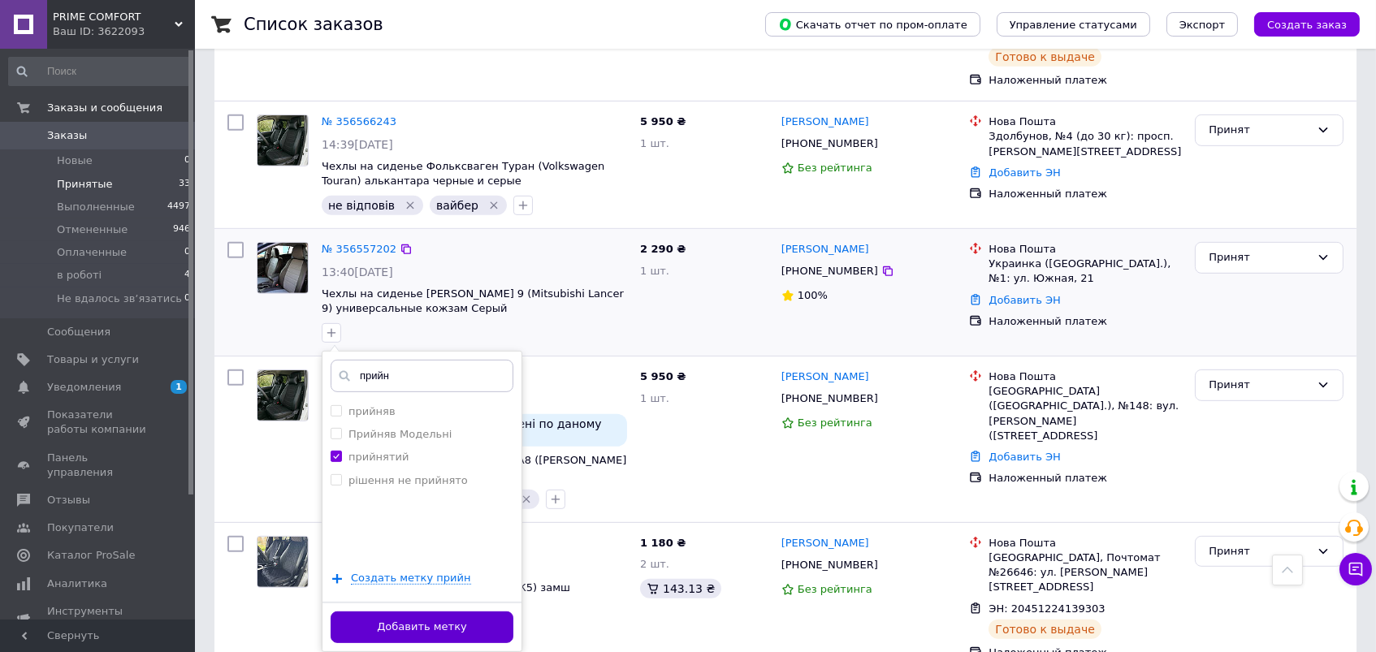
click at [450, 612] on button "Добавить метку" at bounding box center [422, 628] width 183 height 32
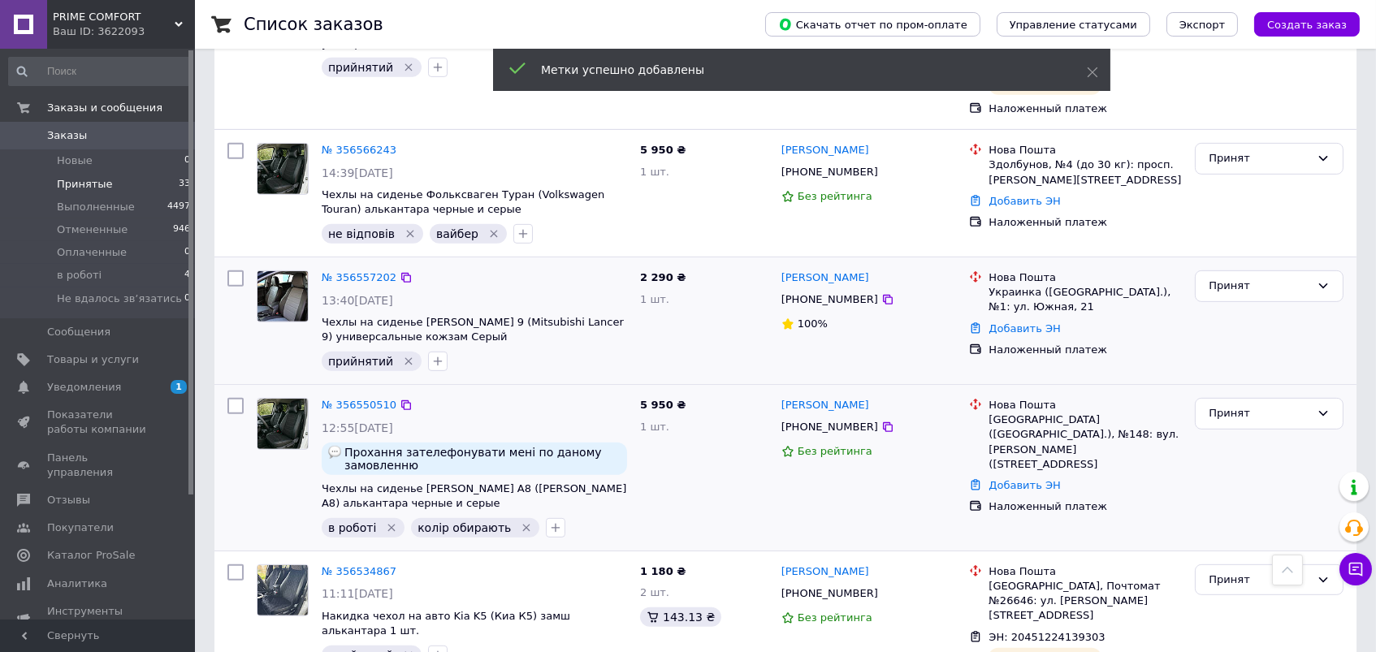
scroll to position [1421, 0]
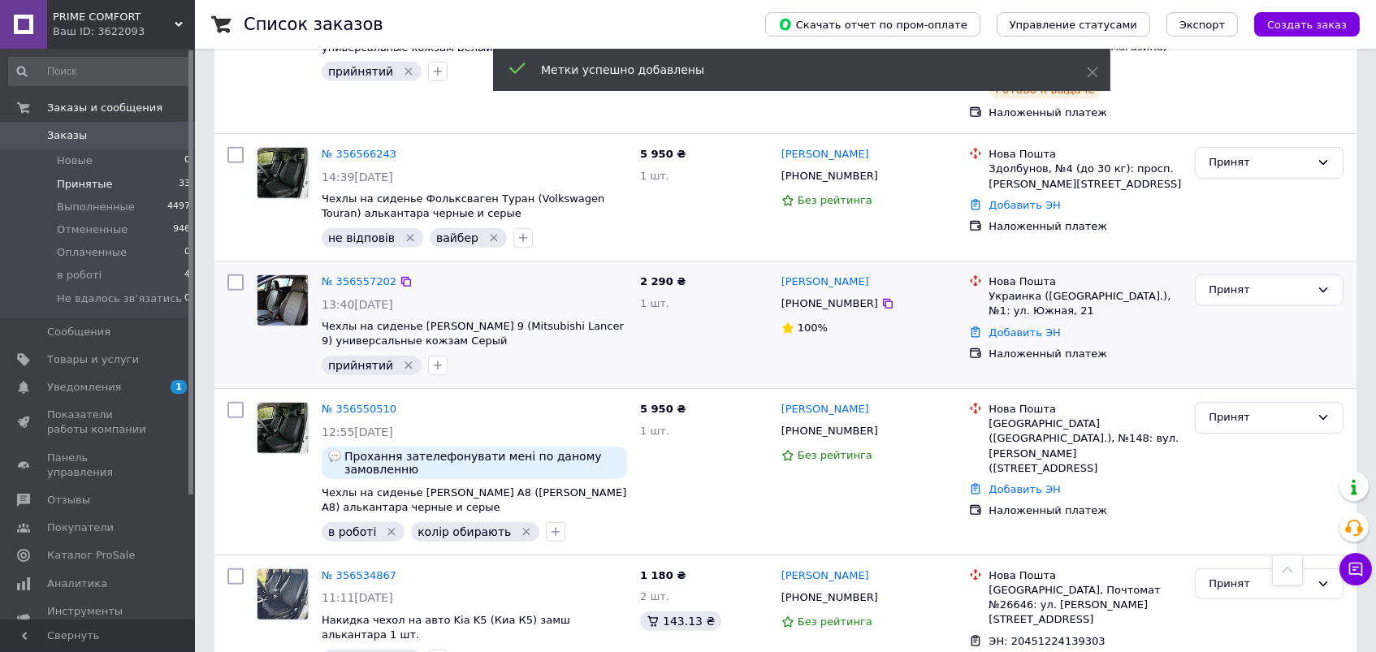
click at [822, 293] on div "+380508555329" at bounding box center [829, 303] width 103 height 21
copy div "380508555329"
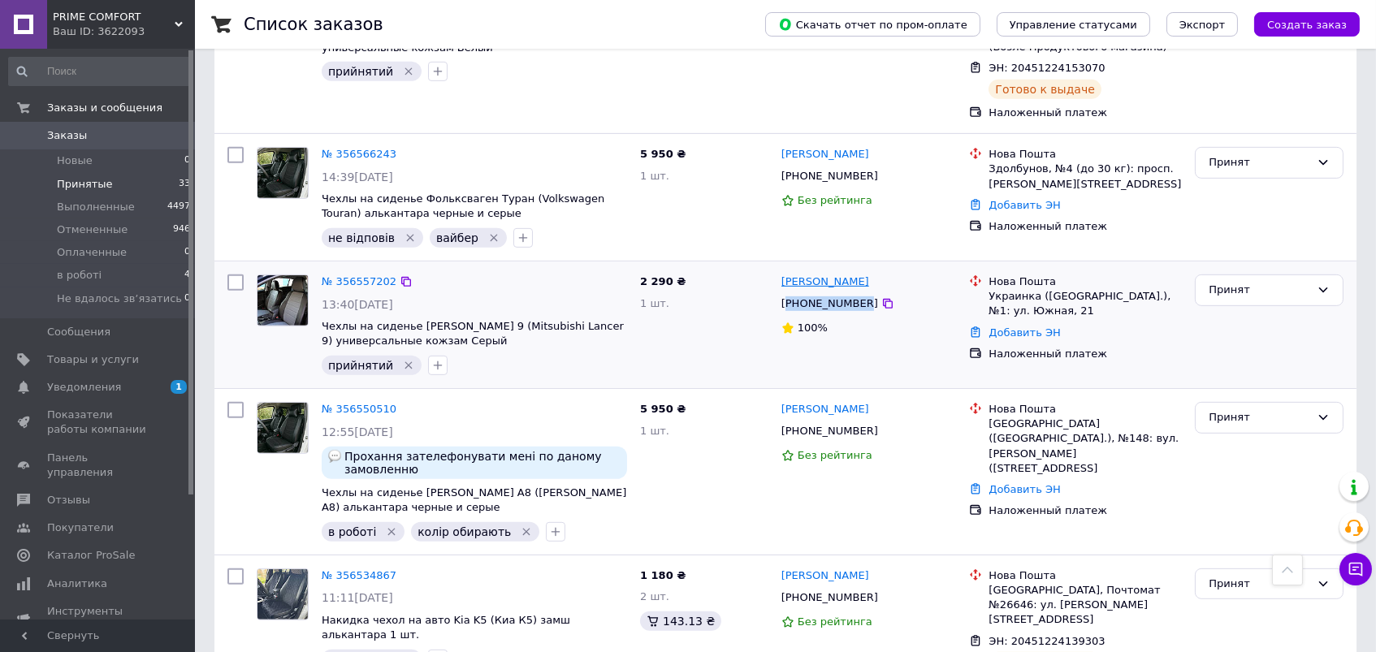
drag, startPoint x: 889, startPoint y: 206, endPoint x: 875, endPoint y: 201, distance: 14.9
click at [875, 273] on div "Тетяна Рутковська" at bounding box center [869, 282] width 179 height 19
click at [899, 273] on div "Тетяна Рутковська" at bounding box center [869, 282] width 179 height 19
drag, startPoint x: 890, startPoint y: 205, endPoint x: 876, endPoint y: 203, distance: 13.9
click at [876, 273] on div "Тетяна Рутковська" at bounding box center [869, 282] width 179 height 19
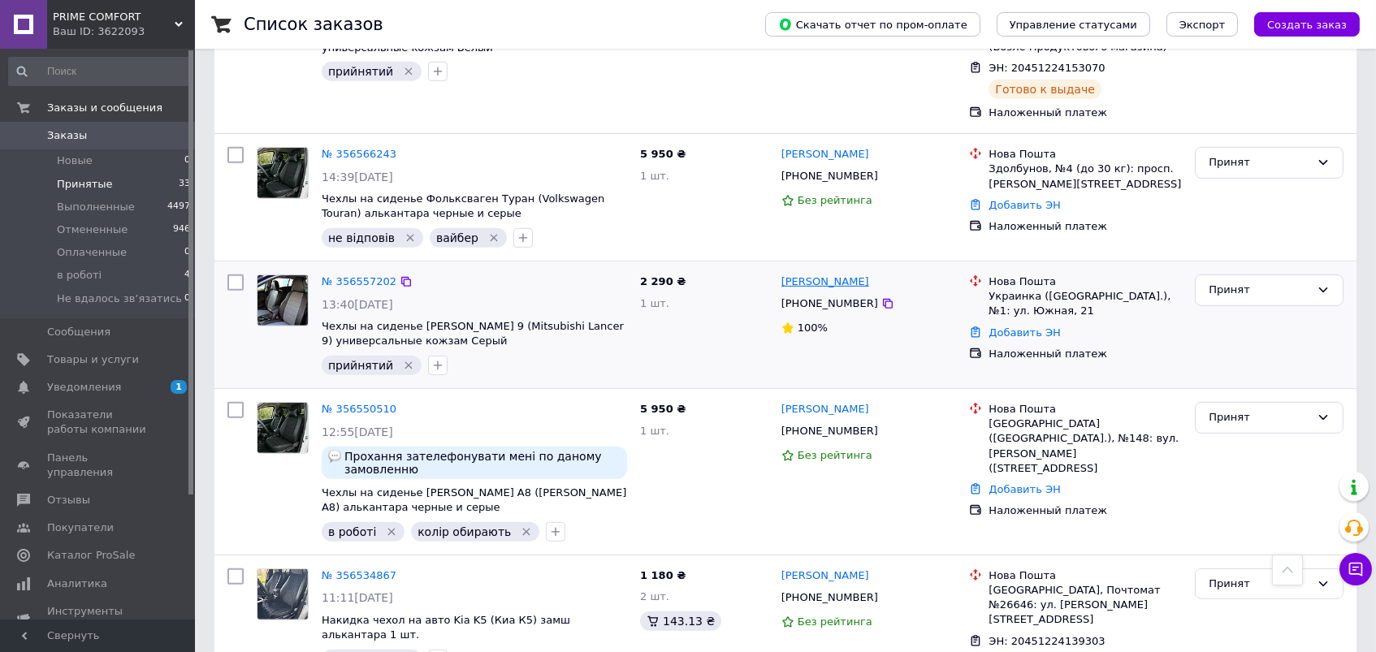
copy link "Тетяна Рутковська"
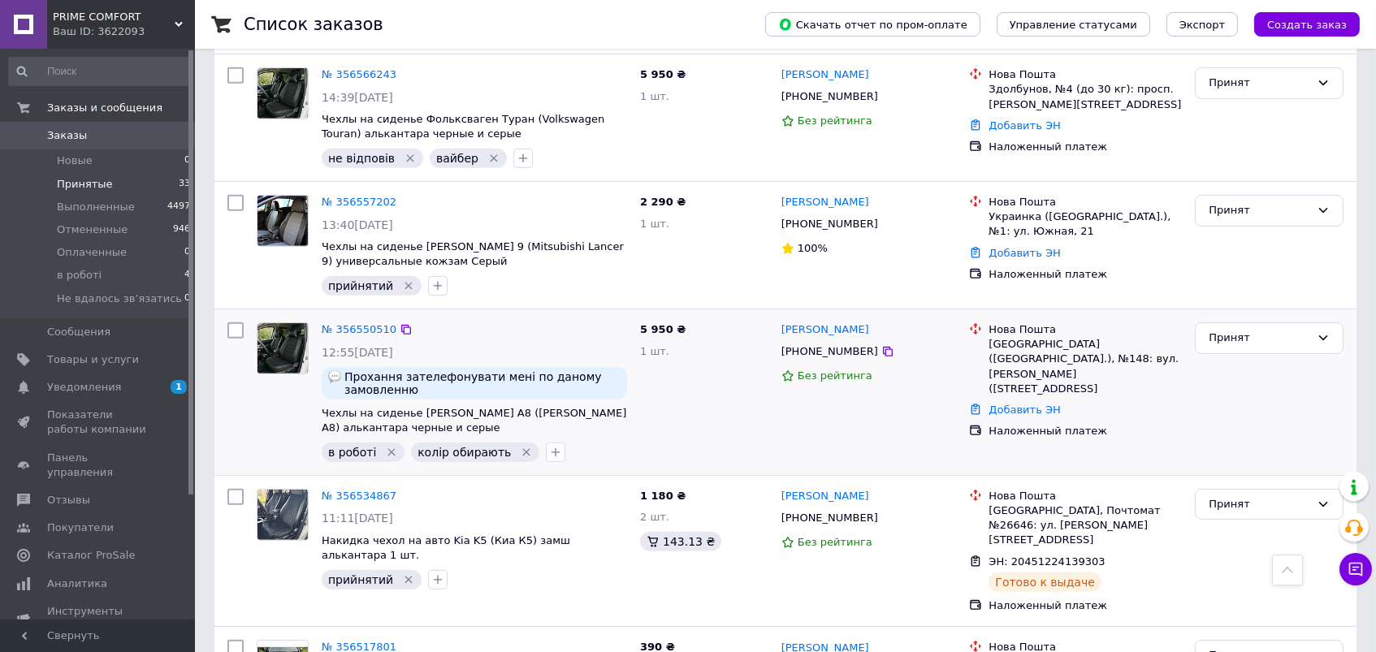
scroll to position [1512, 0]
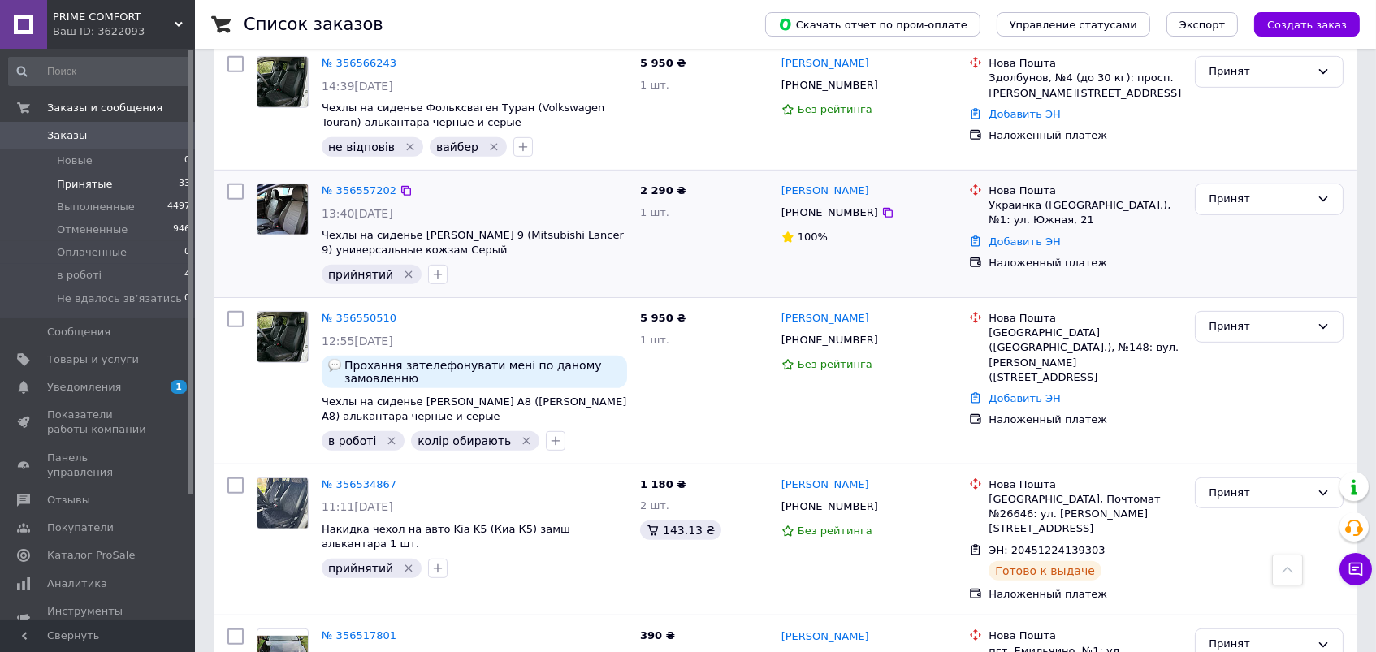
click at [815, 202] on div "+380508555329" at bounding box center [829, 212] width 103 height 21
click at [813, 330] on div "+380733058404" at bounding box center [829, 340] width 103 height 21
copy div "+380733058404"
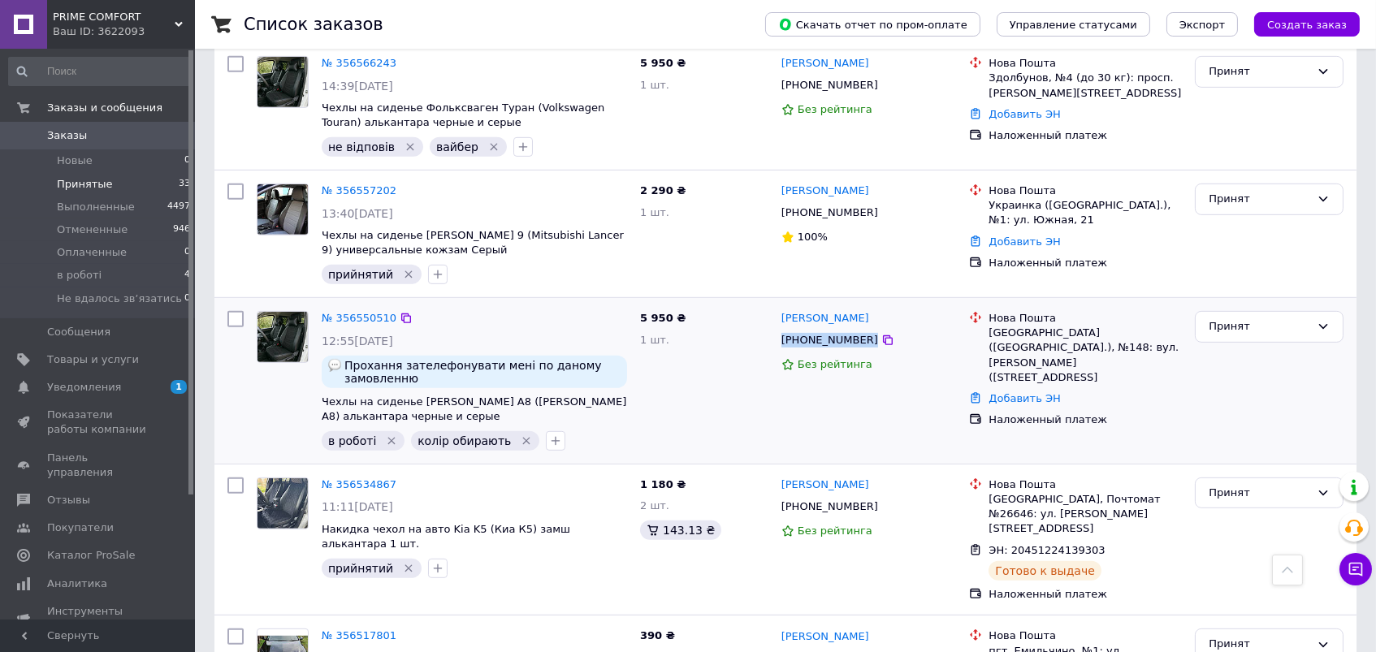
click at [813, 330] on div "+380733058404" at bounding box center [829, 340] width 103 height 21
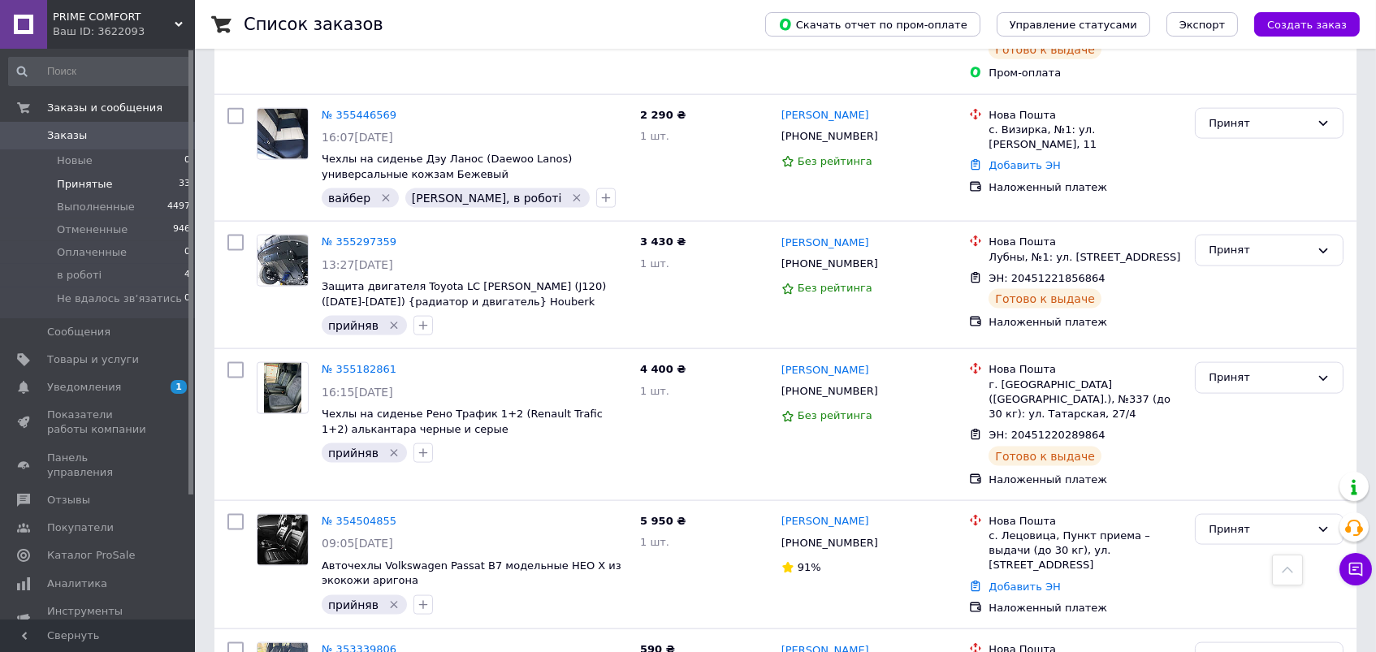
scroll to position [4267, 0]
click at [1000, 582] on link "Добавить ЭН" at bounding box center [1023, 588] width 71 height 12
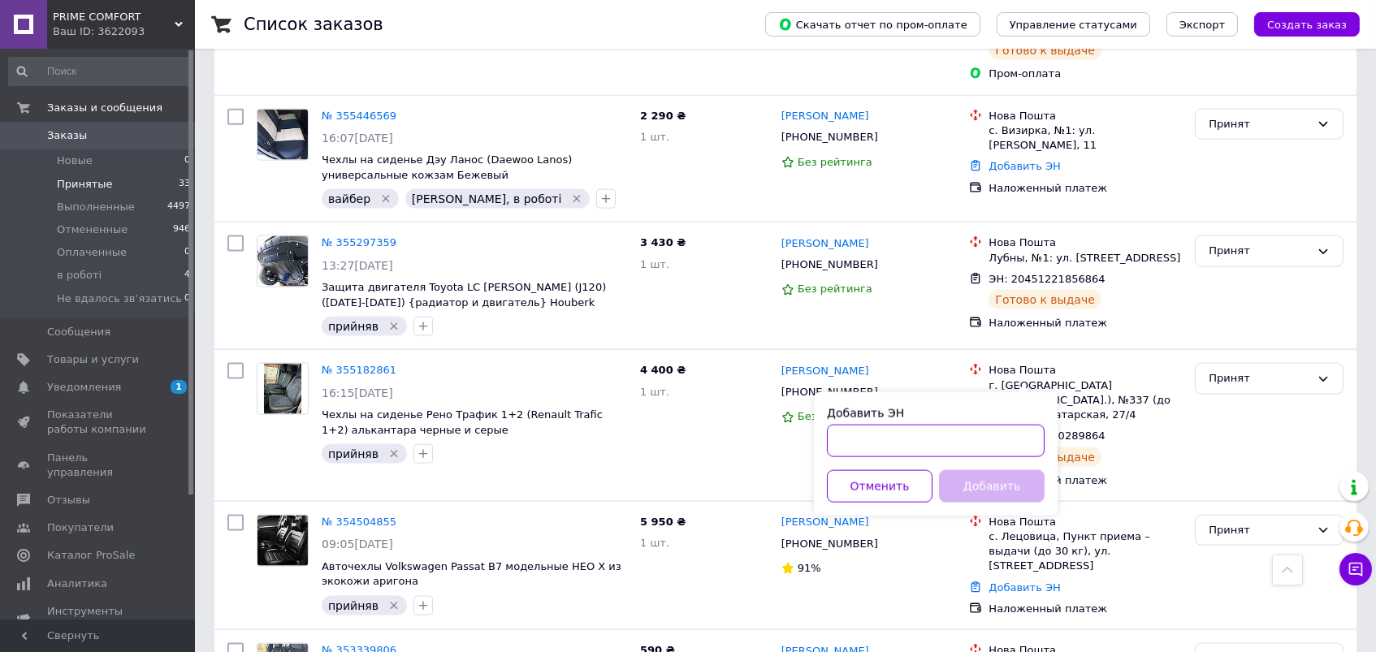
click at [885, 443] on input "Добавить ЭН" at bounding box center [936, 441] width 218 height 32
paste input "20451218990734"
type input "20451218990734"
click at [984, 485] on button "Добавить" at bounding box center [992, 486] width 106 height 32
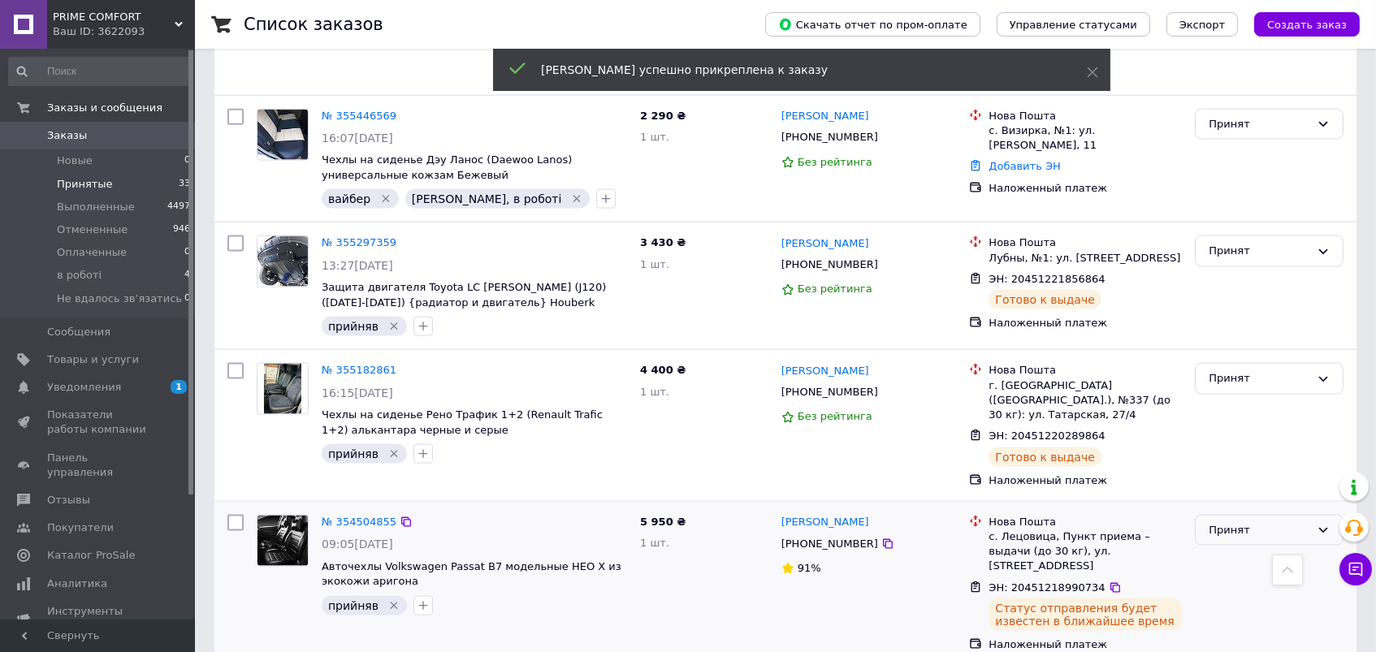
click at [1238, 522] on div "Принят" at bounding box center [1260, 530] width 102 height 17
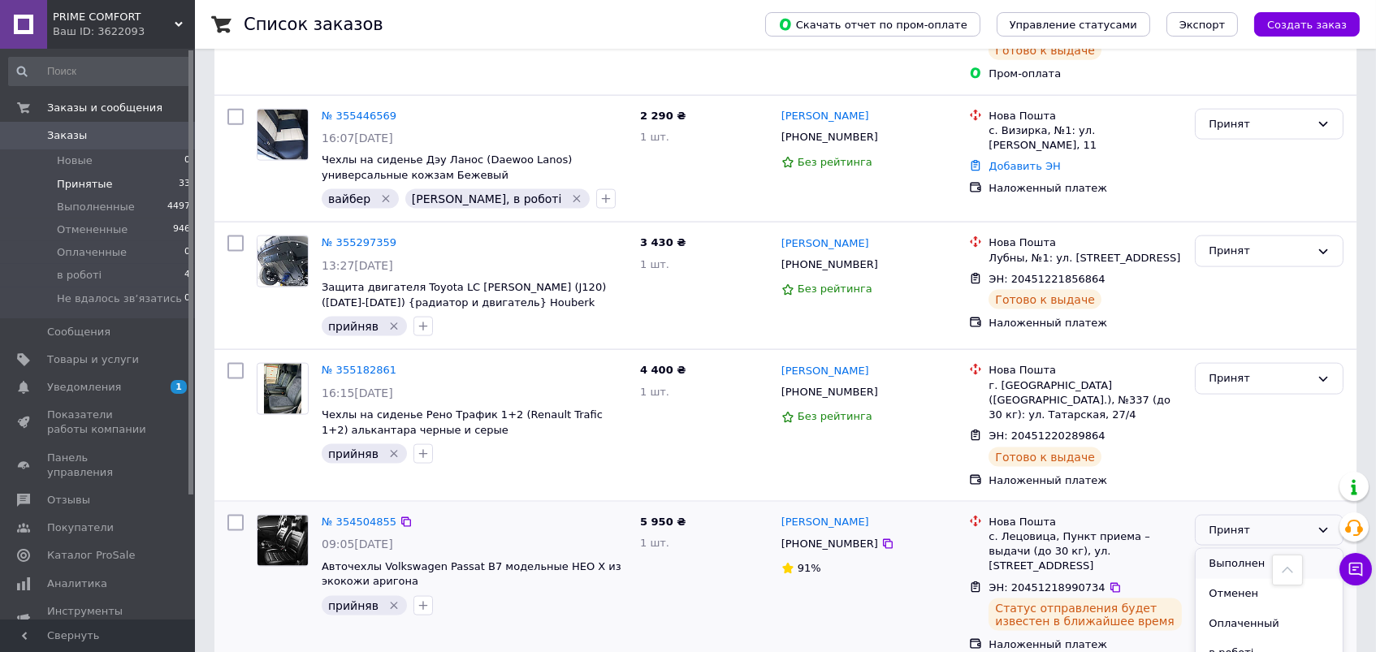
click at [1230, 549] on li "Выполнен" at bounding box center [1269, 564] width 147 height 30
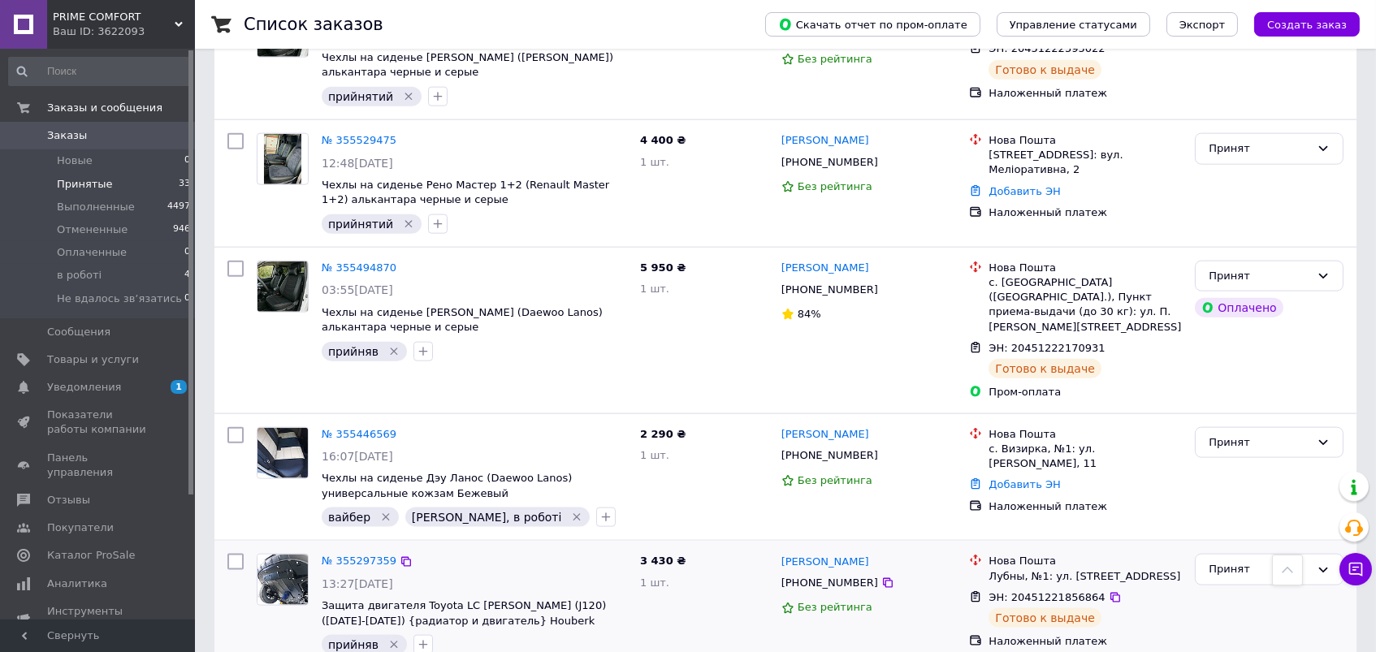
scroll to position [3944, 0]
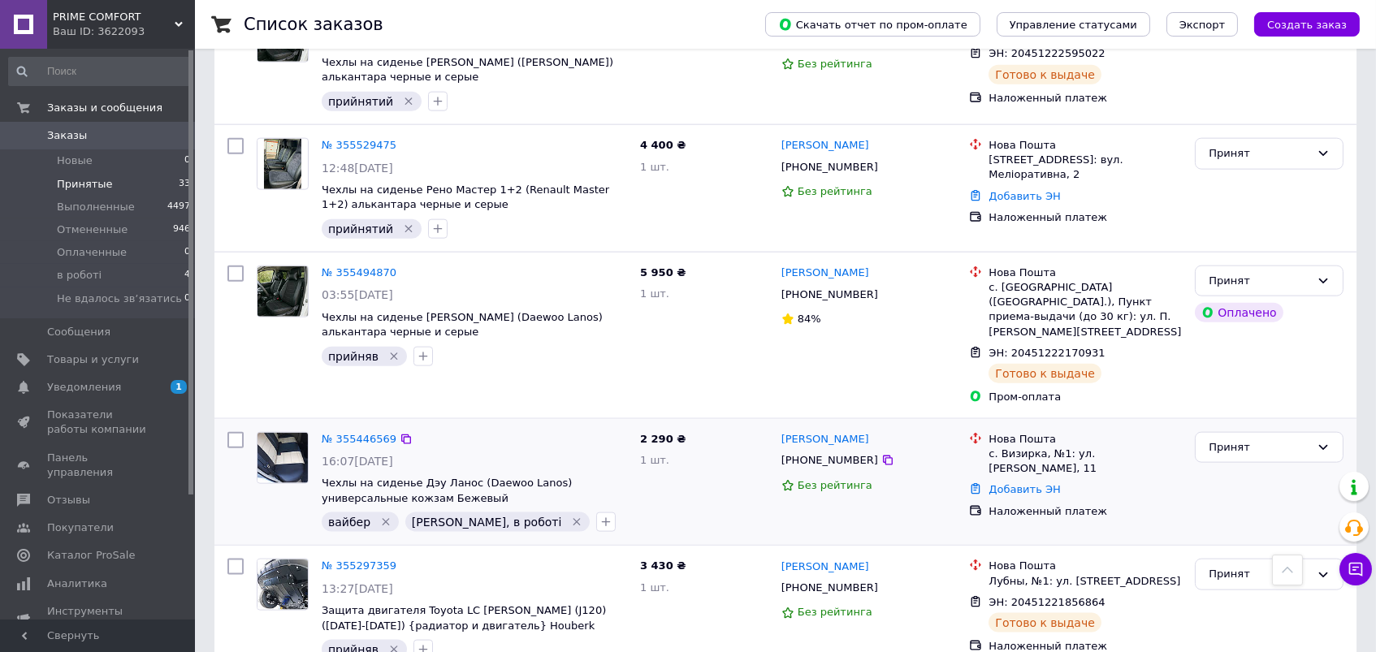
click at [815, 450] on div "+380938246611" at bounding box center [829, 460] width 103 height 21
copy div "380938246611"
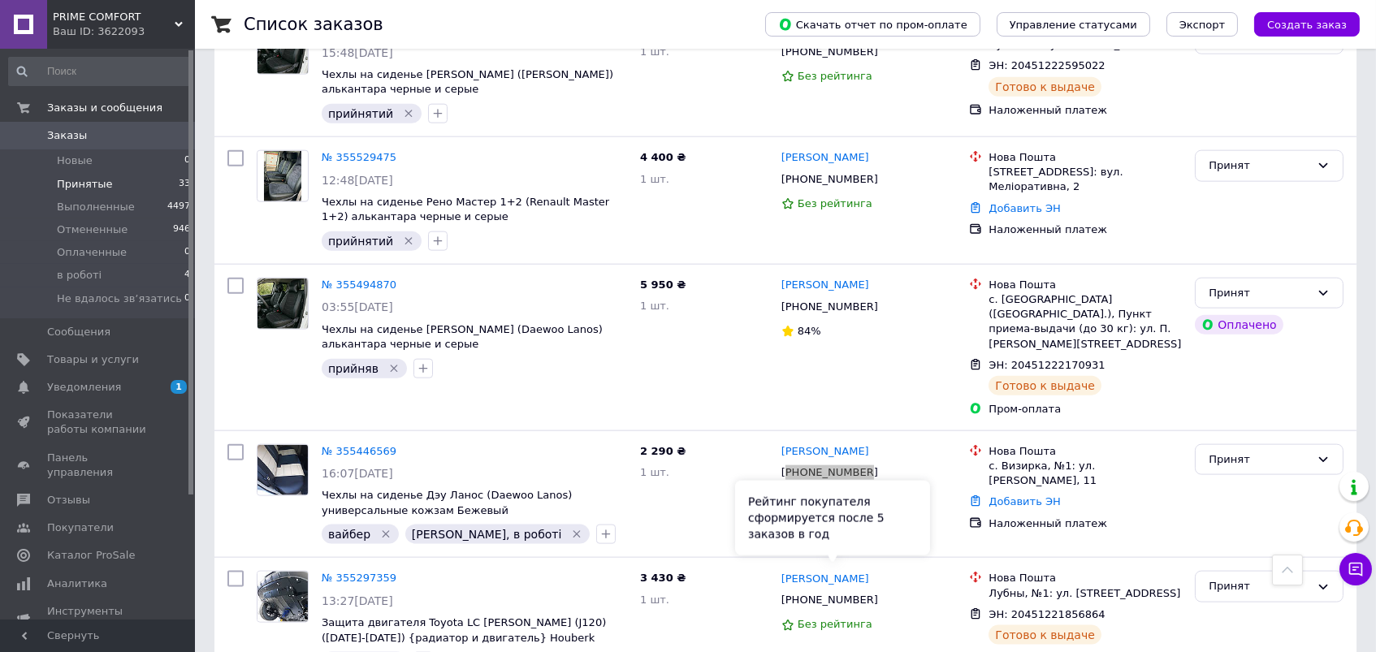
scroll to position [3924, 0]
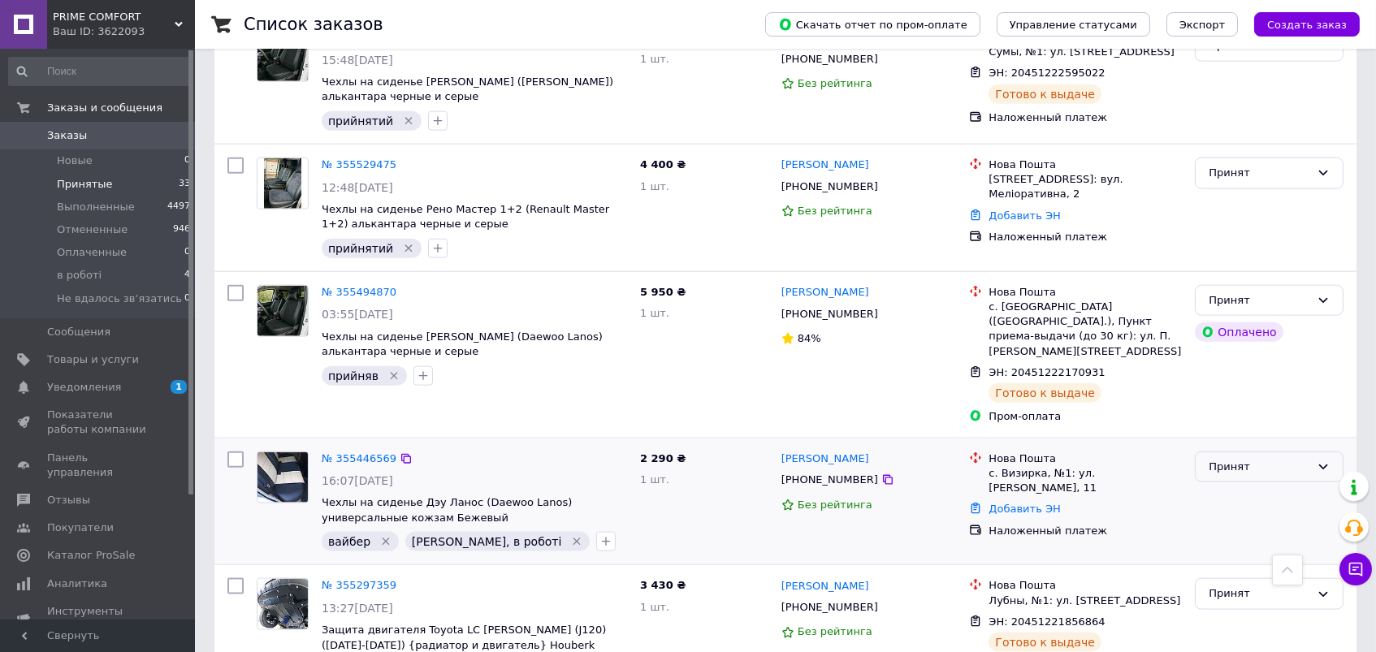
click at [1253, 459] on div "Принят" at bounding box center [1260, 467] width 102 height 17
click at [1232, 516] on li "Отменен" at bounding box center [1269, 531] width 147 height 30
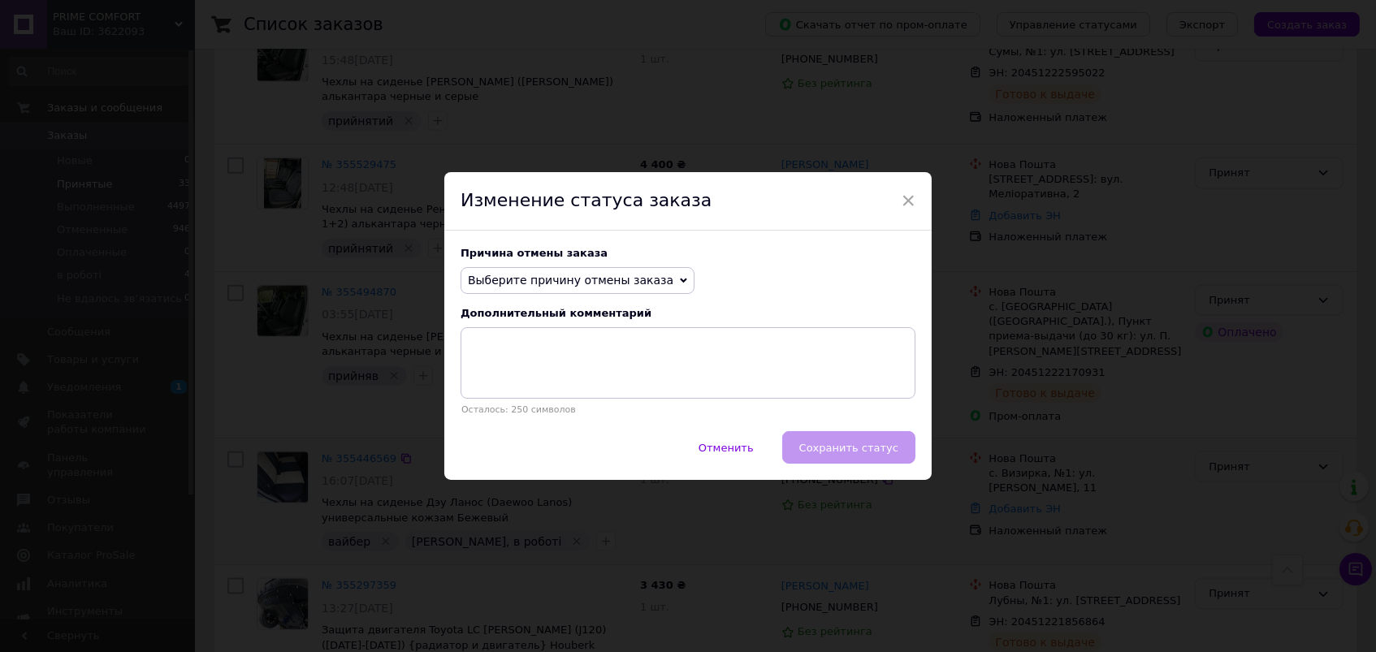
click at [553, 273] on span "Выберите причину отмены заказа" at bounding box center [578, 281] width 234 height 28
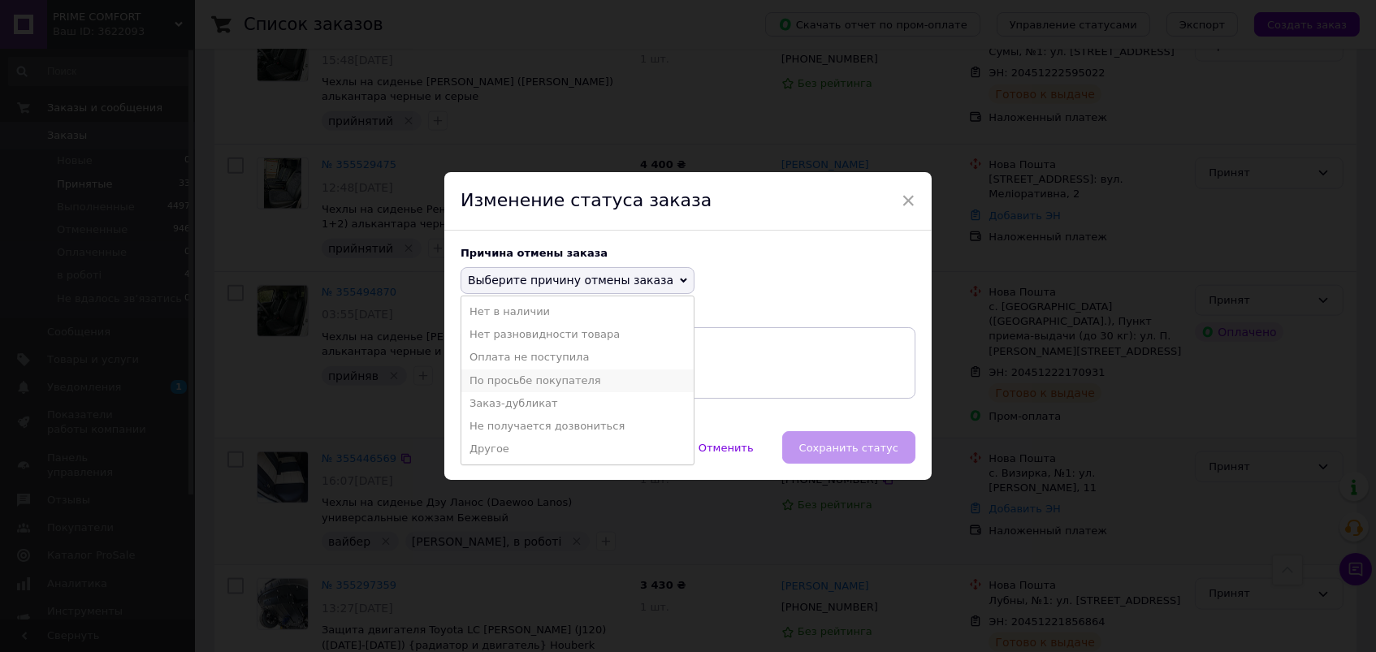
click at [517, 377] on li "По просьбе покупателя" at bounding box center [577, 381] width 232 height 23
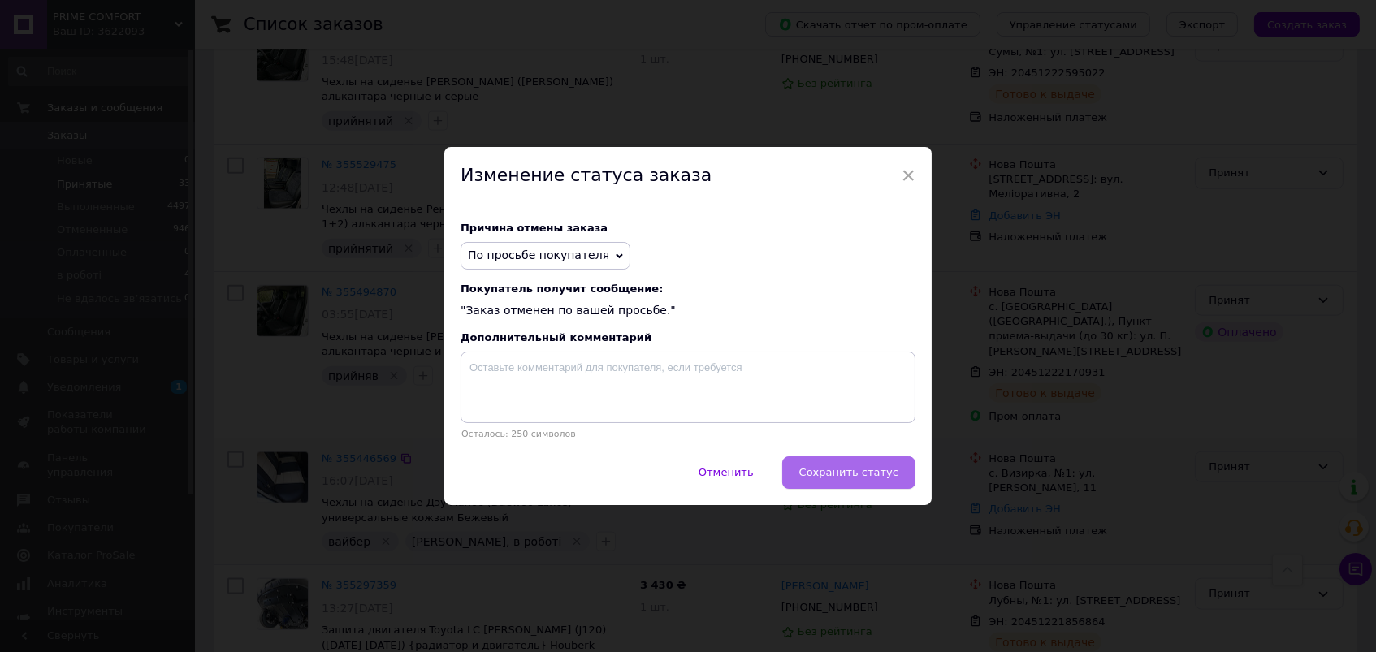
click at [821, 468] on span "Сохранить статус" at bounding box center [848, 472] width 99 height 12
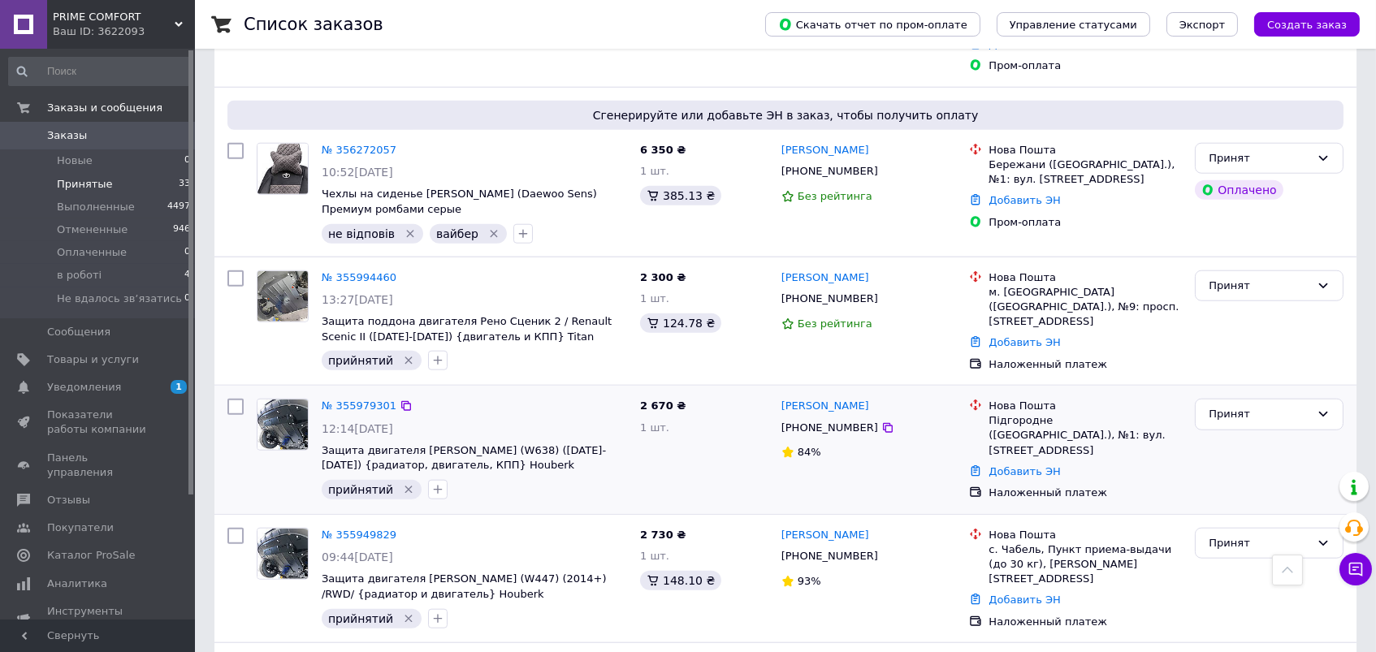
scroll to position [3168, 0]
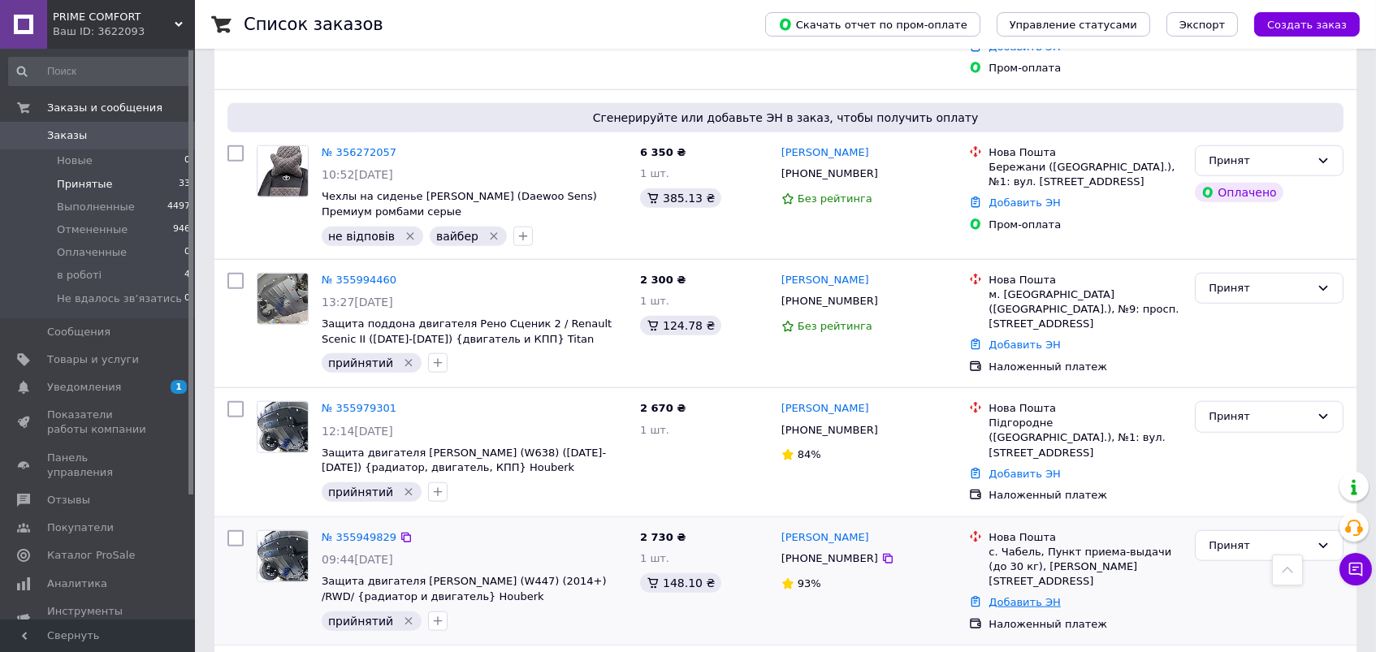
click at [1009, 596] on link "Добавить ЭН" at bounding box center [1023, 602] width 71 height 12
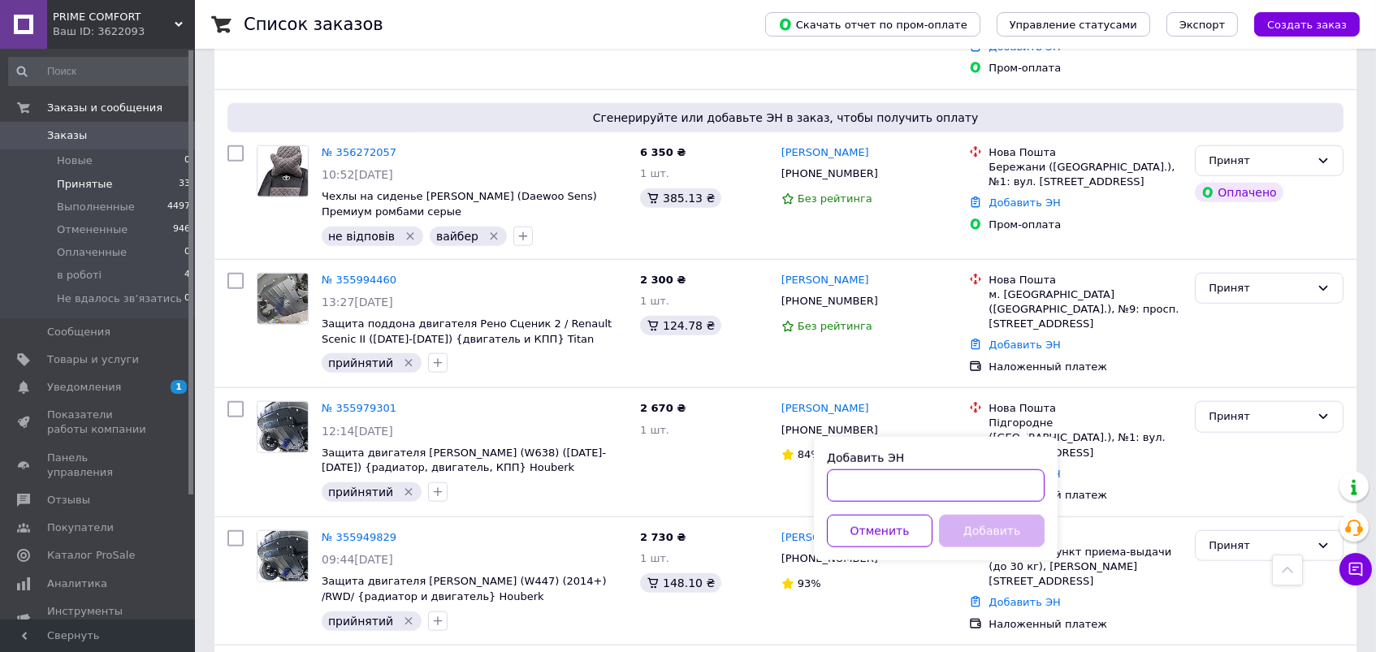
click at [953, 478] on input "Добавить ЭН" at bounding box center [936, 485] width 218 height 32
paste input "20451224341092"
type input "20451224341092"
click at [988, 527] on button "Добавить" at bounding box center [992, 531] width 106 height 32
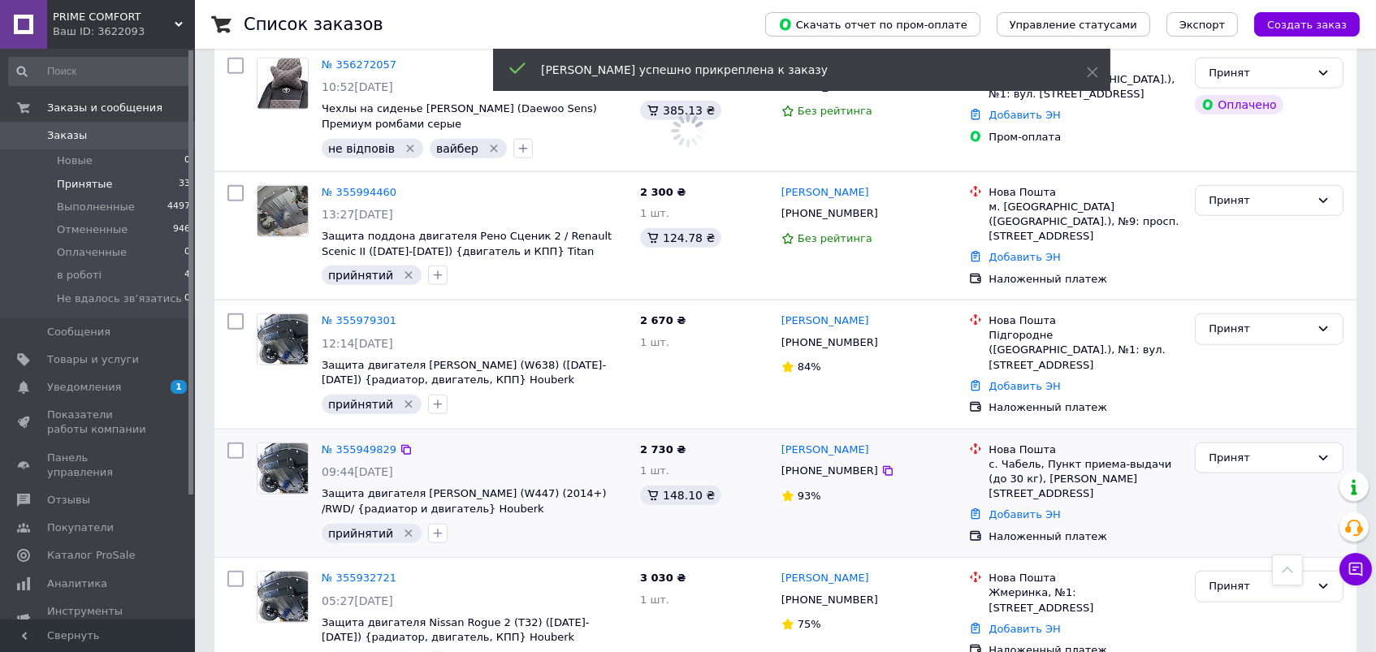
scroll to position [3256, 0]
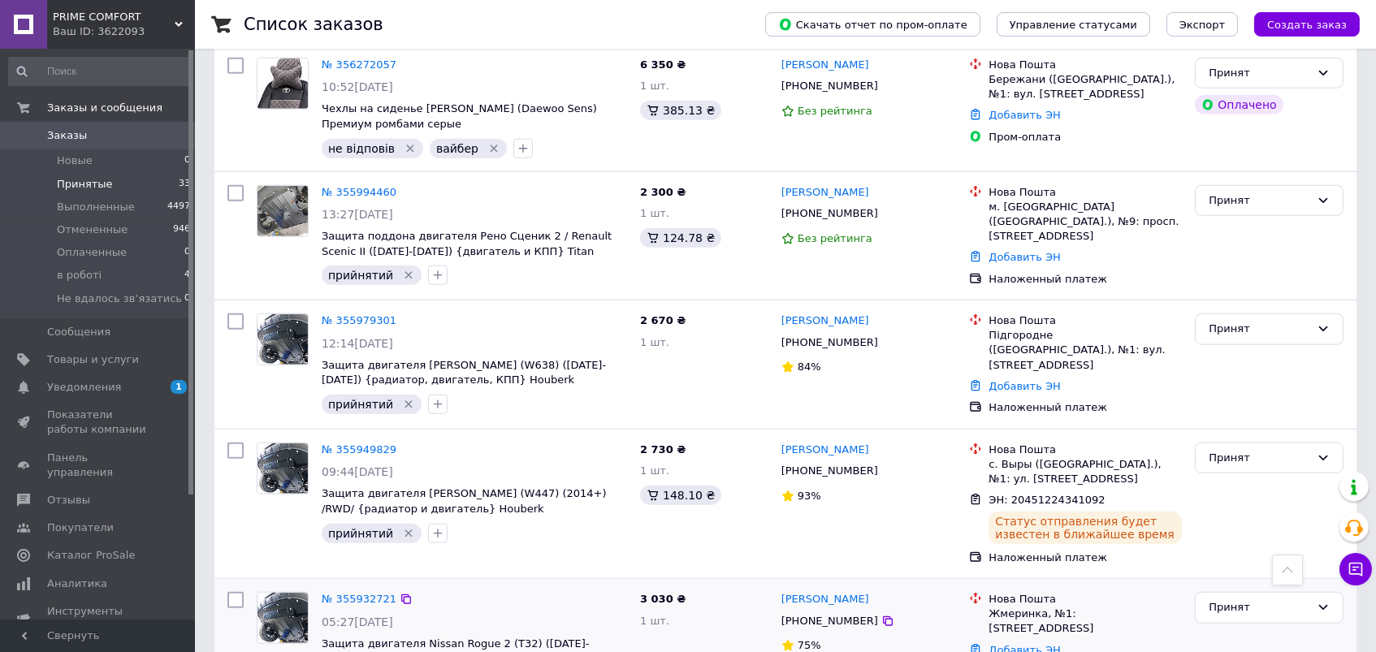
click at [1010, 644] on link "Добавить ЭН" at bounding box center [1023, 650] width 71 height 12
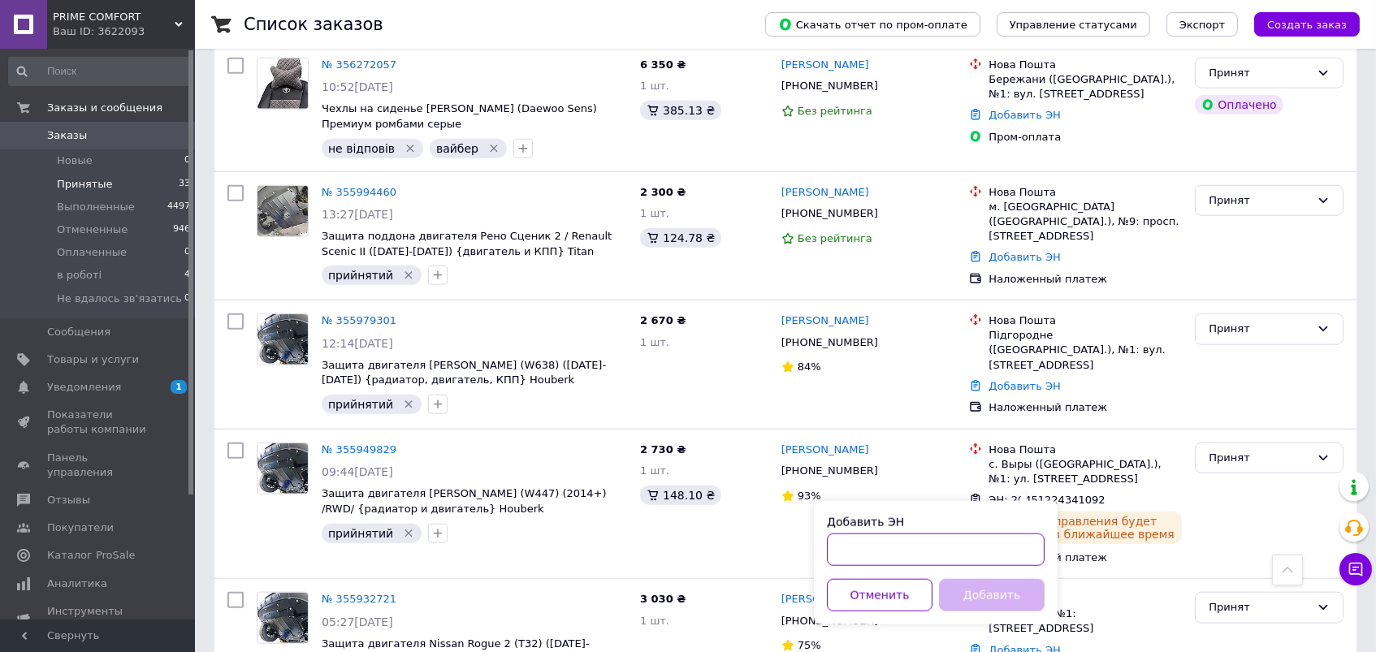
click at [909, 551] on input "Добавить ЭН" at bounding box center [936, 550] width 218 height 32
paste input "20451221323059"
type input "20451221323059"
click at [962, 589] on button "Добавить" at bounding box center [992, 595] width 106 height 32
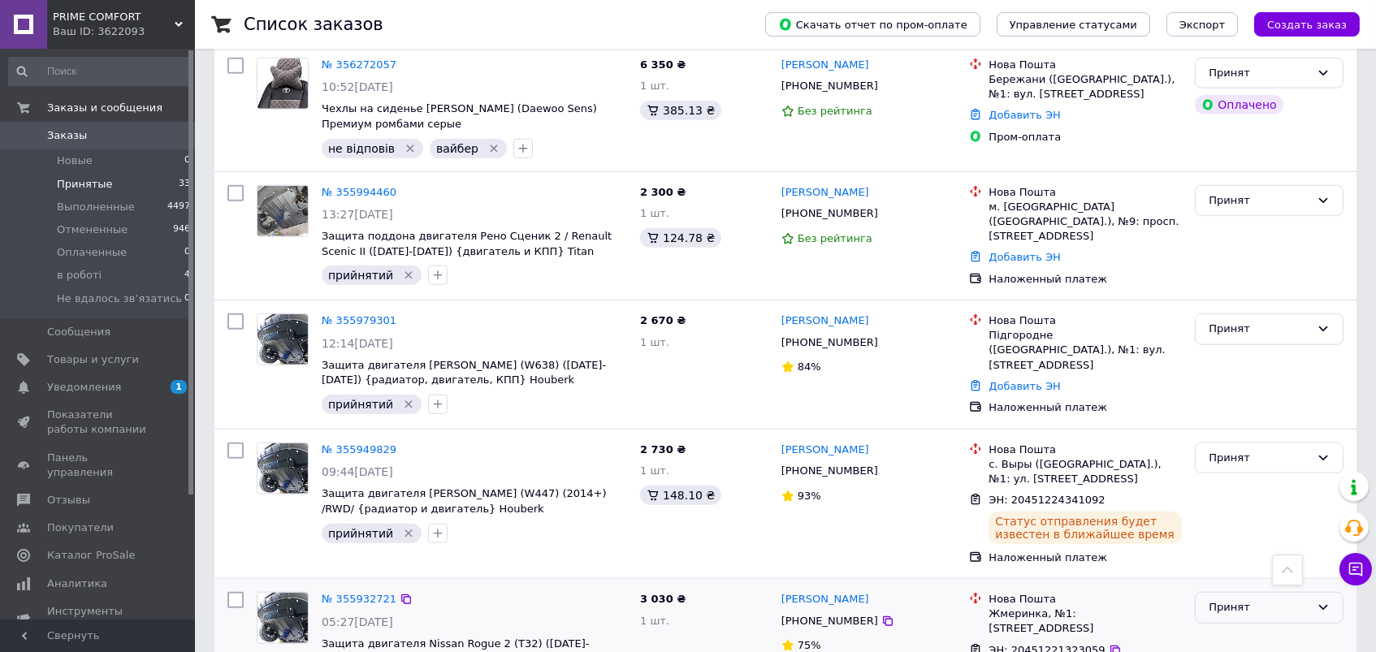
click at [1260, 599] on div "Принят" at bounding box center [1260, 607] width 102 height 17
click at [1227, 627] on li "Выполнен" at bounding box center [1269, 642] width 147 height 30
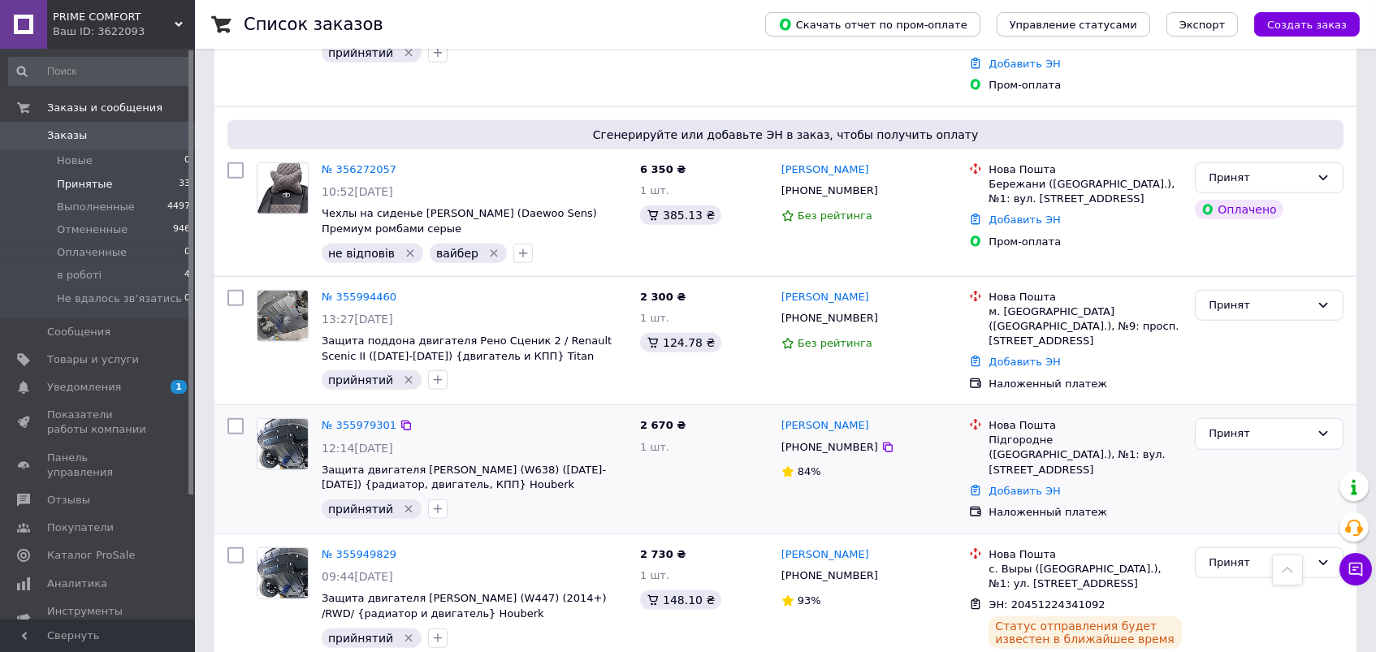
scroll to position [3139, 0]
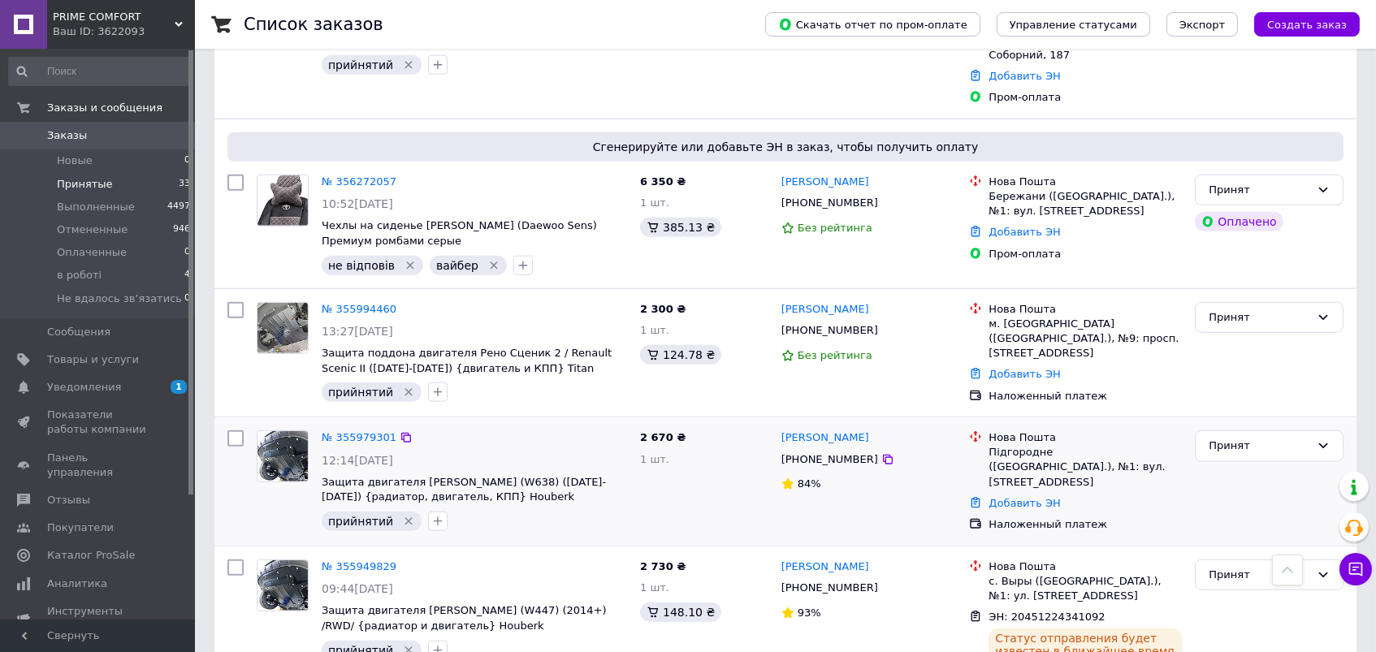
click at [405, 518] on icon "Удалить метку" at bounding box center [408, 521] width 7 height 7
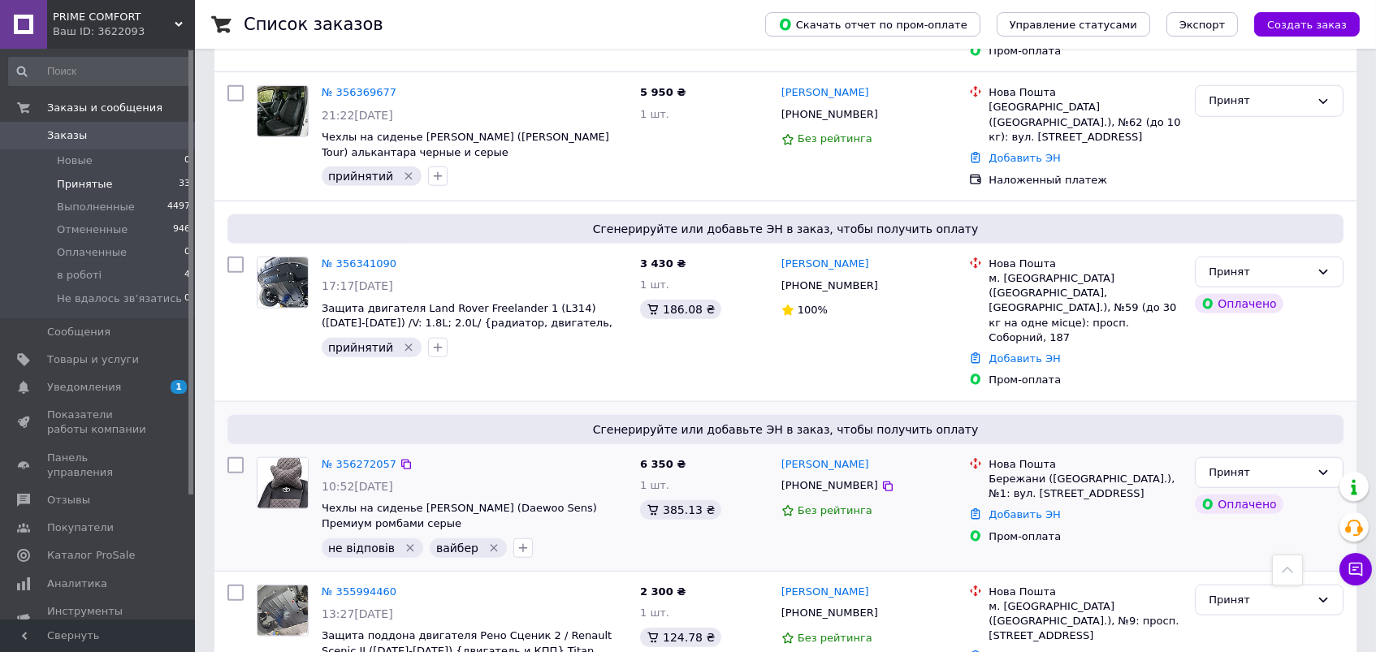
scroll to position [2856, 0]
click at [815, 476] on div "+380967651267" at bounding box center [829, 486] width 103 height 21
click at [820, 476] on div "+380967651267" at bounding box center [829, 486] width 103 height 21
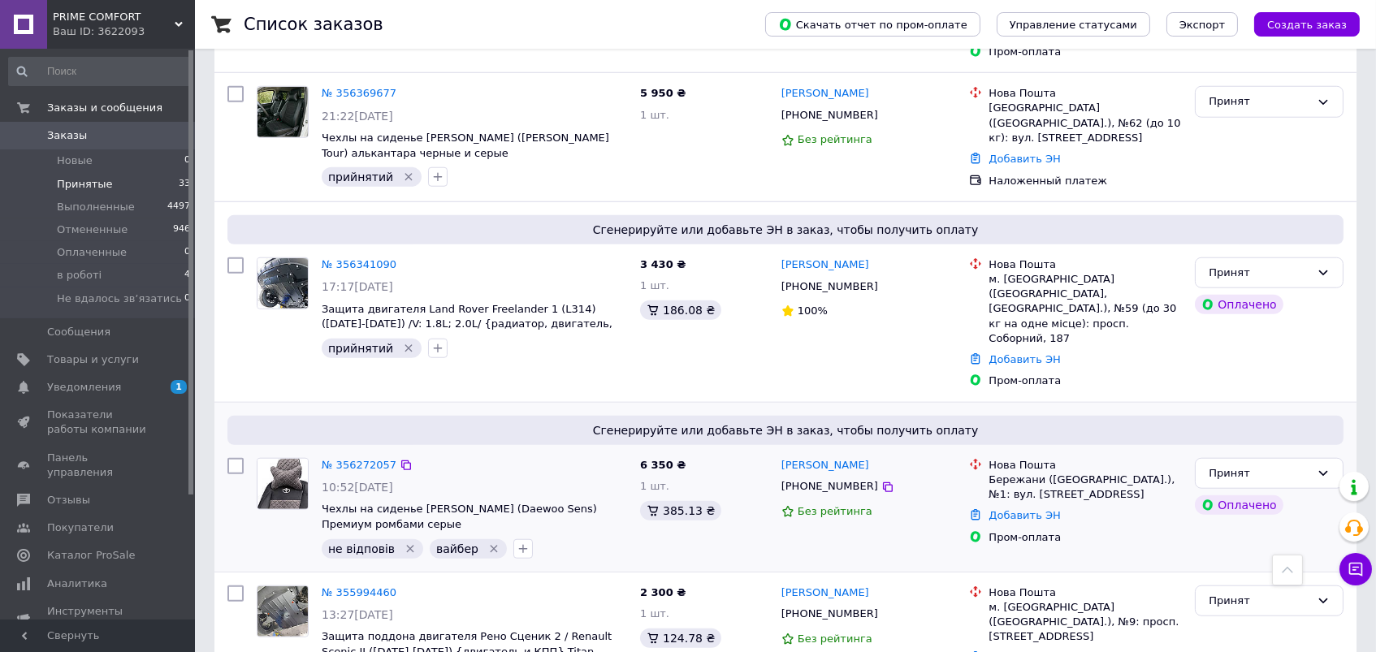
click at [404, 543] on icon "Удалить метку" at bounding box center [410, 549] width 13 height 13
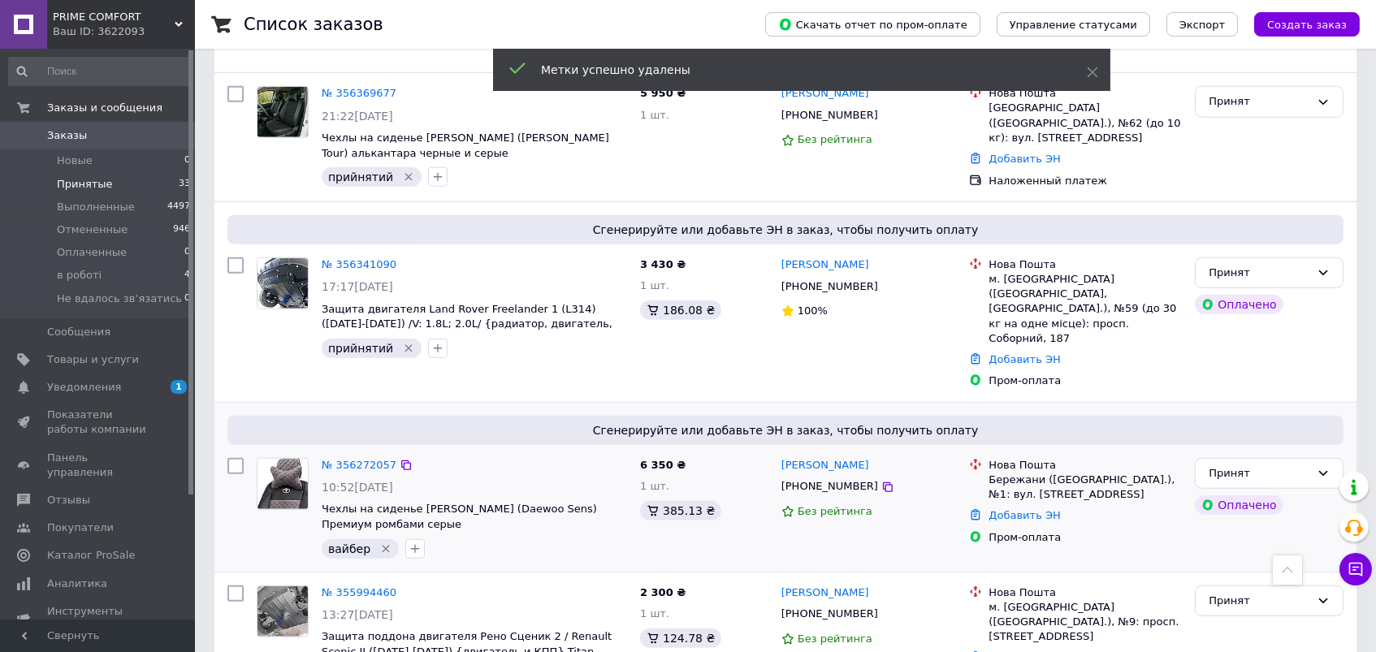
click at [383, 543] on icon "Удалить метку" at bounding box center [385, 549] width 13 height 13
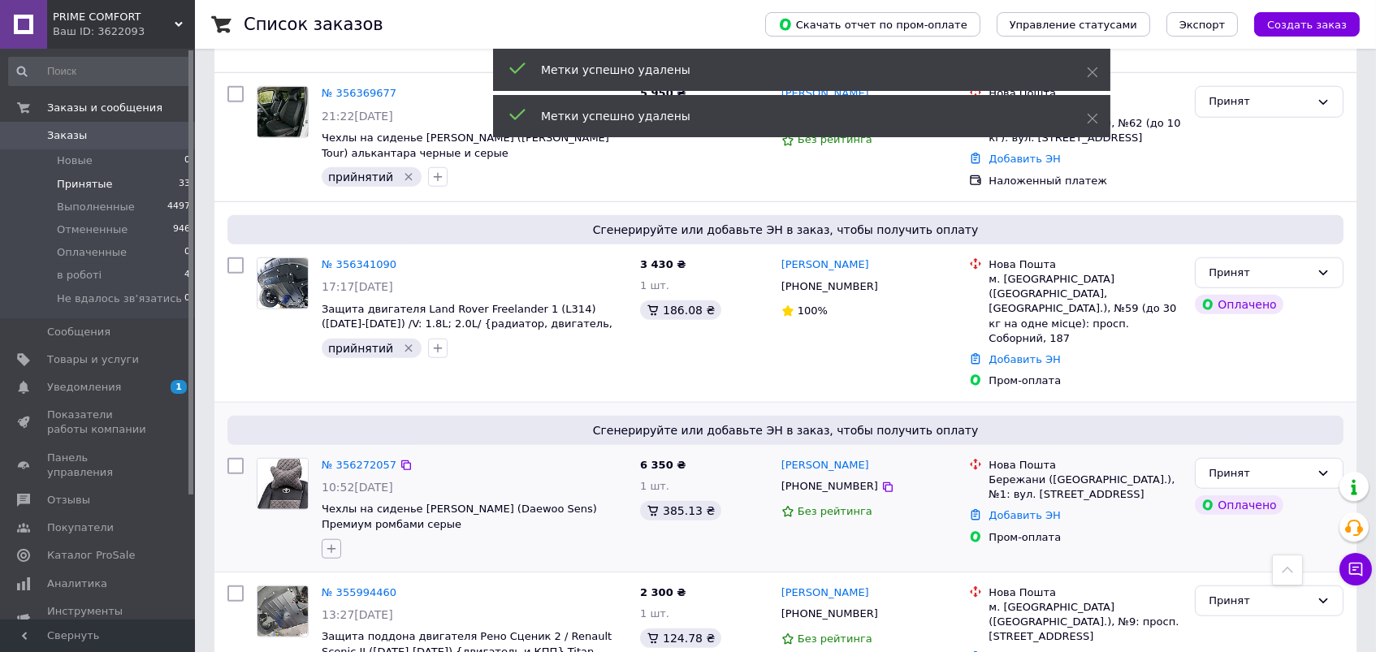
click at [325, 543] on icon "button" at bounding box center [331, 549] width 13 height 13
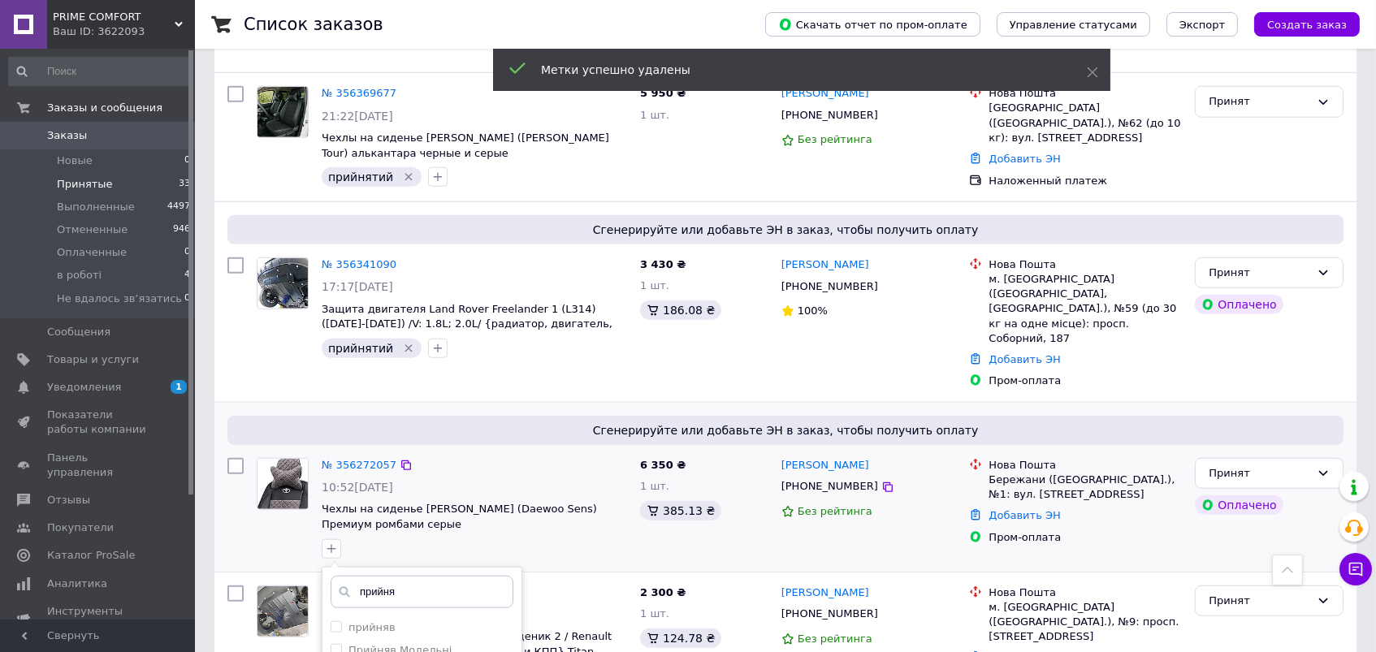
type input "прийня"
checkbox input "true"
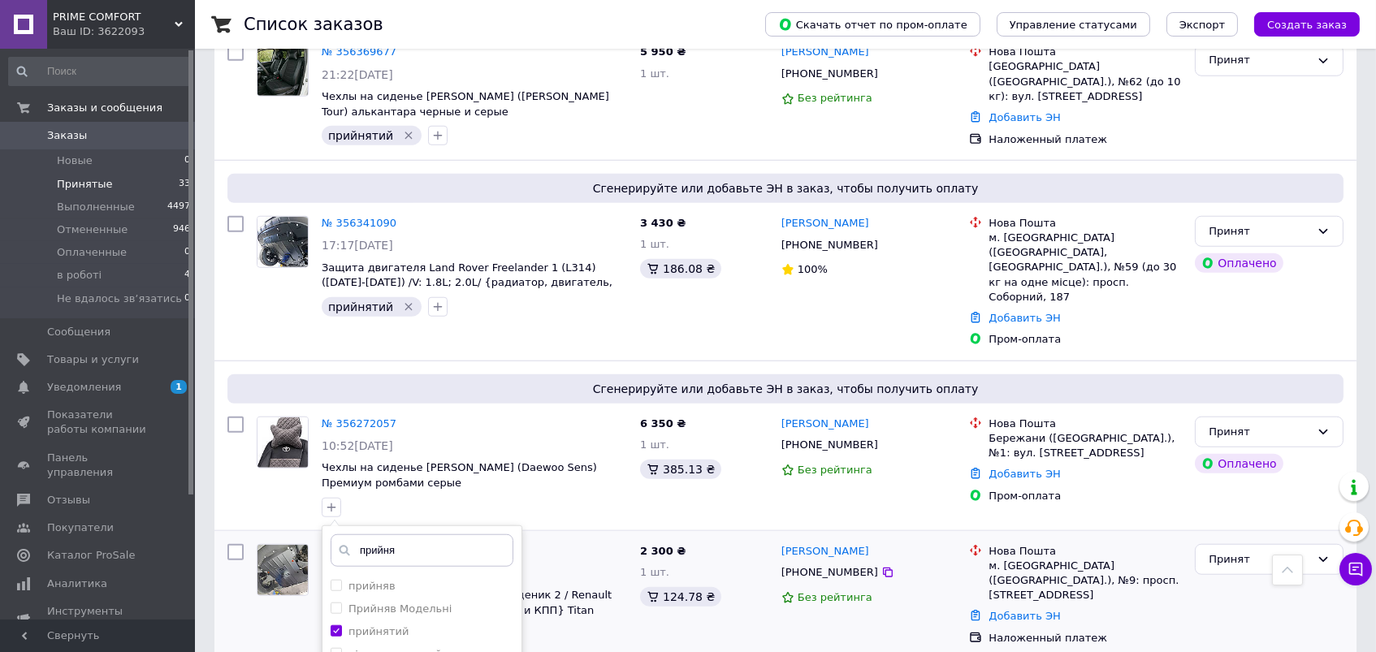
scroll to position [2898, 0]
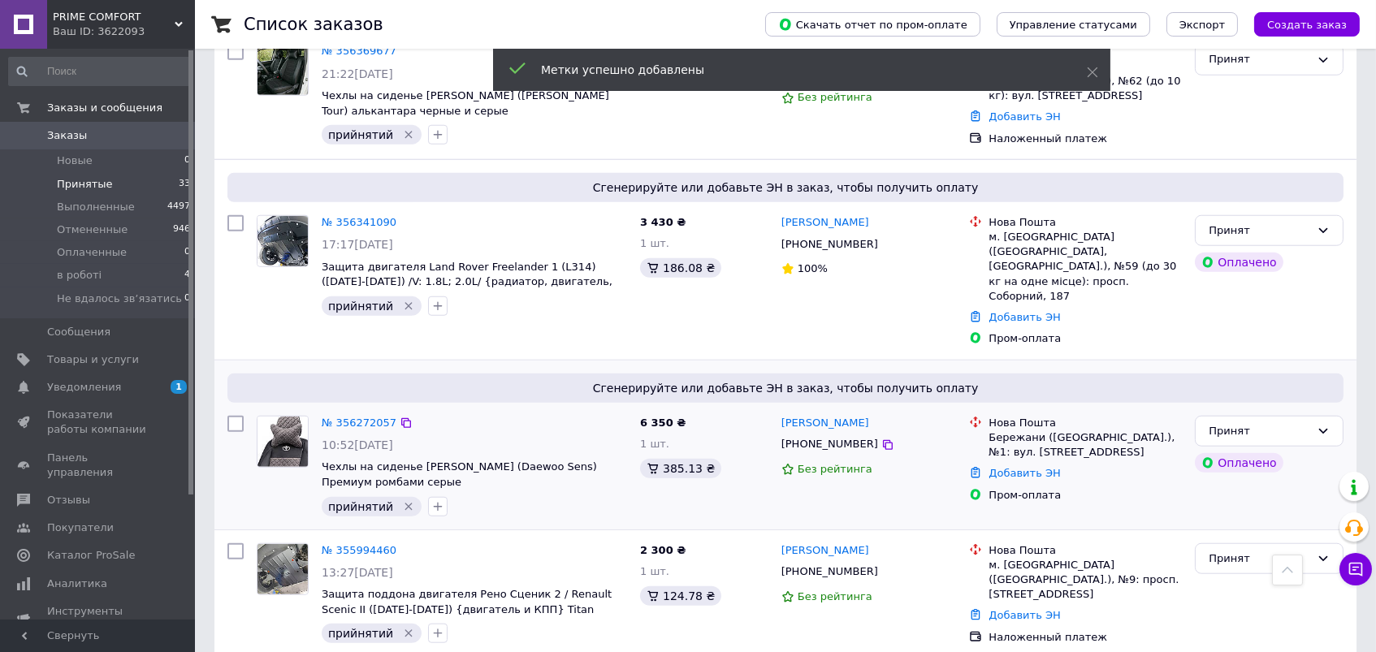
click at [814, 434] on div "+380967651267" at bounding box center [829, 444] width 103 height 21
click at [806, 434] on div "+380967651267" at bounding box center [829, 444] width 103 height 21
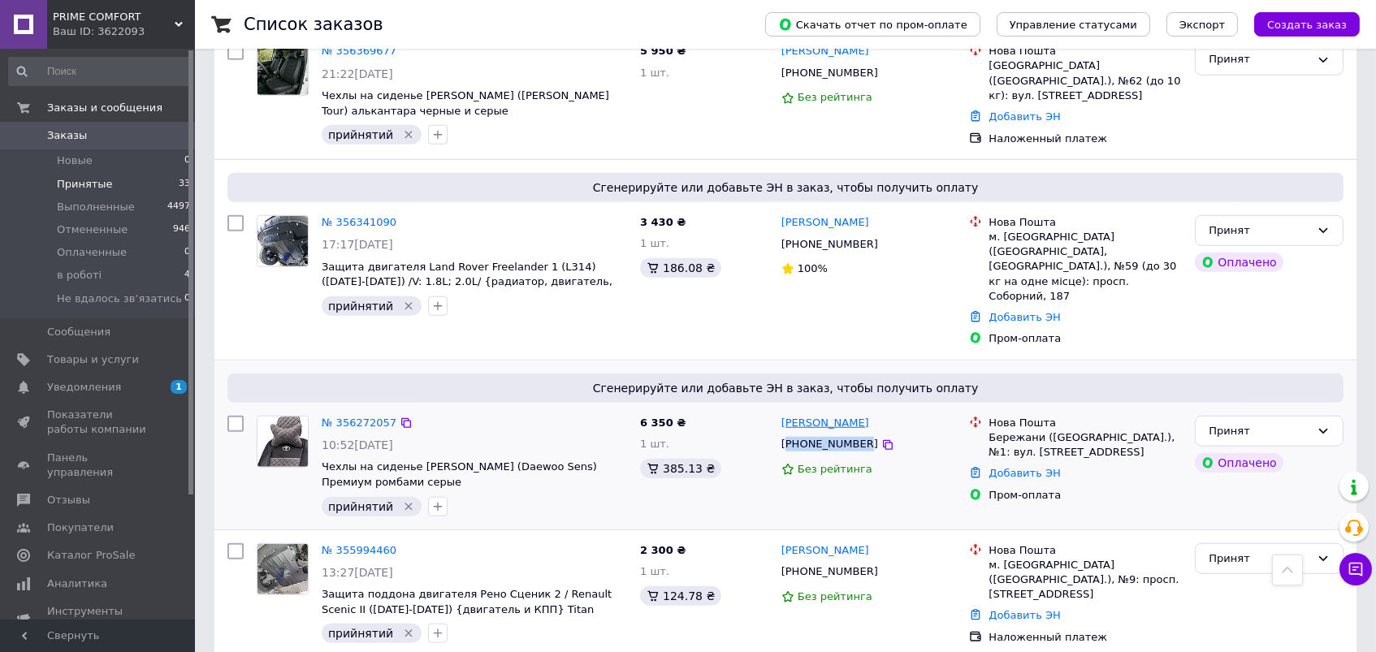
drag, startPoint x: 887, startPoint y: 267, endPoint x: 875, endPoint y: 261, distance: 13.8
click at [878, 414] on div "Володимир Тимків" at bounding box center [869, 423] width 179 height 19
drag, startPoint x: 988, startPoint y: 272, endPoint x: 1097, endPoint y: 289, distance: 110.2
click at [1097, 430] on div "Бережани (Тернопільська обл.), №1: вул. Привокзальна, 1" at bounding box center [1084, 444] width 193 height 29
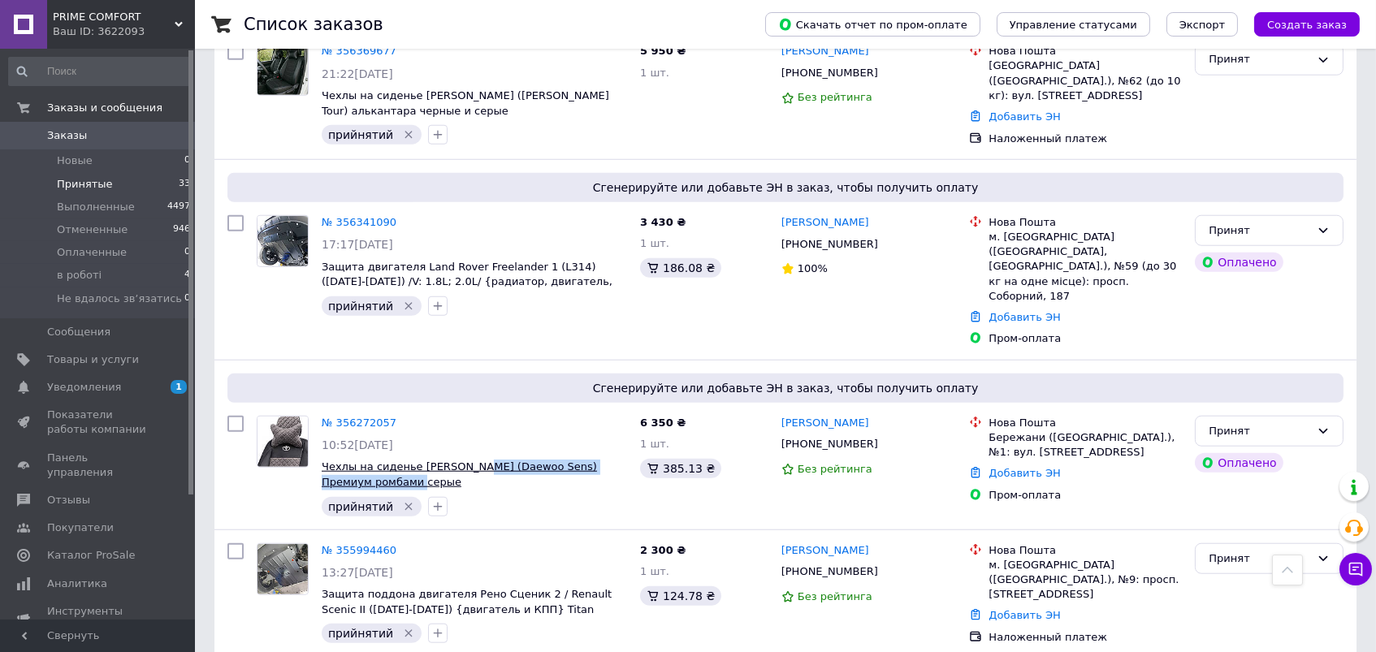
drag, startPoint x: 545, startPoint y: 323, endPoint x: 474, endPoint y: 301, distance: 74.0
click at [474, 460] on span "Чехлы на сиденье Дэу Сенс (Daewoo Sens) Премиум ромбами серые" at bounding box center [474, 475] width 305 height 30
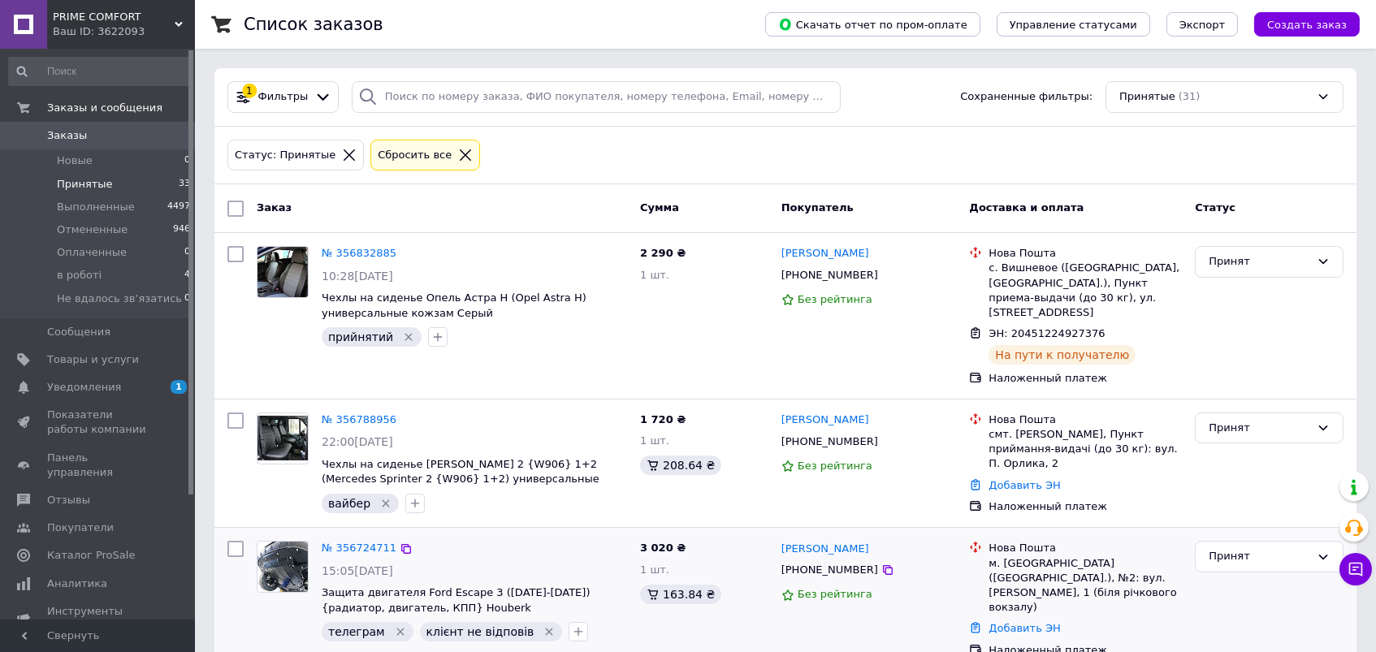
scroll to position [0, 0]
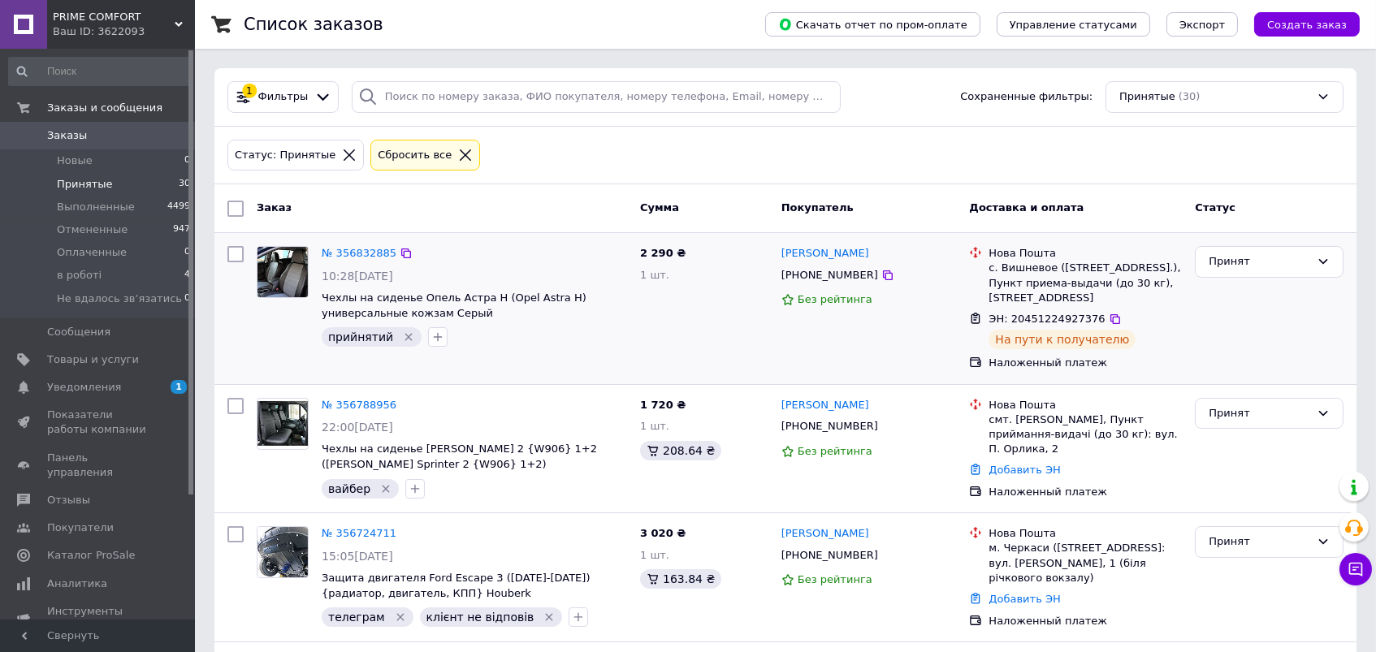
click at [795, 275] on div "[PHONE_NUMBER]" at bounding box center [829, 275] width 103 height 21
copy div "380938196311"
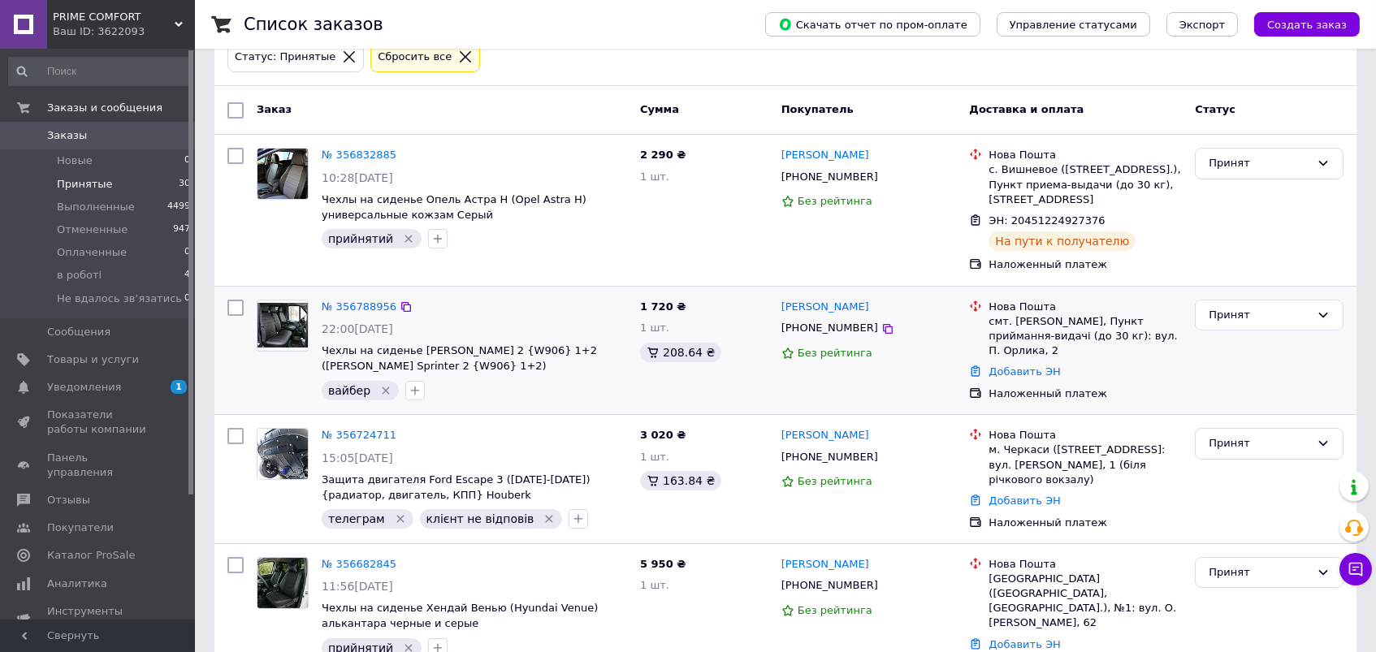
click at [830, 339] on div "[PHONE_NUMBER]" at bounding box center [829, 328] width 103 height 21
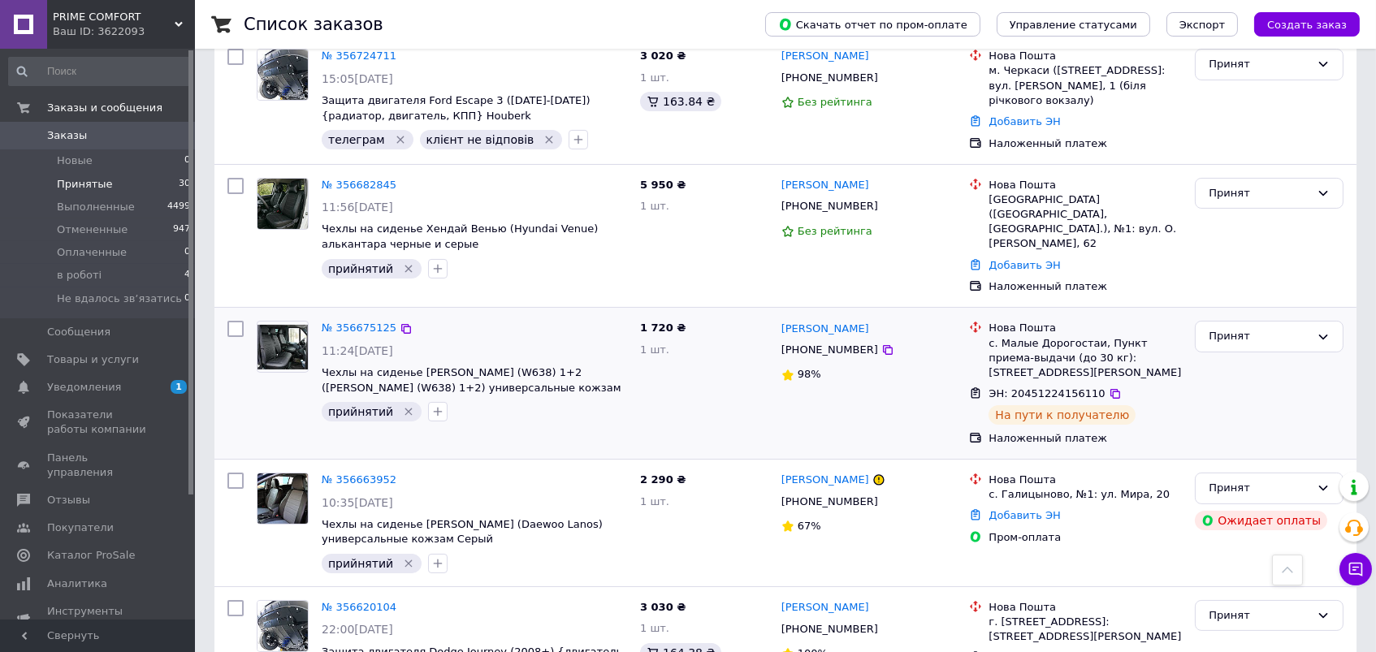
scroll to position [479, 0]
click at [825, 349] on div "[PHONE_NUMBER]" at bounding box center [829, 348] width 103 height 21
copy div "380664133813"
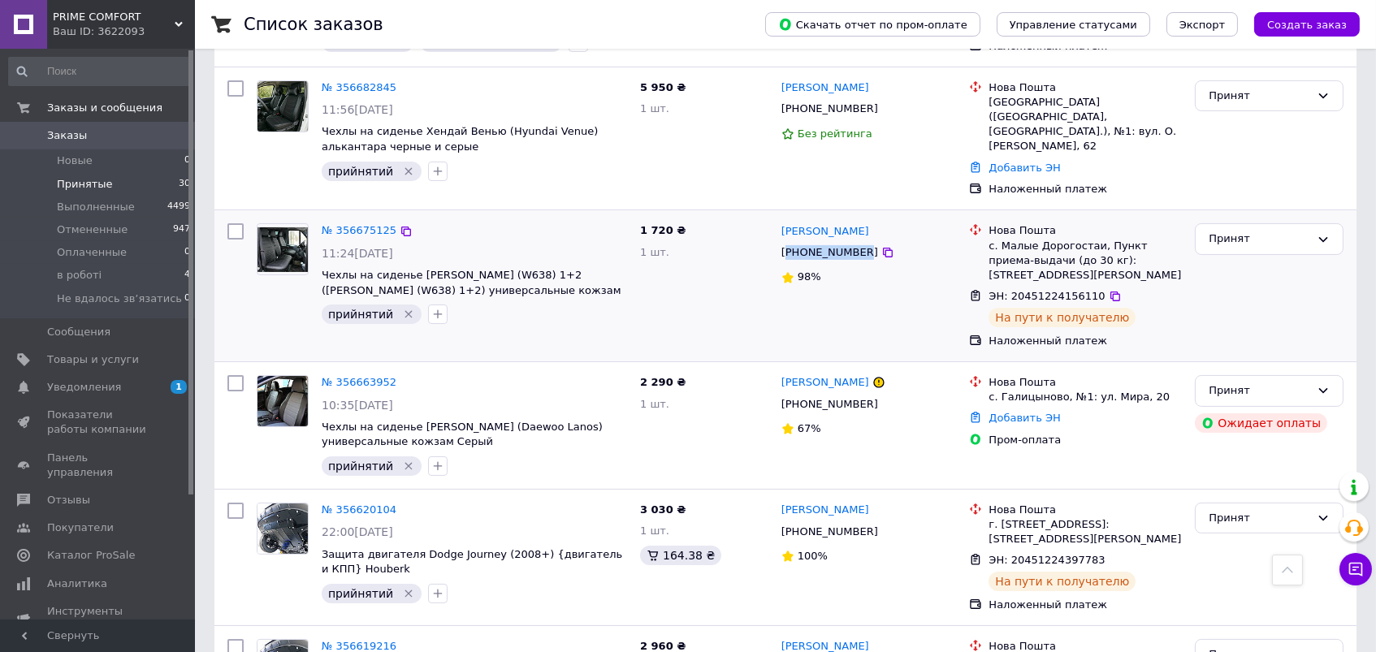
scroll to position [573, 0]
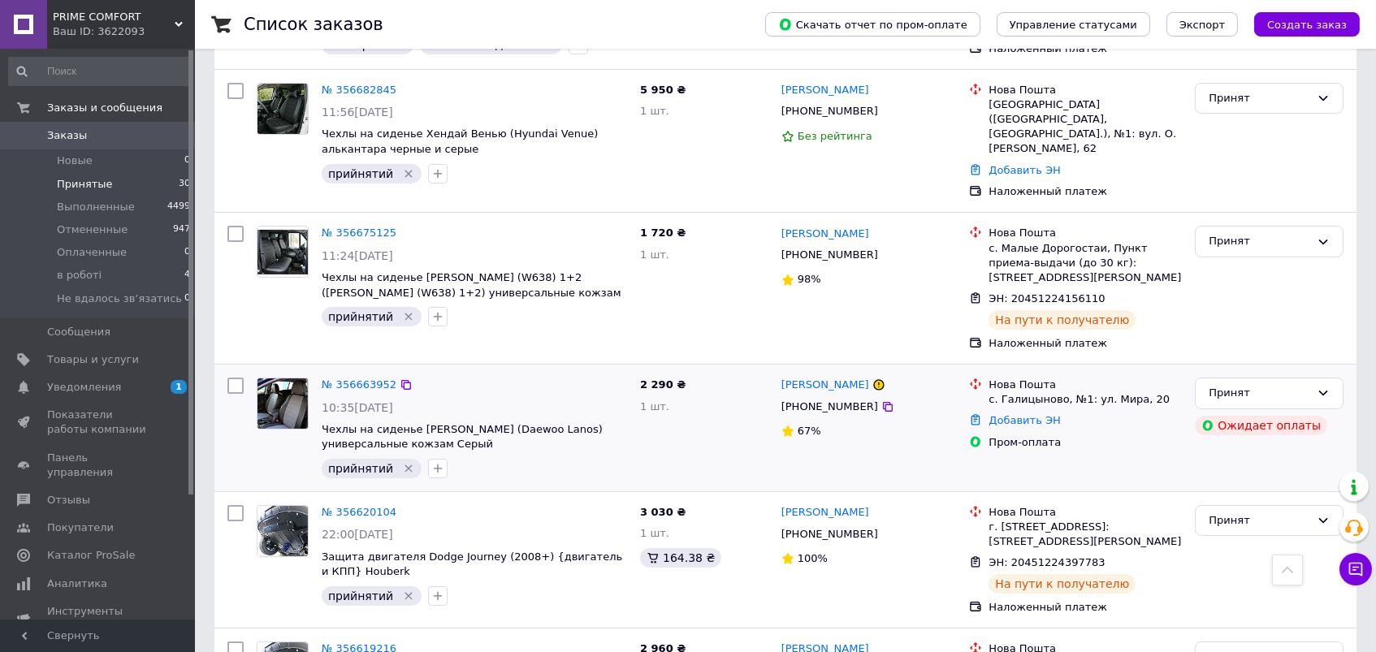
click at [831, 402] on div "[PHONE_NUMBER]" at bounding box center [829, 406] width 103 height 21
copy div "380680723010"
click at [1037, 414] on link "Добавить ЭН" at bounding box center [1023, 420] width 71 height 12
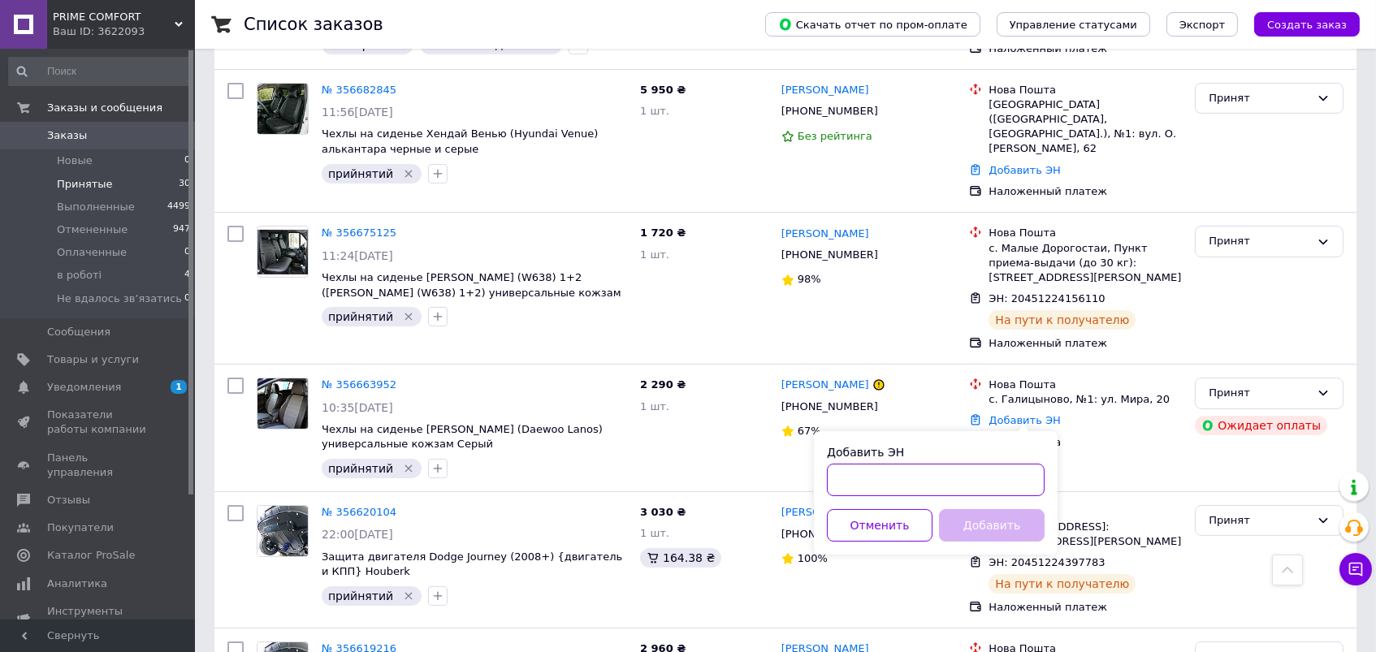
click at [910, 472] on input "Добавить ЭН" at bounding box center [936, 480] width 218 height 32
paste input "20451224956817"
type input "20451224956817"
click at [970, 525] on button "Добавить" at bounding box center [992, 525] width 106 height 32
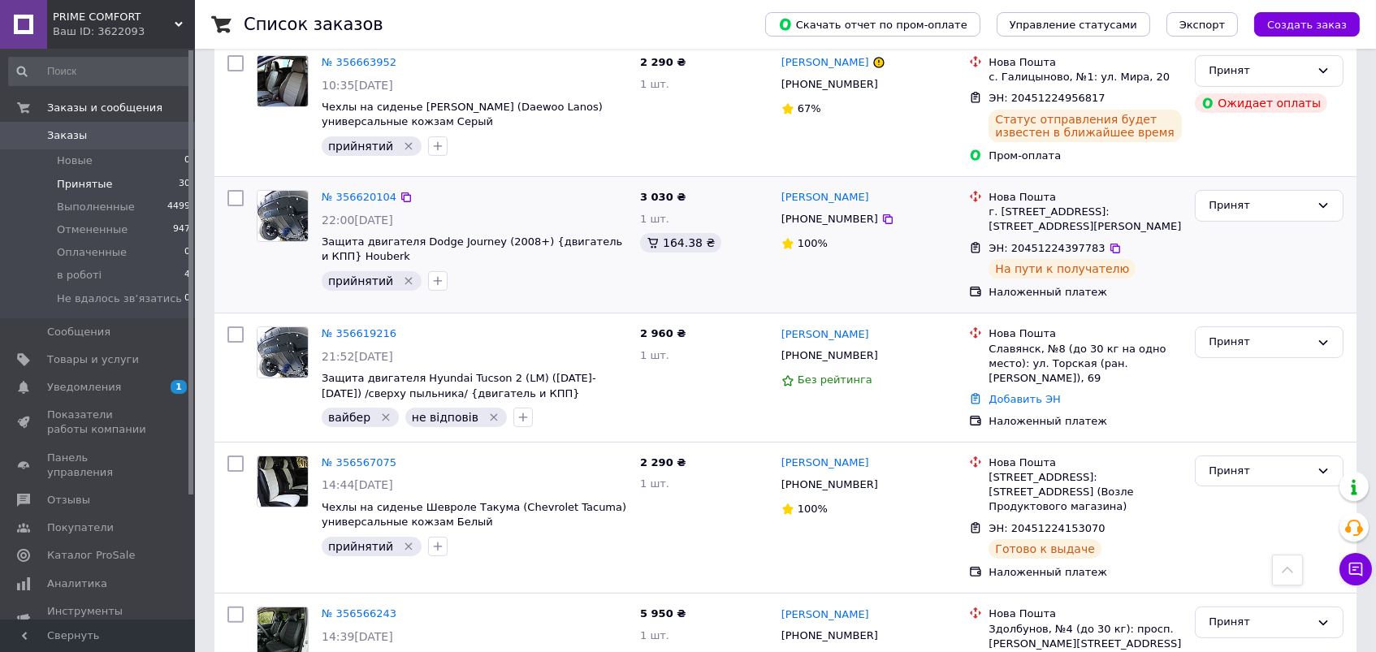
scroll to position [1003, 0]
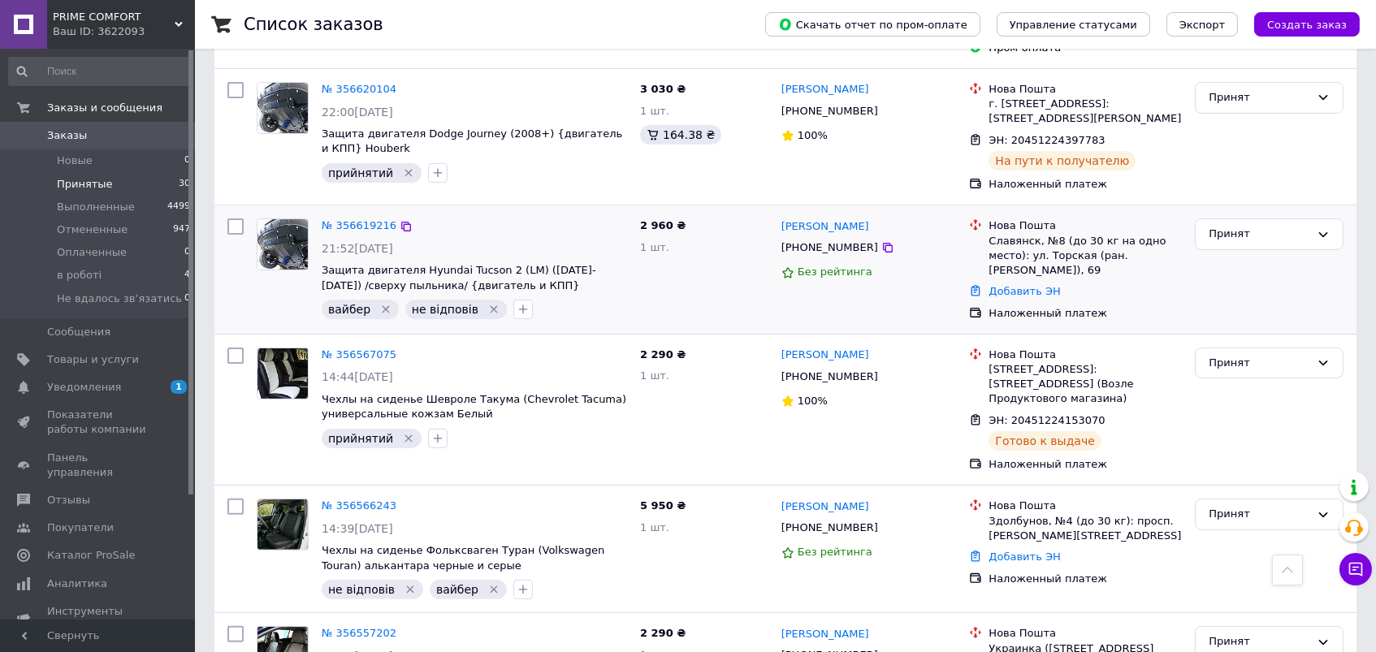
click at [819, 244] on div "[PHONE_NUMBER]" at bounding box center [829, 247] width 103 height 21
copy div "380957210388"
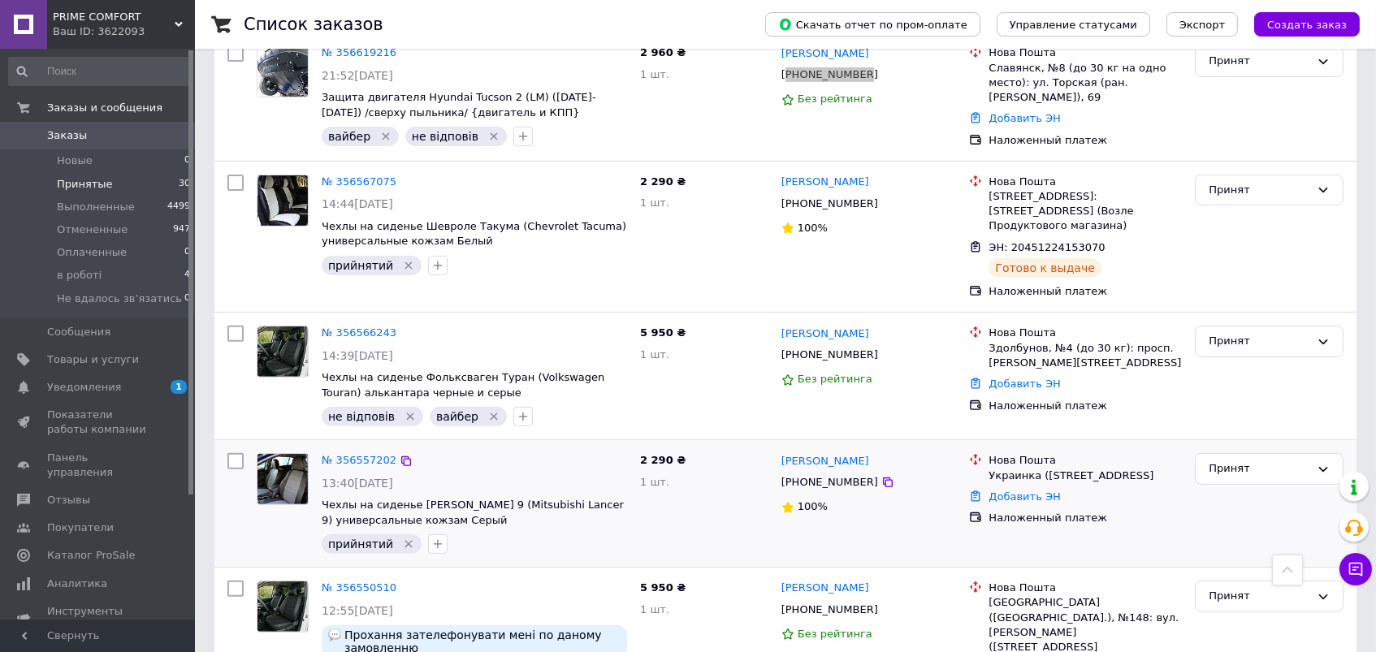
scroll to position [1226, 0]
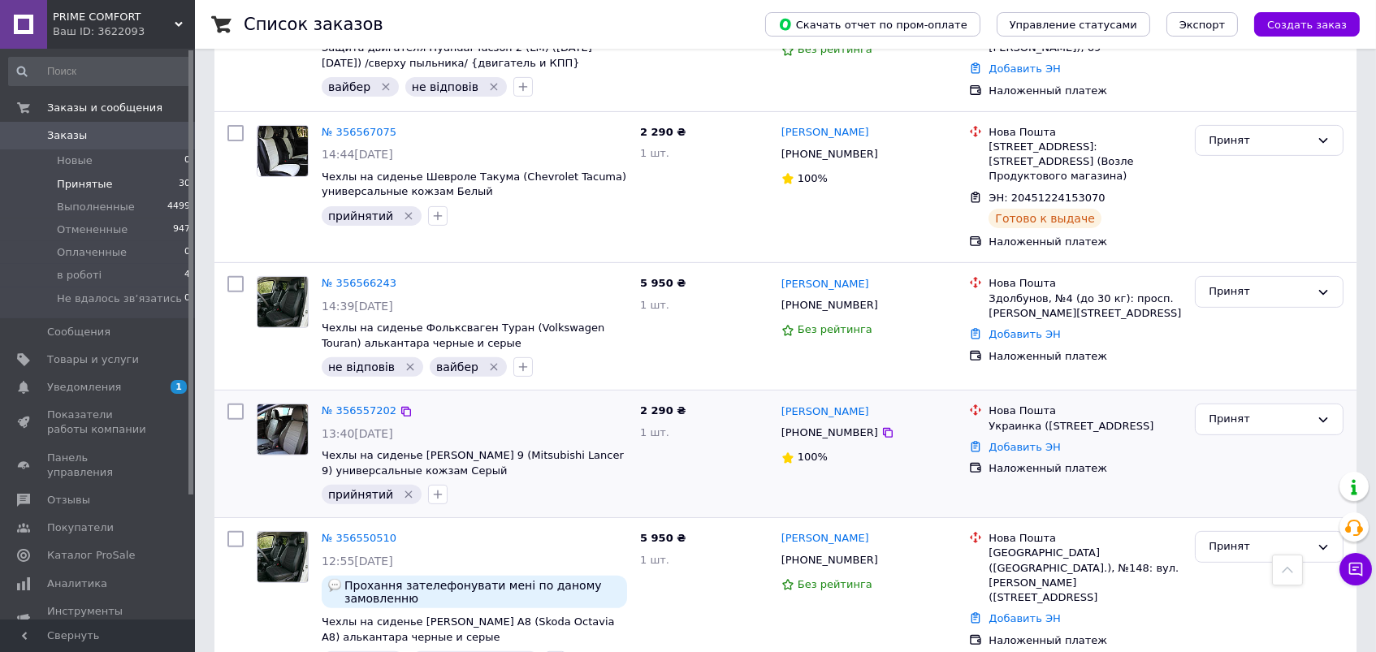
click at [811, 301] on div "[PHONE_NUMBER]" at bounding box center [829, 305] width 103 height 21
copy div "380971000993"
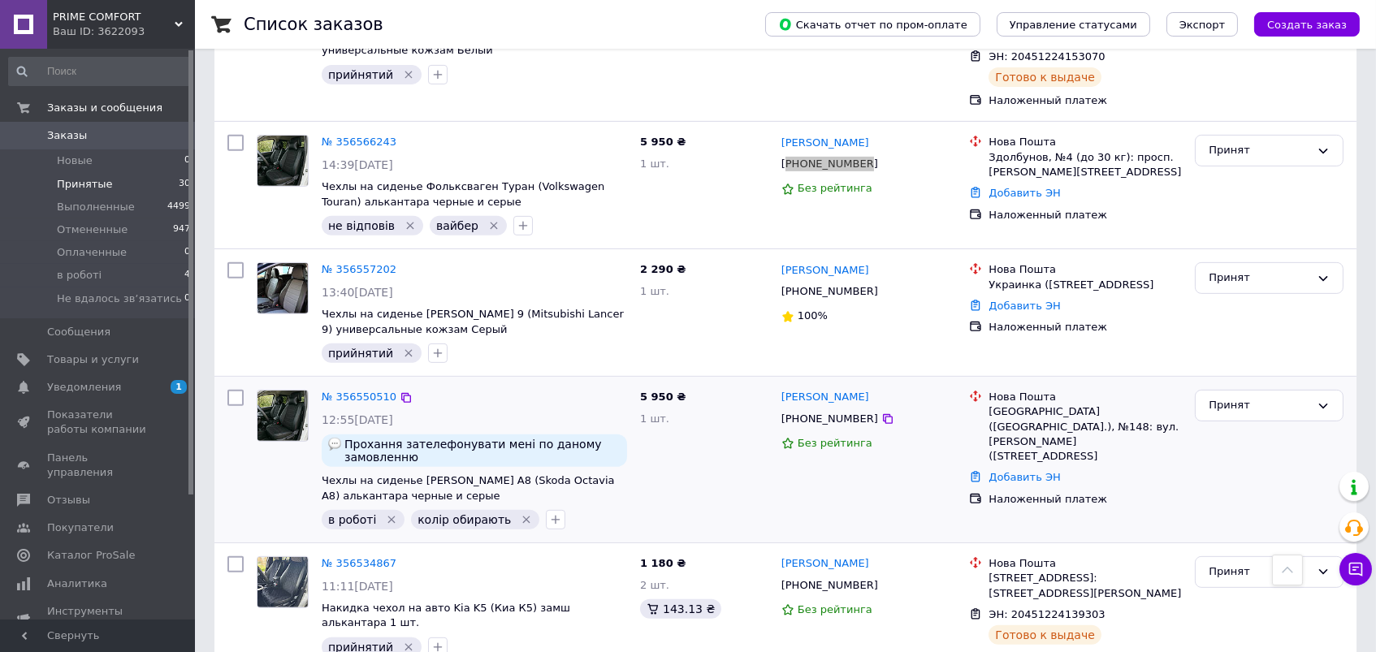
scroll to position [1371, 0]
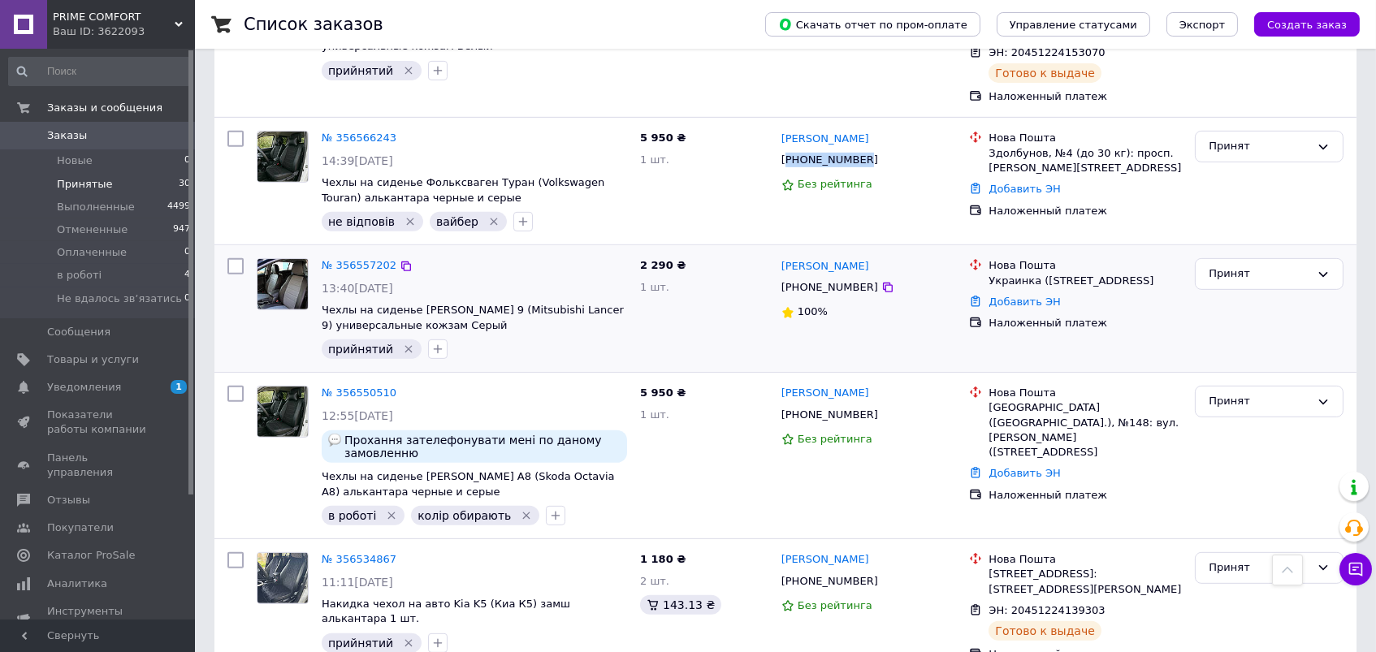
click at [819, 288] on div "[PHONE_NUMBER]" at bounding box center [829, 287] width 103 height 21
copy div "380508555329"
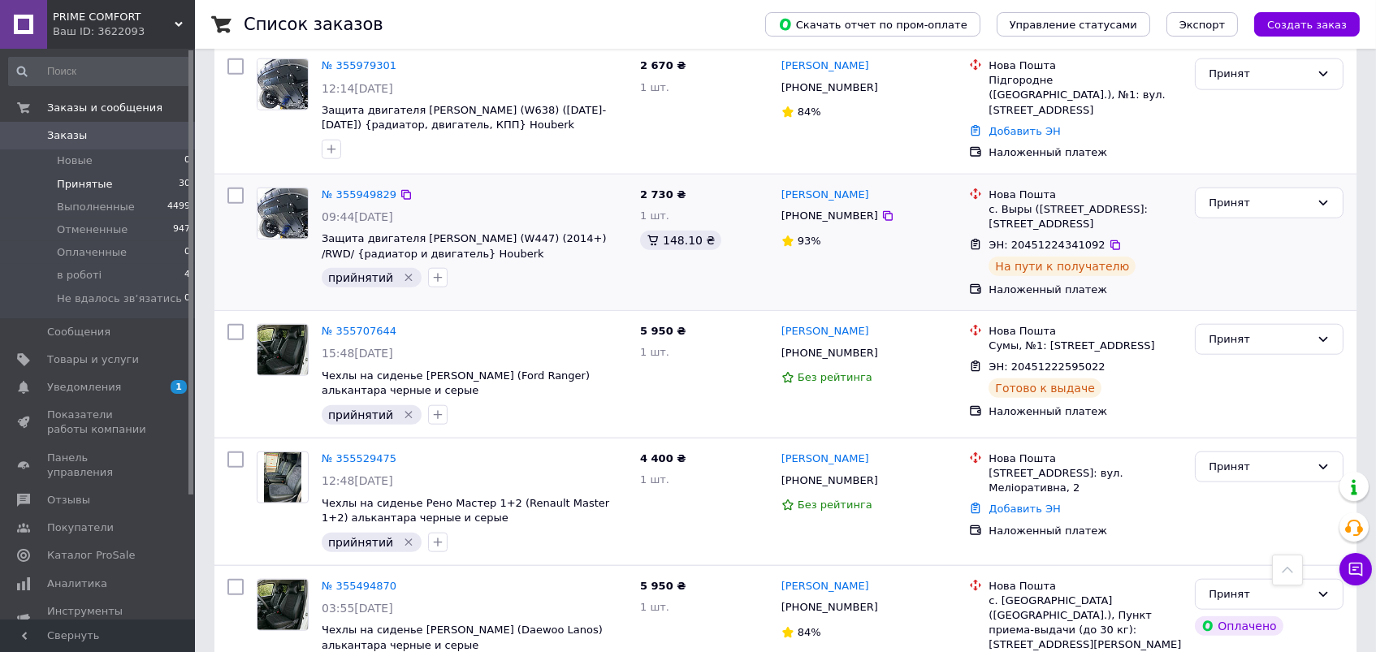
scroll to position [3547, 0]
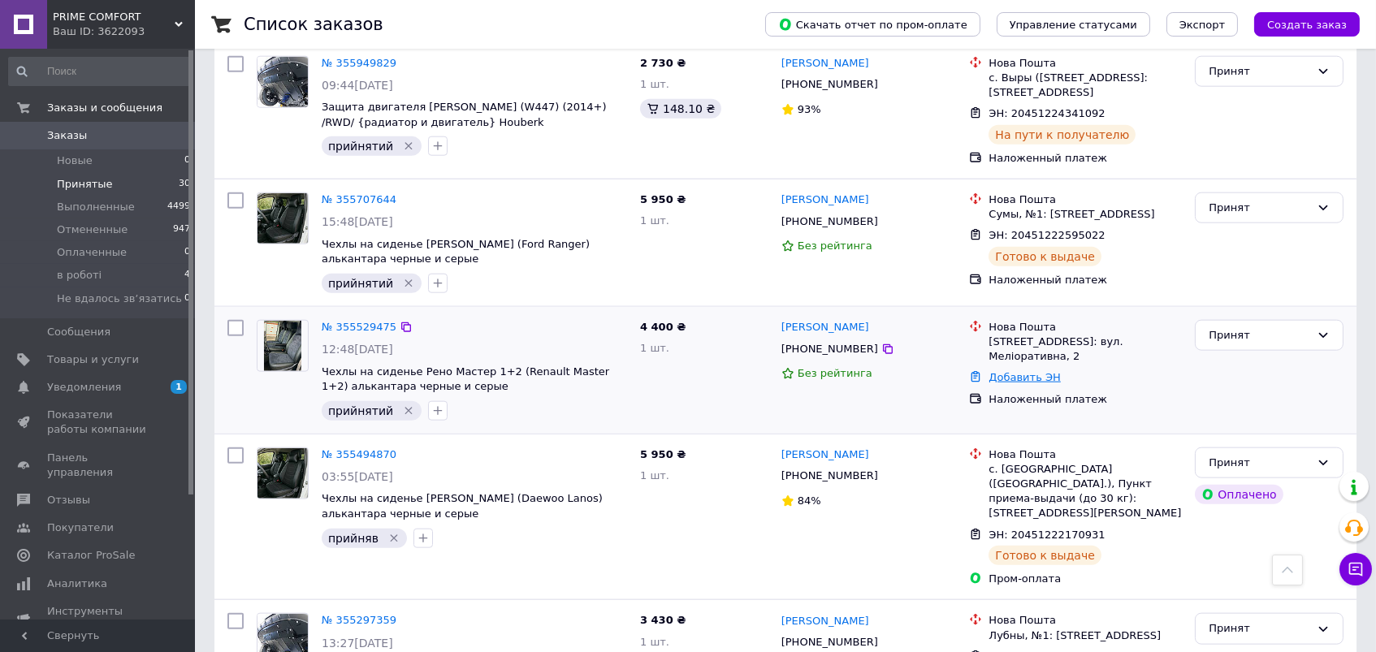
click at [1051, 371] on link "Добавить ЭН" at bounding box center [1023, 377] width 71 height 12
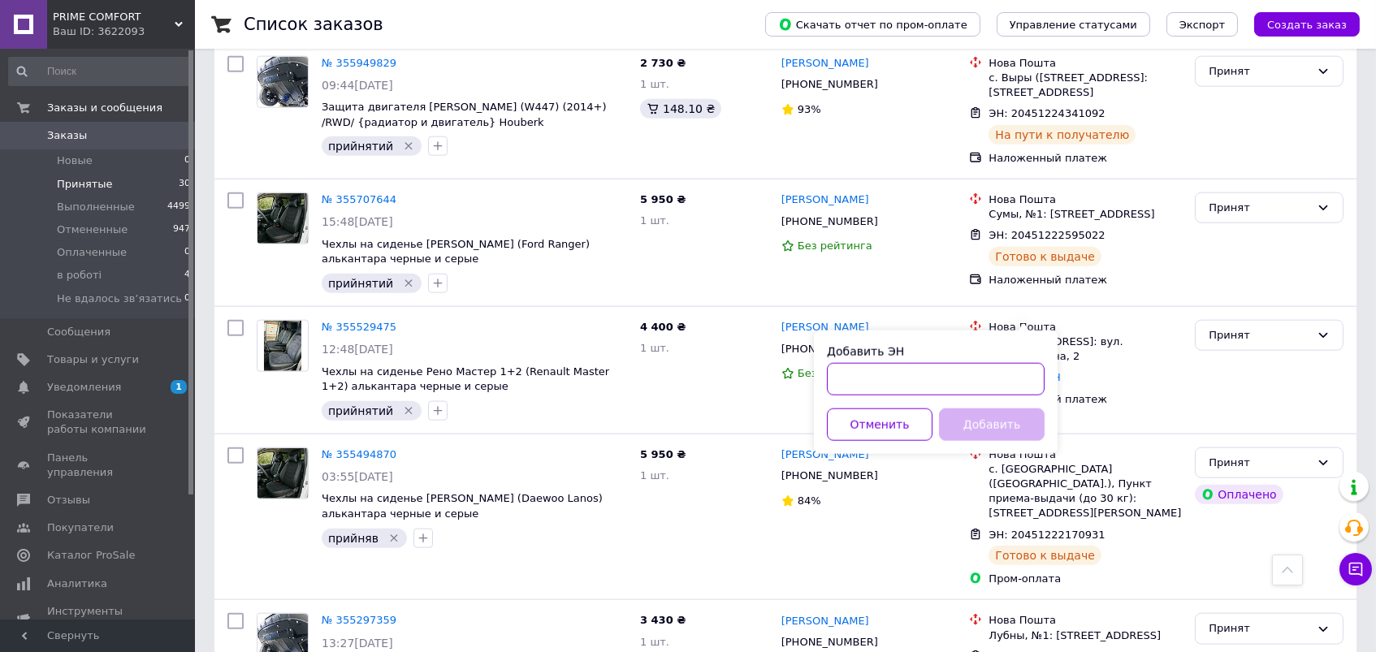
click at [968, 365] on input "Добавить ЭН" at bounding box center [936, 379] width 218 height 32
paste input "20451222602495"
type input "20451222602495"
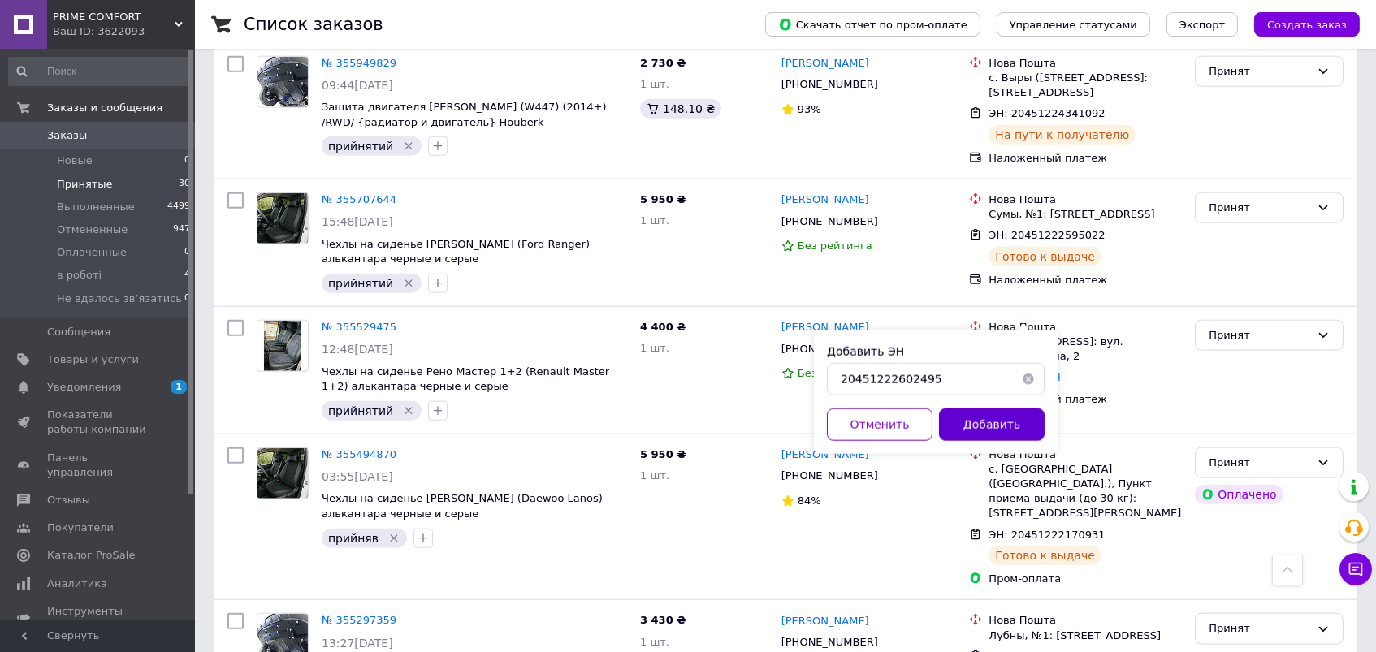
click at [986, 419] on button "Добавить" at bounding box center [992, 425] width 106 height 32
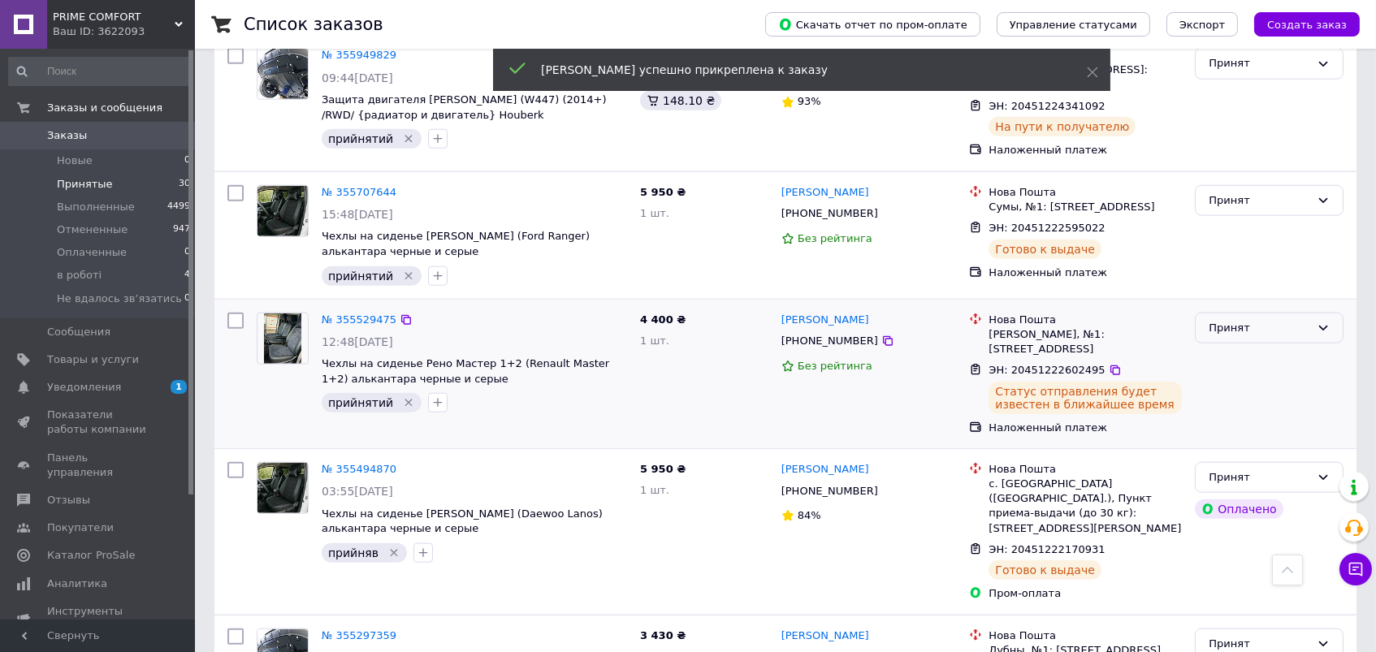
click at [1253, 320] on div "Принят" at bounding box center [1260, 328] width 102 height 17
click at [1236, 347] on li "Выполнен" at bounding box center [1269, 362] width 147 height 30
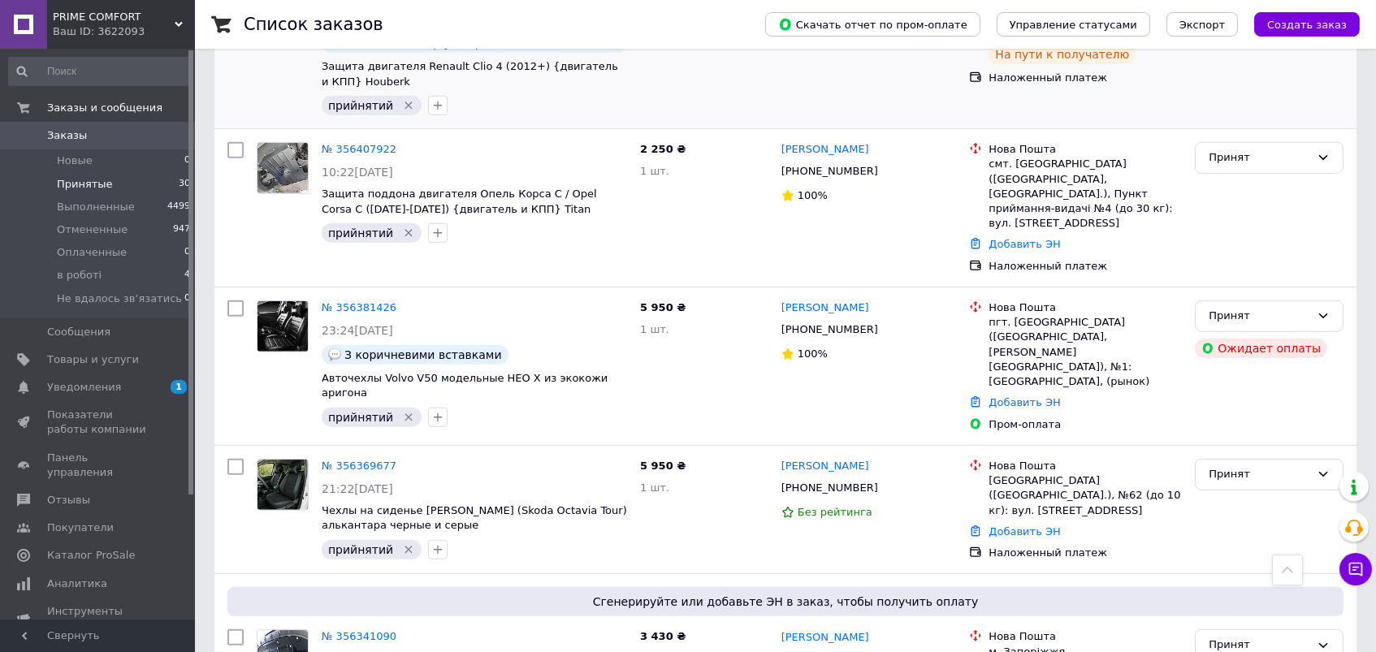
scroll to position [1990, 0]
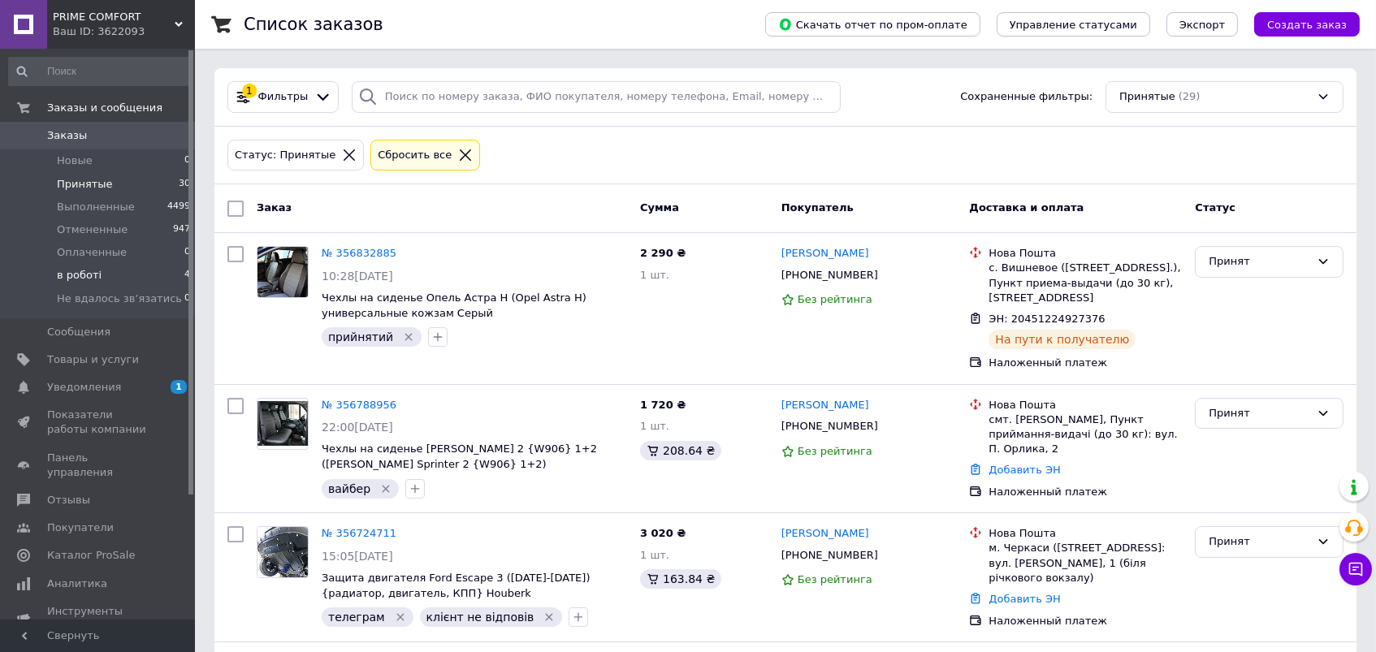
click at [121, 275] on li "в роботі 4" at bounding box center [100, 275] width 200 height 23
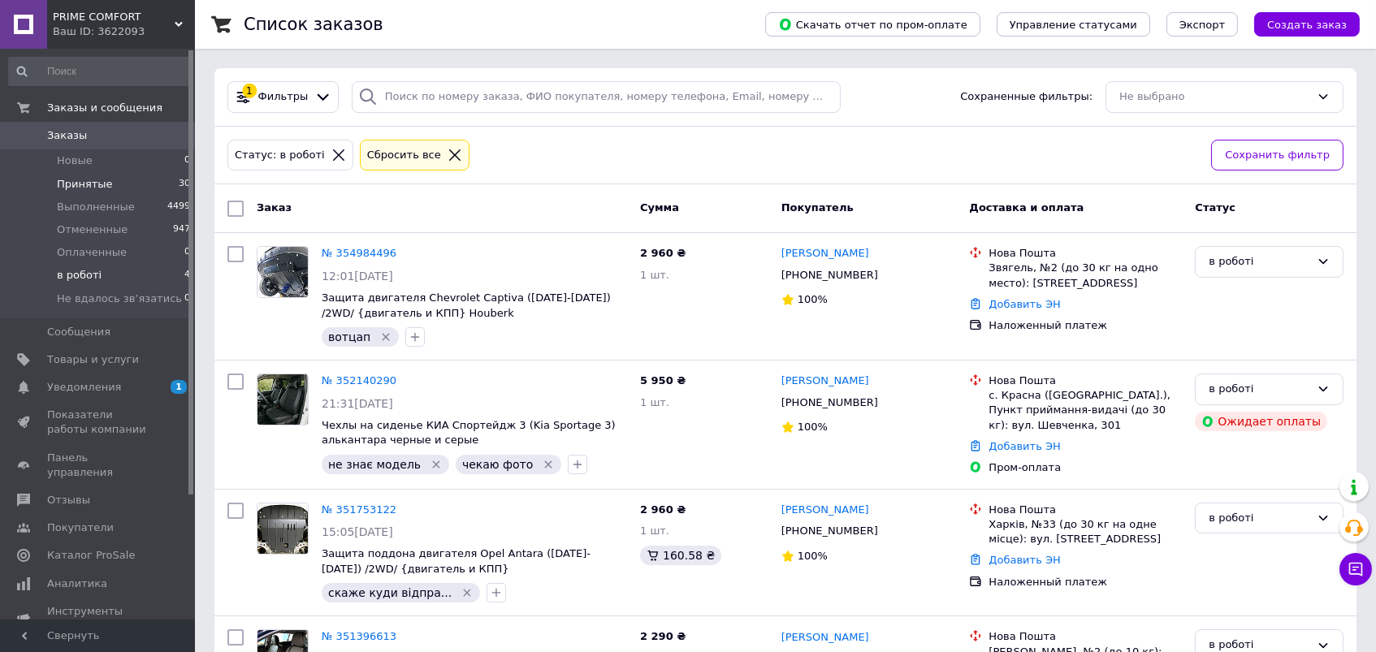
click at [83, 177] on span "Принятые" at bounding box center [85, 184] width 56 height 15
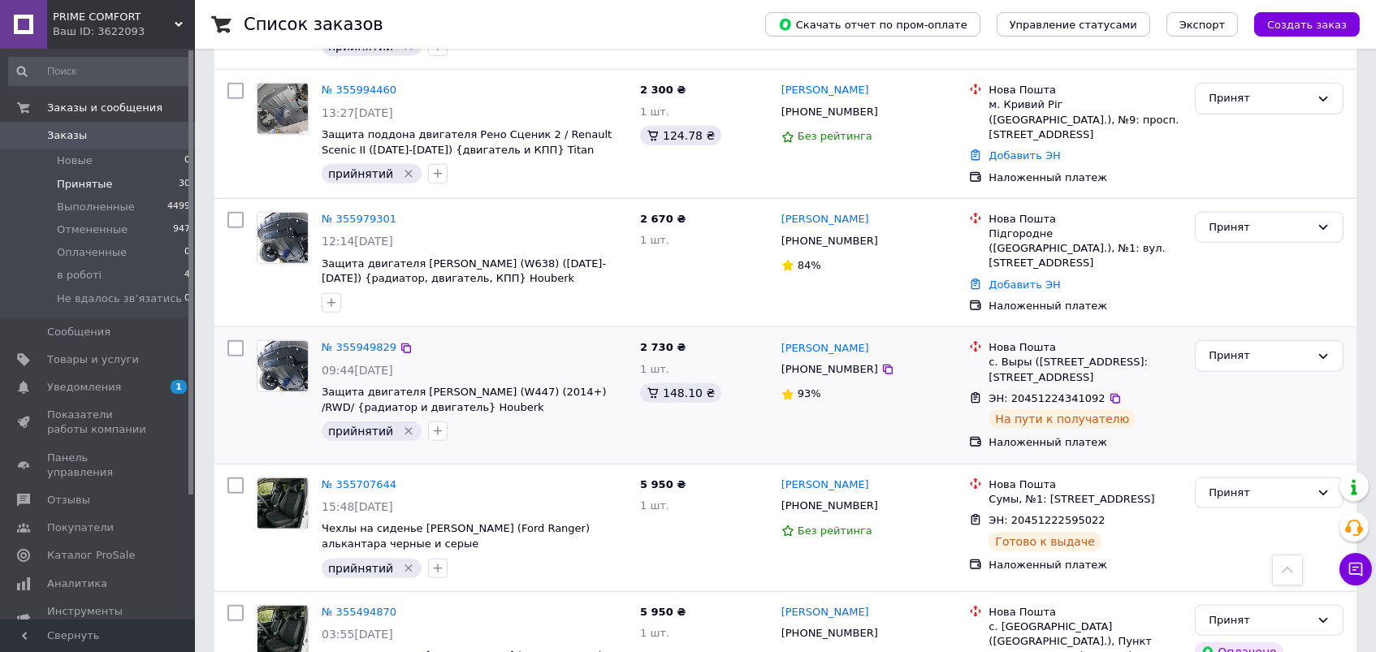
scroll to position [3251, 0]
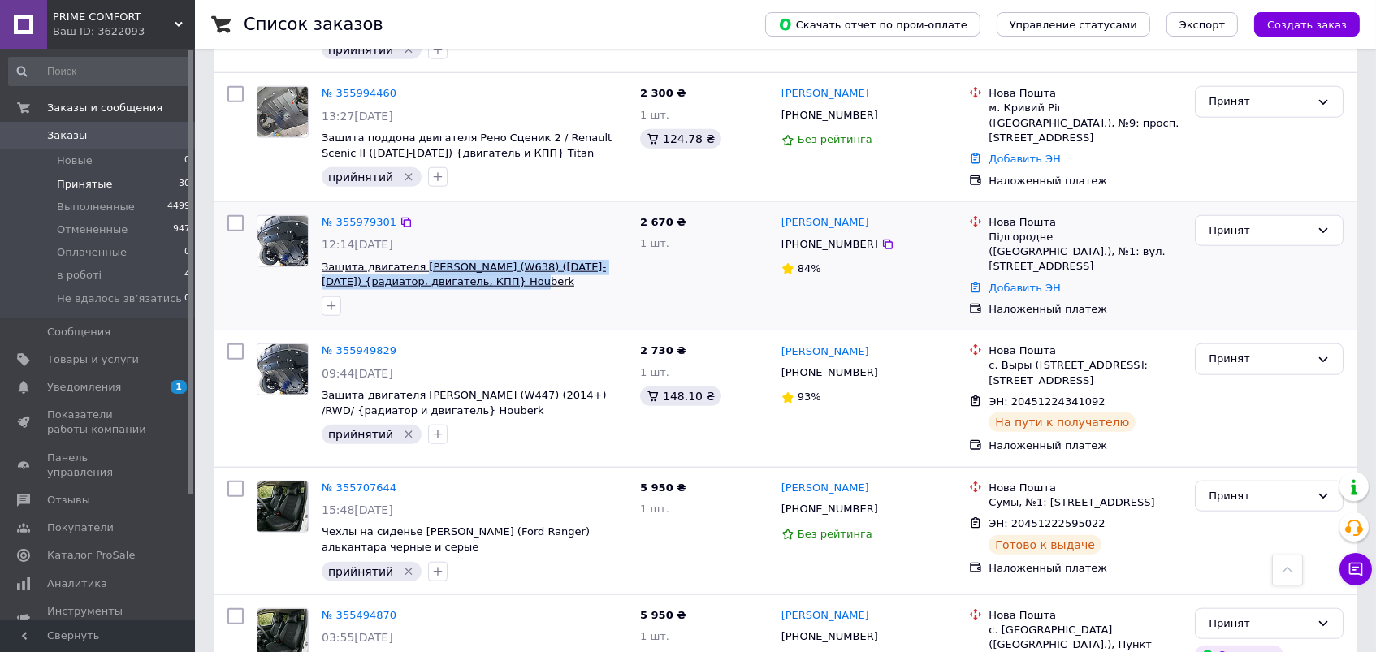
drag, startPoint x: 517, startPoint y: 219, endPoint x: 423, endPoint y: 204, distance: 95.5
click at [423, 260] on span "Защита двигателя [PERSON_NAME] (W638) ([DATE]-[DATE]) {радиатор, двигатель, КПП…" at bounding box center [474, 275] width 305 height 30
copy span "[PERSON_NAME] (W638) ([DATE]-[DATE]) {радиатор, двигатель, КПП} Houberk"
click at [802, 234] on div "[PHONE_NUMBER]" at bounding box center [829, 244] width 103 height 21
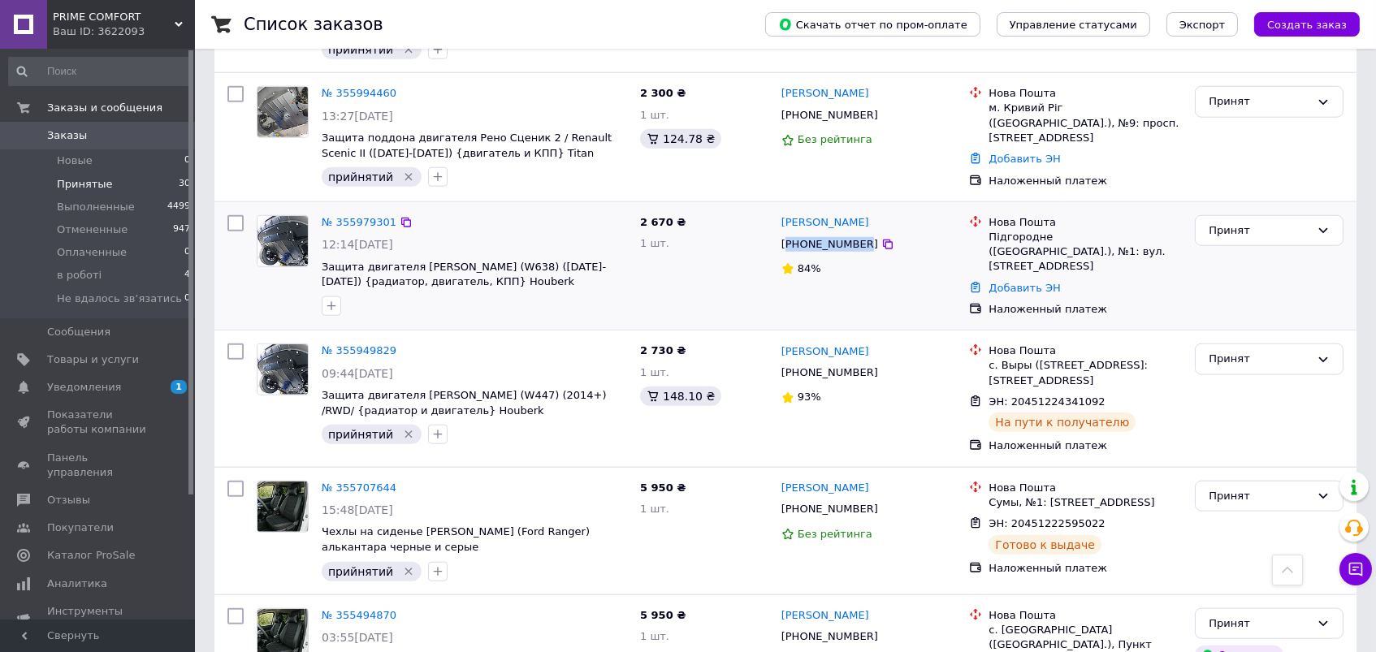
copy div "380503245324"
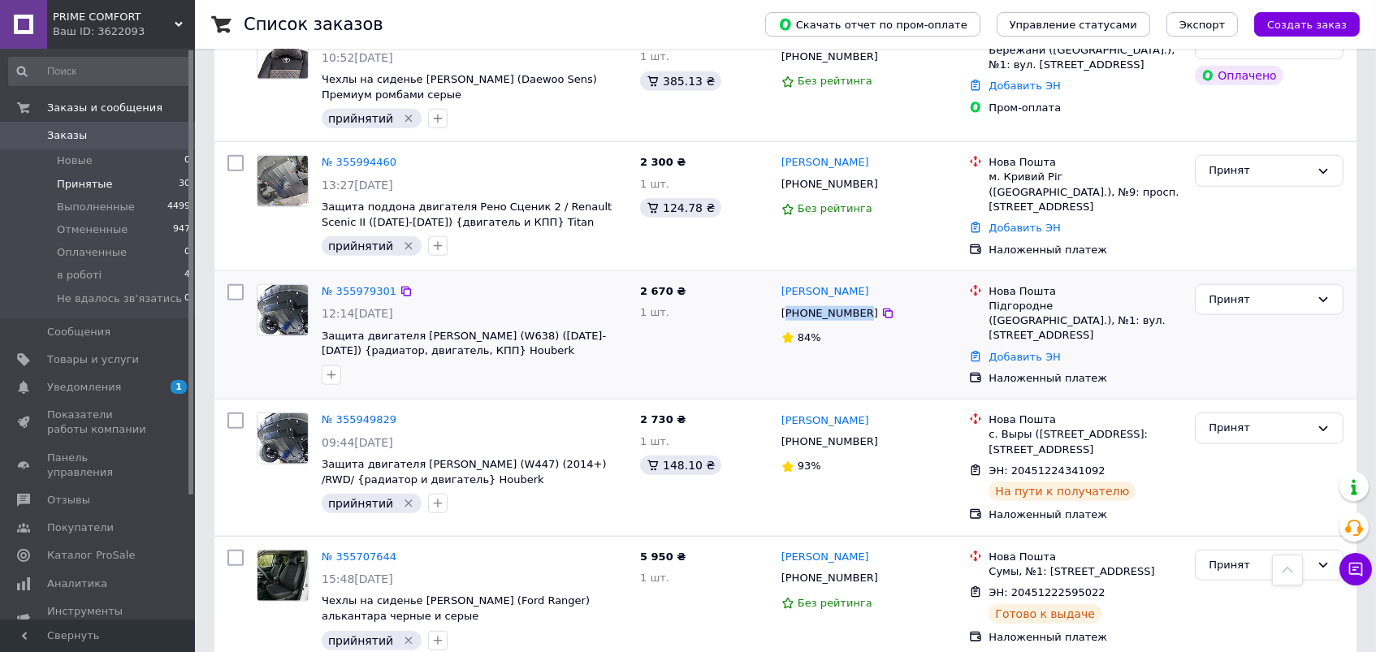
scroll to position [3181, 0]
drag, startPoint x: 879, startPoint y: 231, endPoint x: 868, endPoint y: 231, distance: 10.6
click at [868, 283] on div "[PERSON_NAME]" at bounding box center [869, 292] width 179 height 19
copy link "[PERSON_NAME]"
click at [326, 370] on icon "button" at bounding box center [331, 376] width 13 height 13
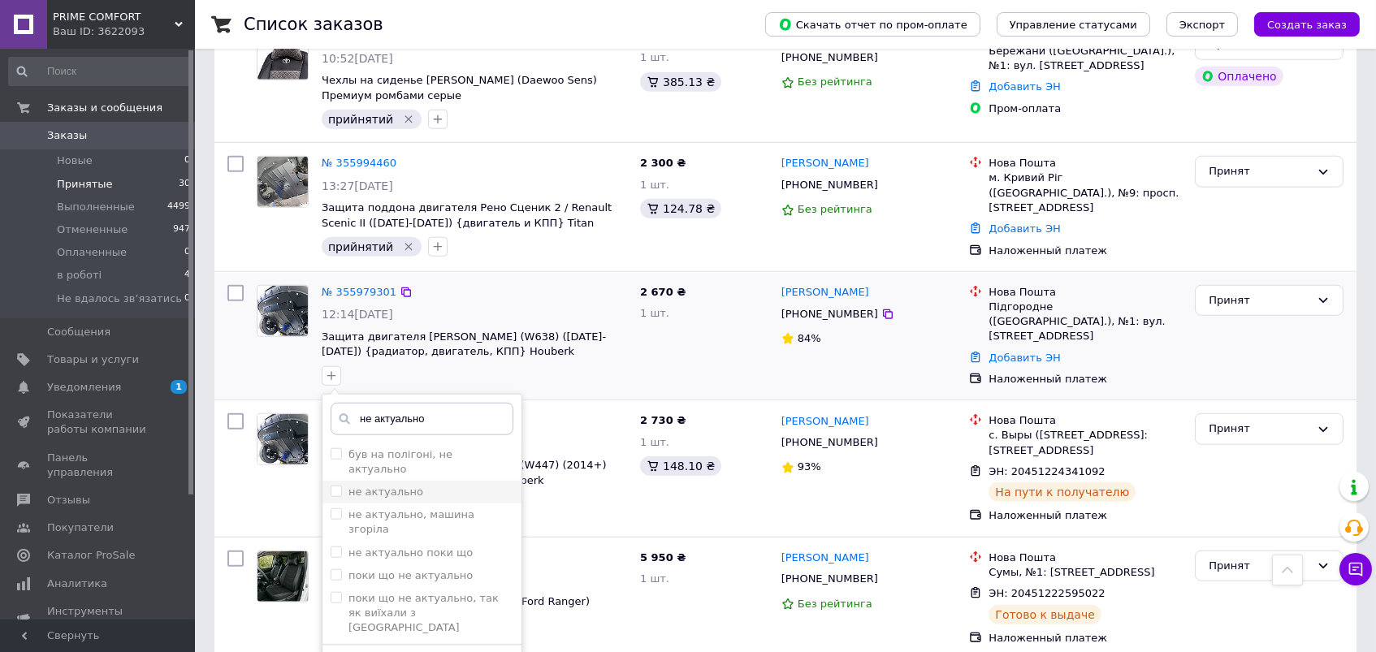
type input "не актуально"
click at [404, 486] on label "не актуально" at bounding box center [385, 492] width 75 height 12
checkbox input "true"
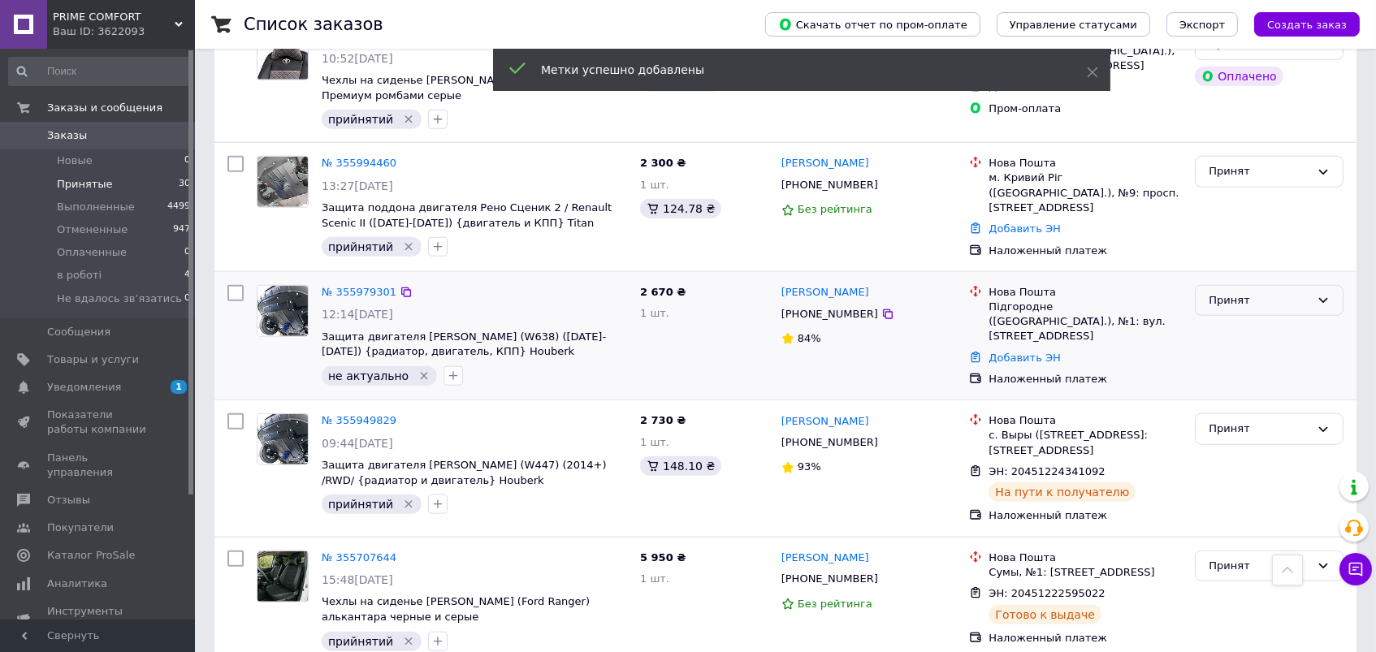
click at [1217, 292] on div "Принят" at bounding box center [1260, 300] width 102 height 17
click at [1239, 349] on li "Отменен" at bounding box center [1269, 364] width 147 height 30
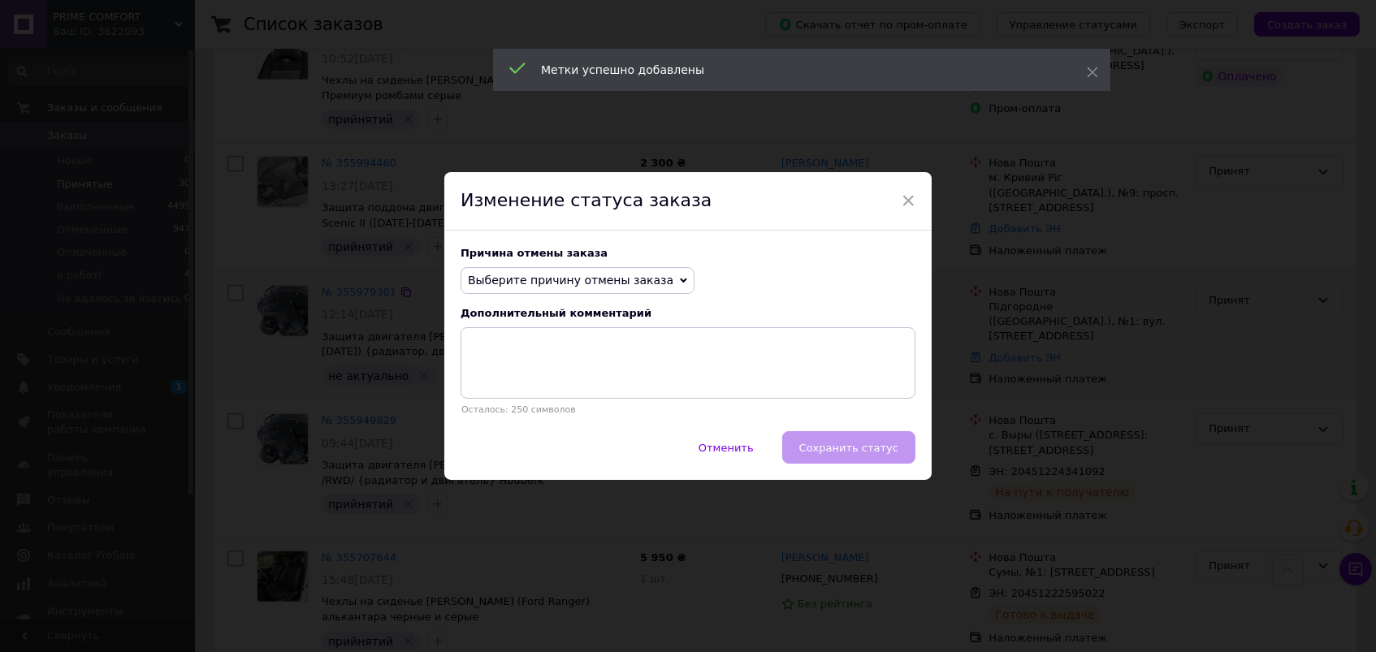
click at [574, 277] on span "Выберите причину отмены заказа" at bounding box center [570, 280] width 205 height 13
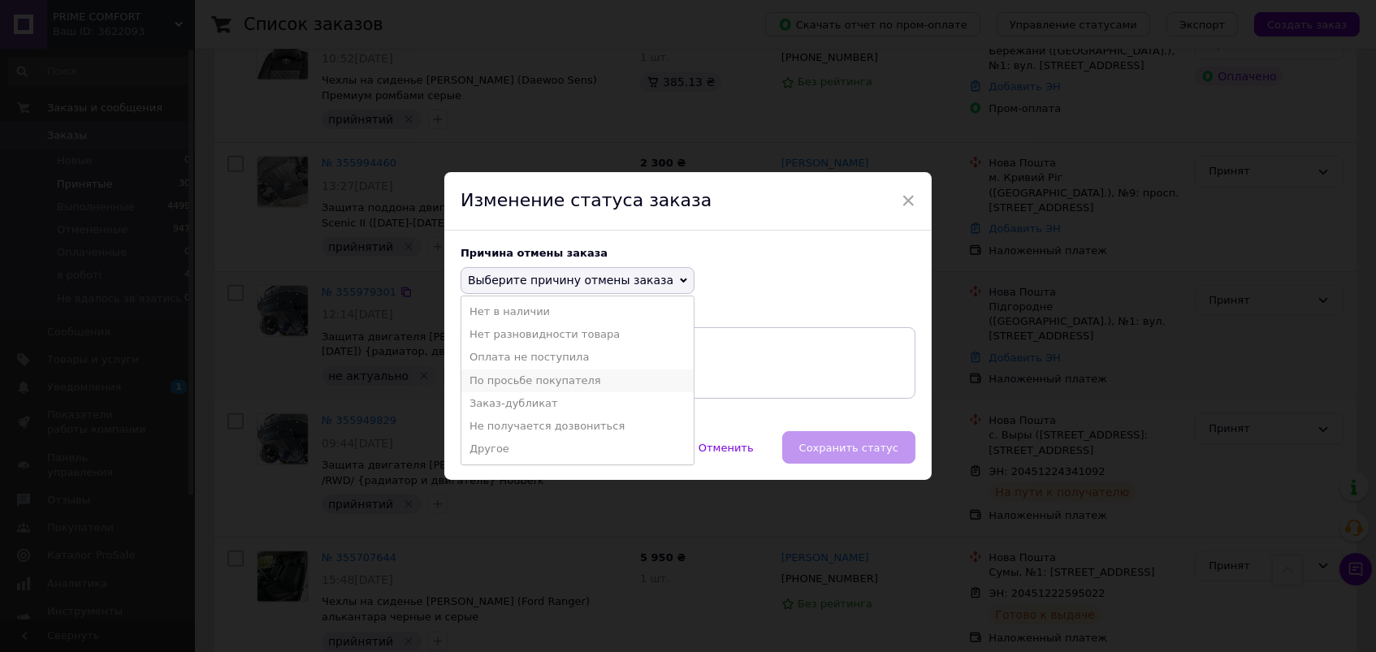
click at [533, 376] on li "По просьбе покупателя" at bounding box center [577, 381] width 232 height 23
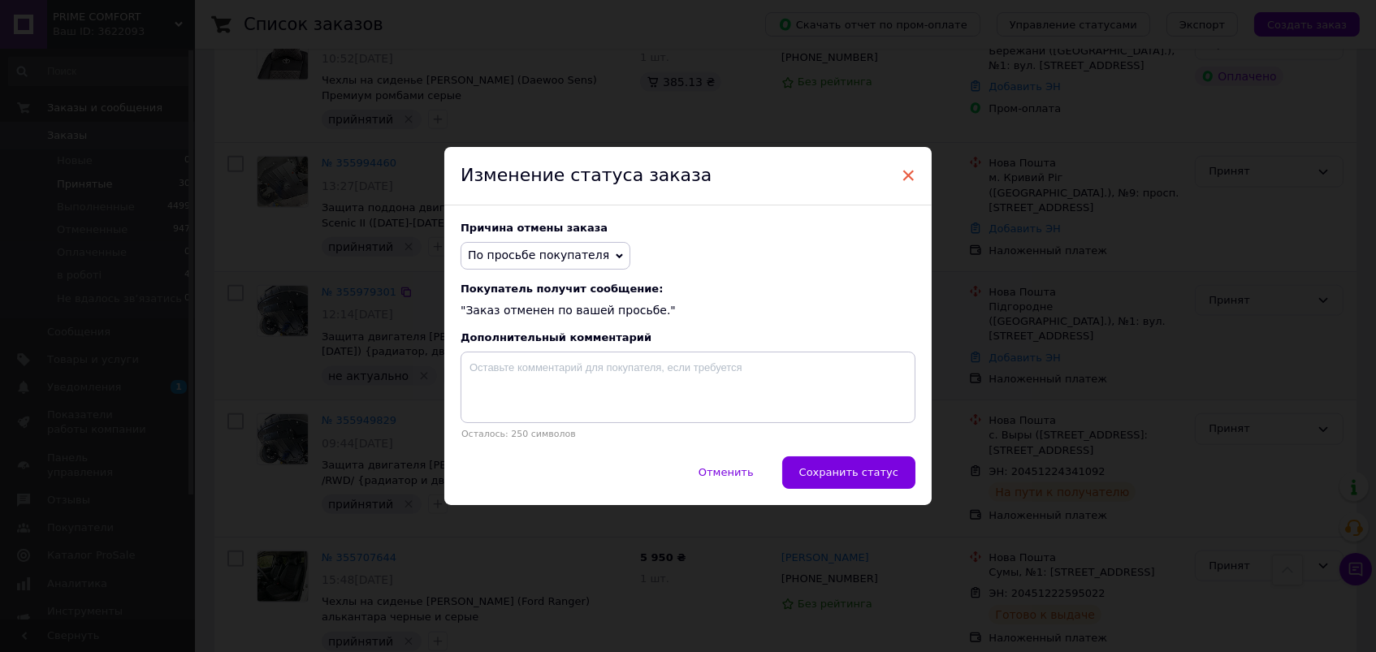
click at [907, 174] on span "×" at bounding box center [908, 176] width 15 height 28
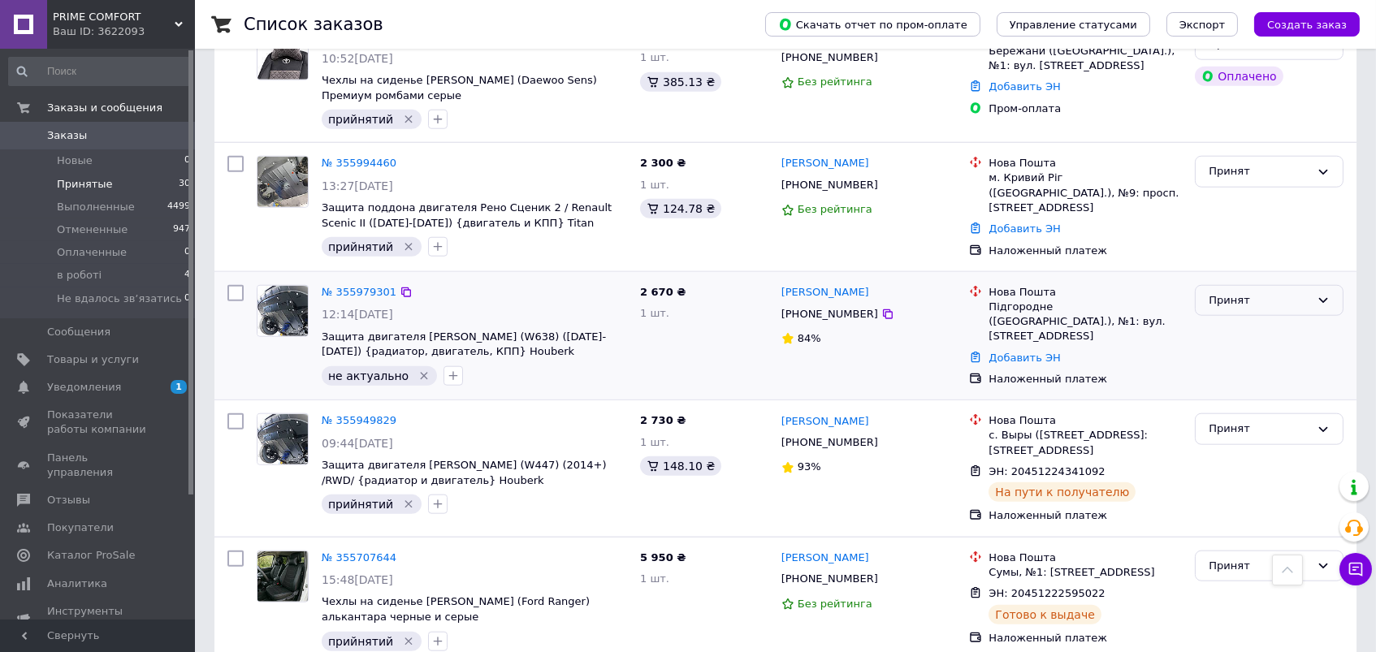
click at [417, 370] on icon "Удалить метку" at bounding box center [423, 376] width 13 height 13
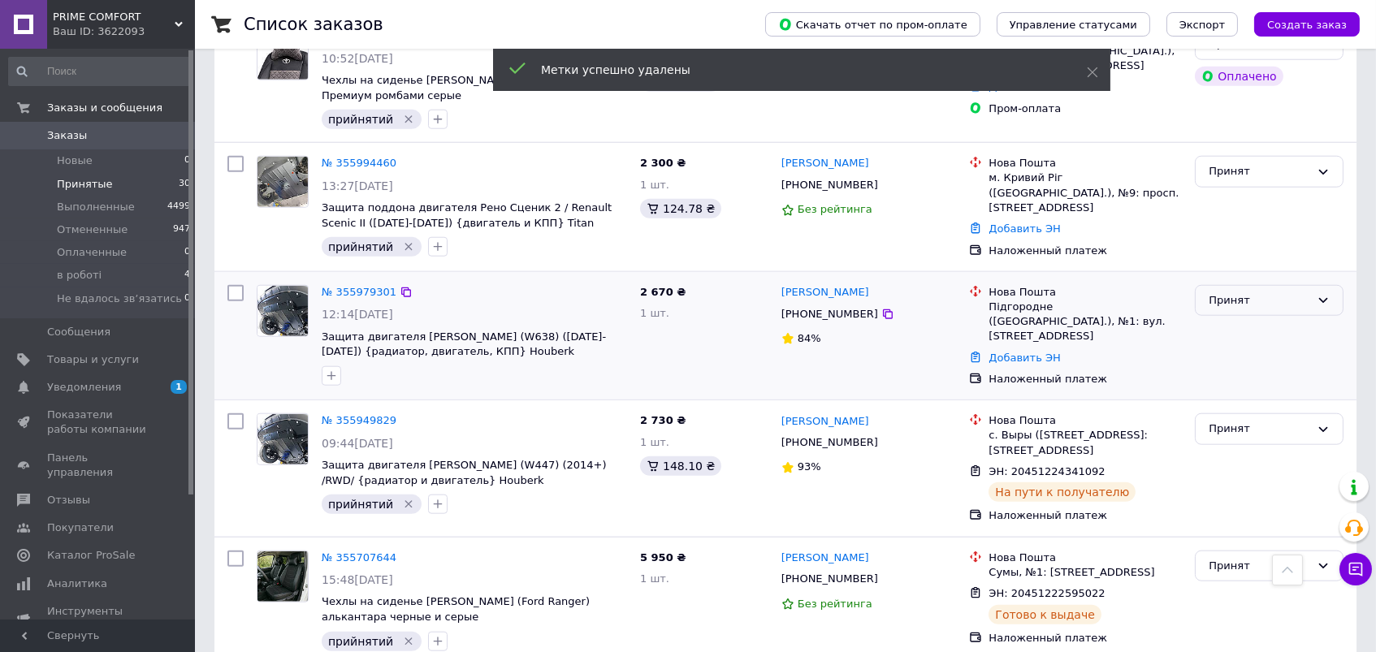
click at [841, 304] on div "+380503245324" at bounding box center [829, 314] width 103 height 21
copy div "380503245324"
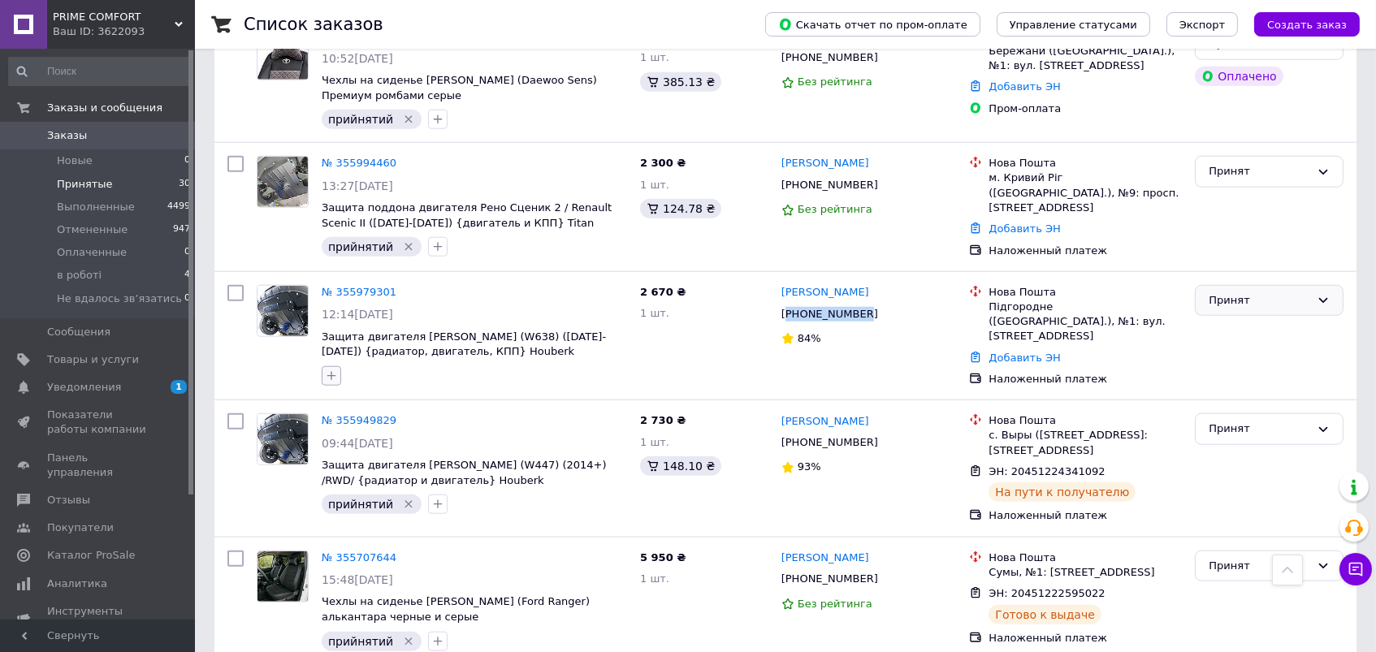
click at [332, 370] on icon "button" at bounding box center [331, 376] width 13 height 13
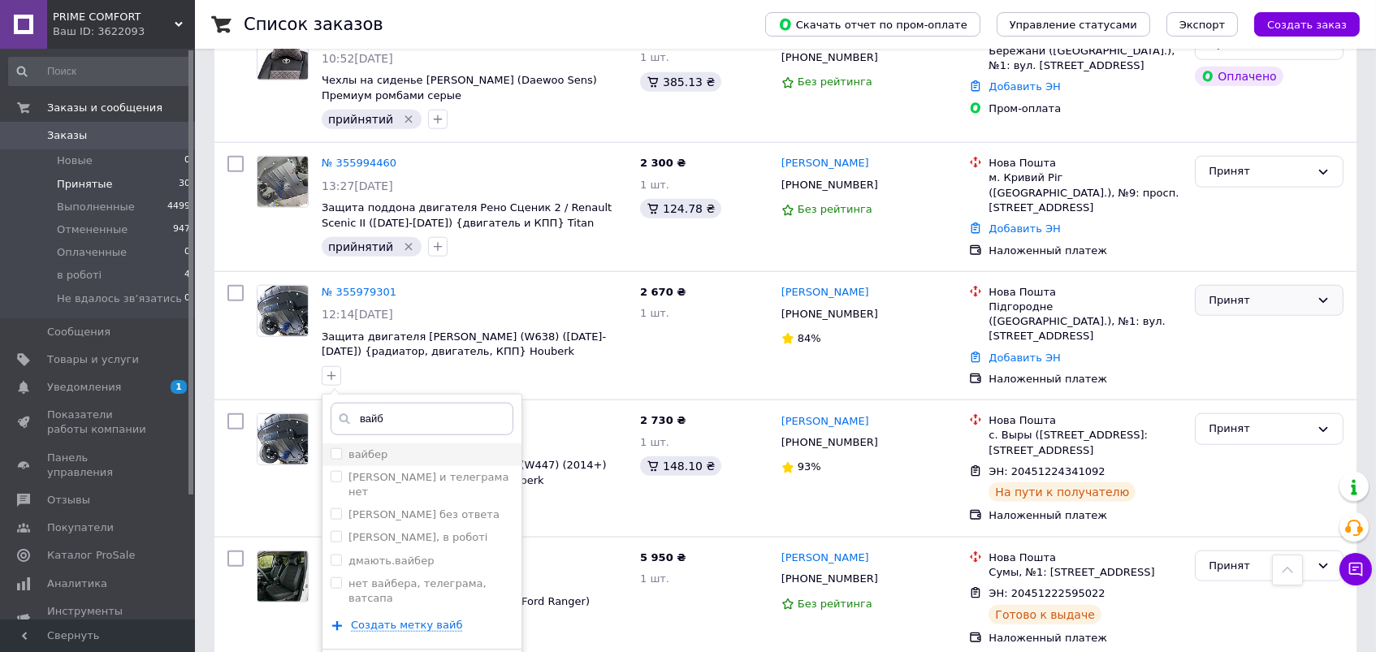
type input "вайб"
click at [405, 448] on div "вайбер" at bounding box center [422, 455] width 183 height 15
checkbox input "true"
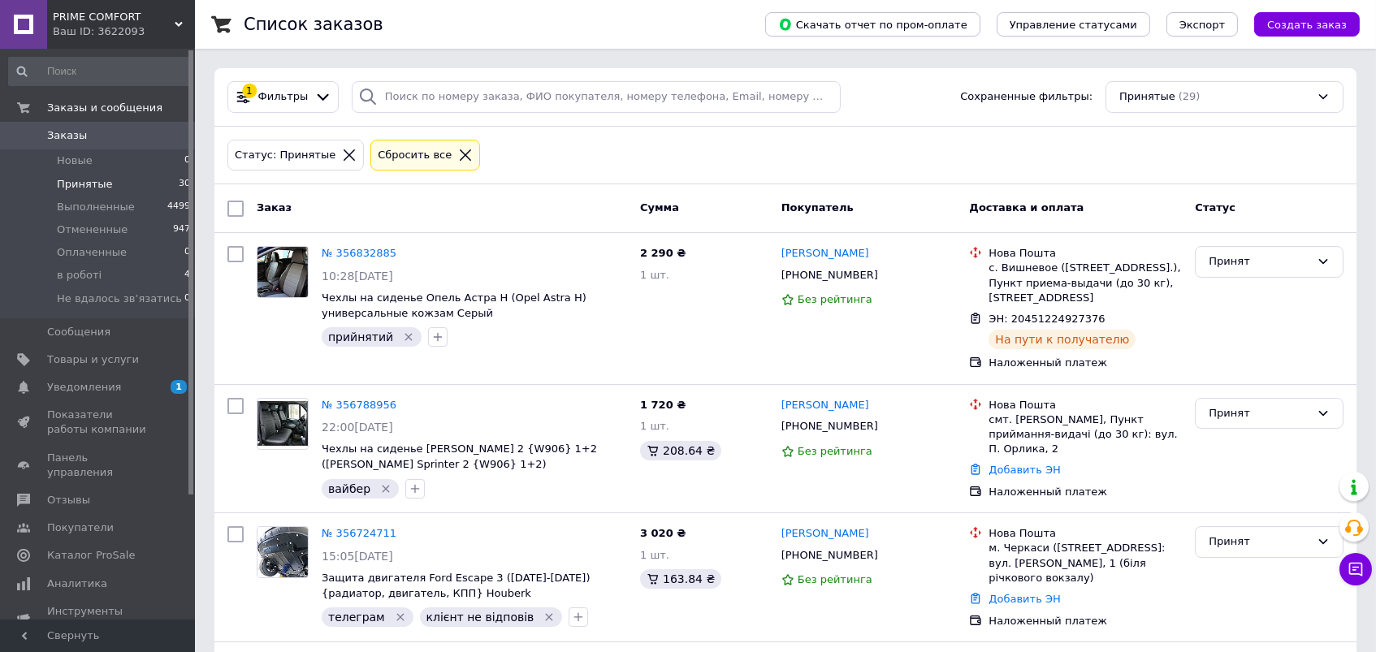
scroll to position [0, 0]
click at [488, 101] on input "search" at bounding box center [596, 97] width 489 height 32
paste input "097-774-64-93"
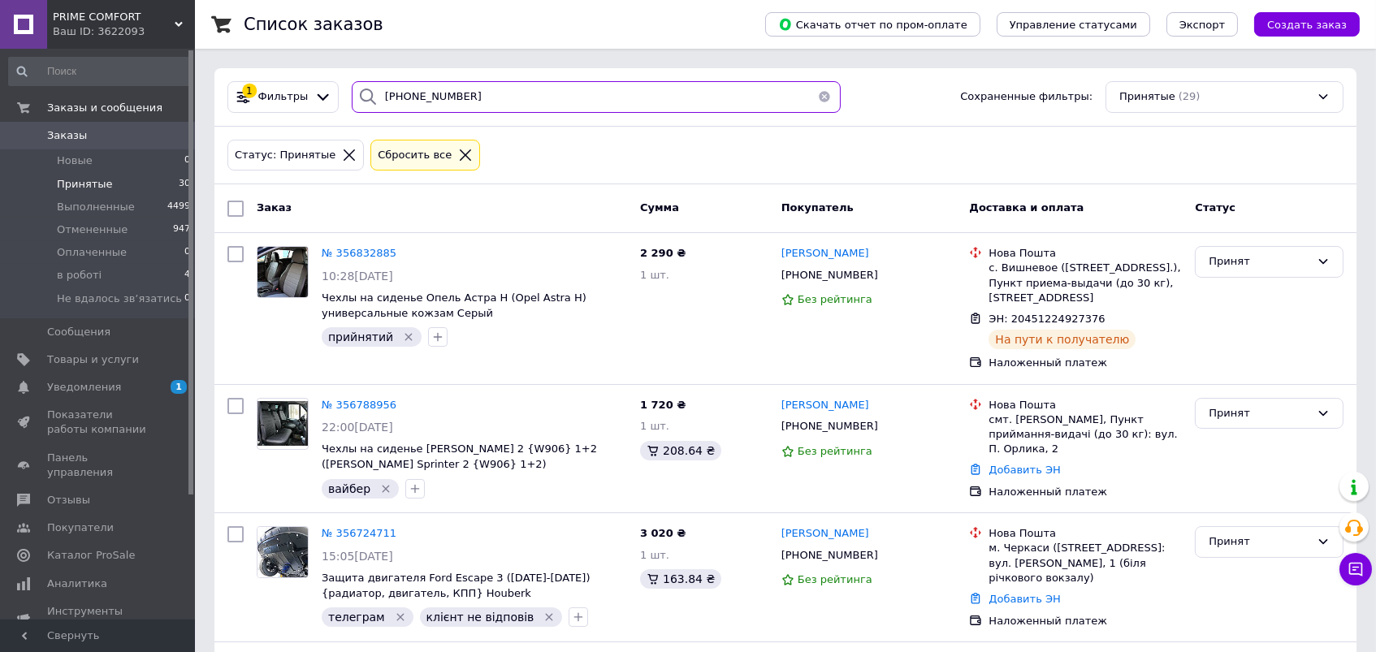
type input "097-774-64-93"
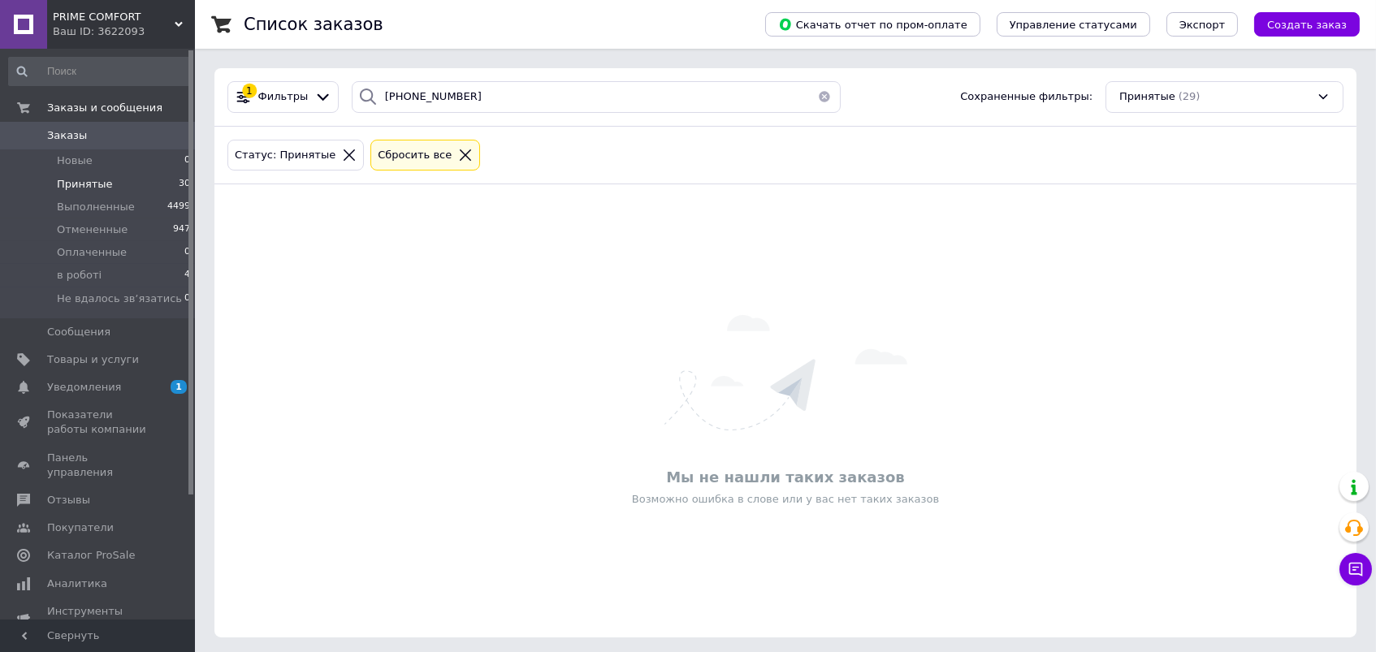
click at [106, 144] on link "Заказы 0" at bounding box center [100, 136] width 200 height 28
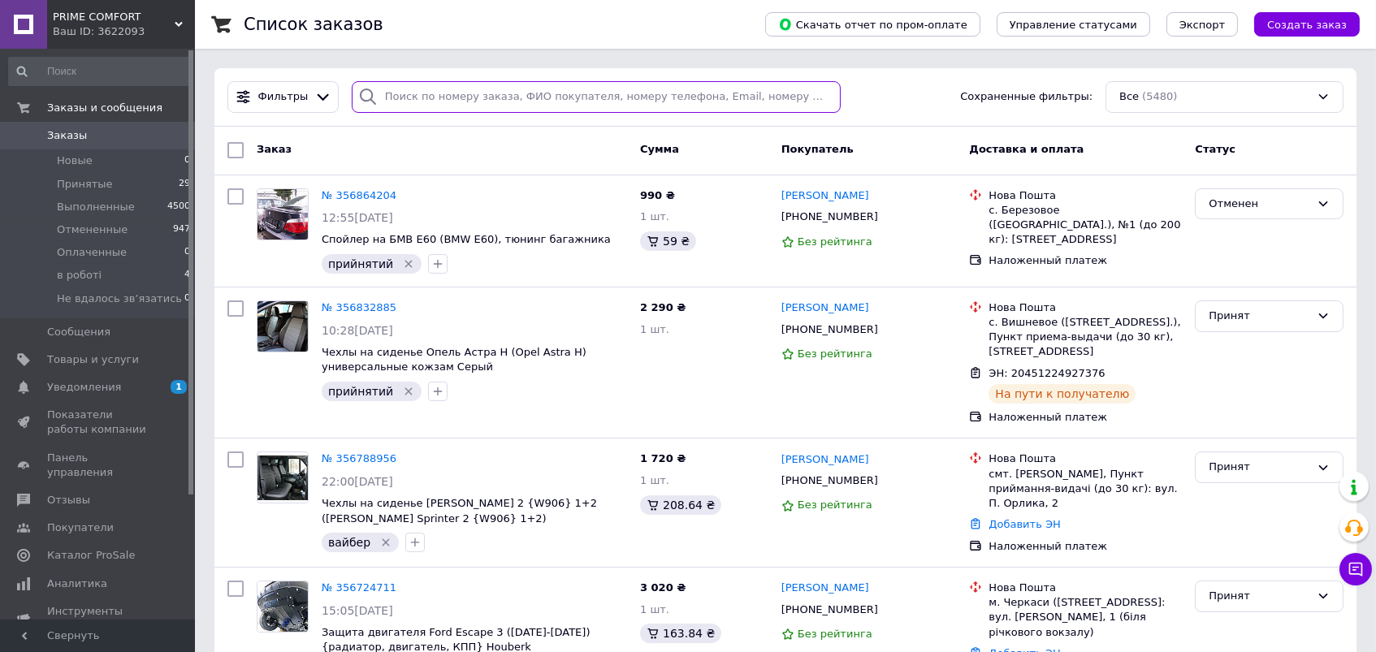
click at [469, 99] on input "search" at bounding box center [596, 97] width 489 height 32
paste input "097-774-64-93"
type input "097-774-64-93"
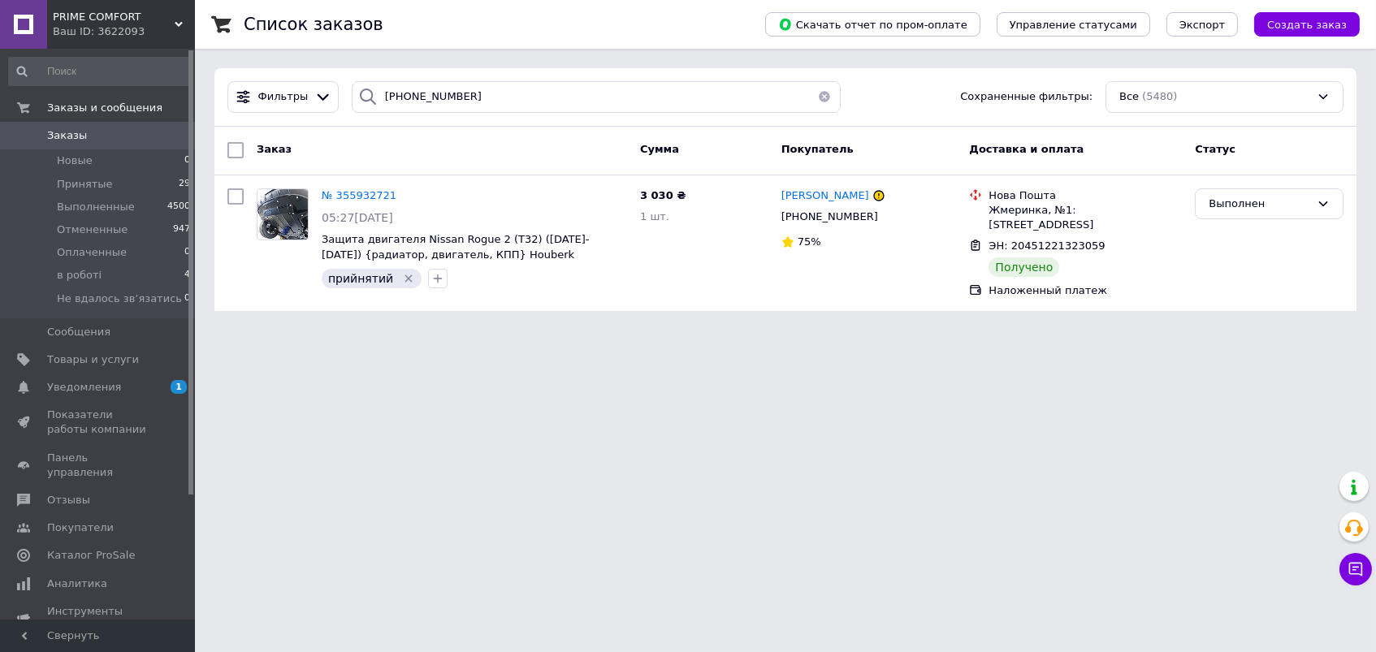
click at [136, 33] on div "Ваш ID: 3622093" at bounding box center [124, 31] width 142 height 15
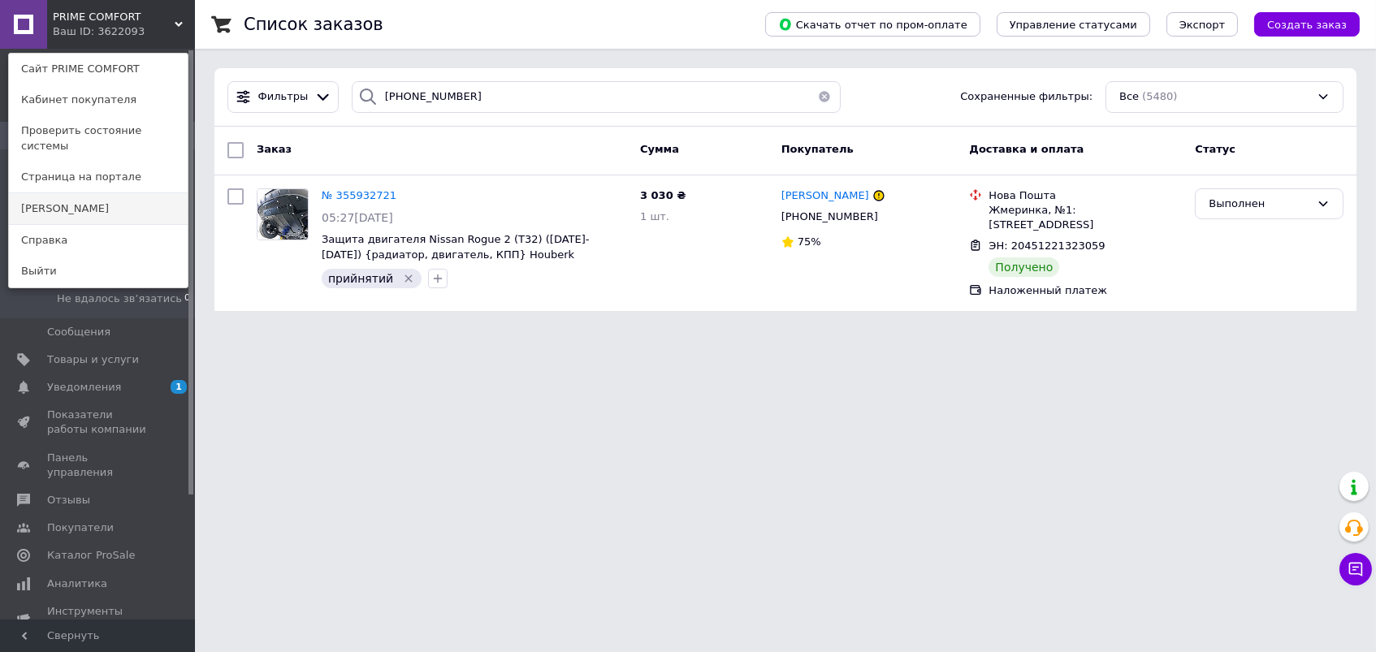
click at [72, 203] on link "[PERSON_NAME]" at bounding box center [98, 208] width 179 height 31
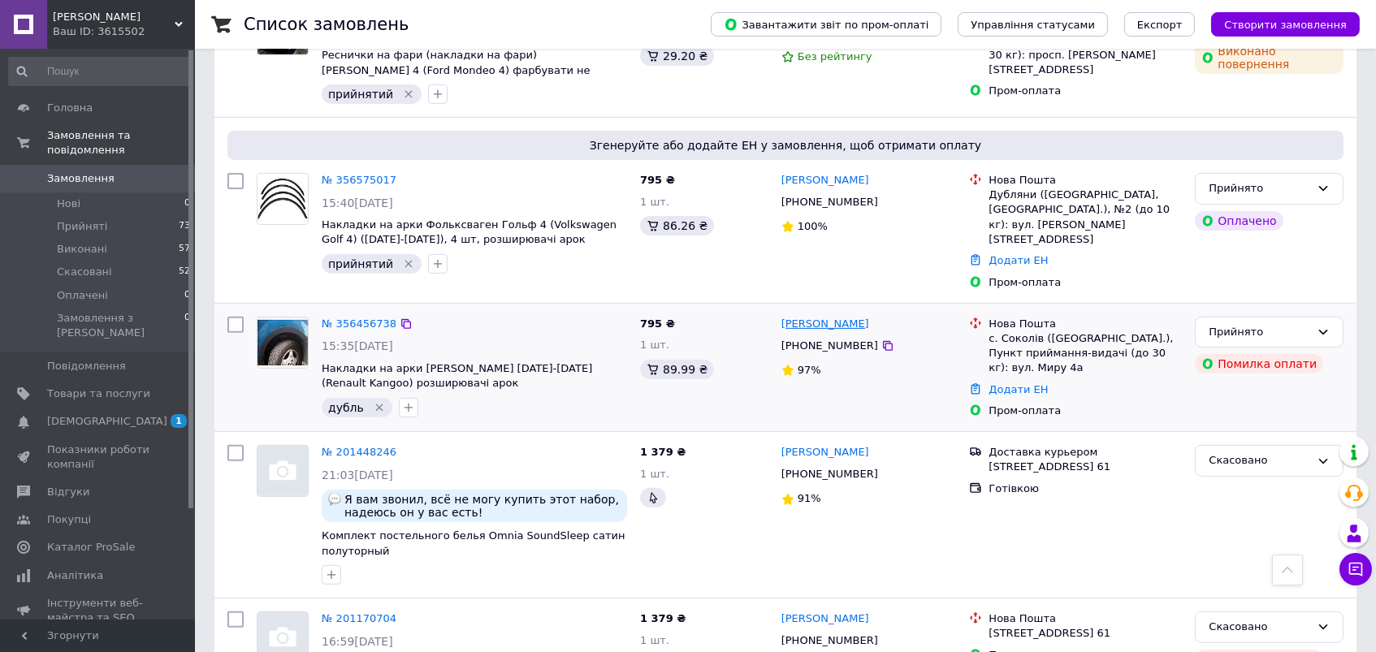
scroll to position [1129, 0]
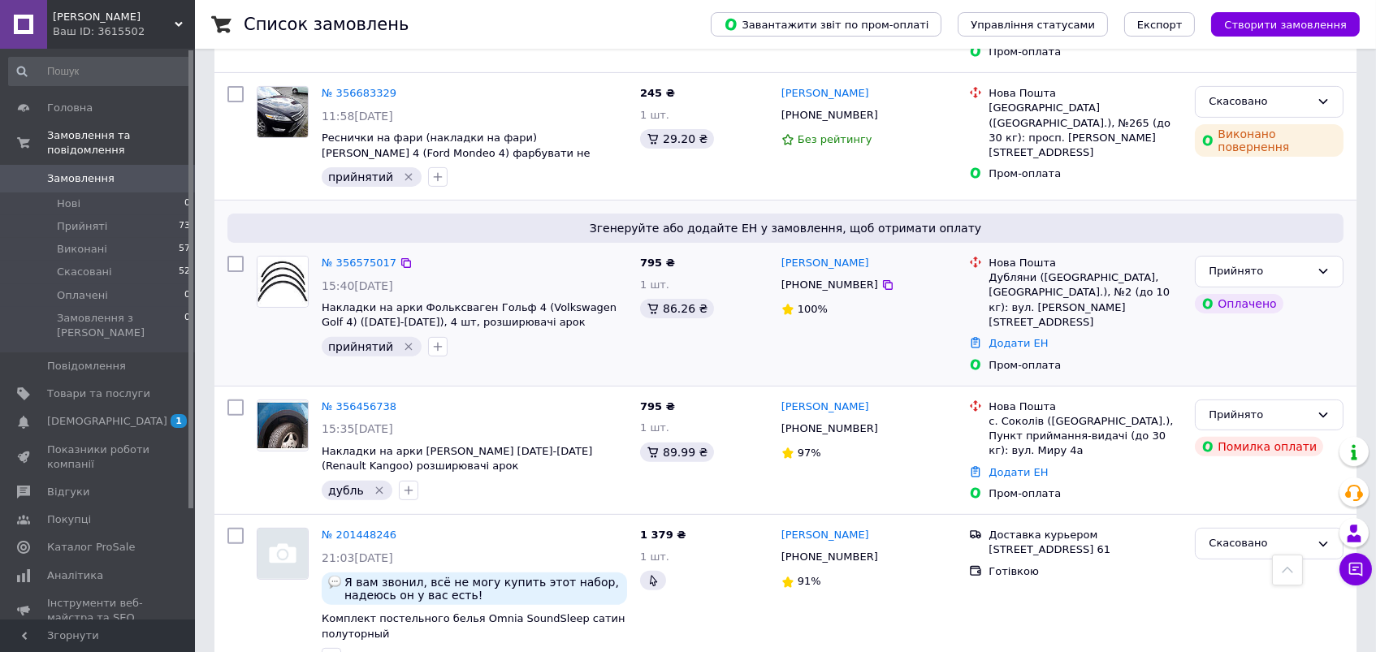
click at [816, 275] on div "[PHONE_NUMBER]" at bounding box center [829, 285] width 103 height 21
copy div "380963873050"
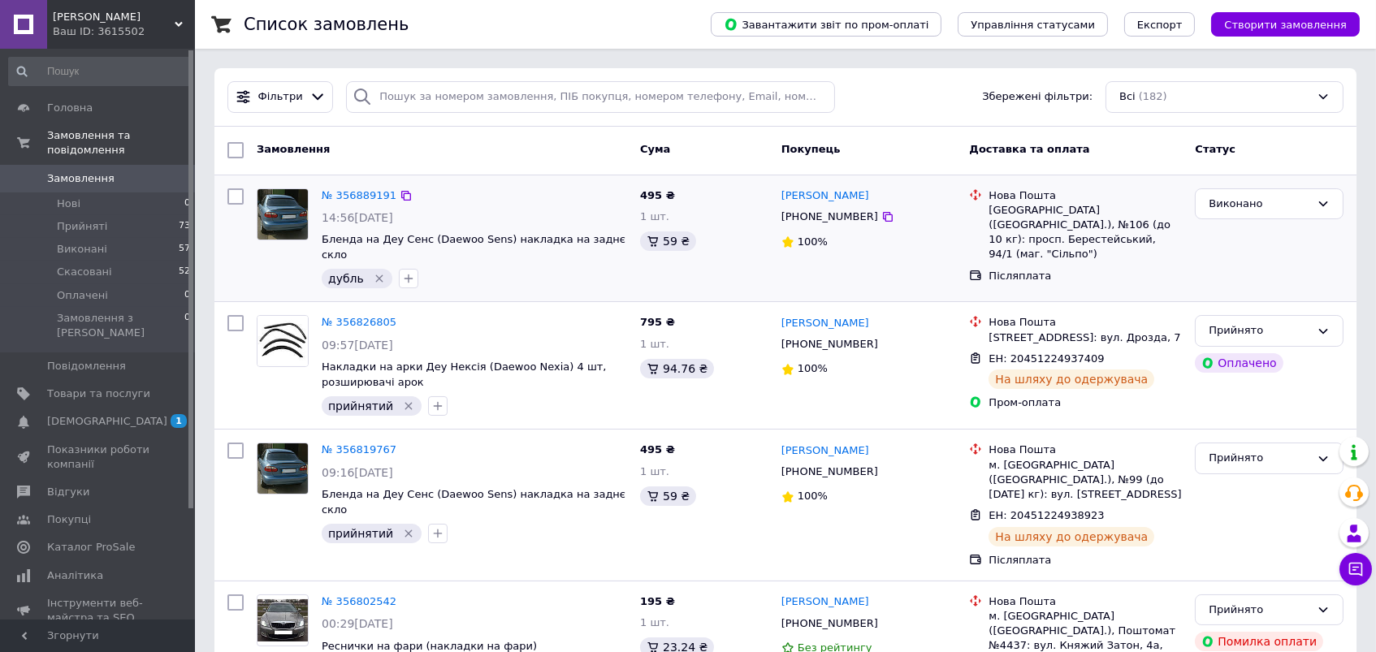
scroll to position [0, 0]
click at [431, 101] on input "search" at bounding box center [590, 97] width 489 height 32
paste input "380963873050"
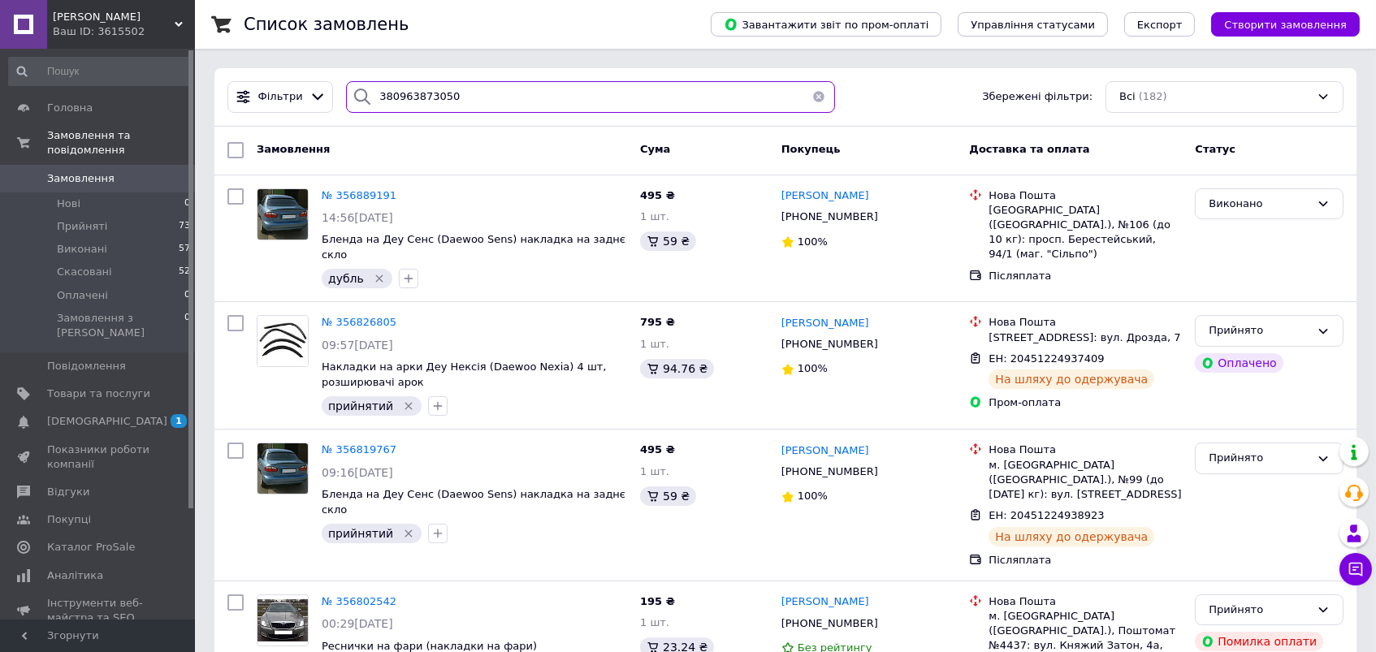
type input "380963873050"
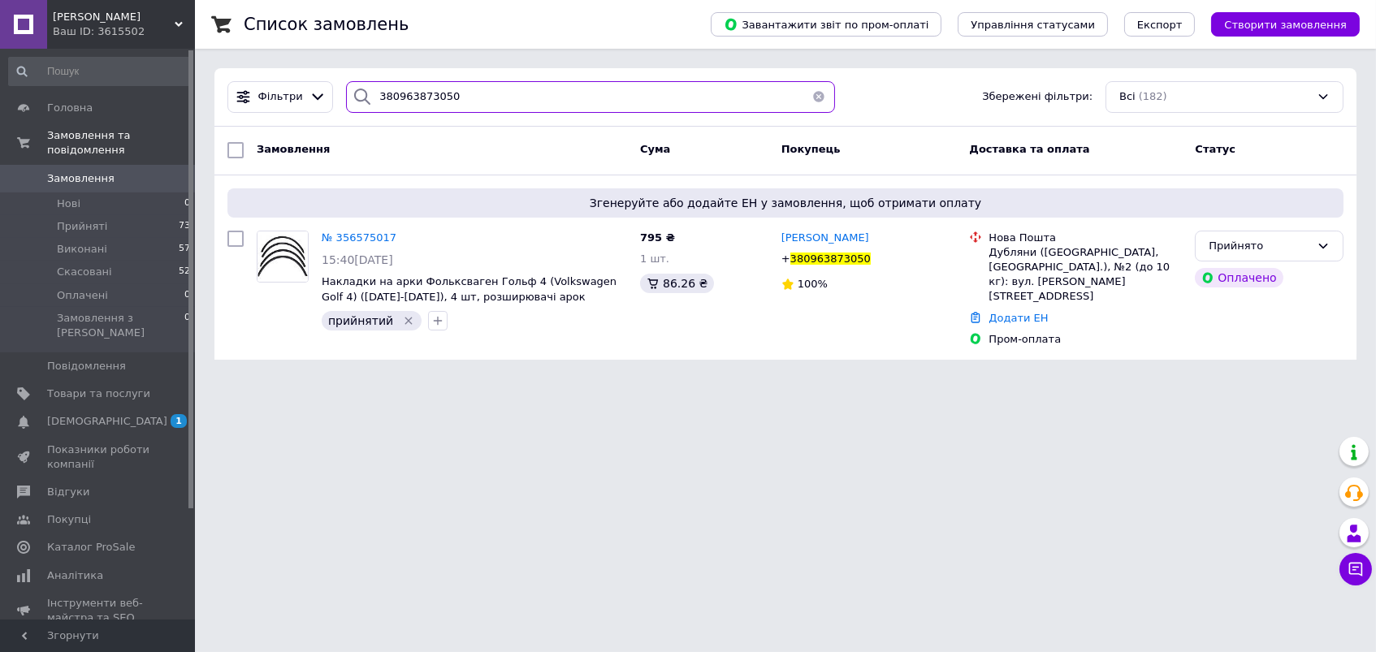
click at [398, 85] on input "380963873050" at bounding box center [590, 97] width 489 height 32
paste input "38196311"
type input "380938196311"
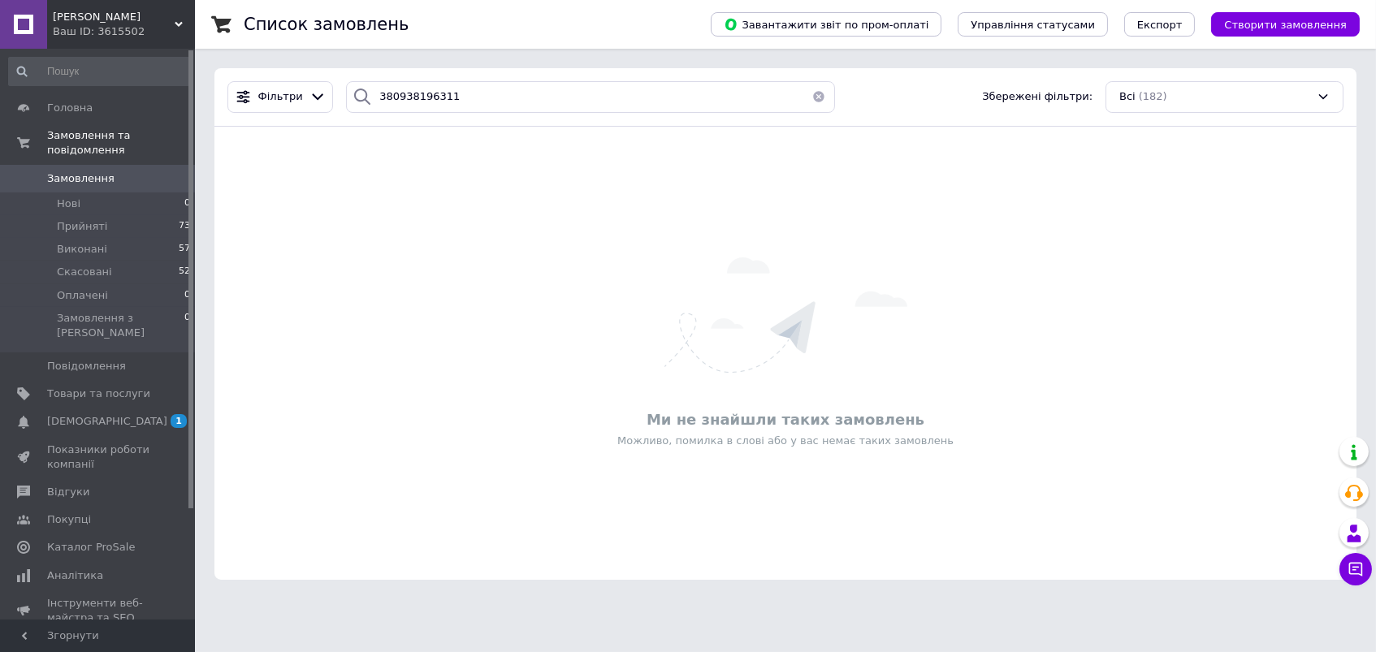
click at [93, 24] on div "Ваш ID: 3615502" at bounding box center [124, 31] width 142 height 15
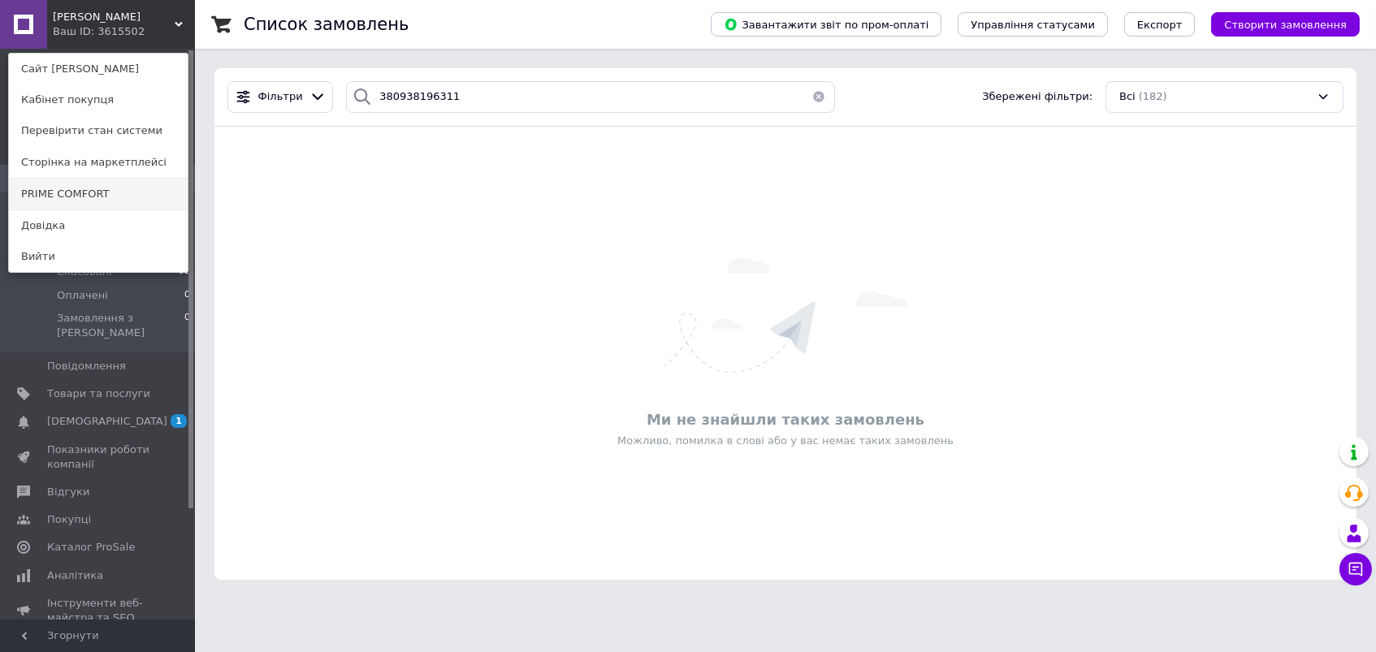
click at [91, 184] on link "PRIME COMFORT" at bounding box center [98, 194] width 179 height 31
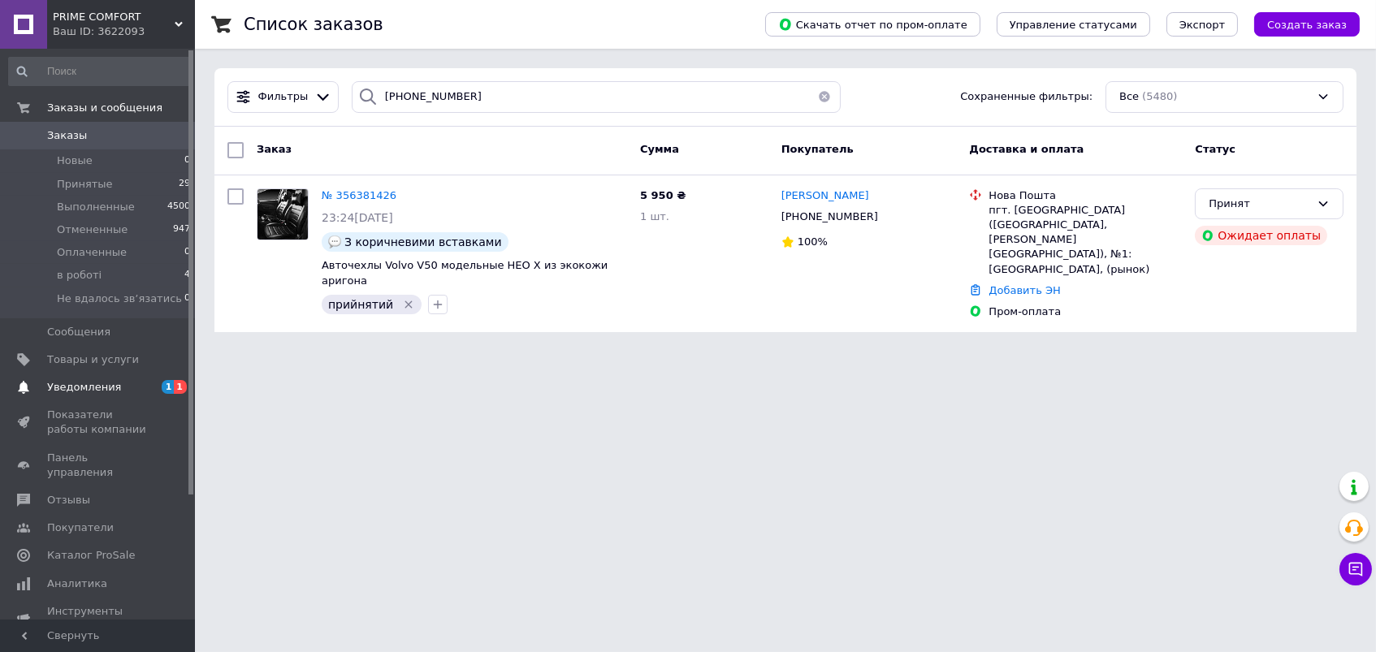
click at [76, 387] on span "Уведомления" at bounding box center [84, 387] width 74 height 15
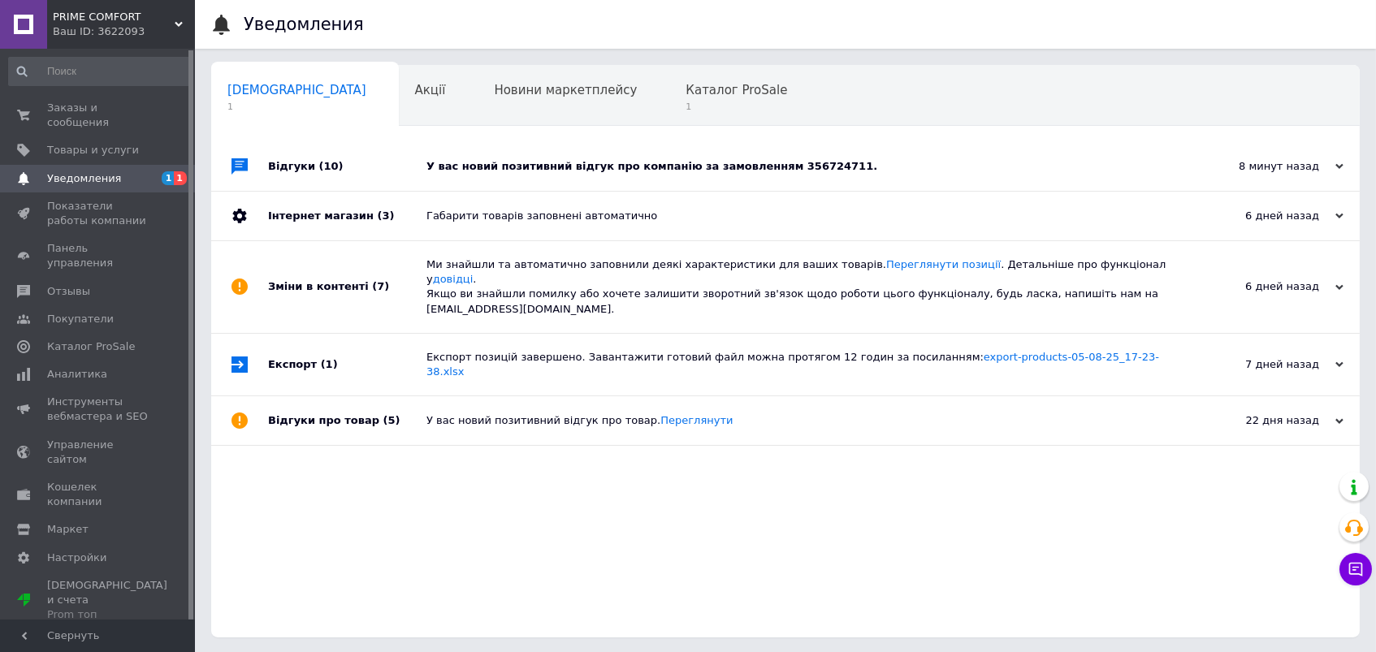
click at [668, 169] on div "У вас новий позитивний відгук про компанію за замовленням 356724711." at bounding box center [803, 166] width 755 height 15
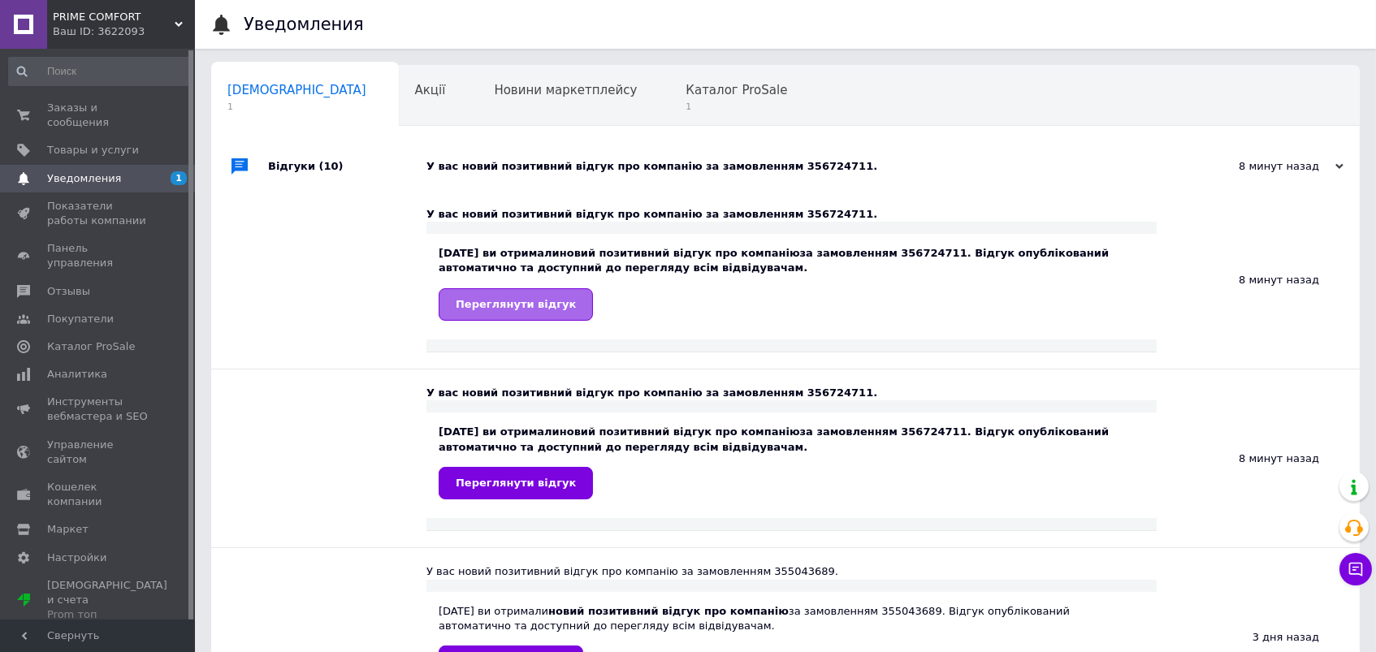
click at [539, 305] on span "Переглянути відгук" at bounding box center [516, 304] width 120 height 12
click at [63, 110] on span "Заказы и сообщения" at bounding box center [98, 115] width 103 height 29
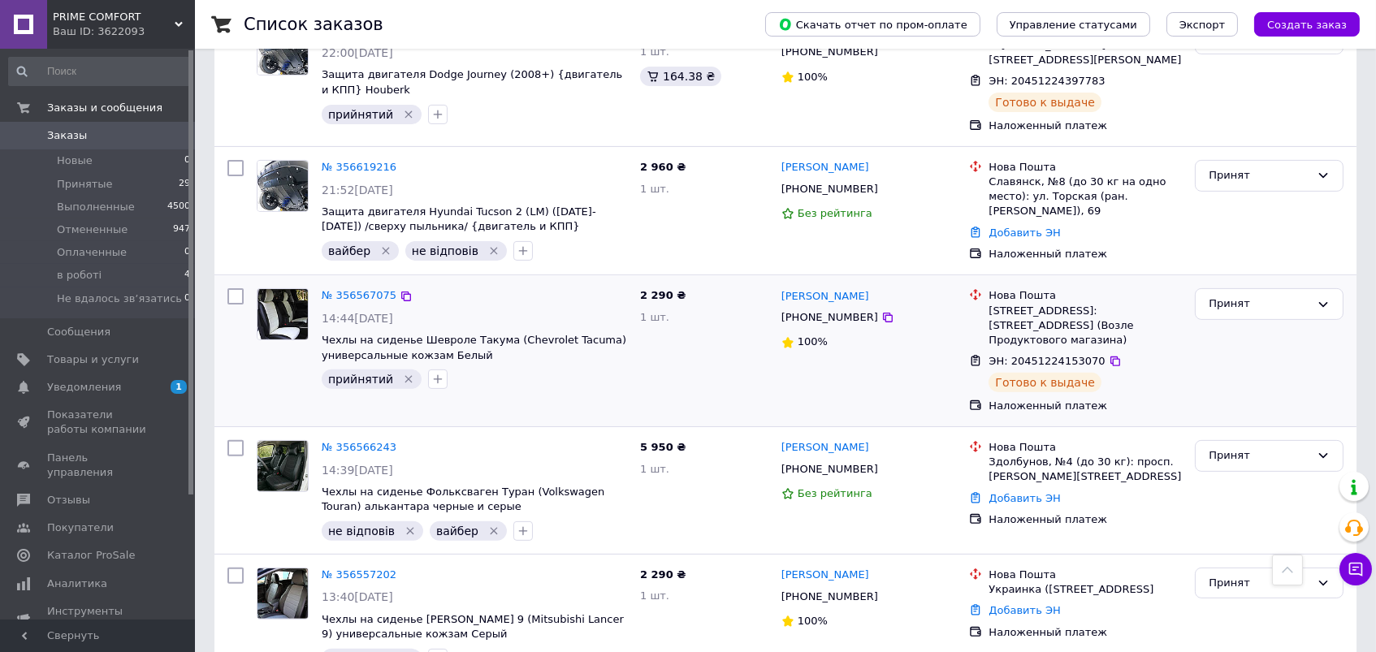
scroll to position [1205, 0]
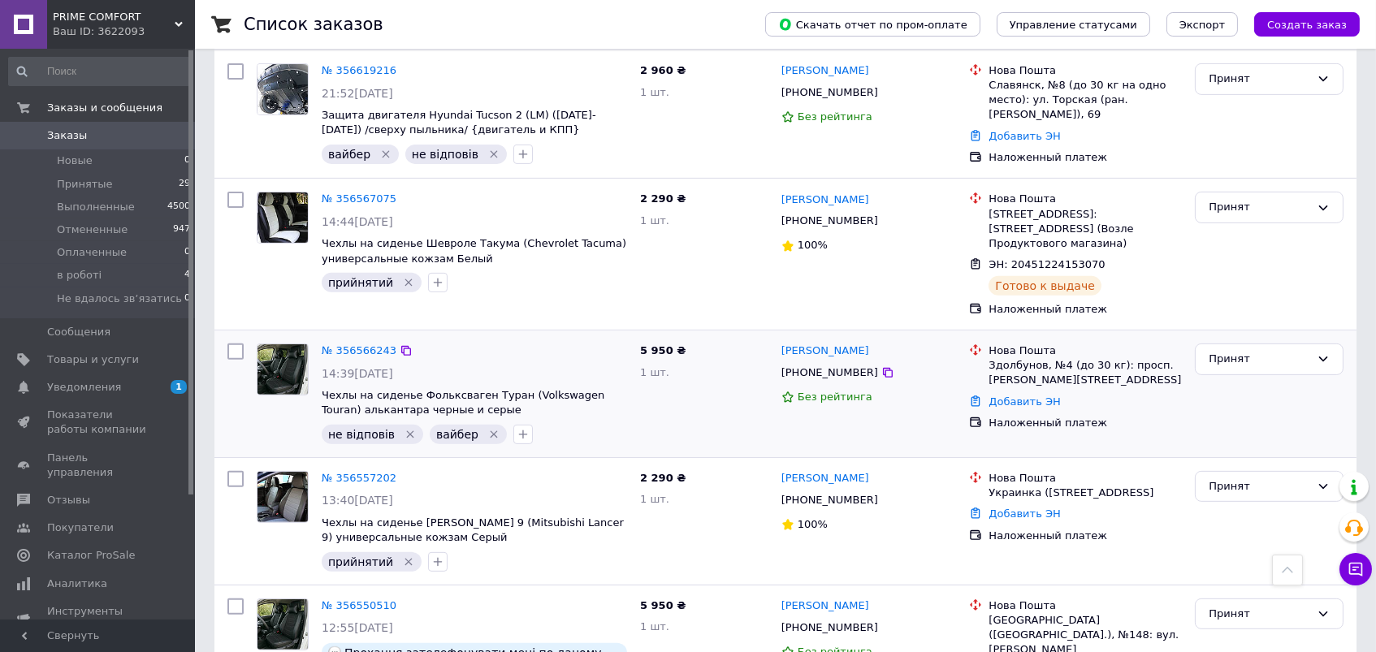
click at [847, 367] on div "+380971000993" at bounding box center [829, 372] width 103 height 21
copy div "380971000993"
drag, startPoint x: 879, startPoint y: 348, endPoint x: 859, endPoint y: 344, distance: 19.9
click at [867, 344] on div "Лариса Кишиєва" at bounding box center [869, 351] width 179 height 19
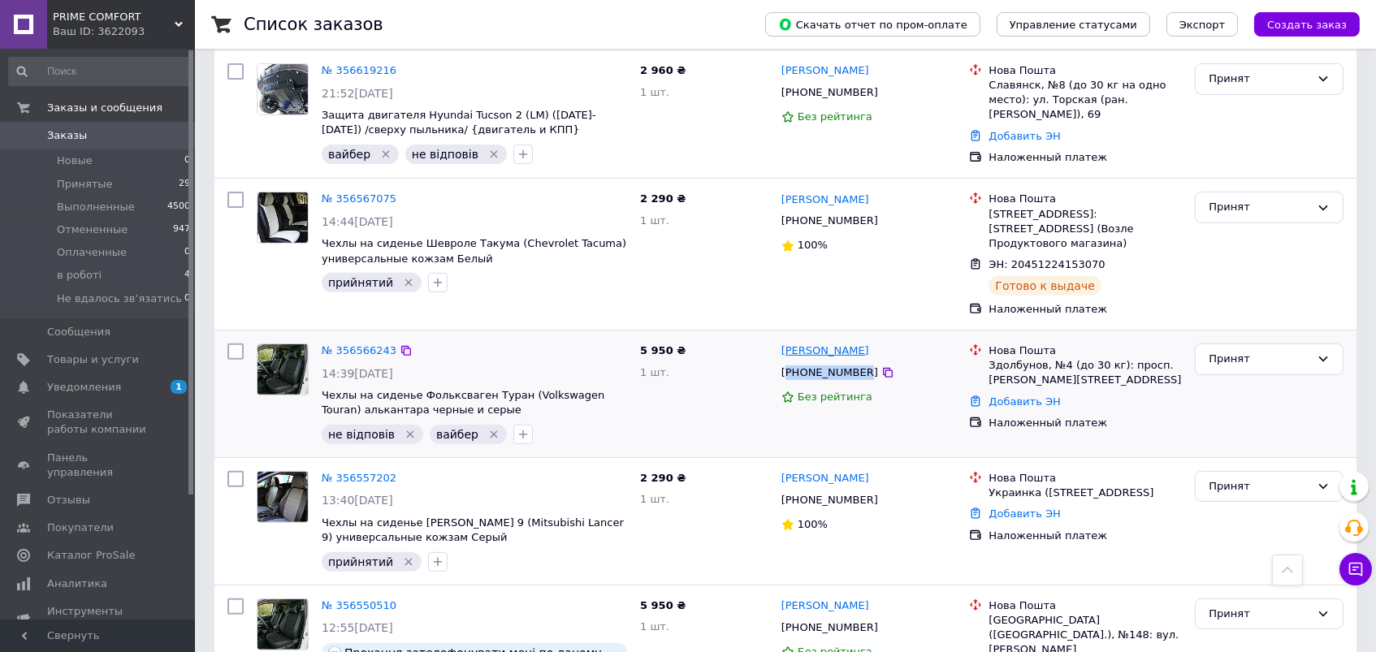
copy link "Лариса Кишиєва"
click at [407, 430] on icon "Удалить метку" at bounding box center [410, 433] width 7 height 7
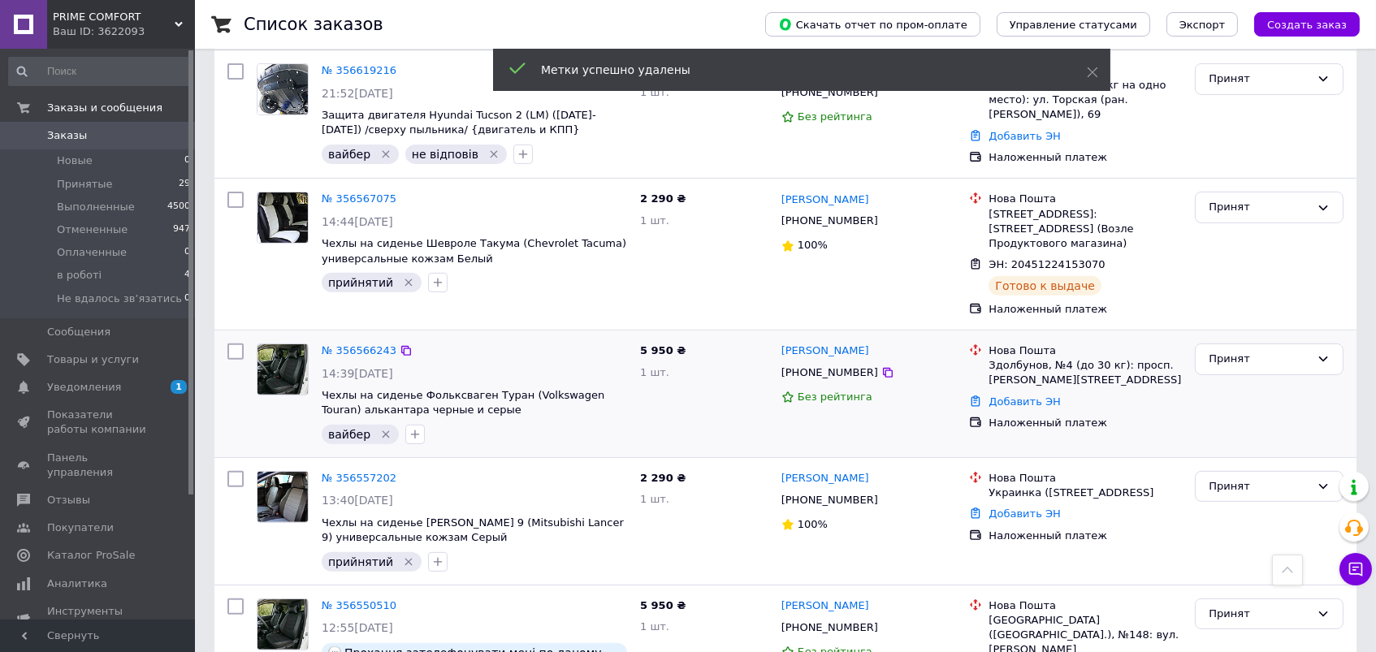
click at [383, 428] on icon "Удалить метку" at bounding box center [385, 434] width 13 height 13
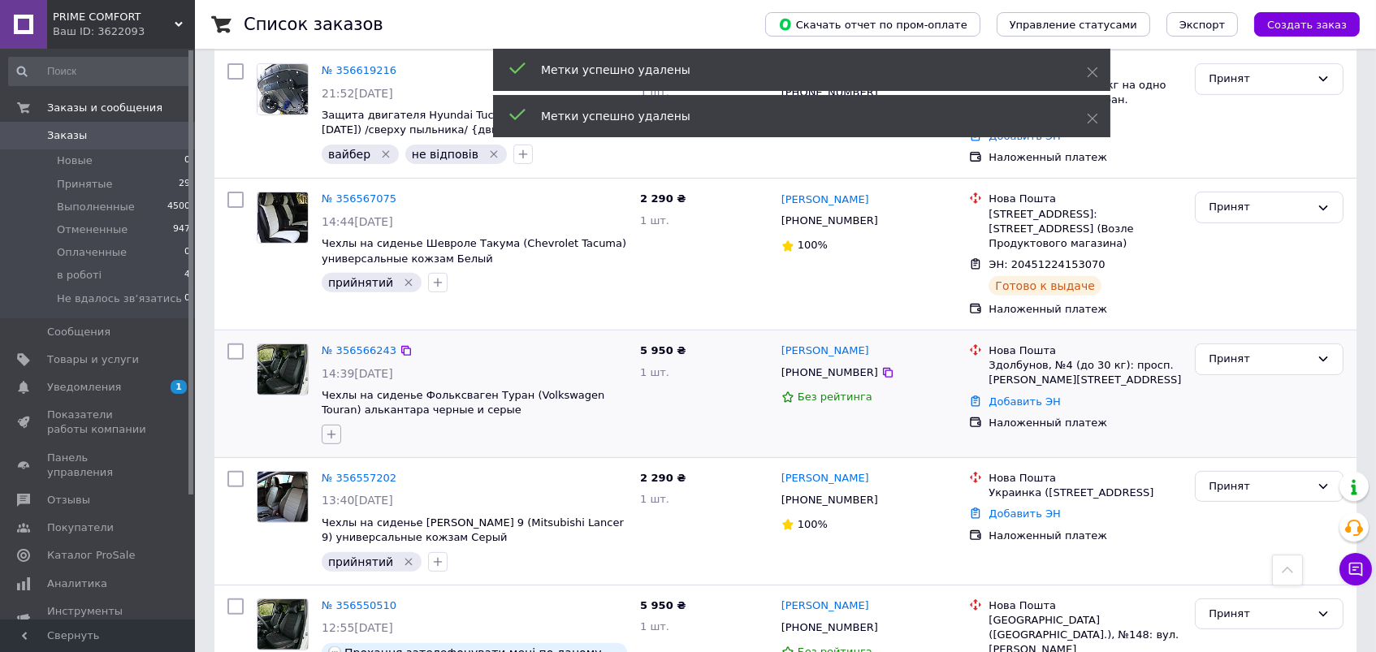
click at [333, 428] on icon "button" at bounding box center [331, 434] width 13 height 13
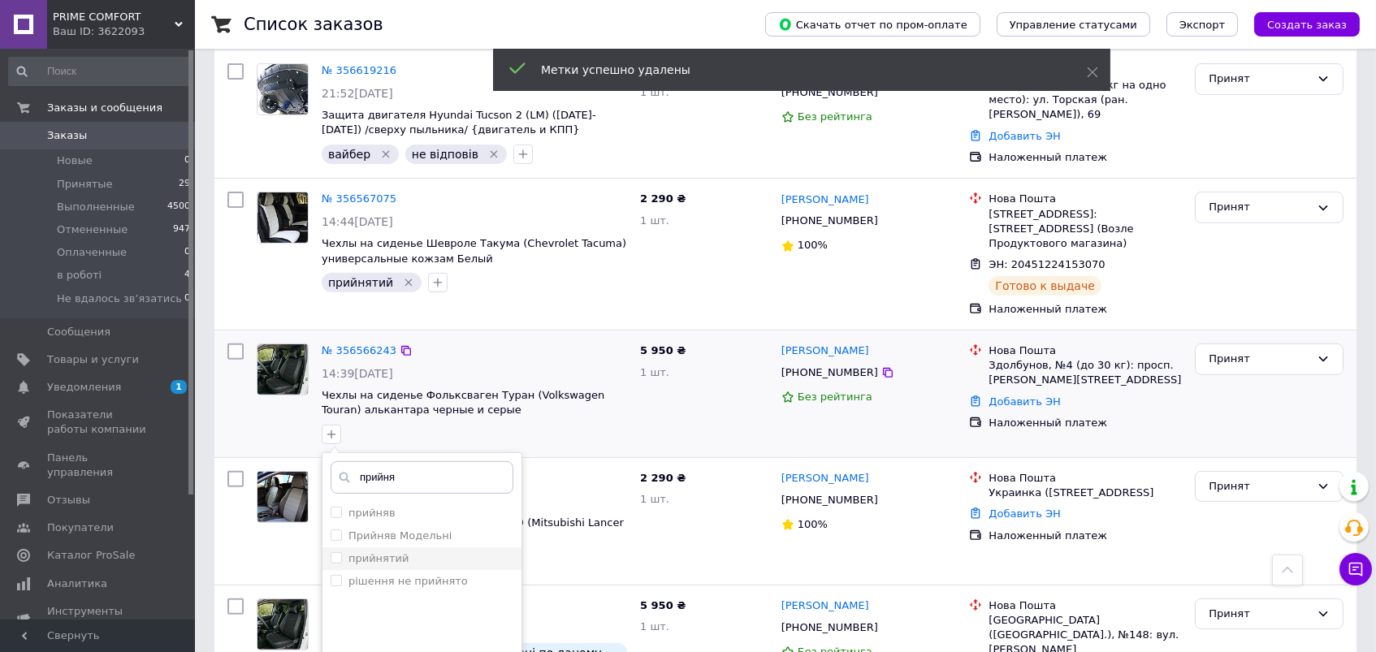
type input "прийня"
click at [466, 551] on div "прийнятий" at bounding box center [422, 558] width 183 height 15
checkbox input "true"
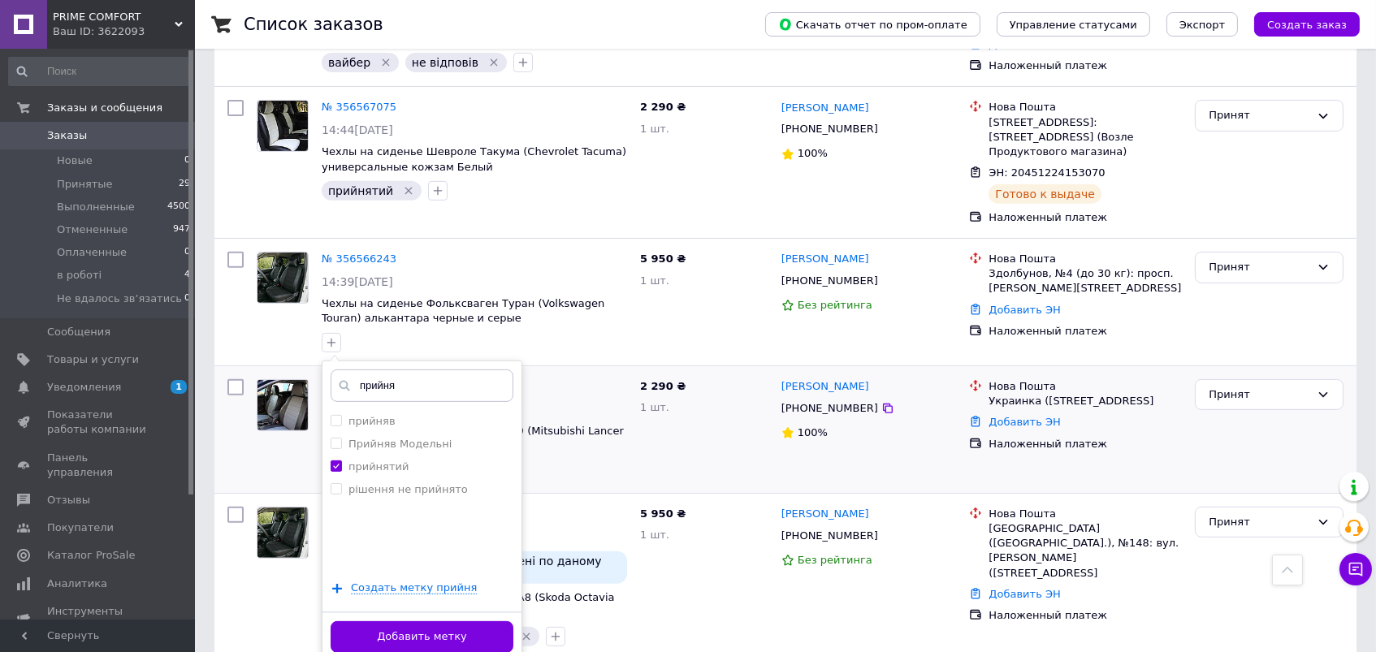
scroll to position [1306, 0]
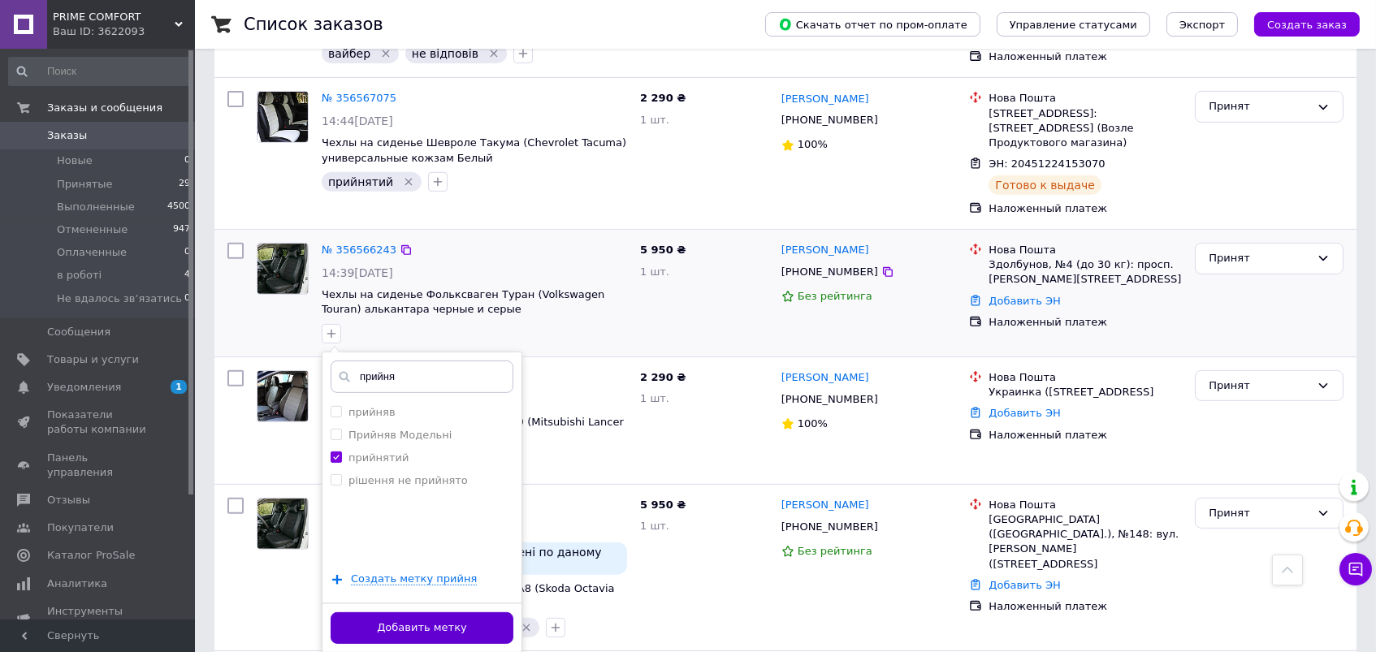
click at [350, 612] on button "Добавить метку" at bounding box center [422, 628] width 183 height 32
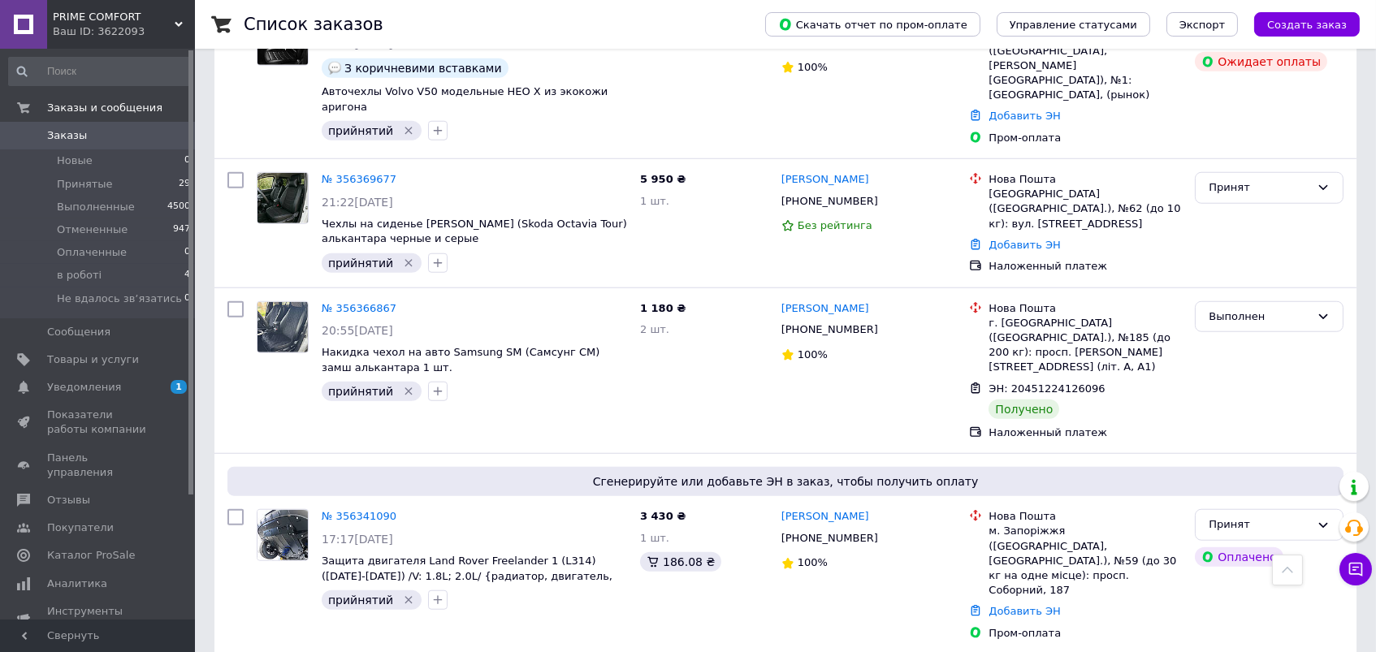
scroll to position [3098, 0]
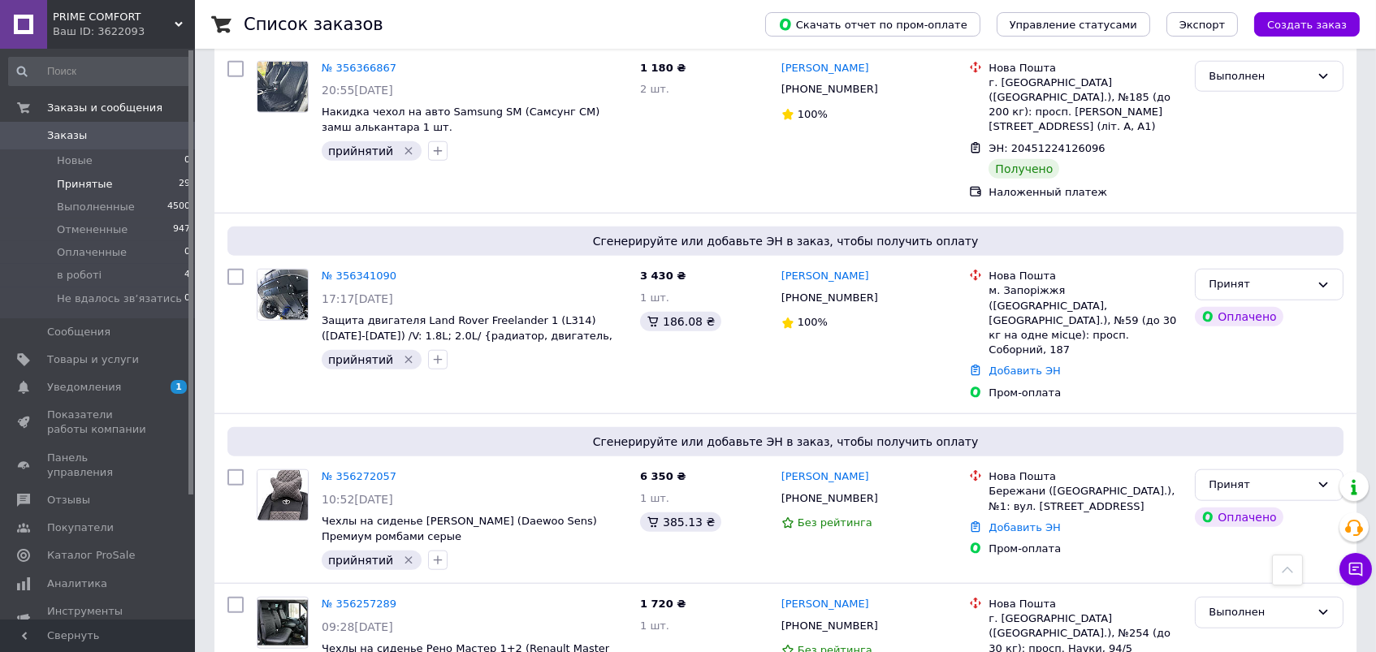
click at [98, 183] on span "Принятые" at bounding box center [85, 184] width 56 height 15
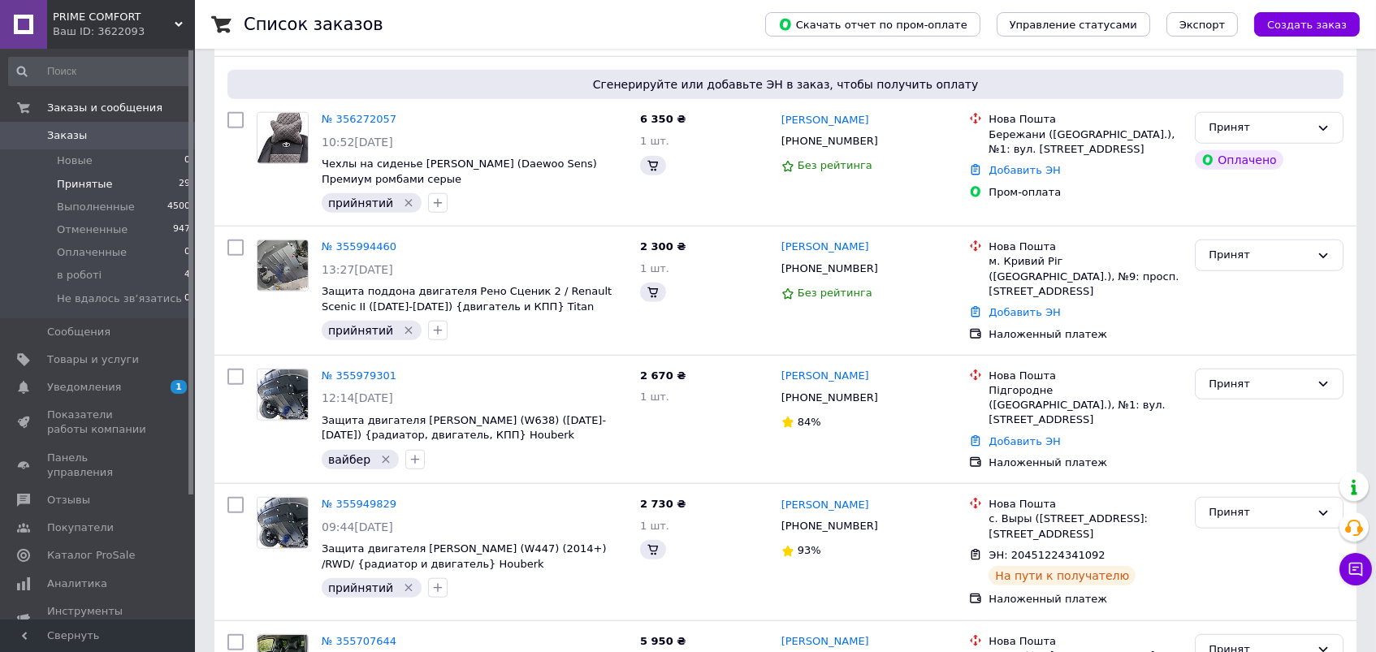
click at [133, 17] on span "PRIME COMFORT" at bounding box center [114, 17] width 122 height 15
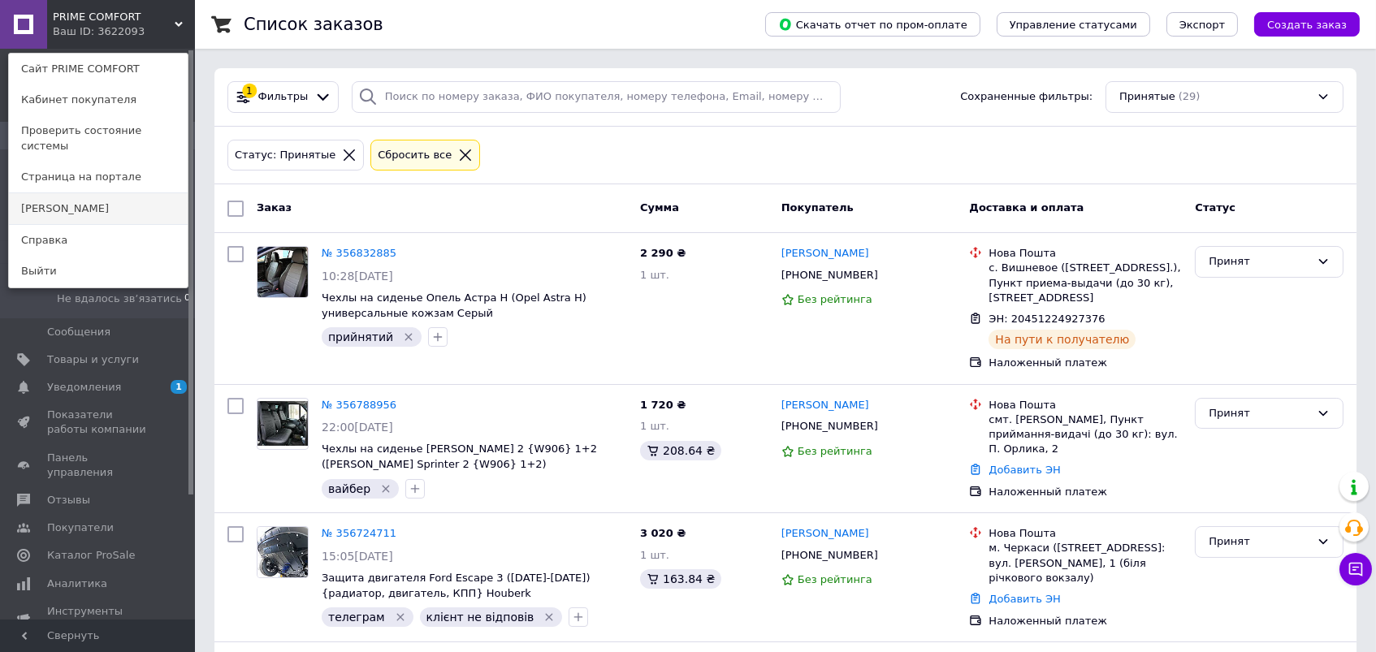
click at [87, 199] on link "[PERSON_NAME]" at bounding box center [98, 208] width 179 height 31
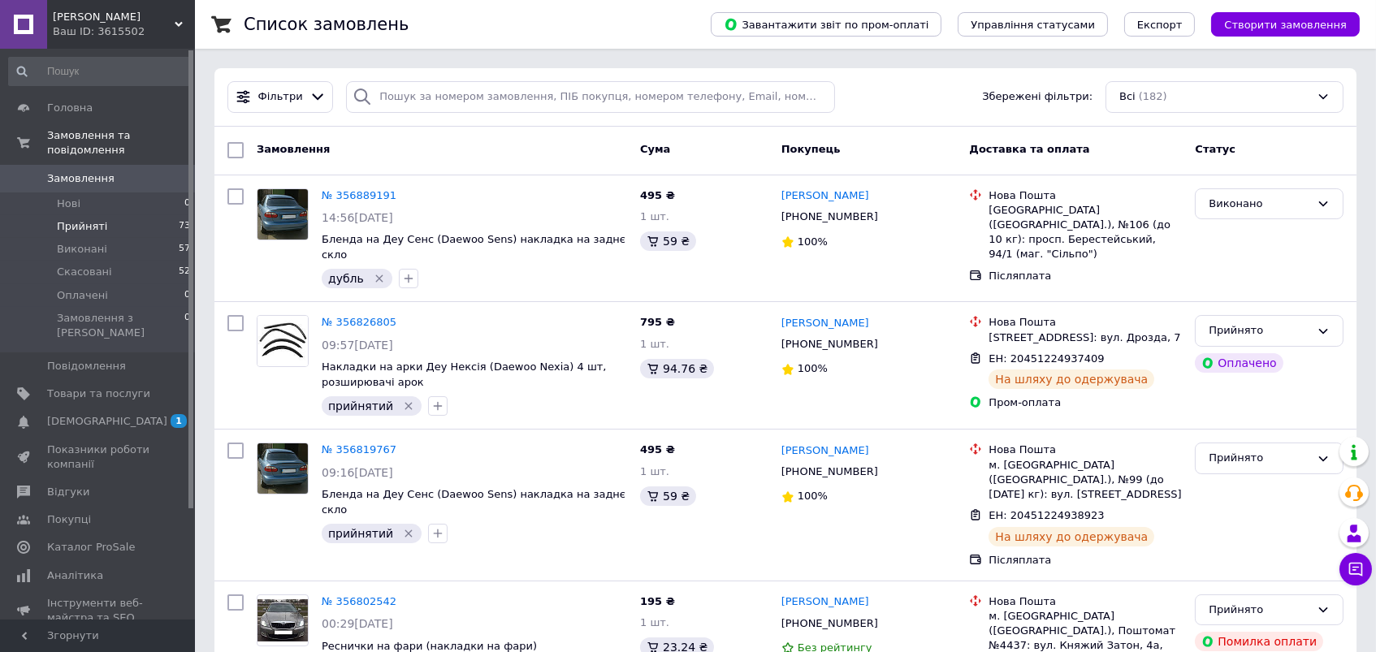
click at [106, 218] on li "Прийняті 73" at bounding box center [100, 226] width 200 height 23
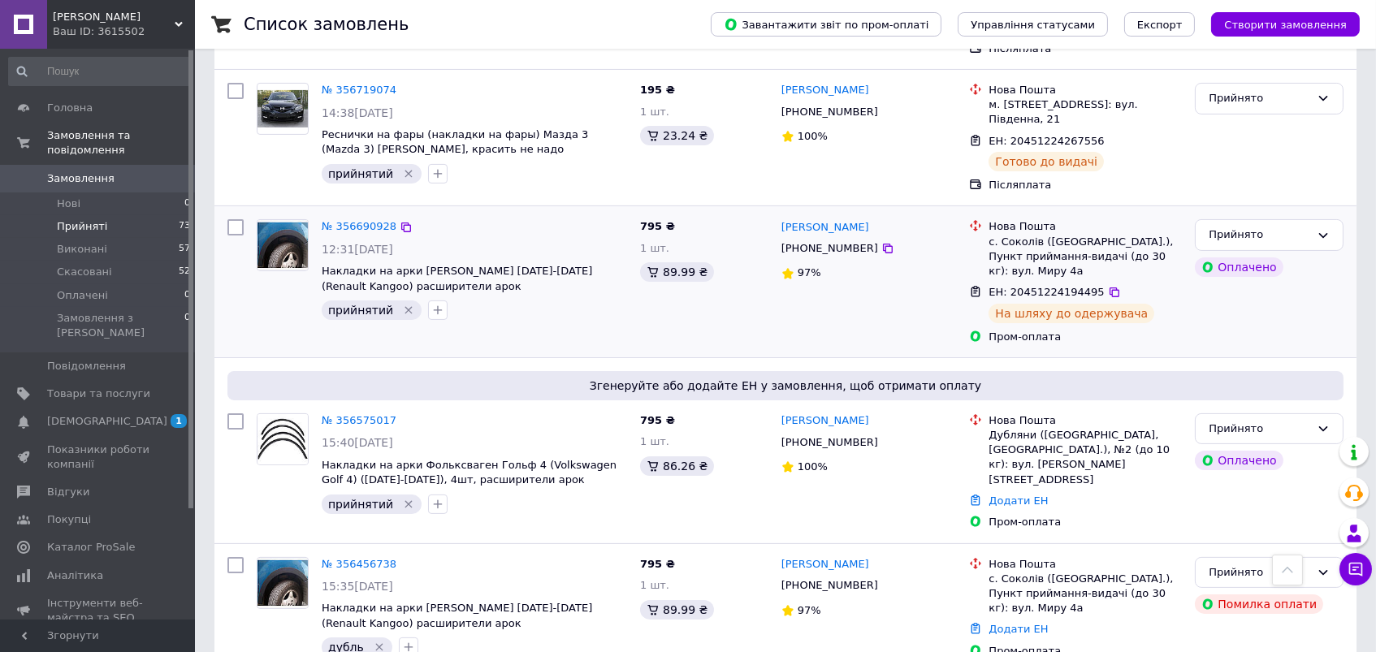
scroll to position [786, 0]
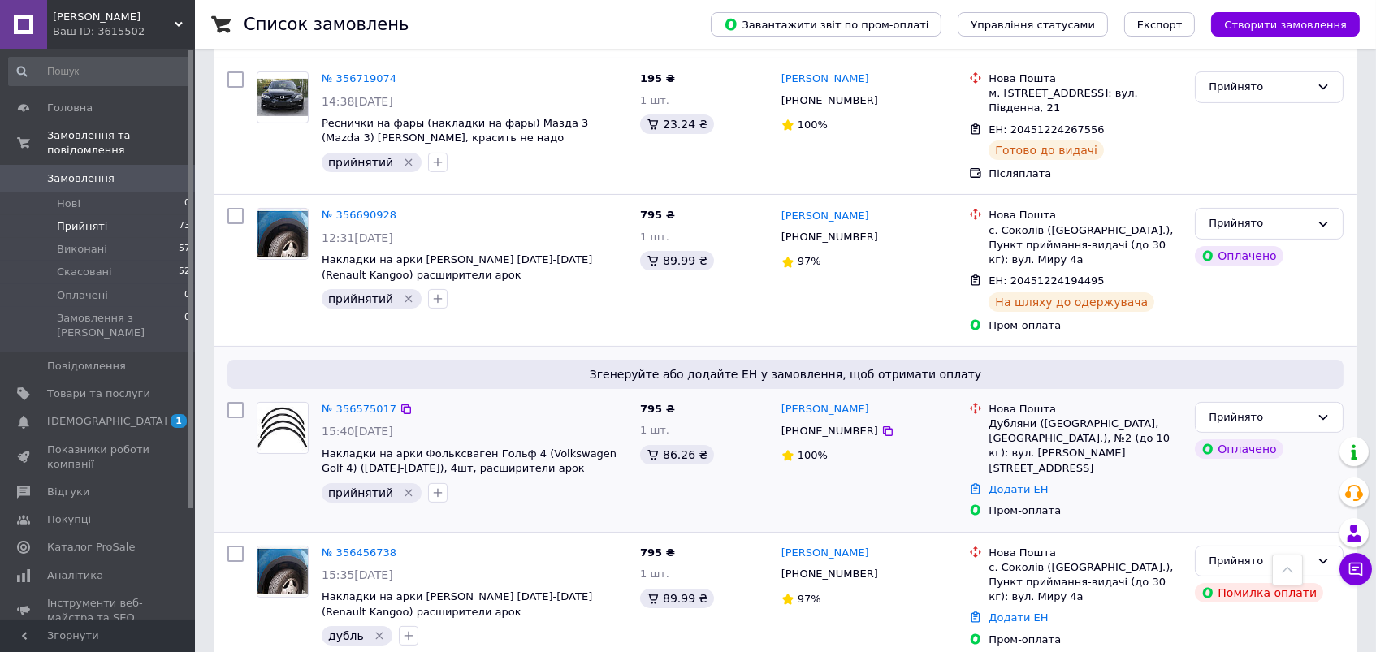
click at [828, 421] on div "[PHONE_NUMBER]" at bounding box center [829, 431] width 103 height 21
copy div "380963873050"
click at [97, 6] on div "Авто Комфорт Ваш ID: 3615502" at bounding box center [121, 24] width 148 height 49
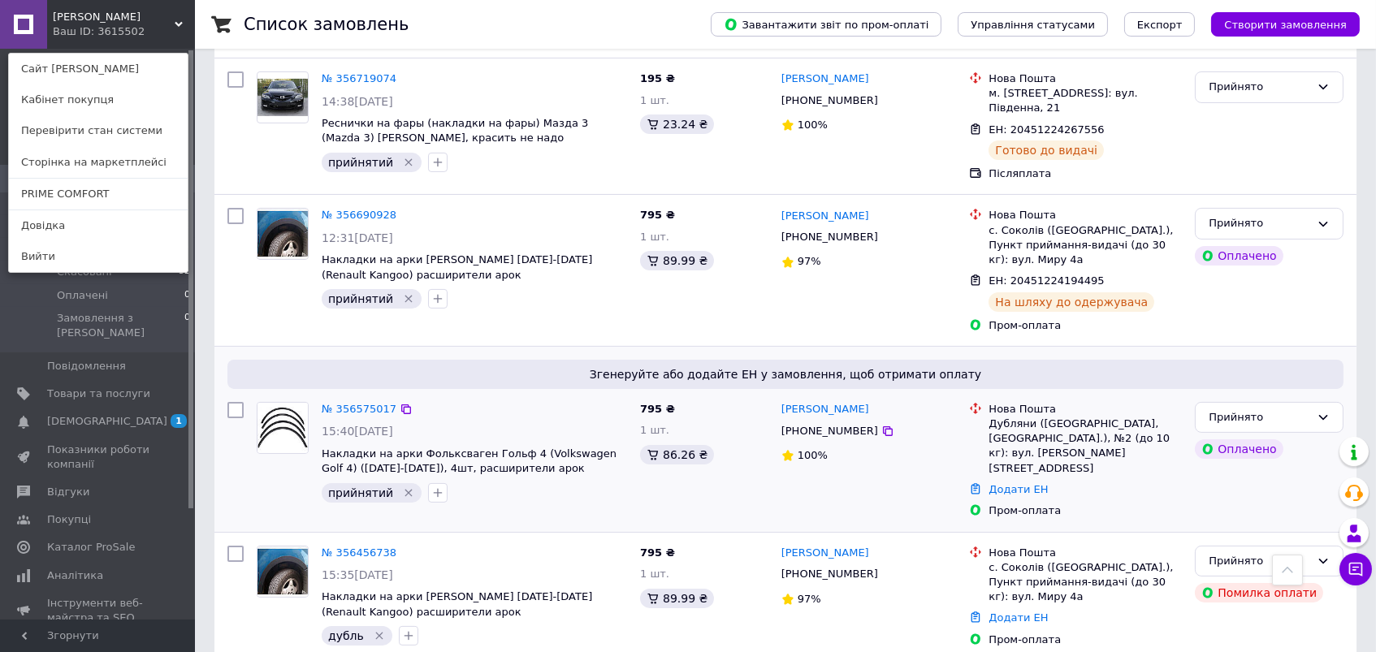
click at [543, 347] on div "Згенеруйте або додайте ЕН у замовлення, щоб отримати оплату № 356575017 15:40[D…" at bounding box center [785, 439] width 1142 height 185
click at [841, 421] on div "[PHONE_NUMBER]" at bounding box center [829, 431] width 103 height 21
copy div "380963873050"
click at [815, 421] on div "[PHONE_NUMBER]" at bounding box center [829, 431] width 103 height 21
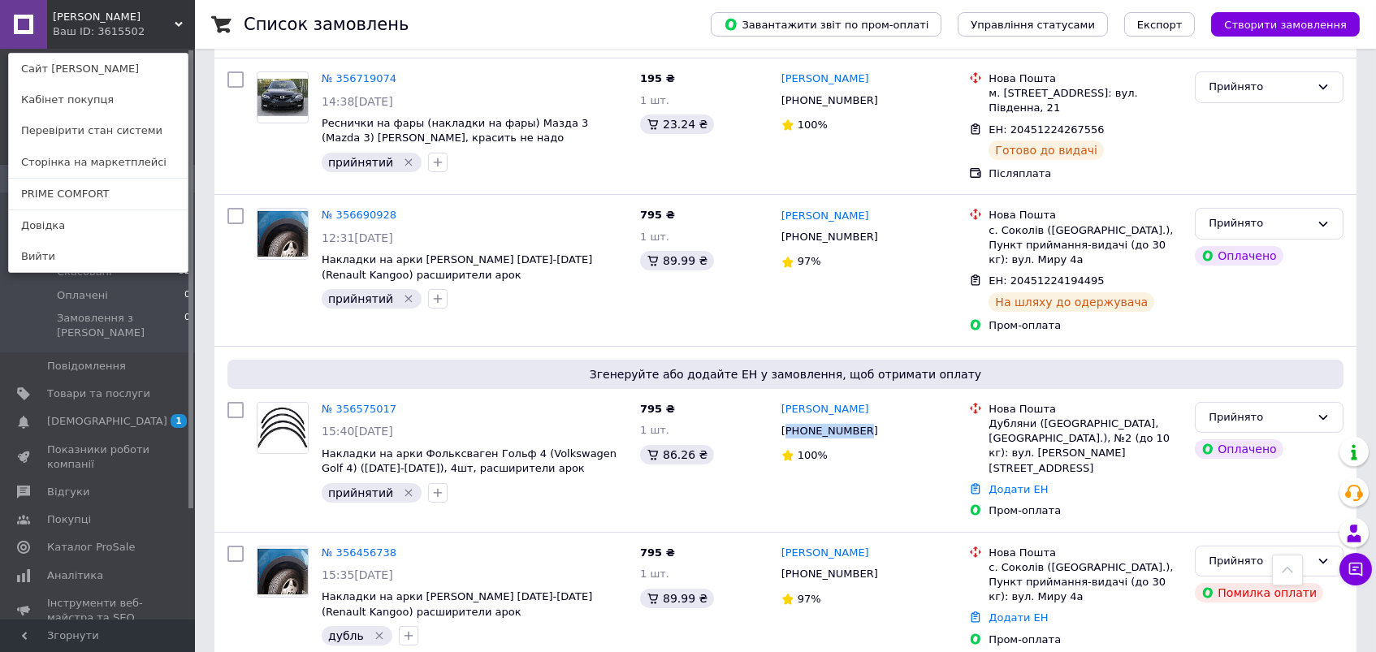
click at [815, 421] on div "[PHONE_NUMBER]" at bounding box center [829, 431] width 103 height 21
copy div "380963873050"
drag, startPoint x: 902, startPoint y: 379, endPoint x: 881, endPoint y: 379, distance: 20.3
click at [881, 400] on div "[PERSON_NAME]" at bounding box center [869, 409] width 179 height 19
copy link "[PERSON_NAME]"
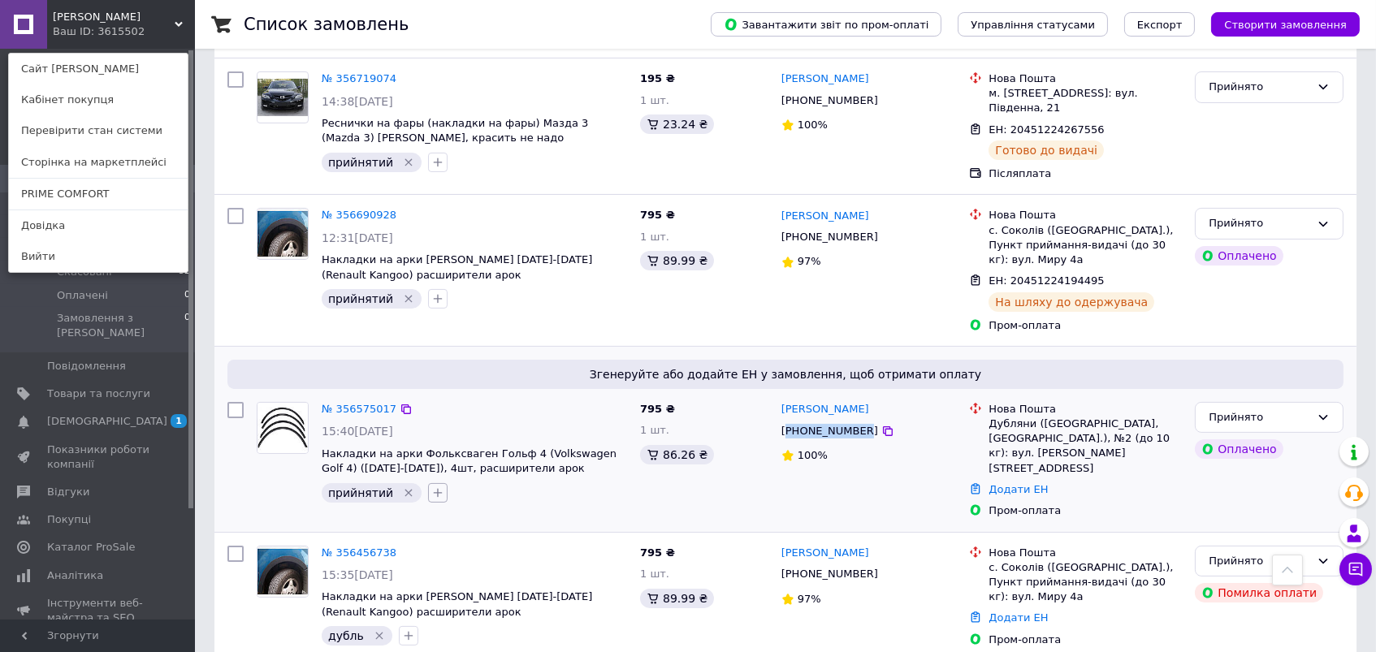
click at [434, 488] on icon "button" at bounding box center [438, 492] width 9 height 9
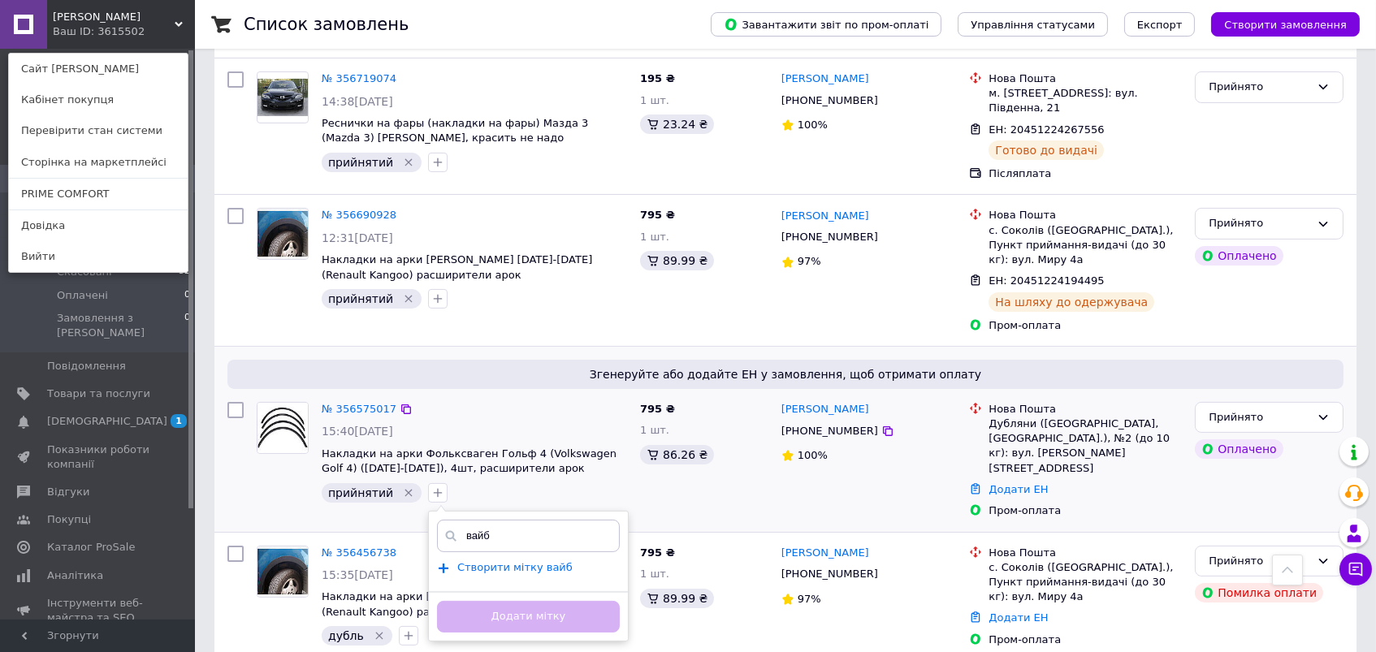
type input "вайб"
click at [529, 561] on span "Створити мітку вайб" at bounding box center [514, 567] width 115 height 13
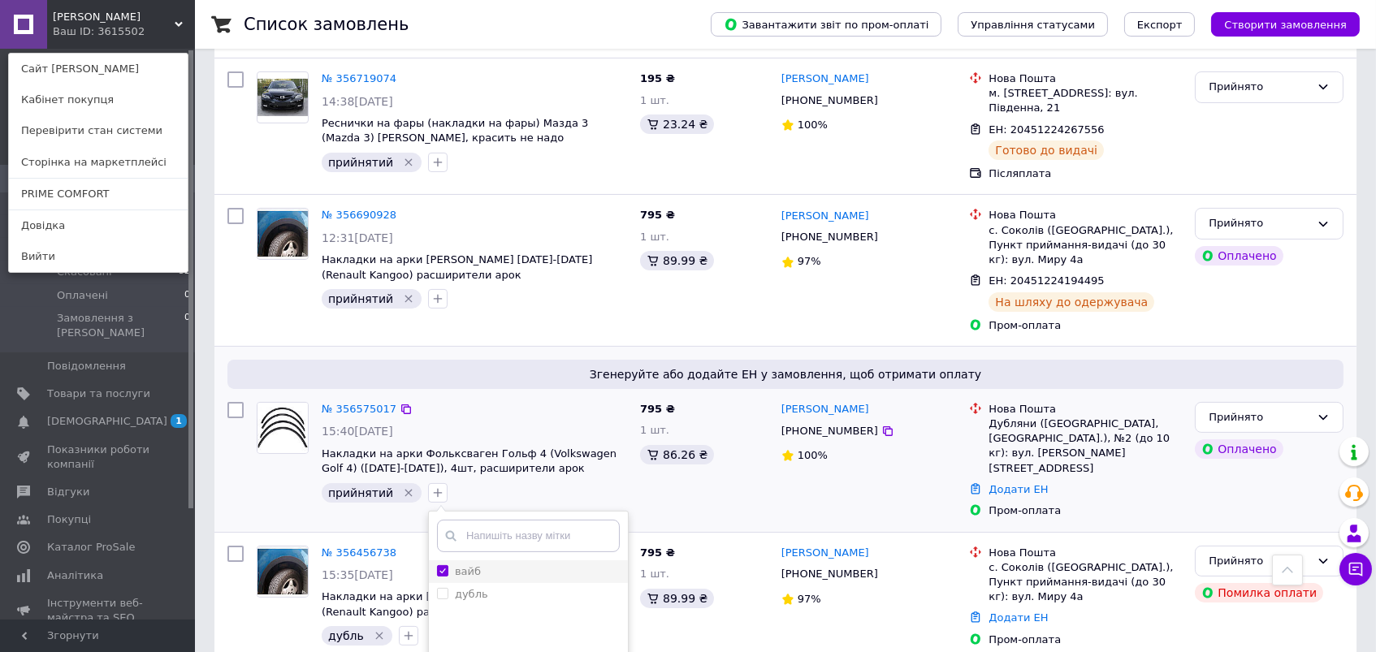
click at [481, 564] on div "вайб" at bounding box center [528, 571] width 183 height 15
checkbox input "false"
click at [512, 520] on input "text" at bounding box center [528, 536] width 183 height 32
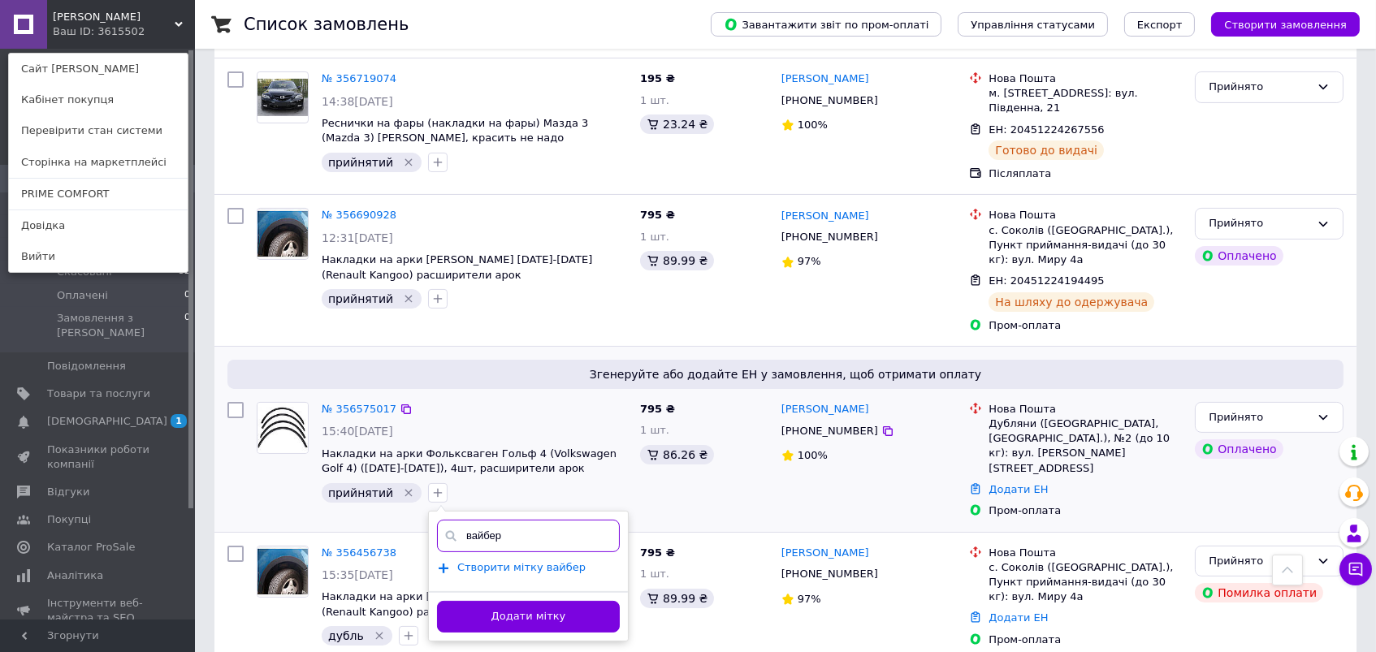
type input "вайбер"
click at [528, 561] on span "Створити мітку вайбер" at bounding box center [521, 567] width 128 height 13
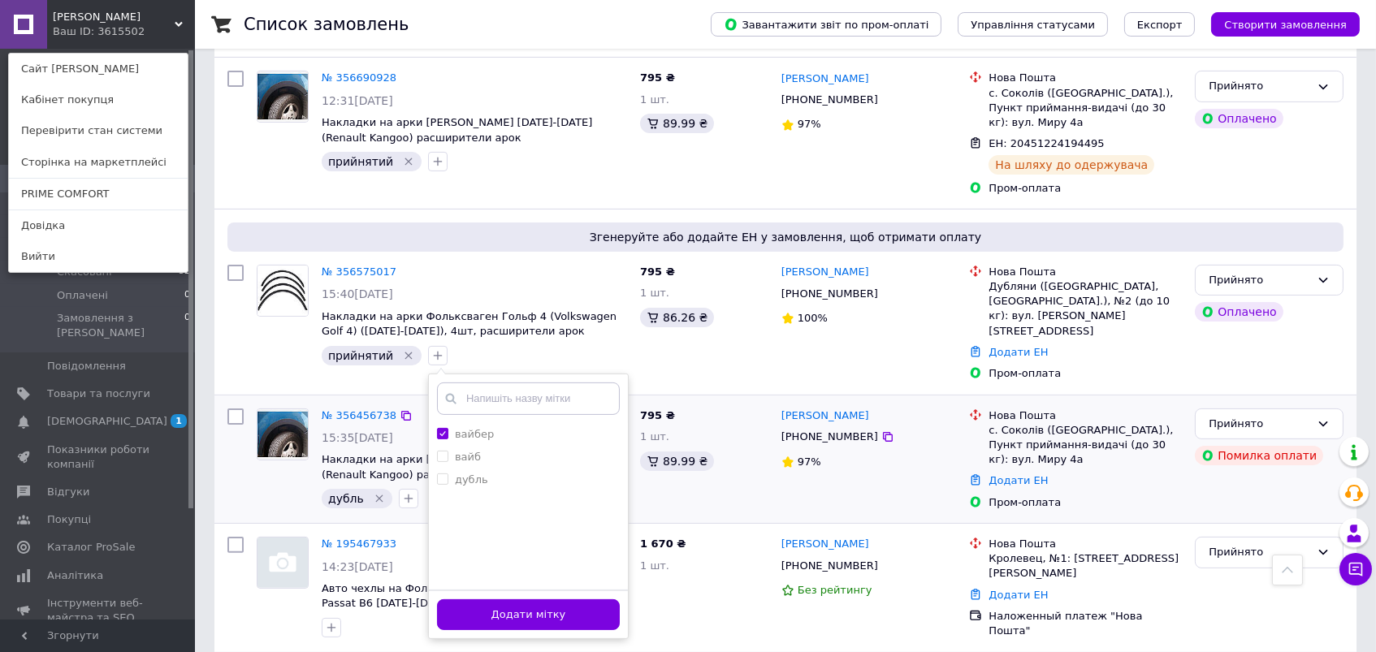
scroll to position [981, 0]
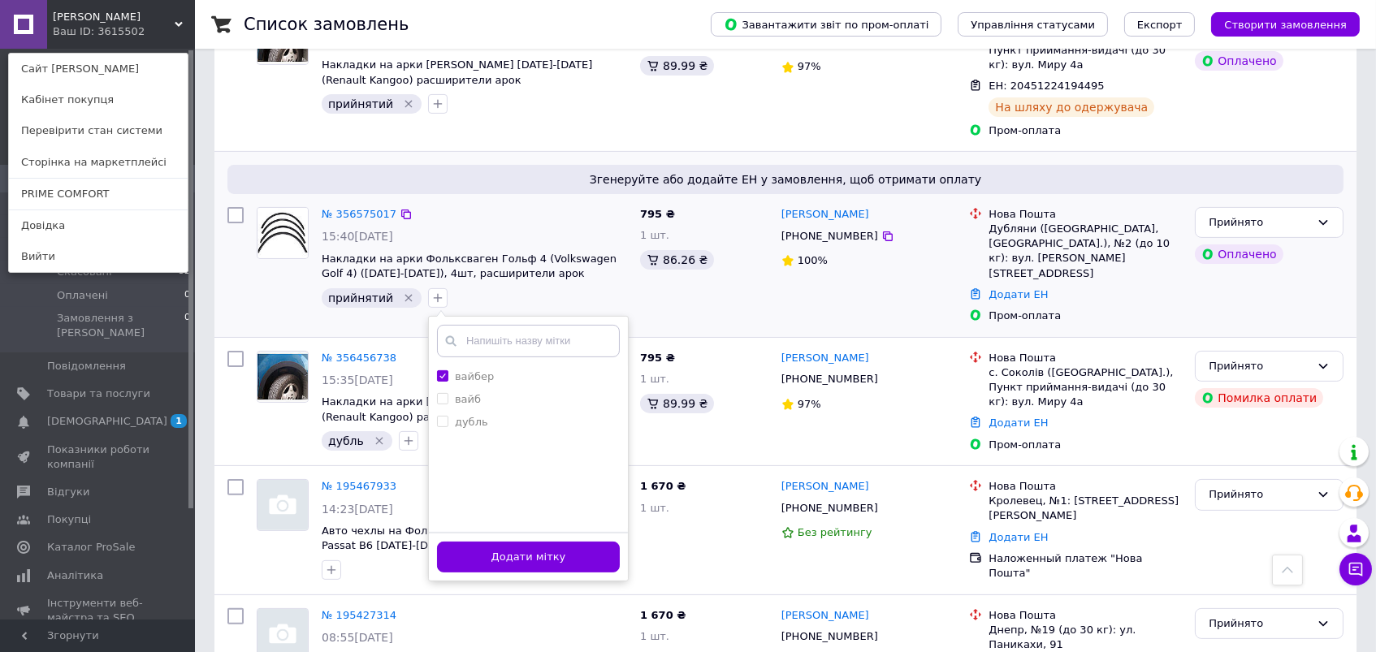
click at [478, 532] on div "Додати мітку" at bounding box center [528, 557] width 199 height 50
click at [490, 542] on button "Додати мітку" at bounding box center [528, 558] width 183 height 32
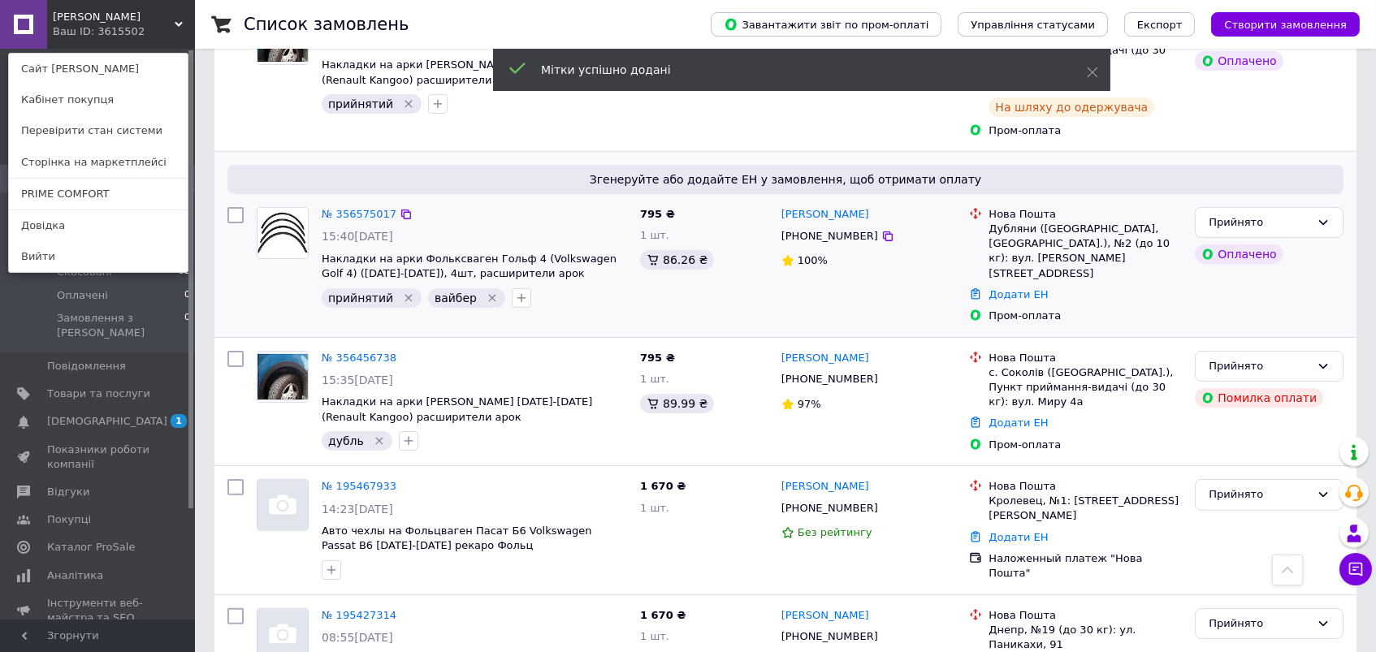
click at [121, 28] on div "Ваш ID: 3615502" at bounding box center [87, 31] width 68 height 15
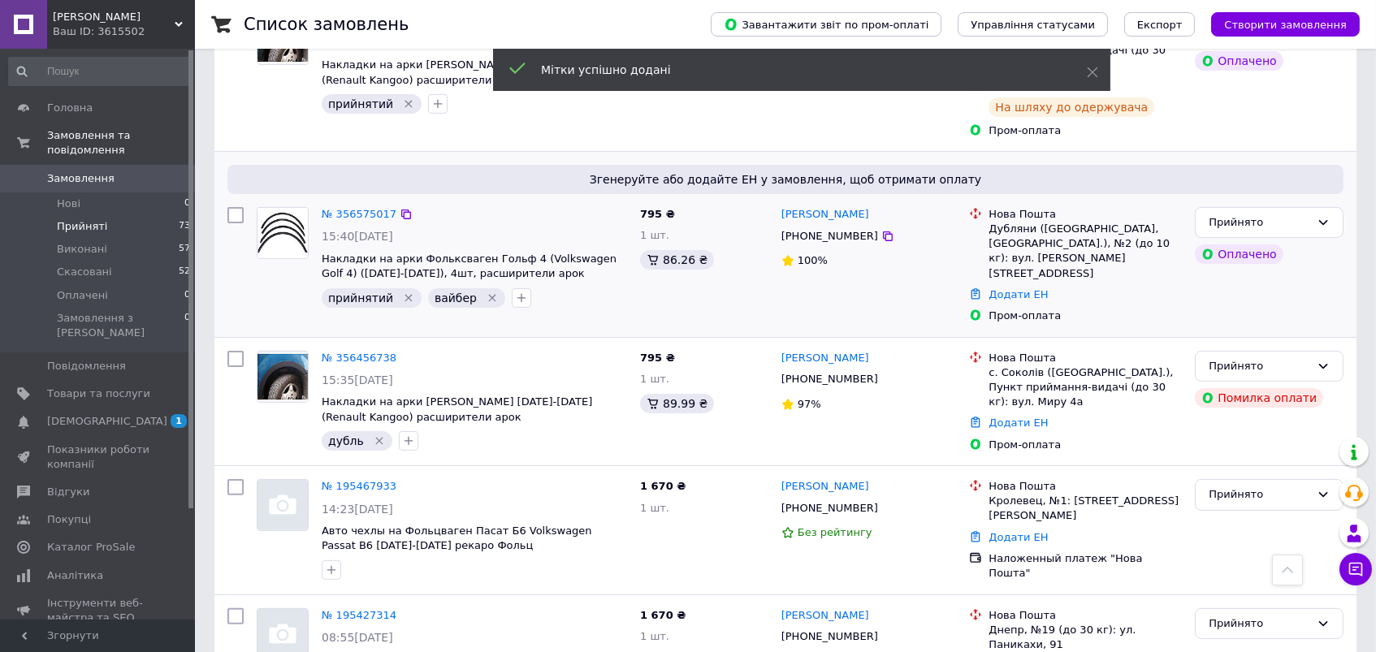
click at [99, 36] on div "Ваш ID: 3615502" at bounding box center [124, 31] width 142 height 15
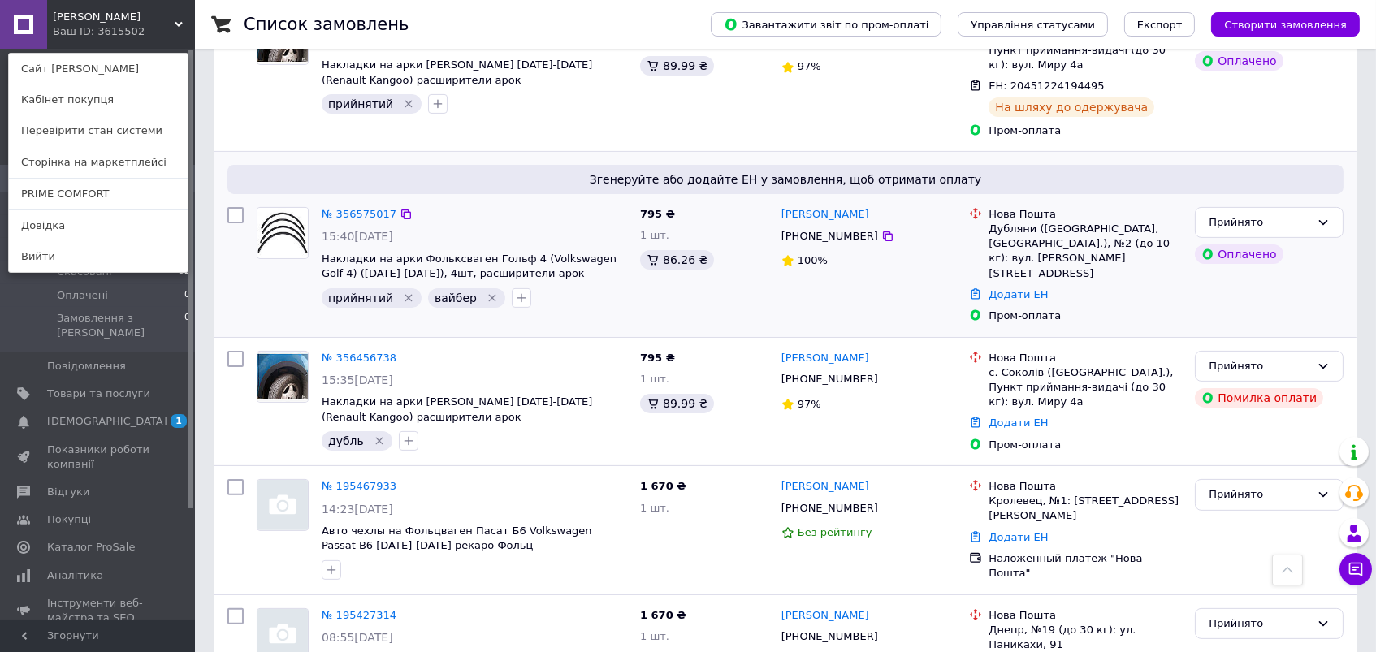
click at [489, 201] on div "№ 356575017 15:40[DATE] Накладки на арки Фольксваген Гольф 4 (Volkswagen Golf 4…" at bounding box center [474, 258] width 318 height 114
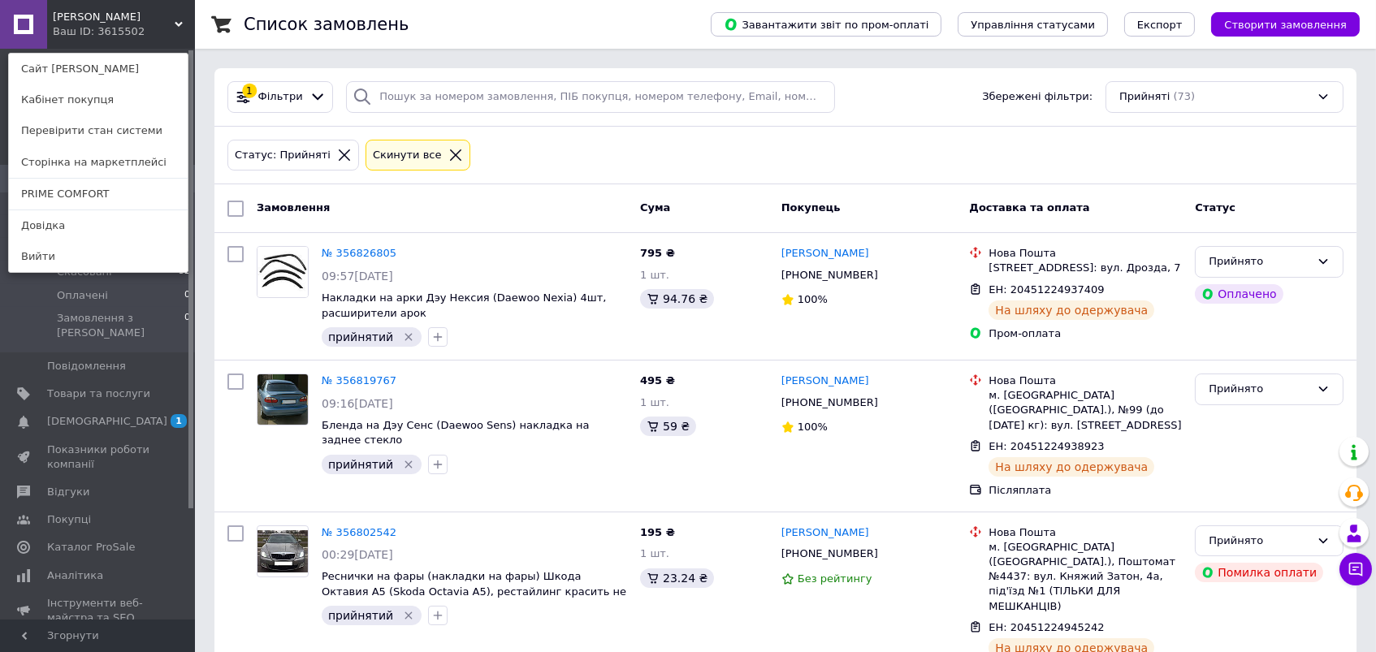
scroll to position [0, 0]
click at [107, 184] on link "PRIME COMFORT" at bounding box center [98, 194] width 179 height 31
